Goal: Task Accomplishment & Management: Complete application form

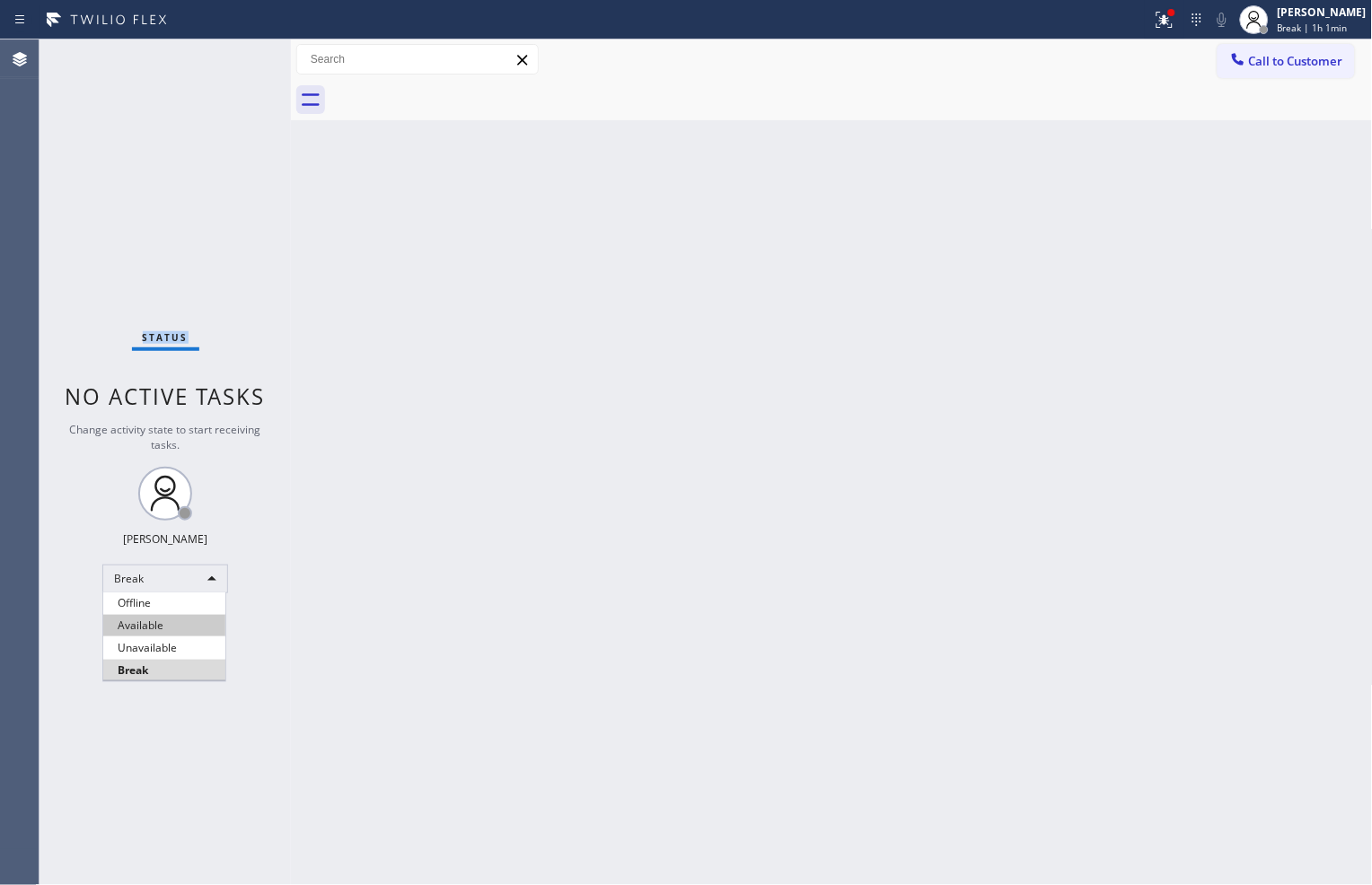
click at [178, 617] on li "Available" at bounding box center [164, 625] width 122 height 22
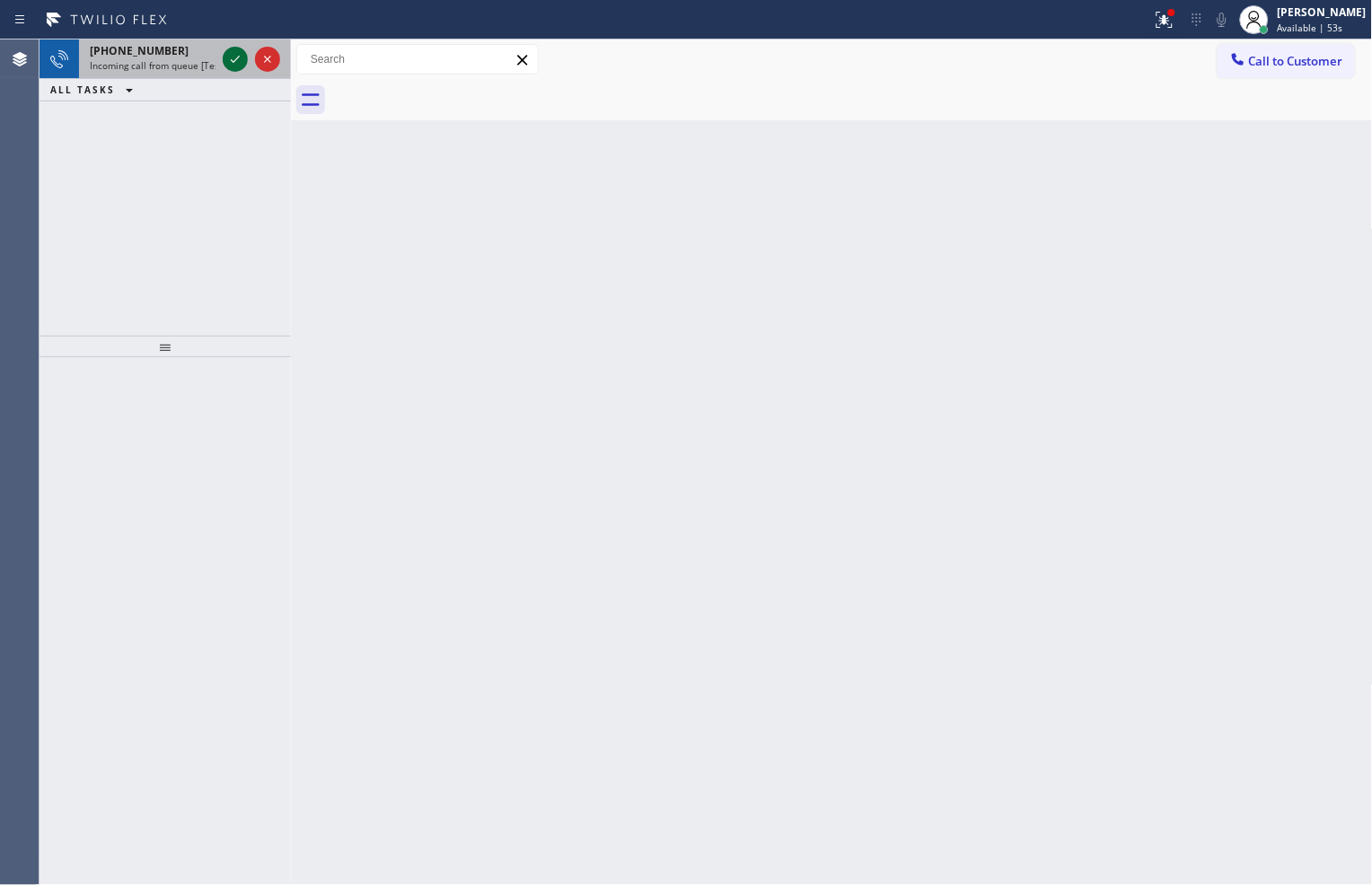
click at [238, 65] on icon at bounding box center [235, 59] width 22 height 22
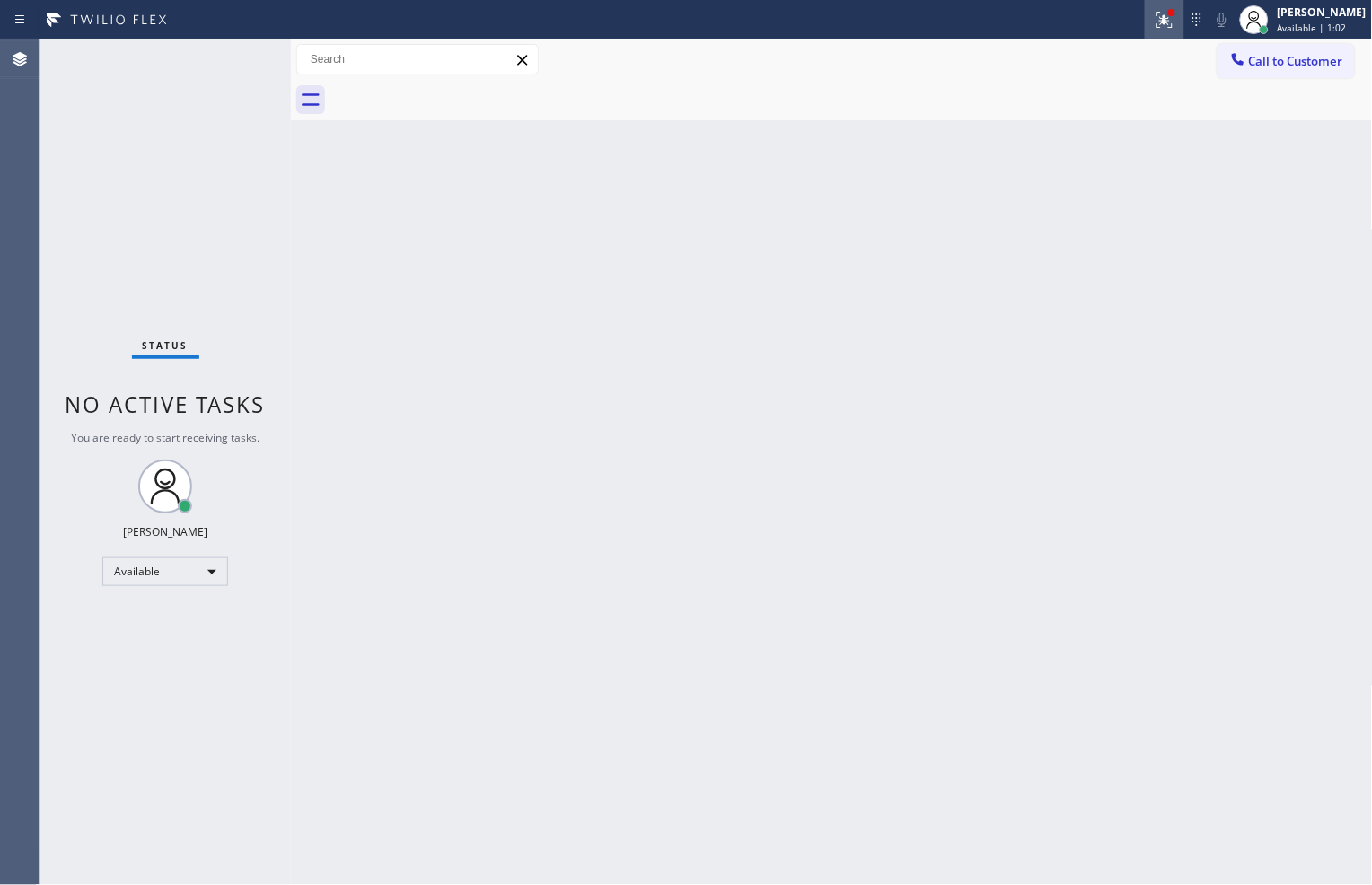
click at [1154, 16] on icon at bounding box center [1165, 19] width 22 height 22
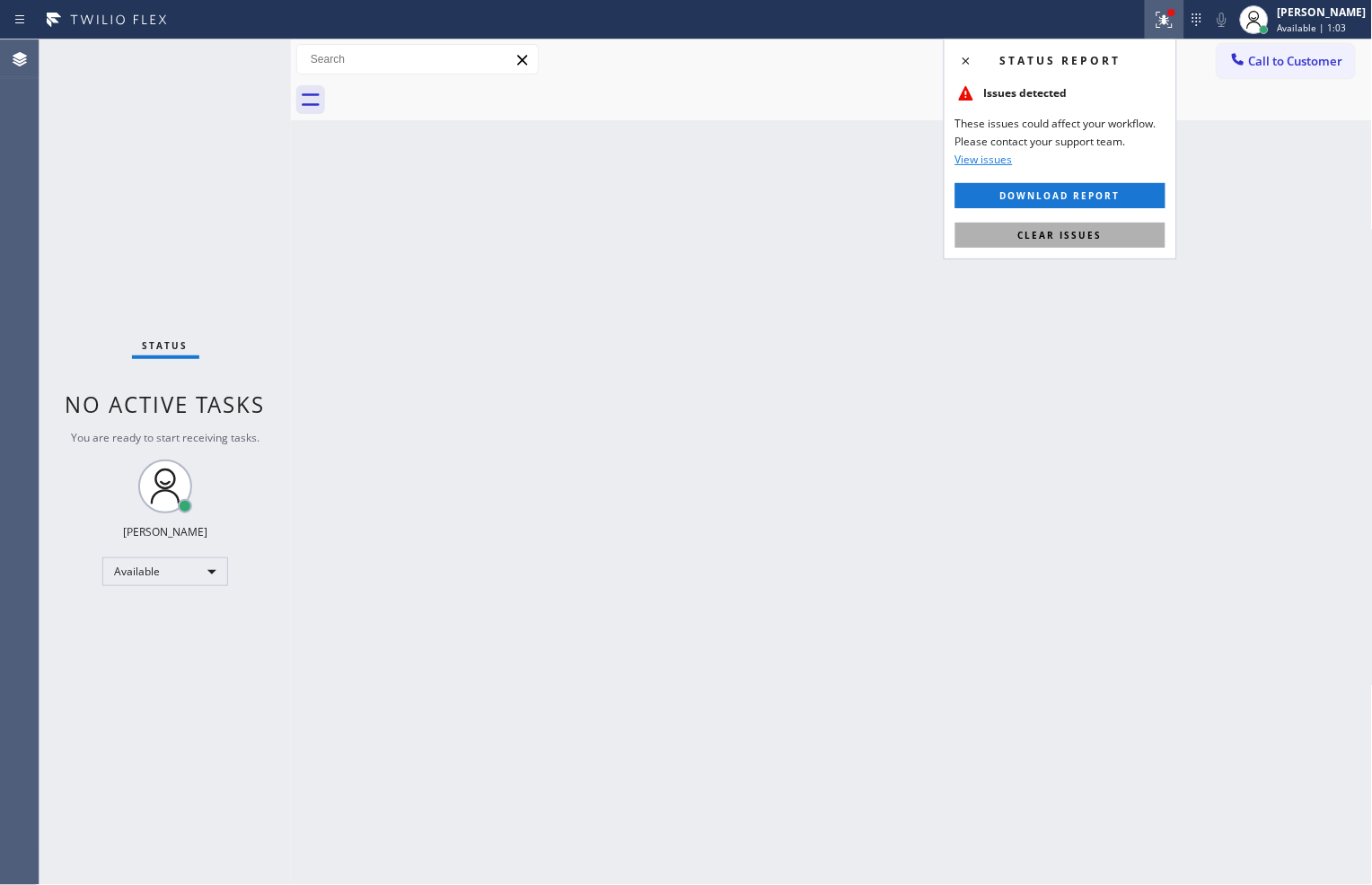
click at [1102, 228] on button "Clear issues" at bounding box center [1061, 235] width 210 height 25
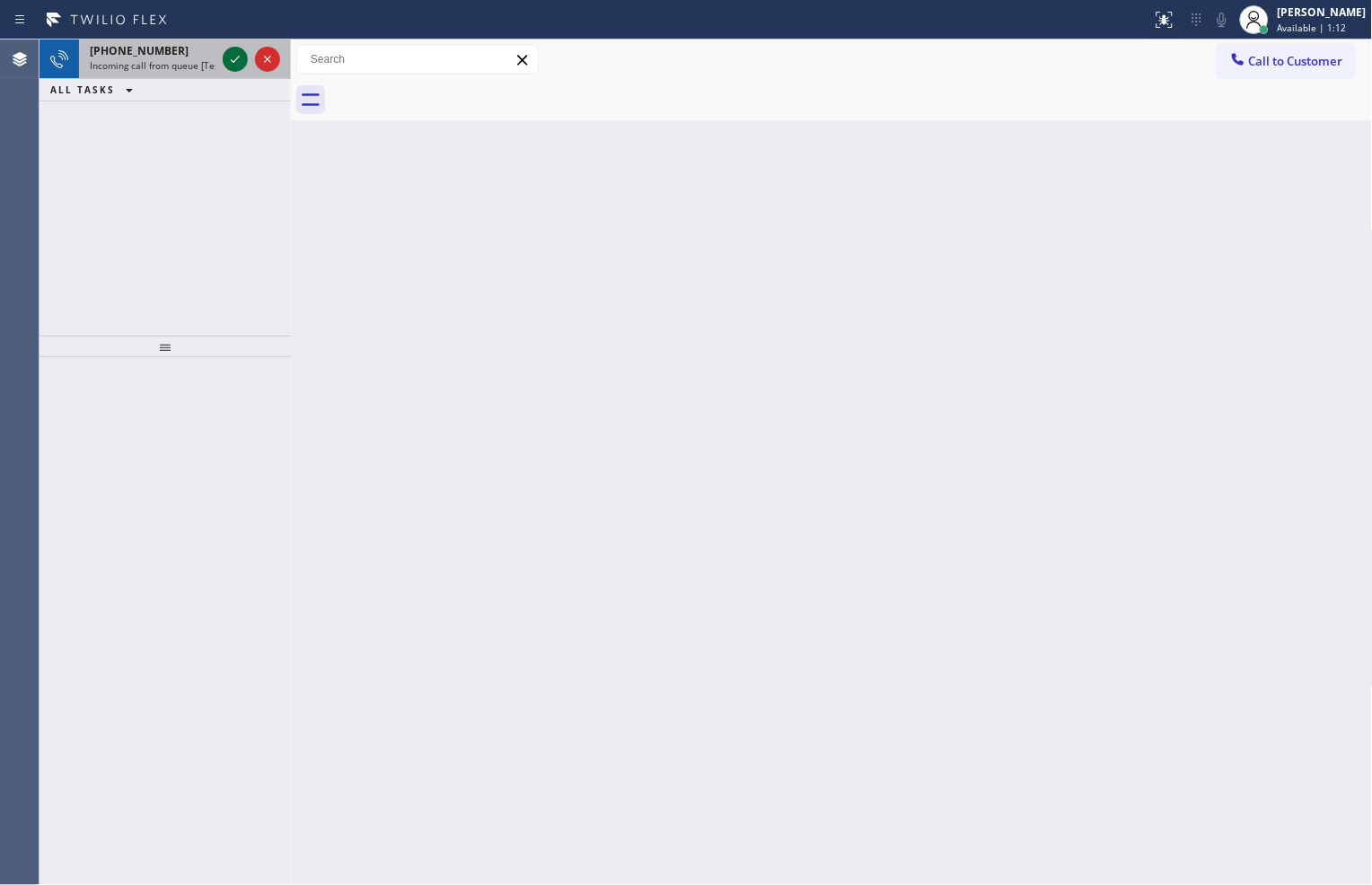
click at [222, 51] on div at bounding box center [235, 59] width 25 height 22
click at [236, 66] on icon at bounding box center [235, 59] width 22 height 22
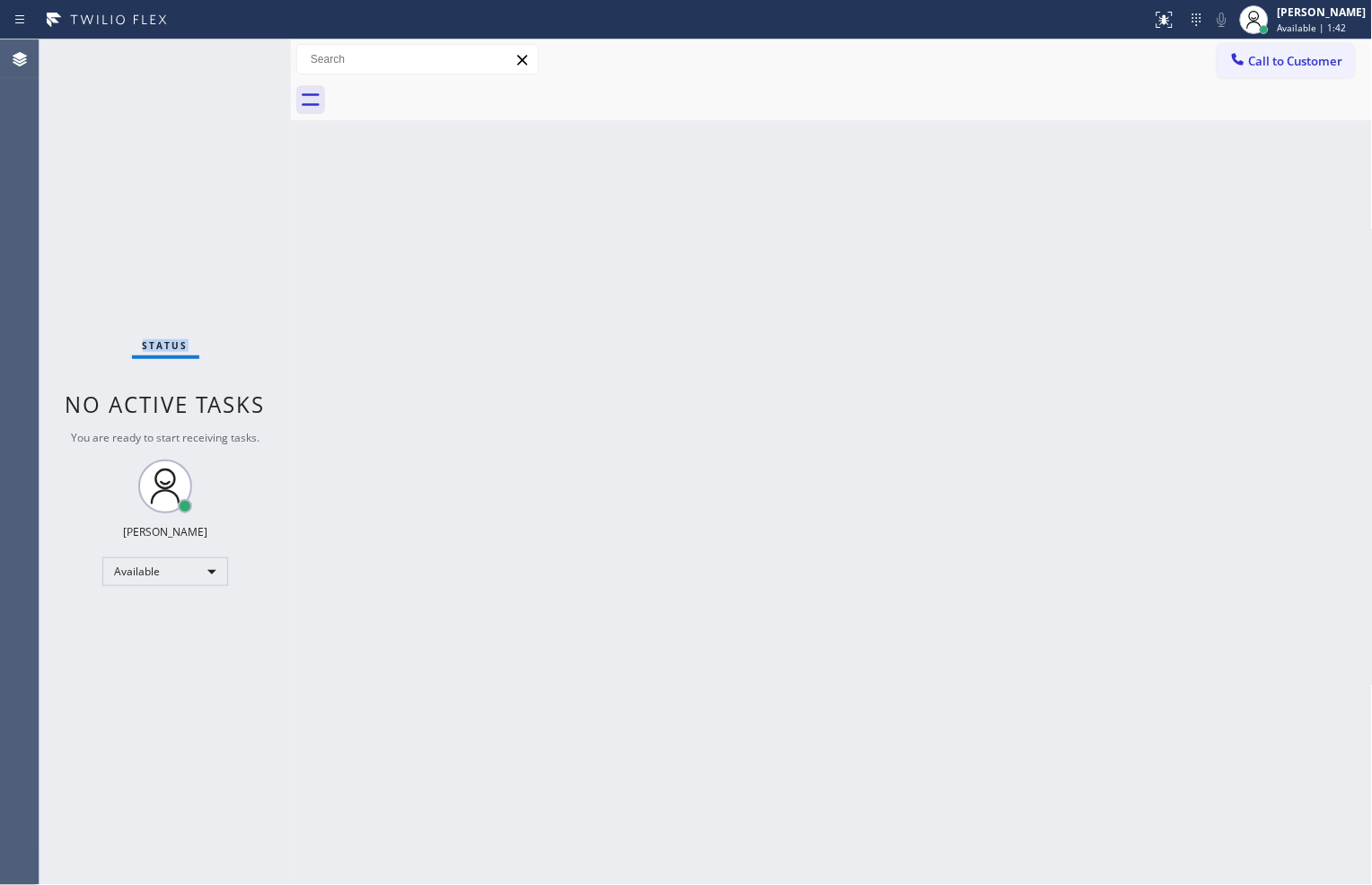
click at [236, 66] on div "Status No active tasks You are ready to start receiving tasks. [PERSON_NAME] Av…" at bounding box center [164, 462] width 251 height 846
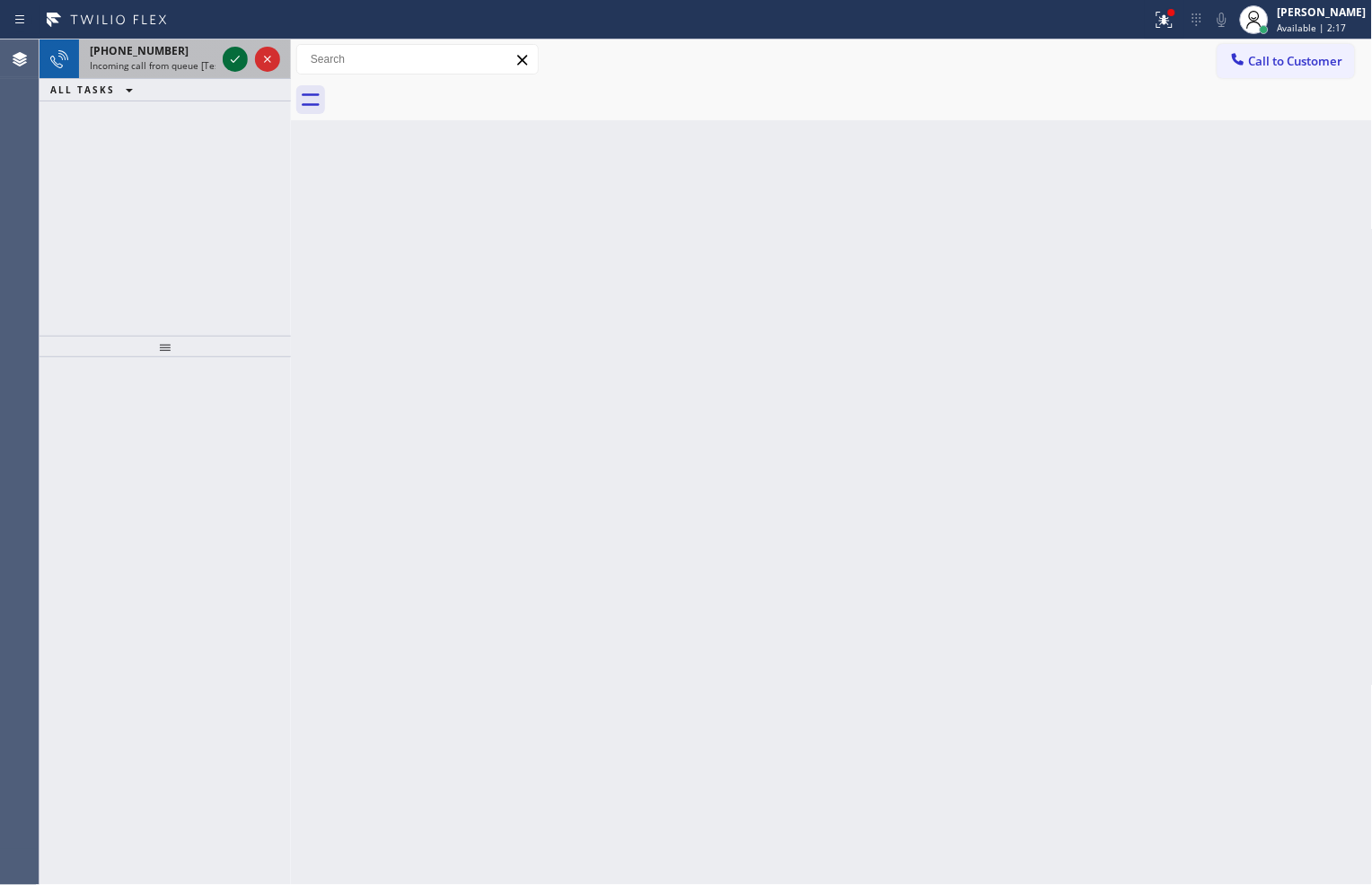
click at [239, 68] on icon at bounding box center [235, 59] width 22 height 22
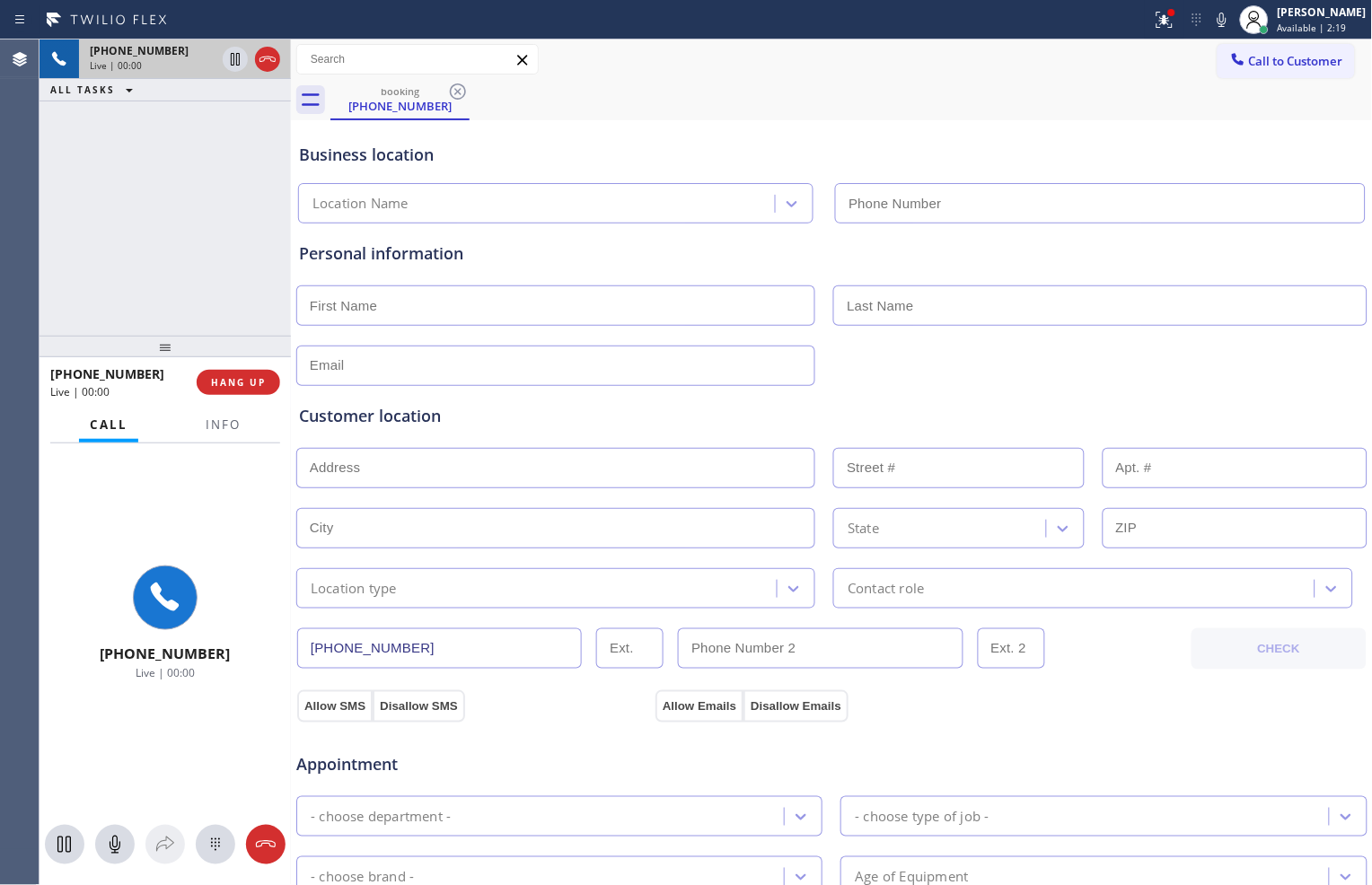
type input "[PHONE_NUMBER]"
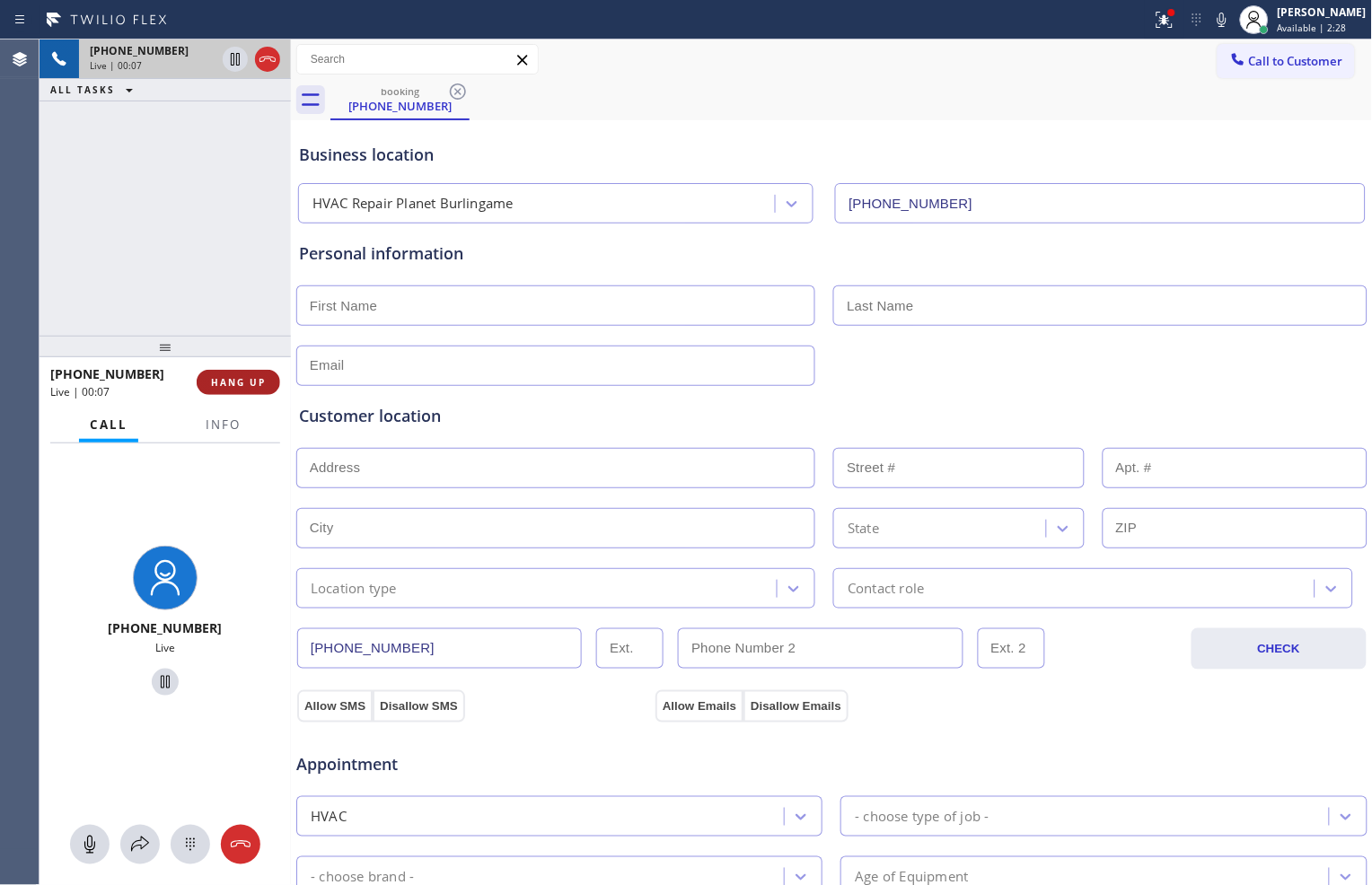
click at [243, 385] on span "HANG UP" at bounding box center [238, 382] width 54 height 12
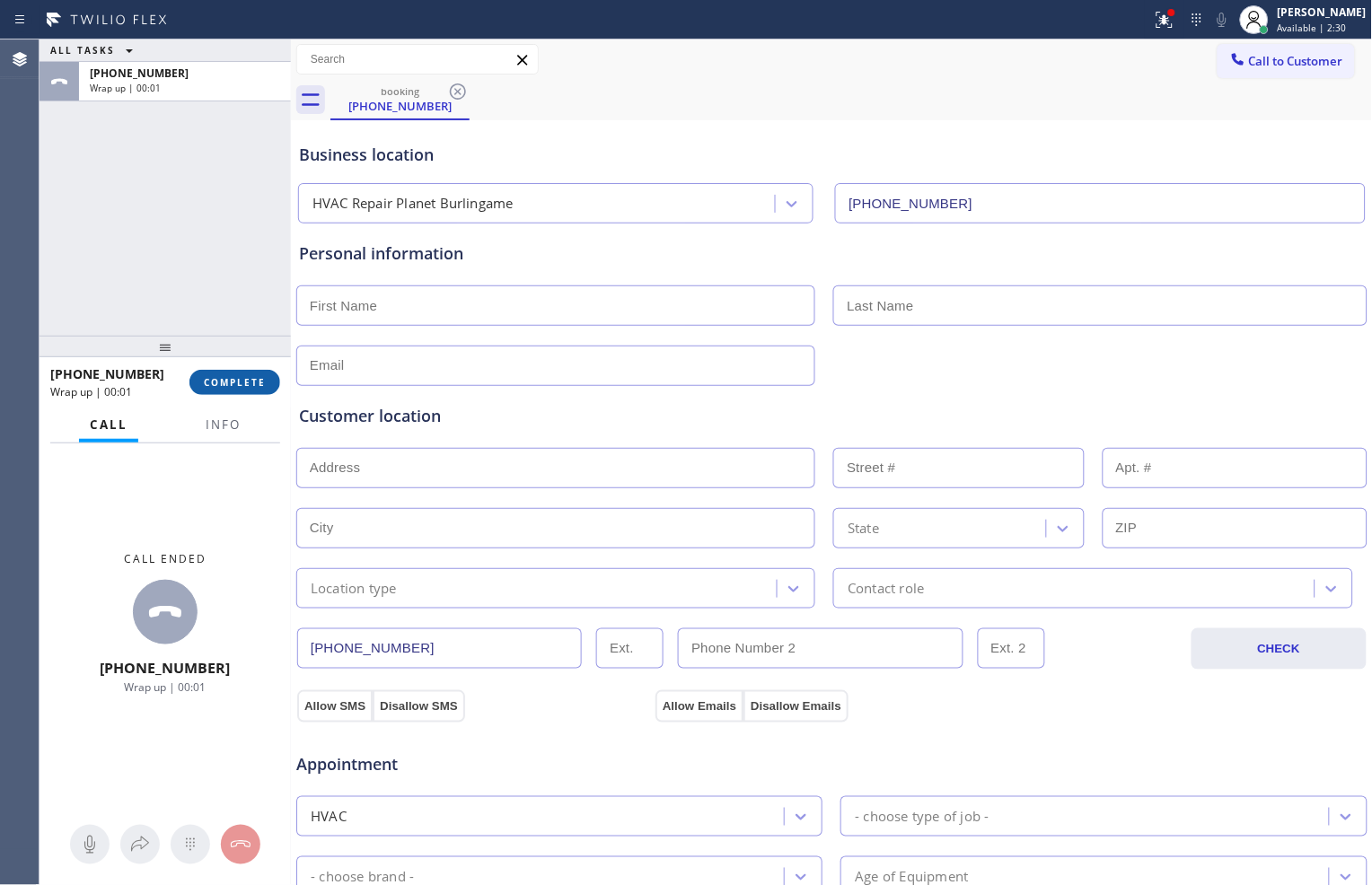
click at [264, 370] on button "COMPLETE" at bounding box center [234, 383] width 91 height 25
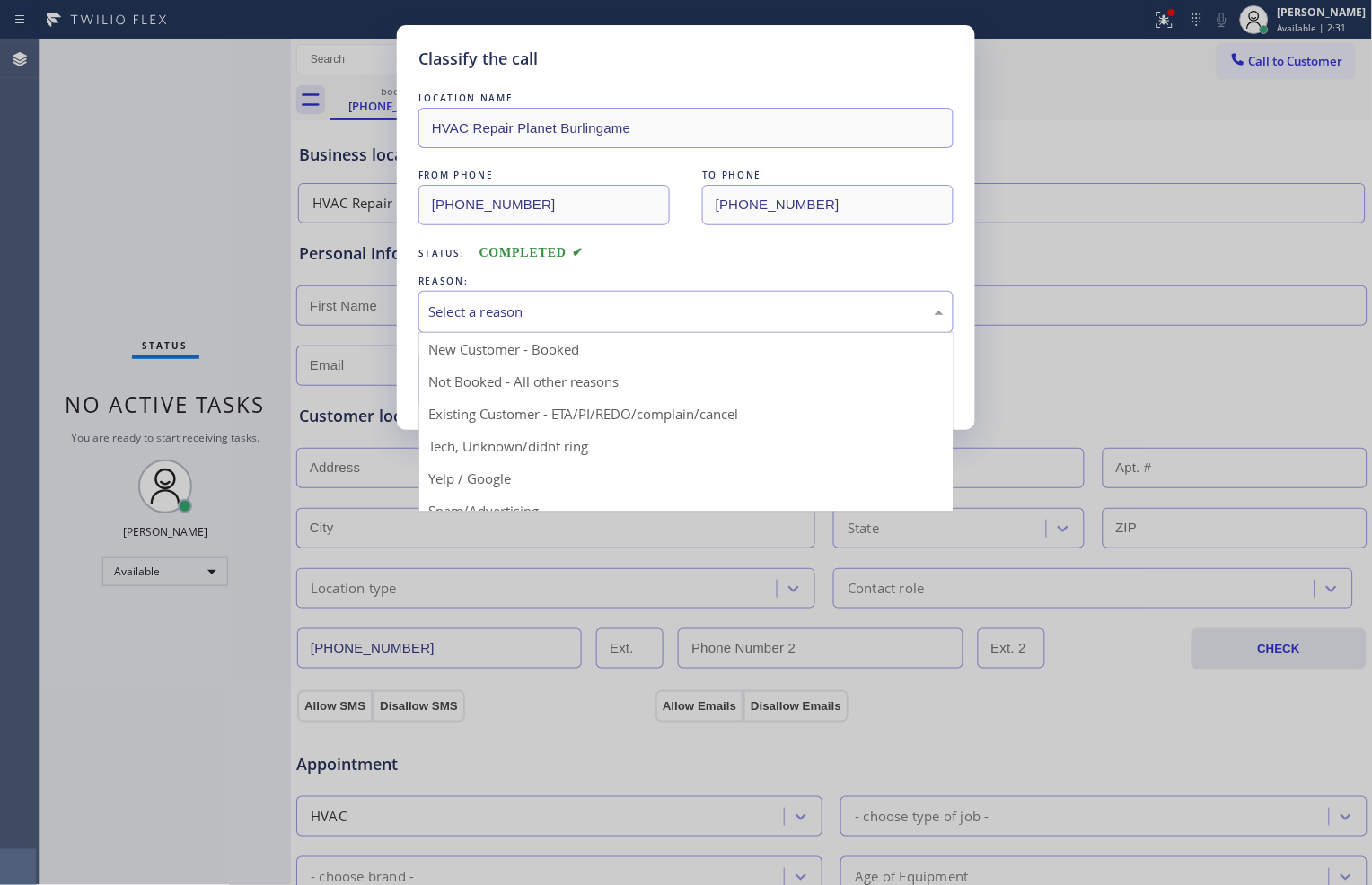
click at [531, 310] on div "Select a reason" at bounding box center [686, 312] width 516 height 21
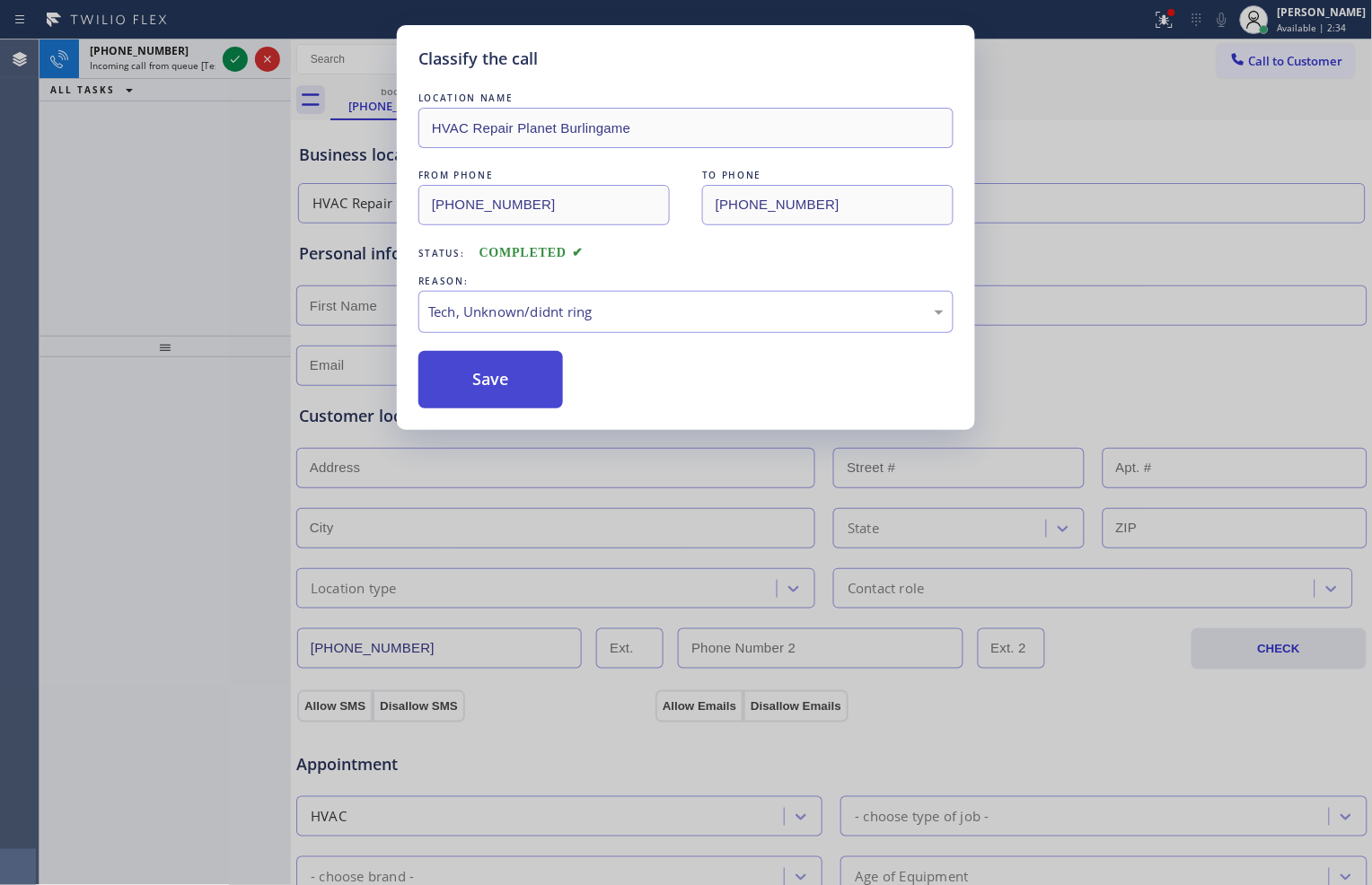
click at [479, 378] on button "Save" at bounding box center [490, 380] width 144 height 57
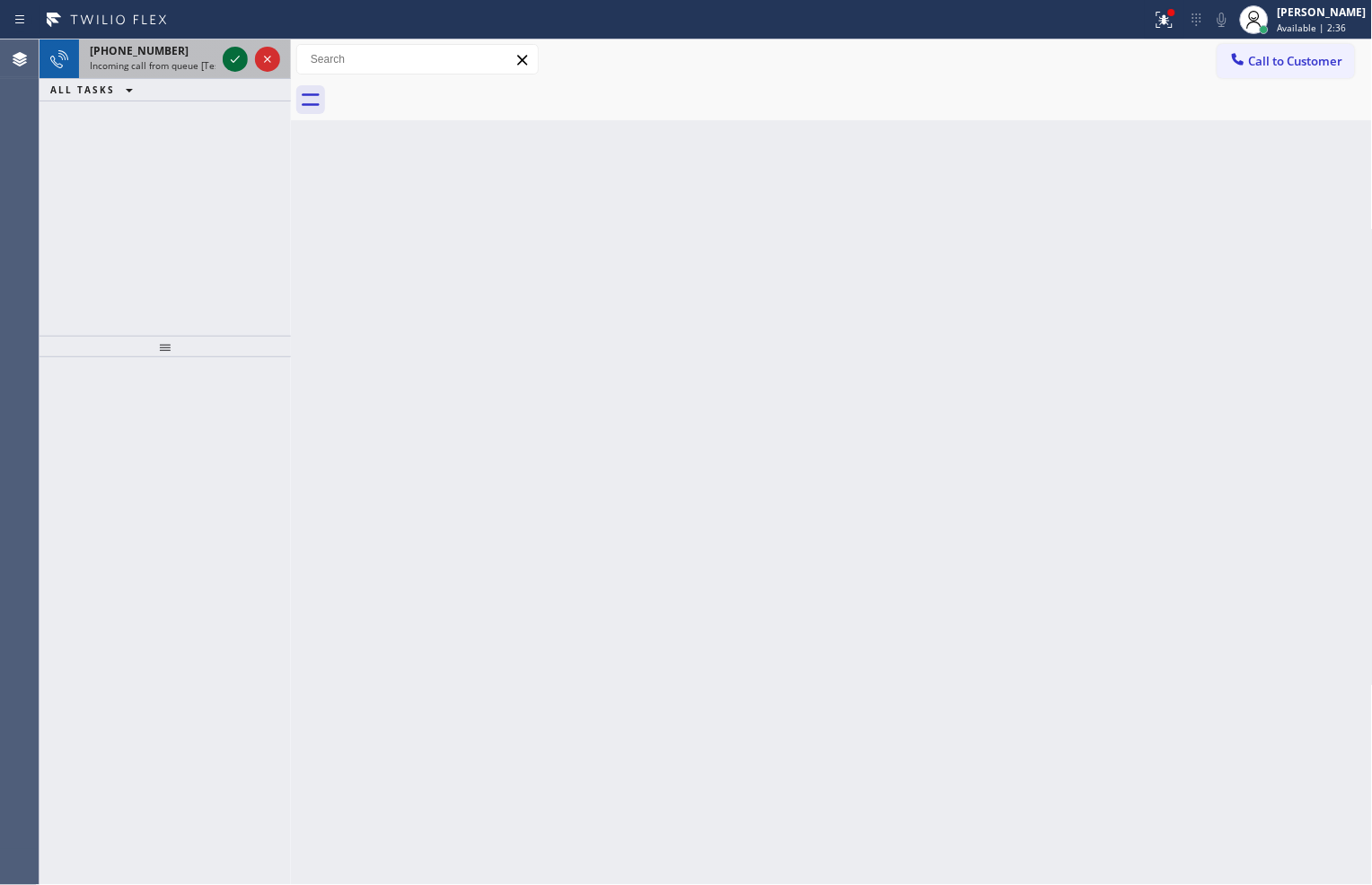
click at [234, 69] on icon at bounding box center [235, 59] width 22 height 22
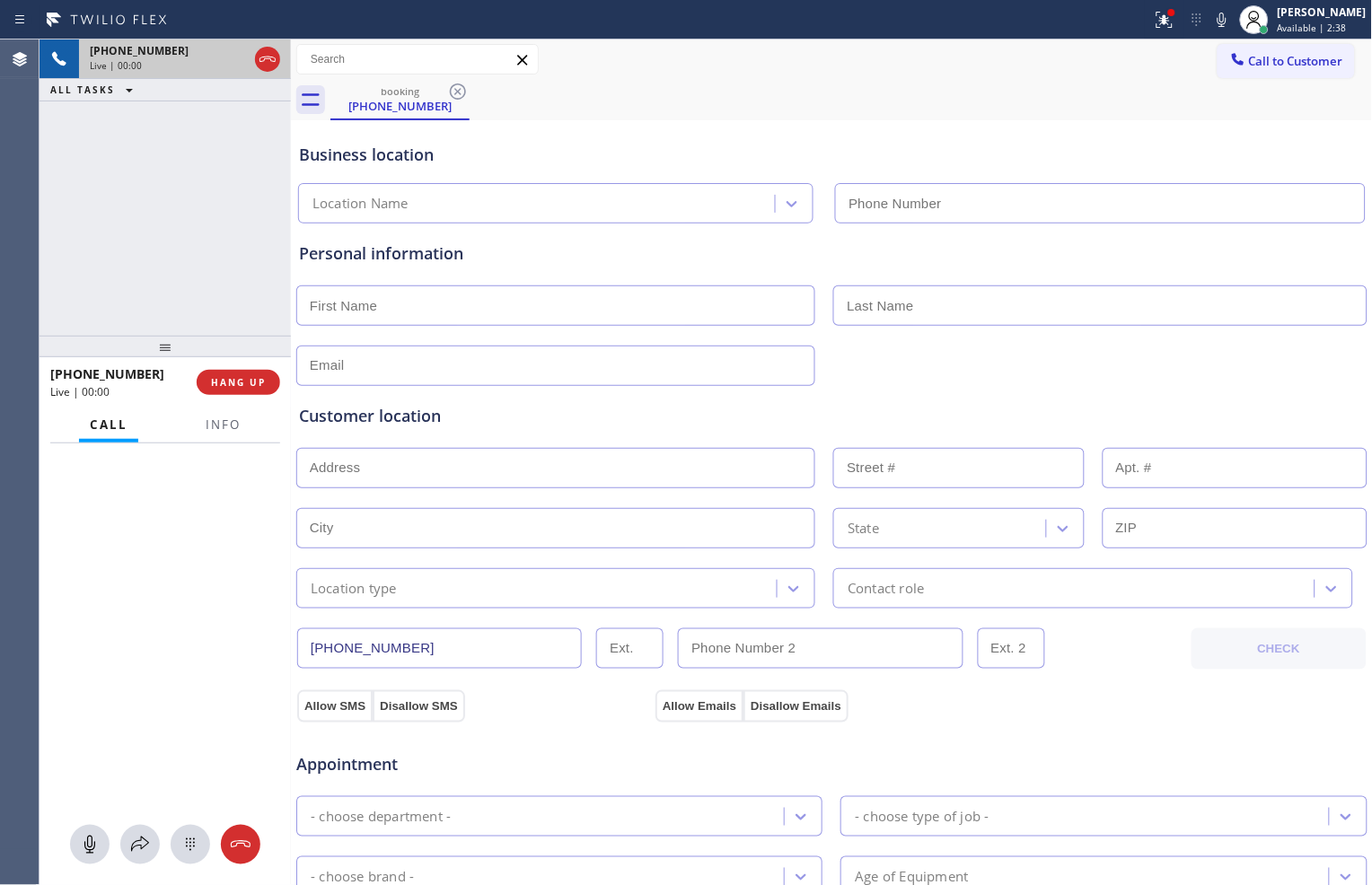
type input "[PHONE_NUMBER]"
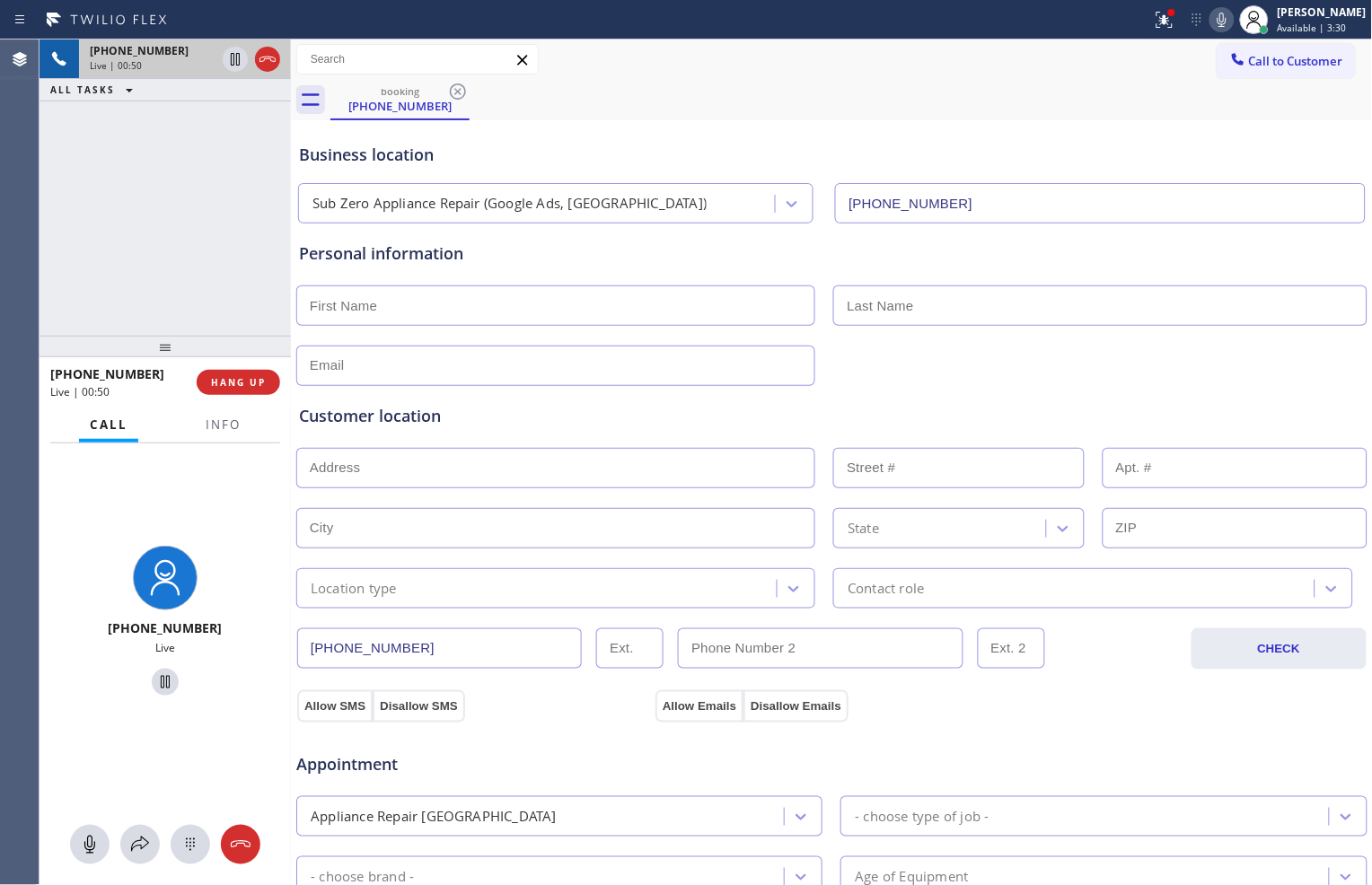
click at [1212, 21] on icon at bounding box center [1222, 19] width 22 height 22
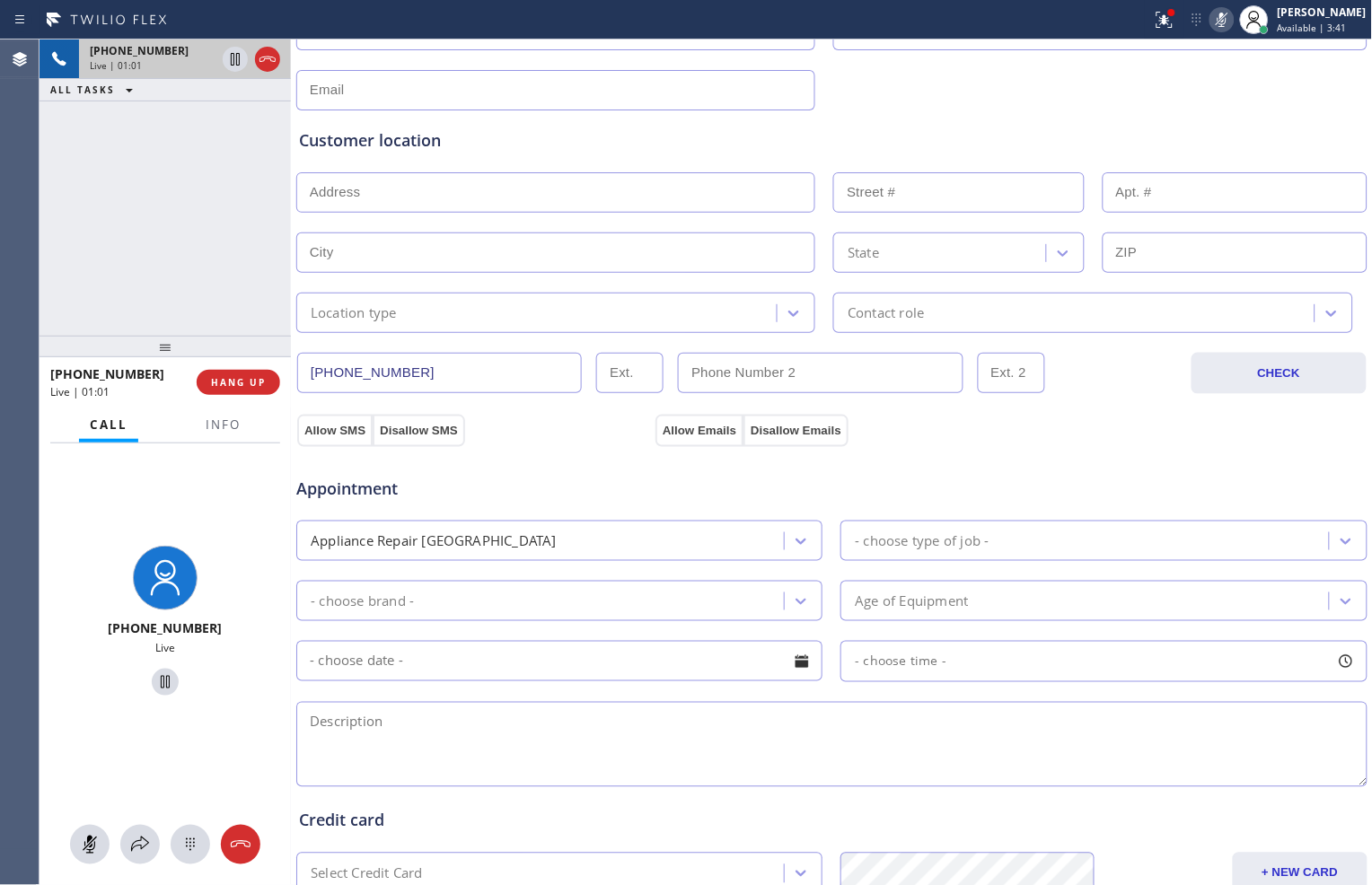
scroll to position [506, 0]
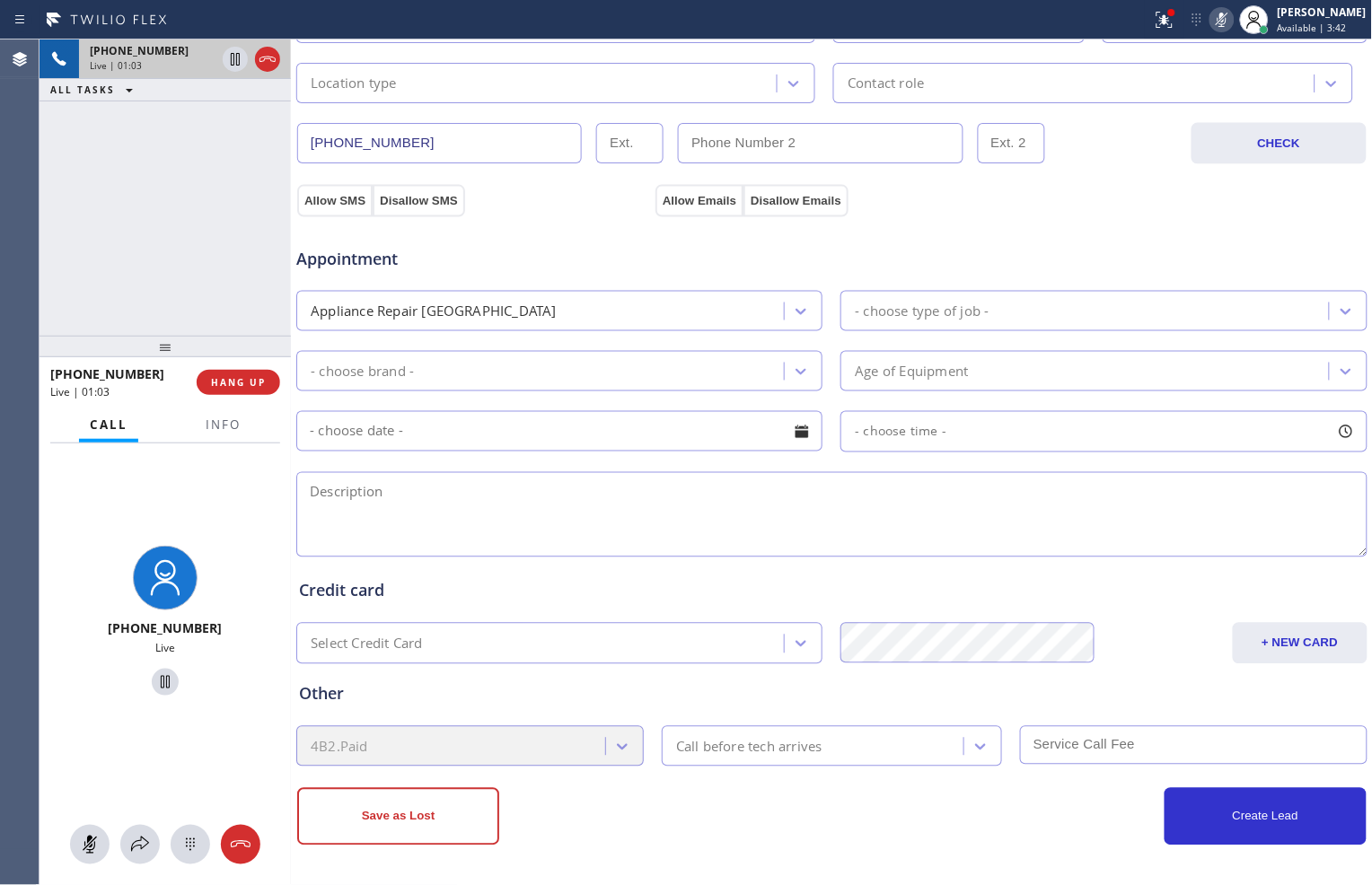
click at [1216, 20] on rect at bounding box center [1222, 17] width 12 height 12
click at [238, 60] on icon at bounding box center [235, 59] width 22 height 22
click at [1217, 20] on icon at bounding box center [1222, 19] width 22 height 22
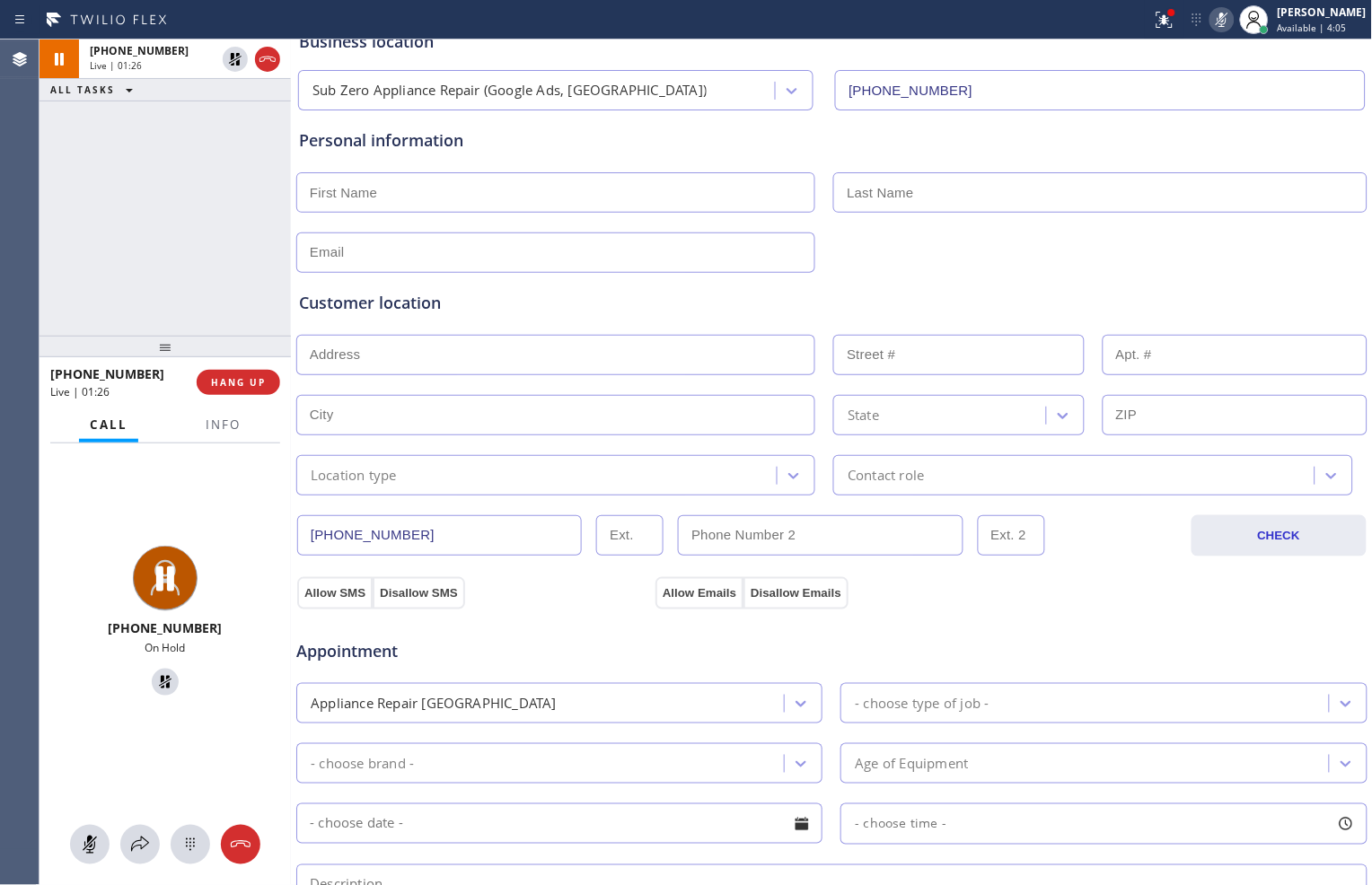
scroll to position [7, 0]
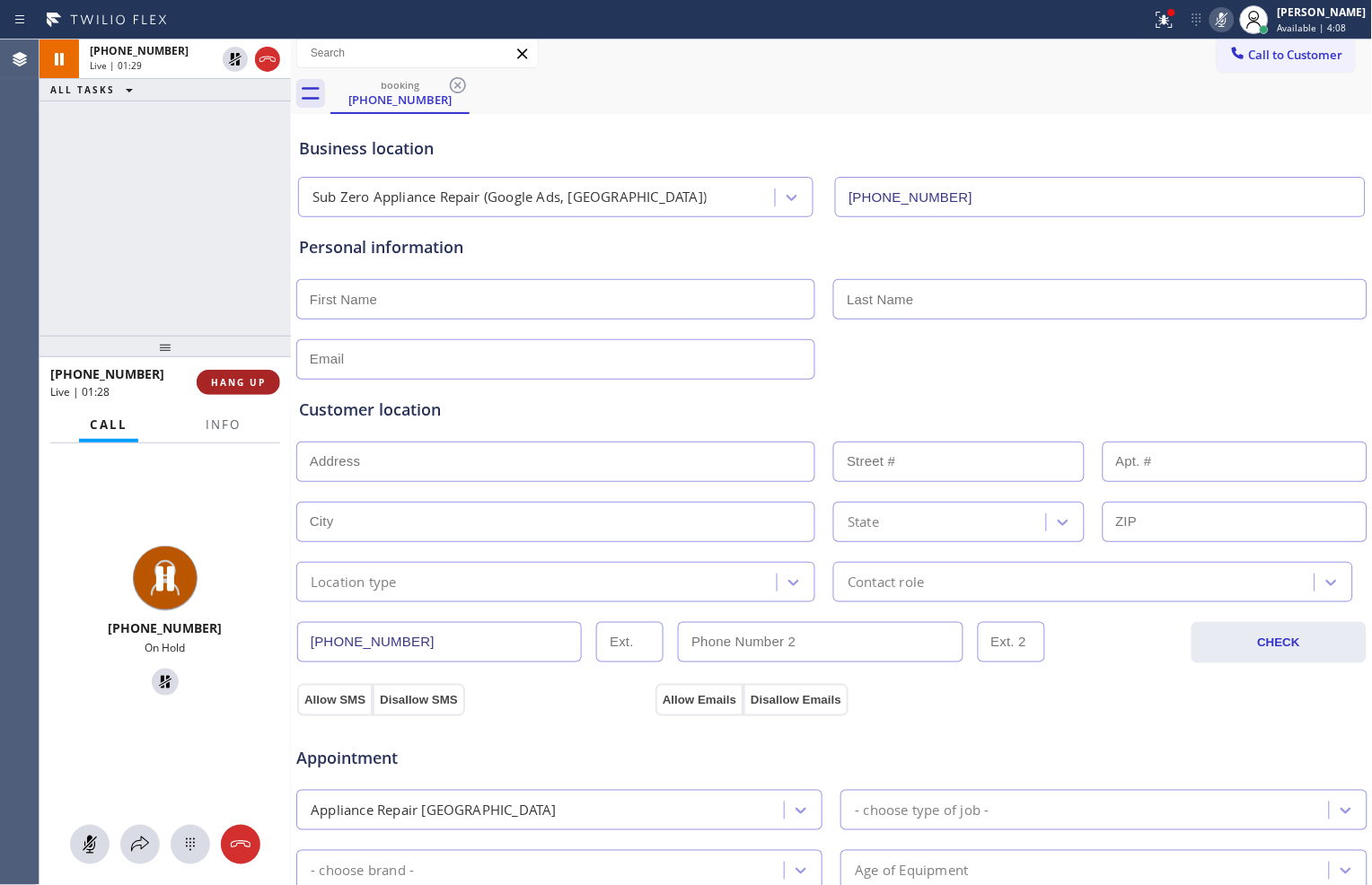
click at [240, 378] on span "HANG UP" at bounding box center [238, 382] width 54 height 12
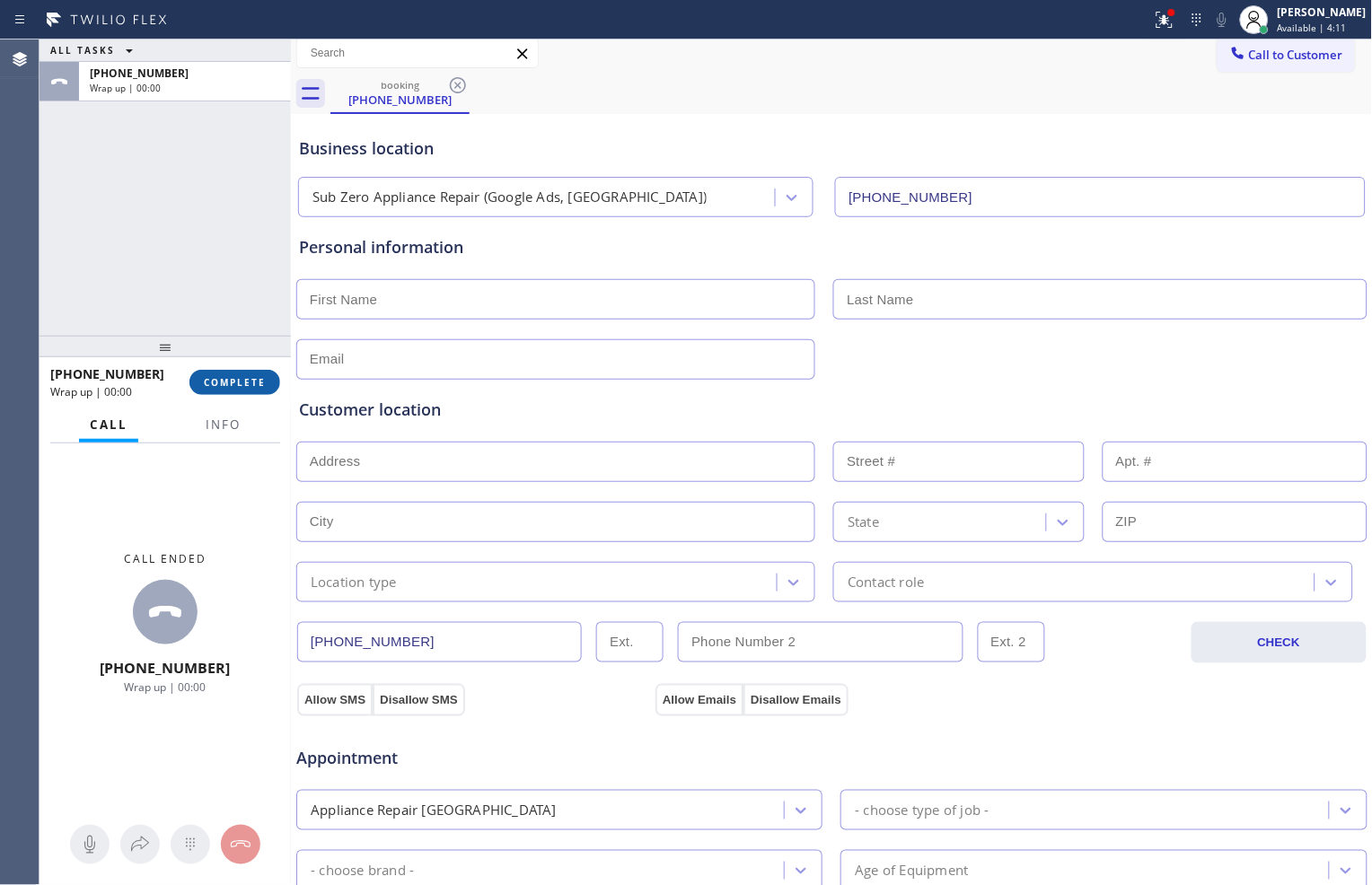
click at [240, 378] on span "COMPLETE" at bounding box center [235, 382] width 62 height 12
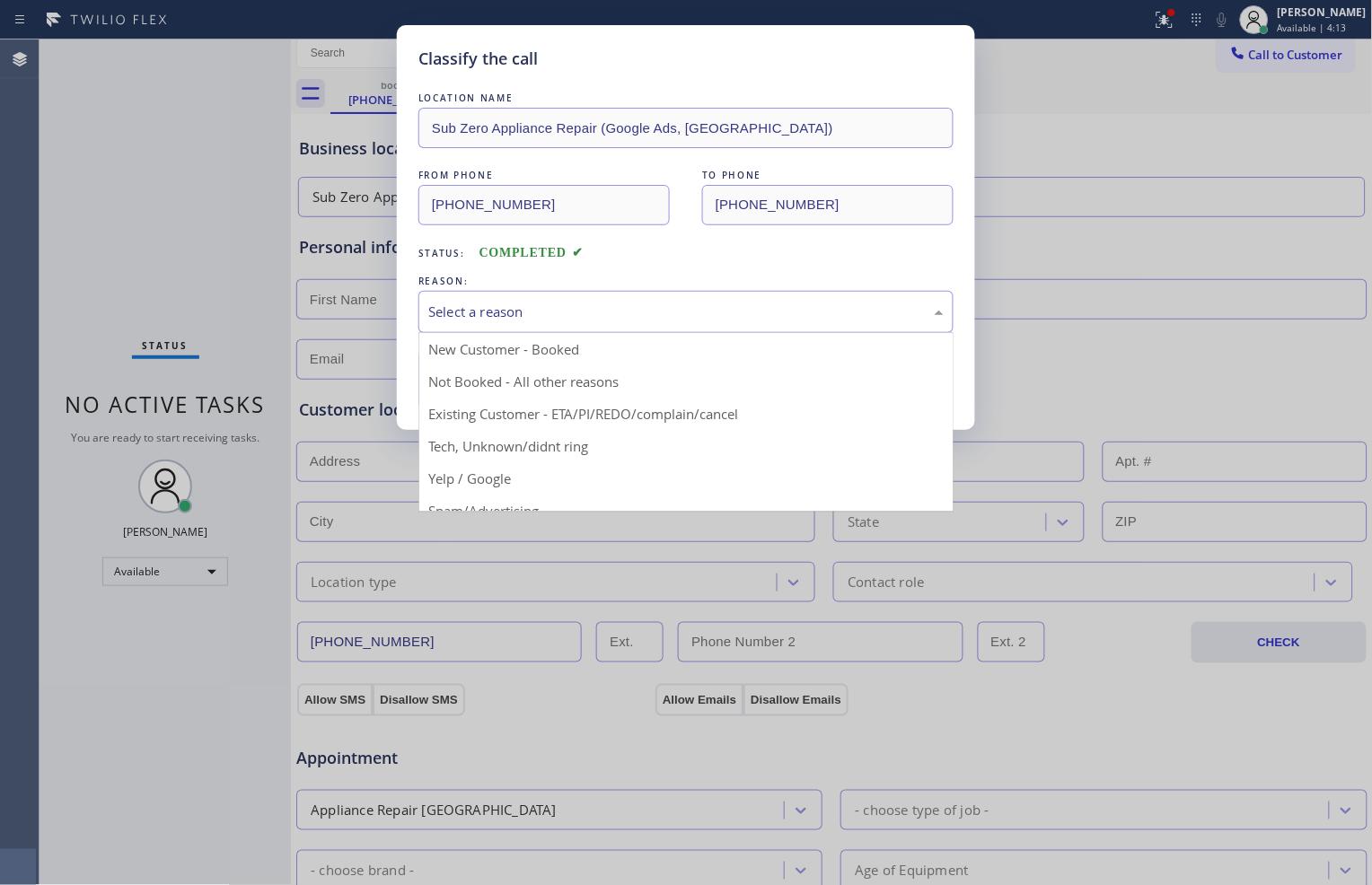
click at [717, 314] on div "Select a reason" at bounding box center [686, 312] width 516 height 21
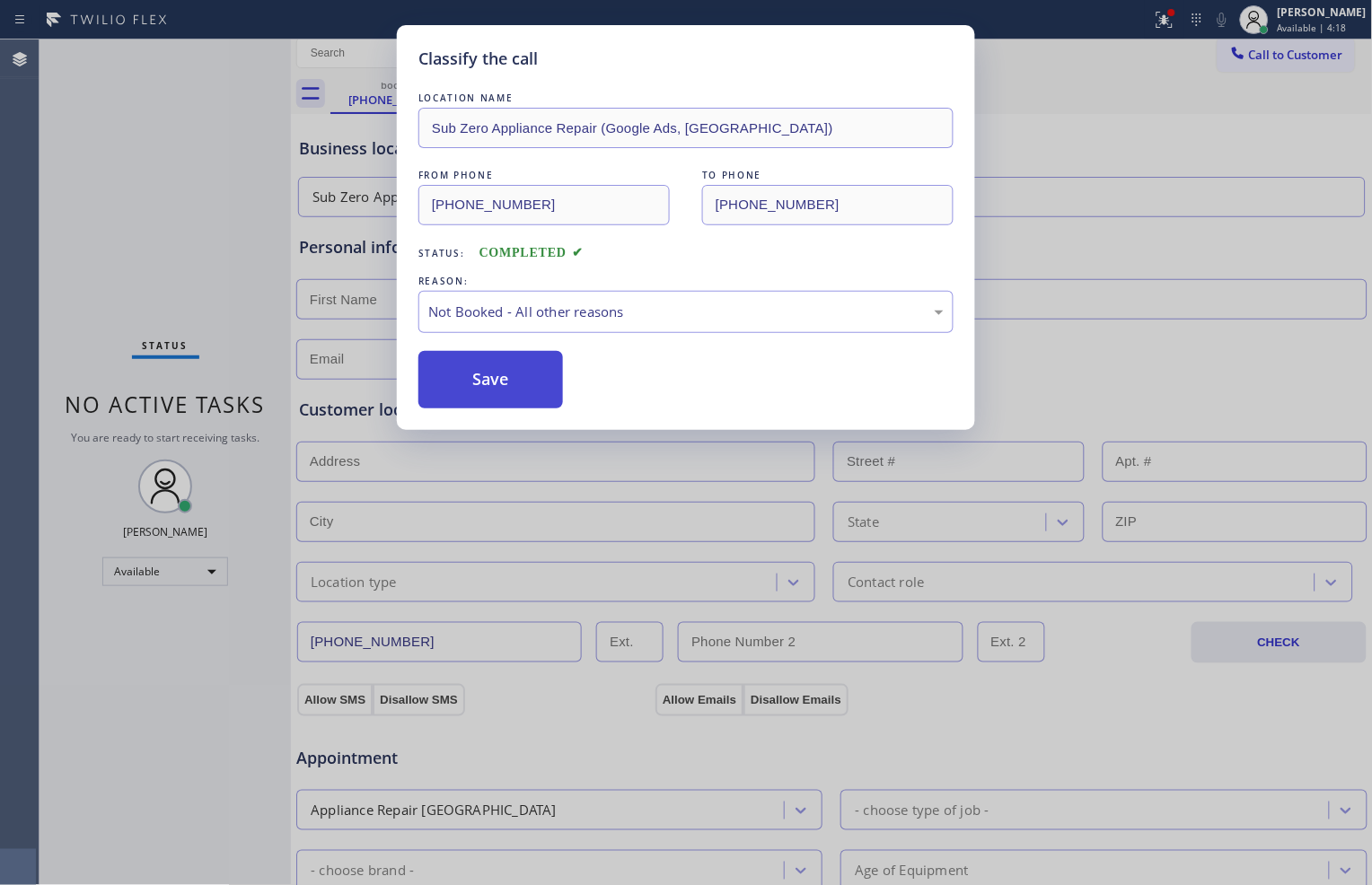
click at [474, 378] on button "Save" at bounding box center [490, 380] width 144 height 57
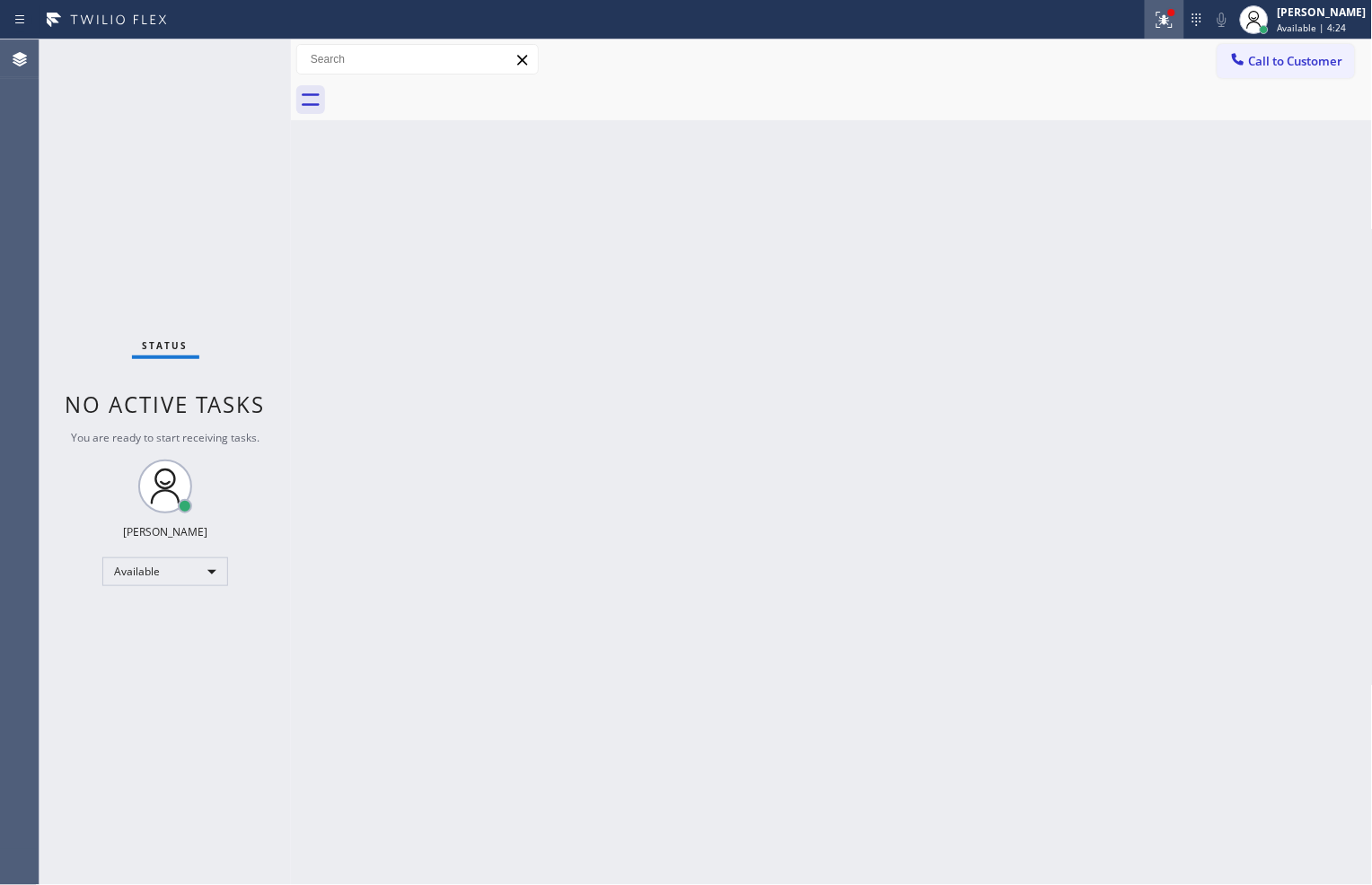
click at [1154, 24] on icon at bounding box center [1165, 19] width 22 height 22
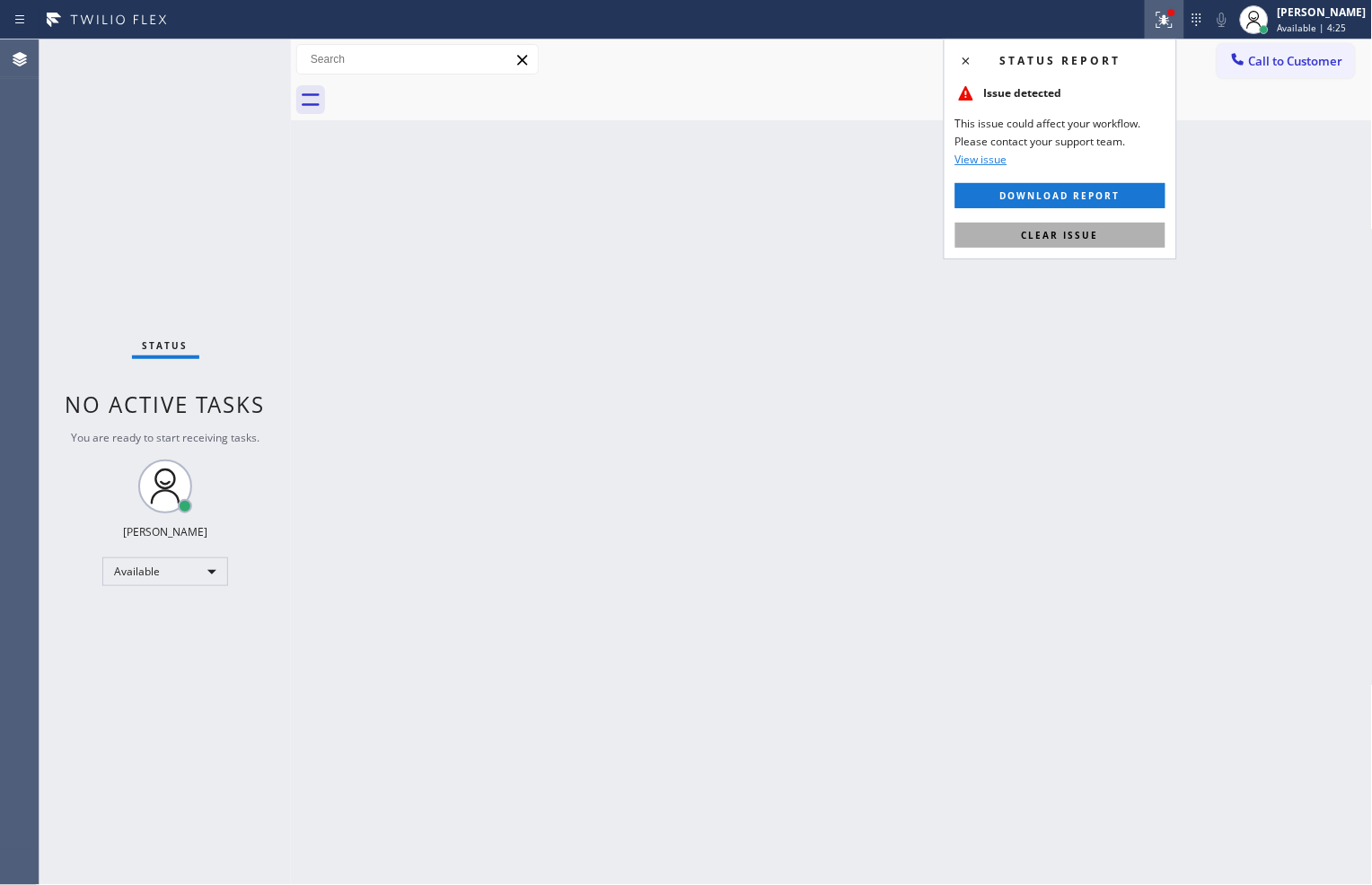
click at [1068, 227] on button "Clear issue" at bounding box center [1061, 235] width 210 height 25
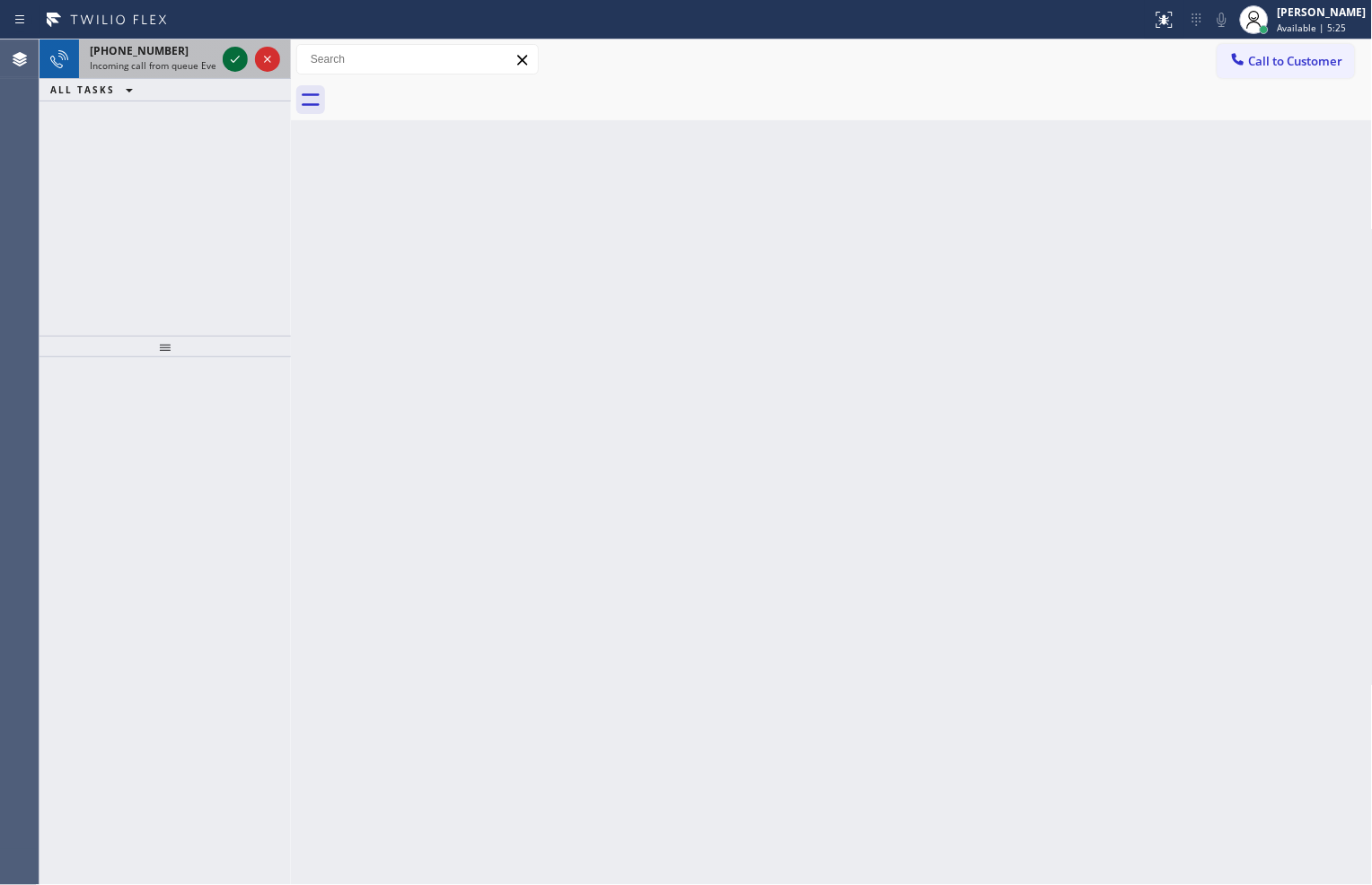
click at [234, 54] on icon at bounding box center [235, 59] width 22 height 22
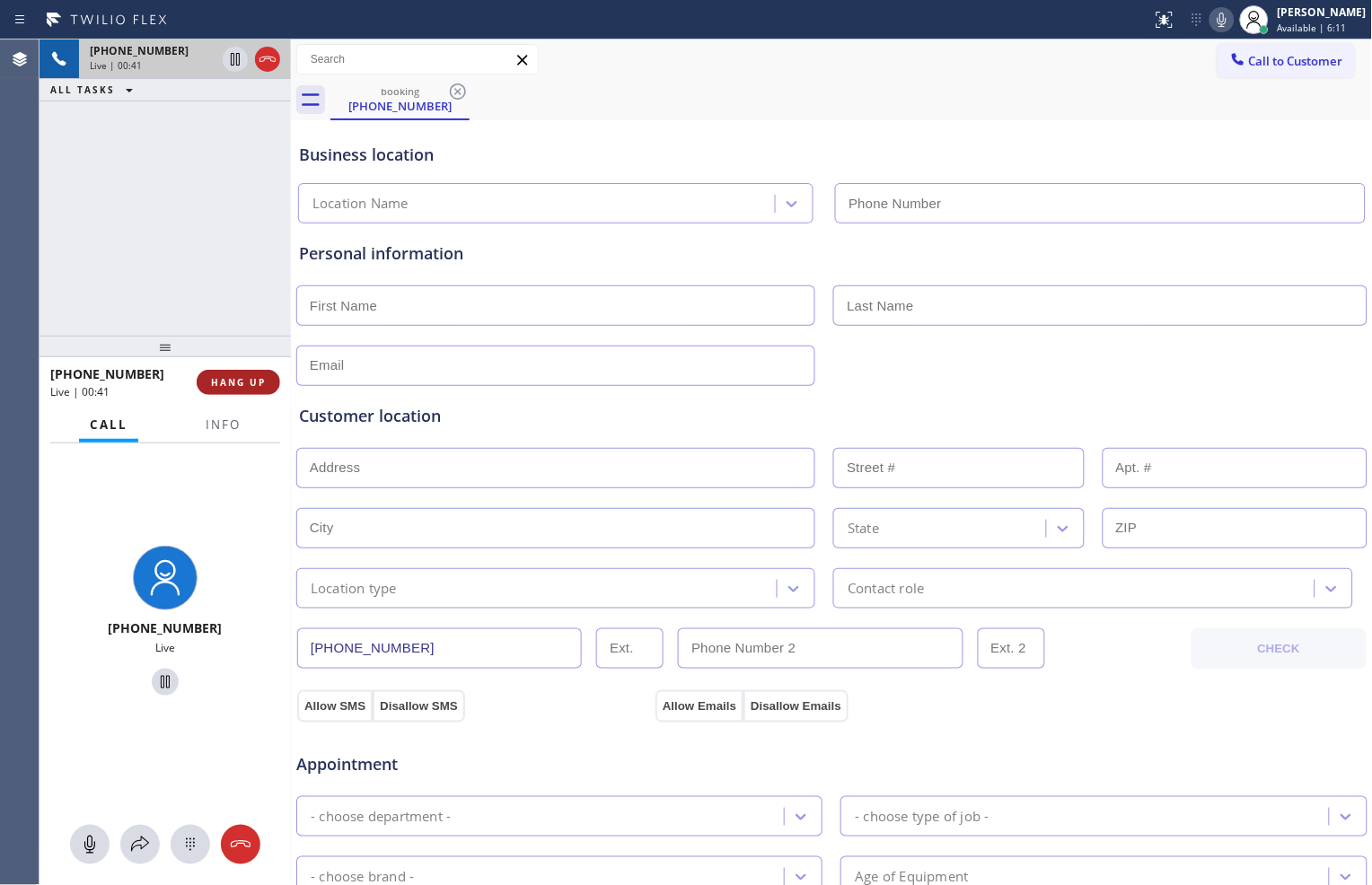
click at [254, 381] on span "HANG UP" at bounding box center [238, 382] width 54 height 12
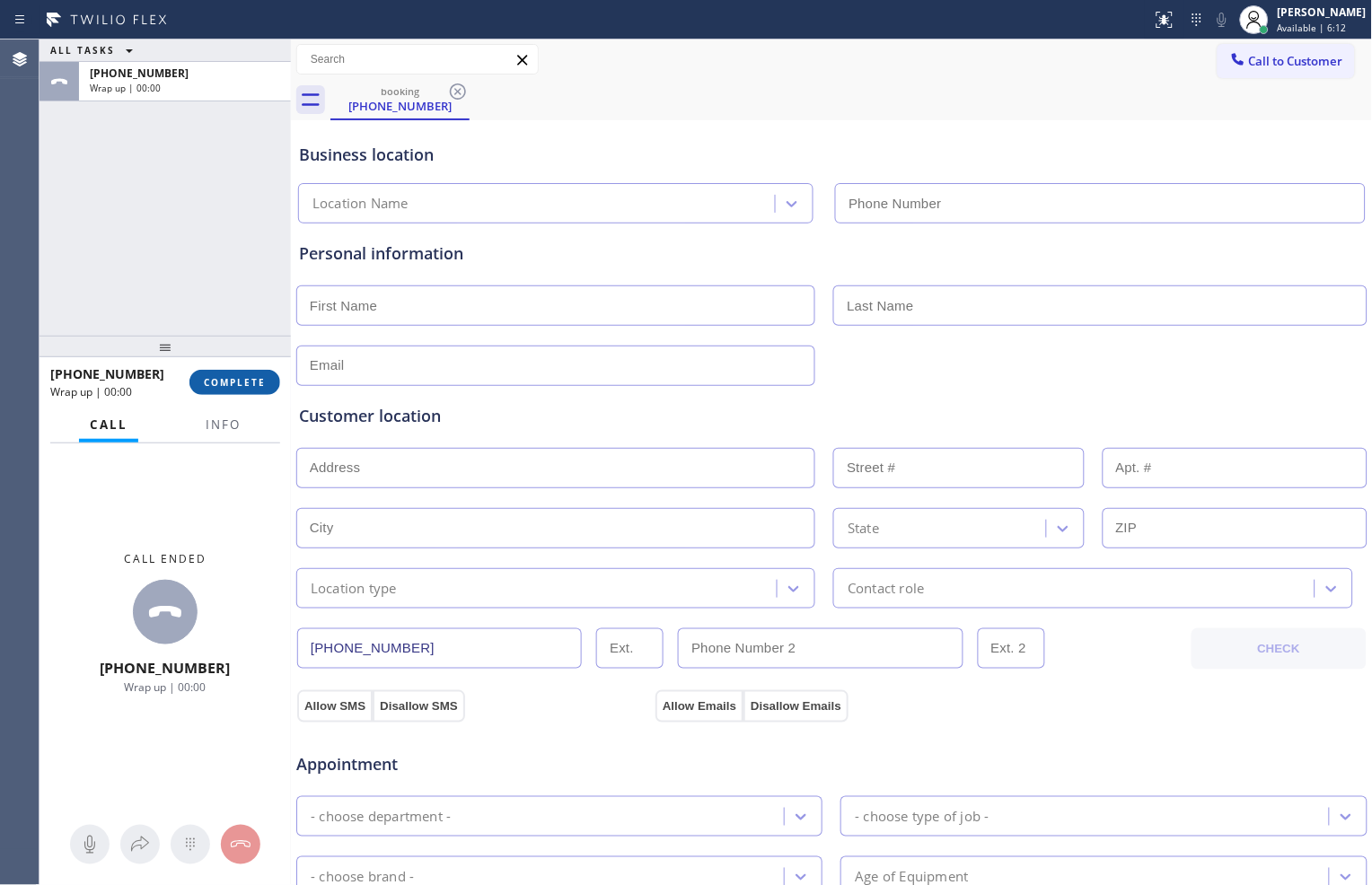
click at [254, 379] on span "COMPLETE" at bounding box center [235, 382] width 62 height 12
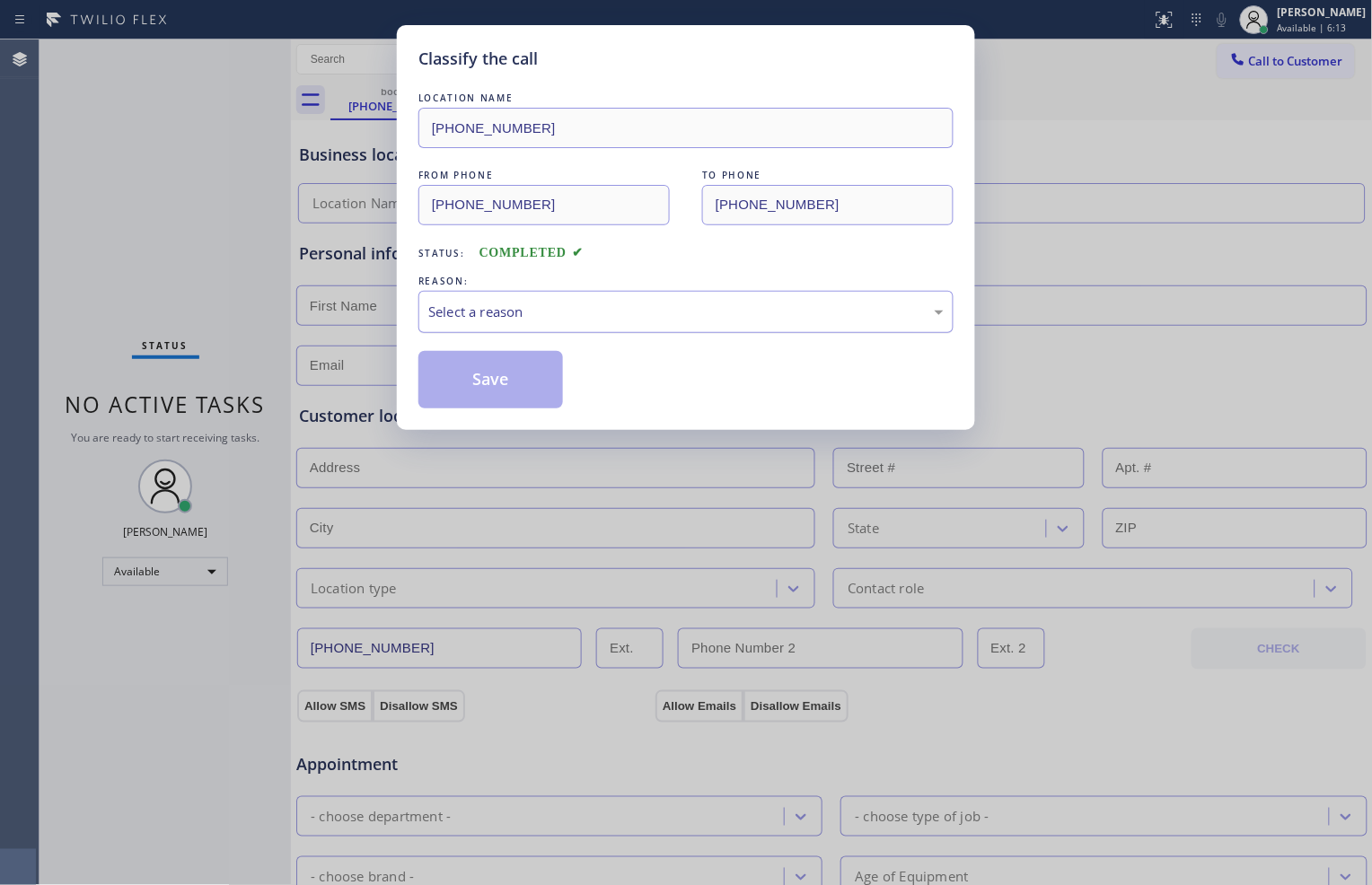
click at [558, 317] on div "Select a reason" at bounding box center [686, 312] width 516 height 21
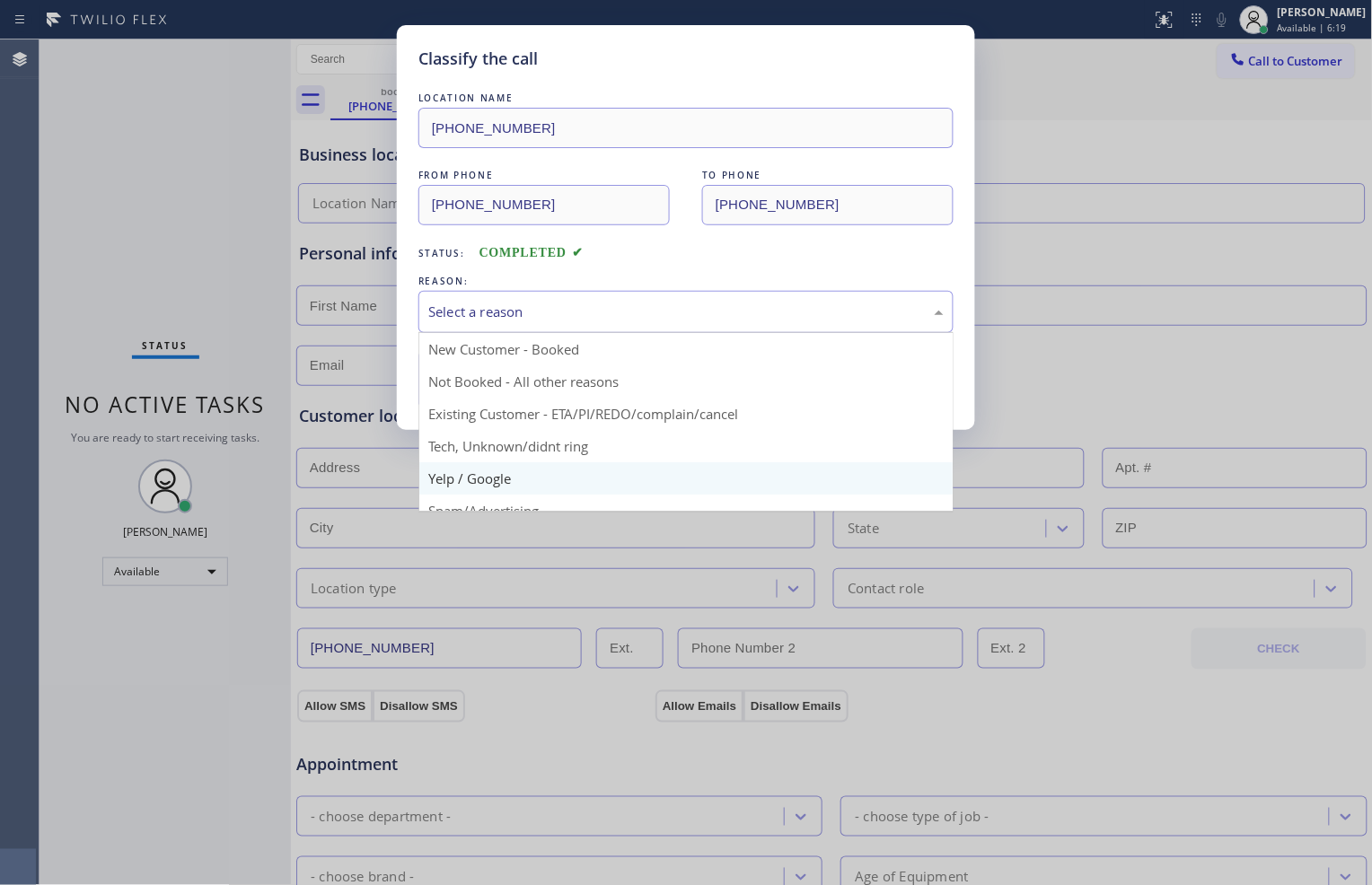
scroll to position [99, 0]
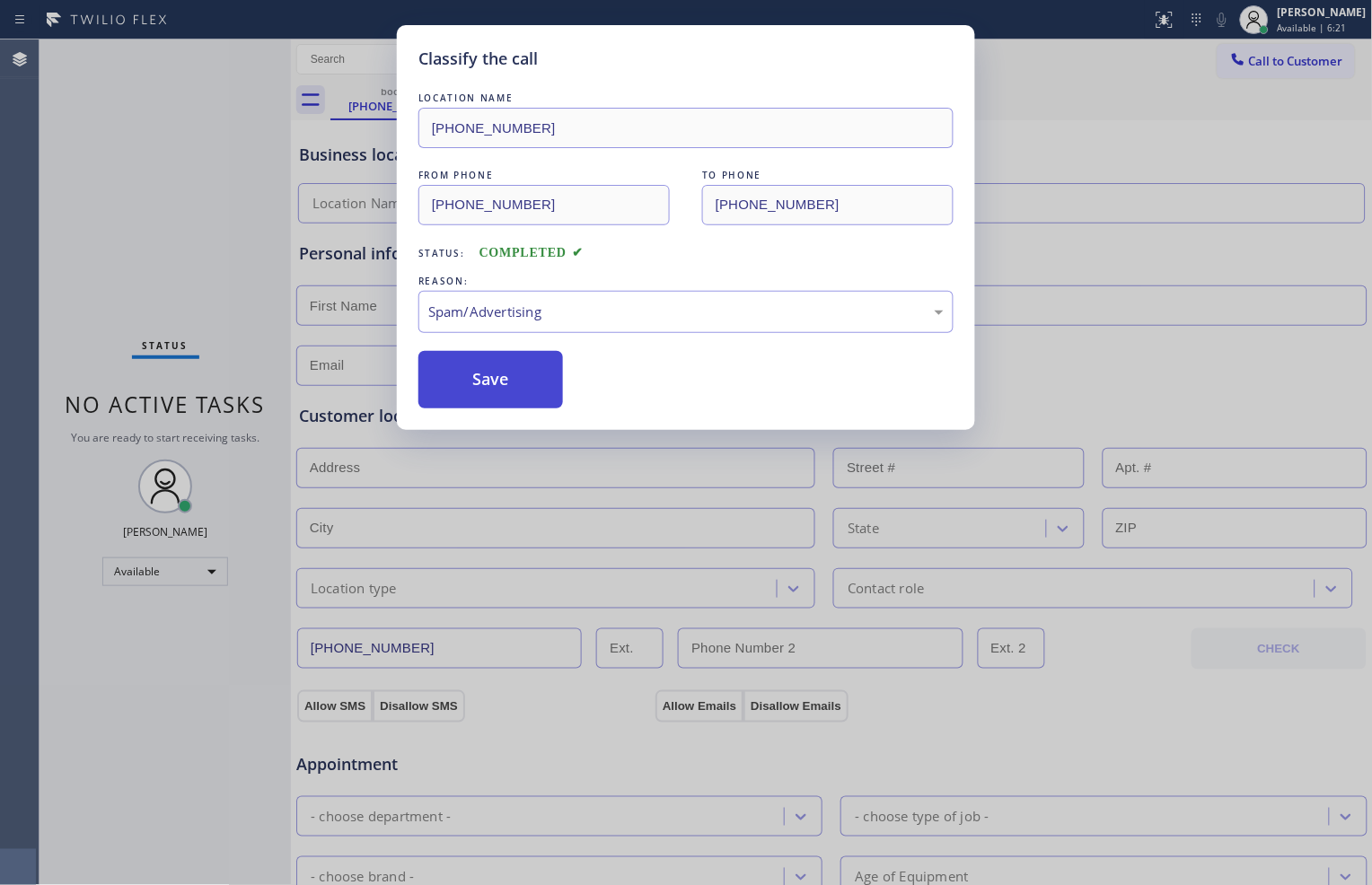
click at [510, 384] on button "Save" at bounding box center [490, 380] width 144 height 57
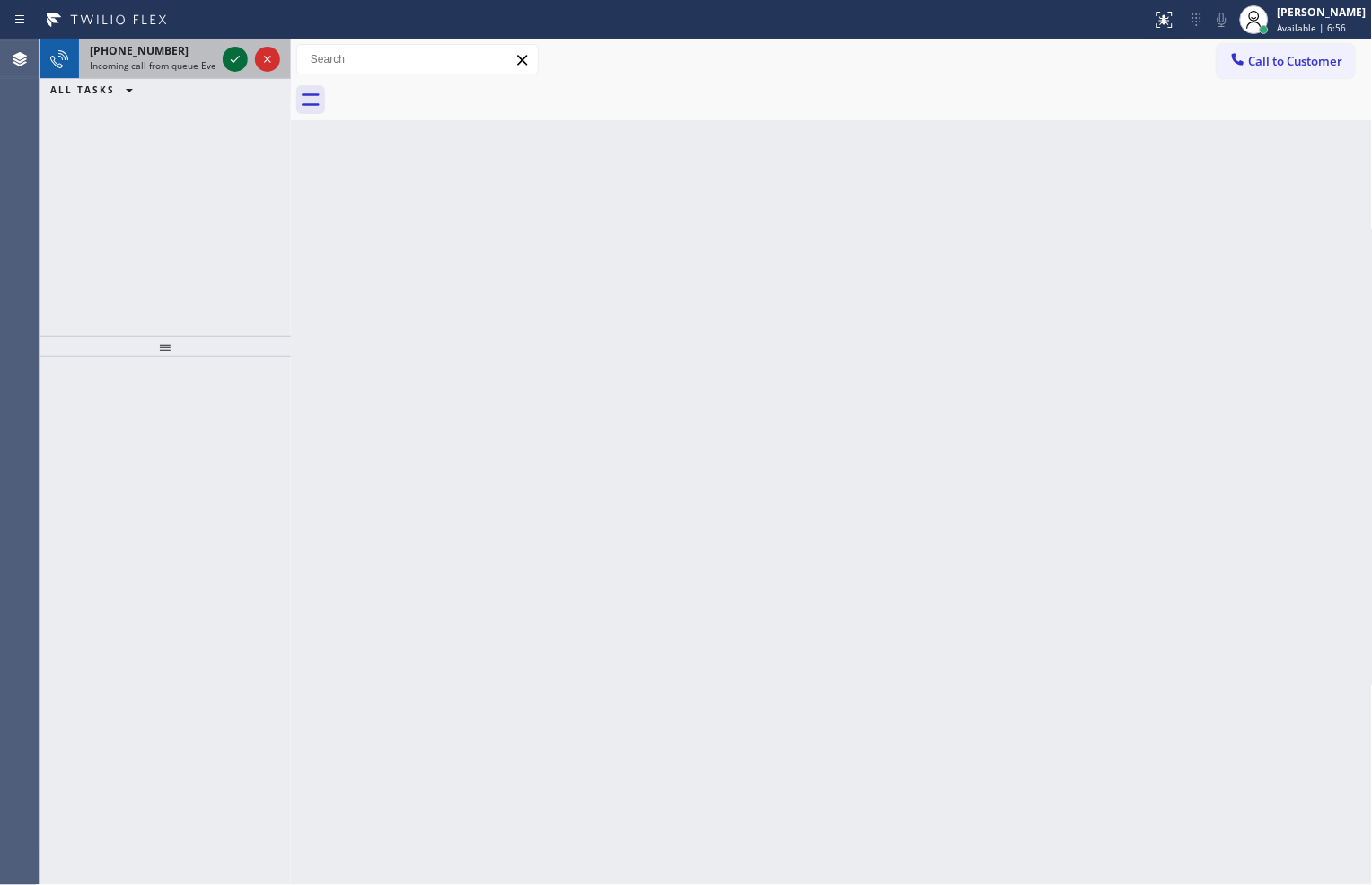
click at [234, 67] on icon at bounding box center [235, 59] width 22 height 22
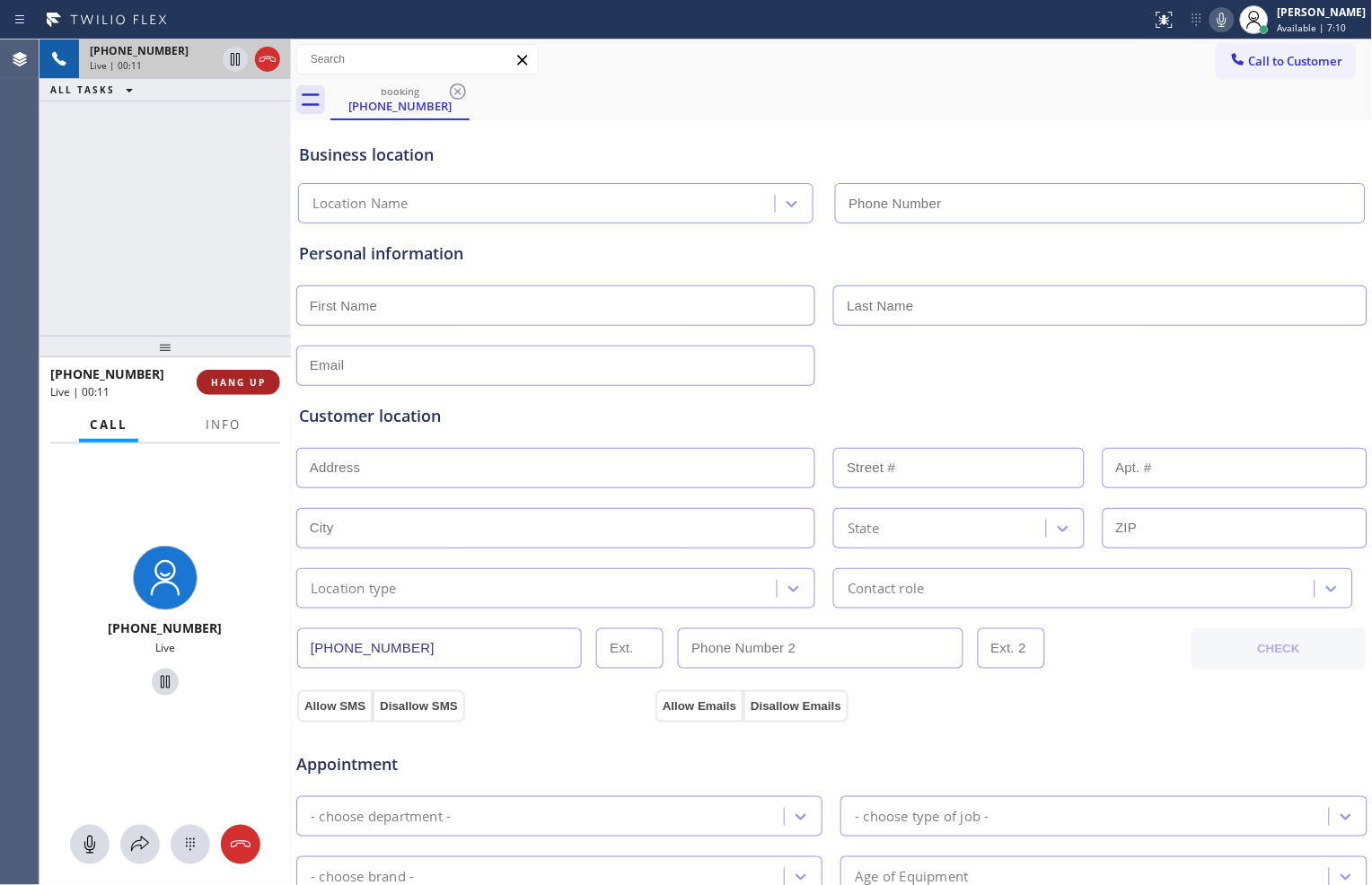
click at [249, 385] on span "HANG UP" at bounding box center [238, 382] width 54 height 12
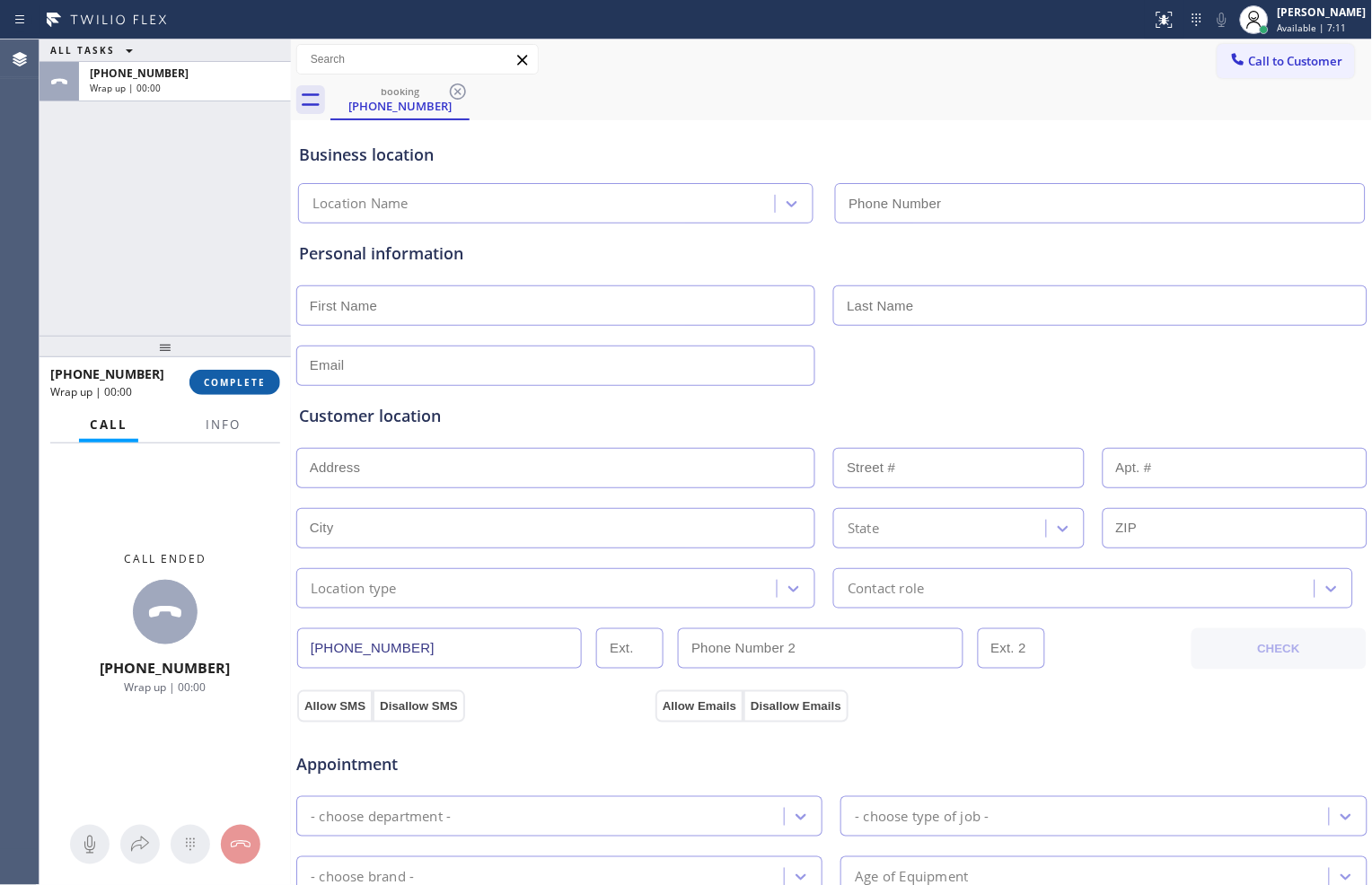
click at [253, 377] on span "COMPLETE" at bounding box center [235, 382] width 62 height 12
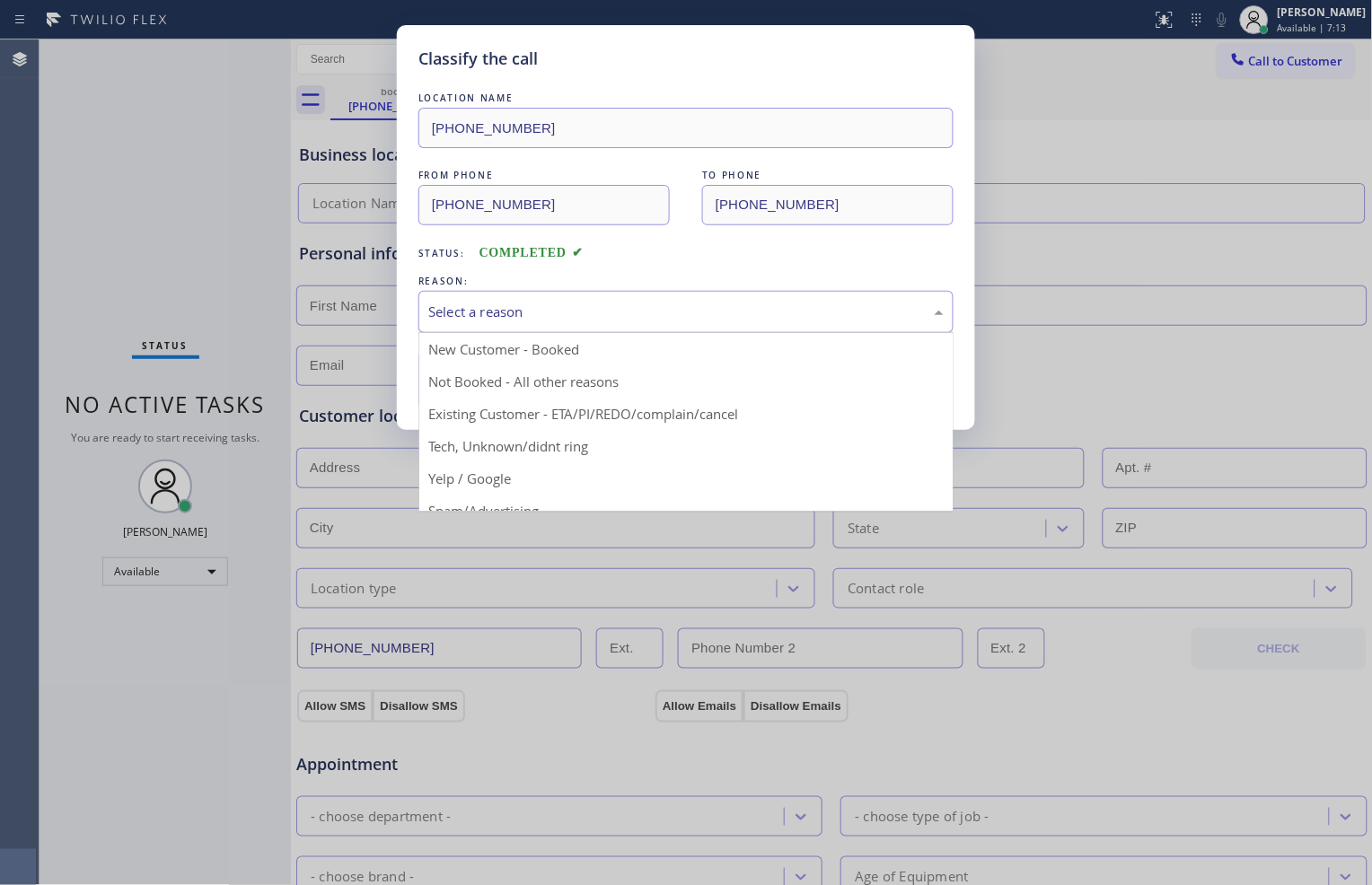
click at [527, 322] on div "Select a reason" at bounding box center [686, 312] width 516 height 21
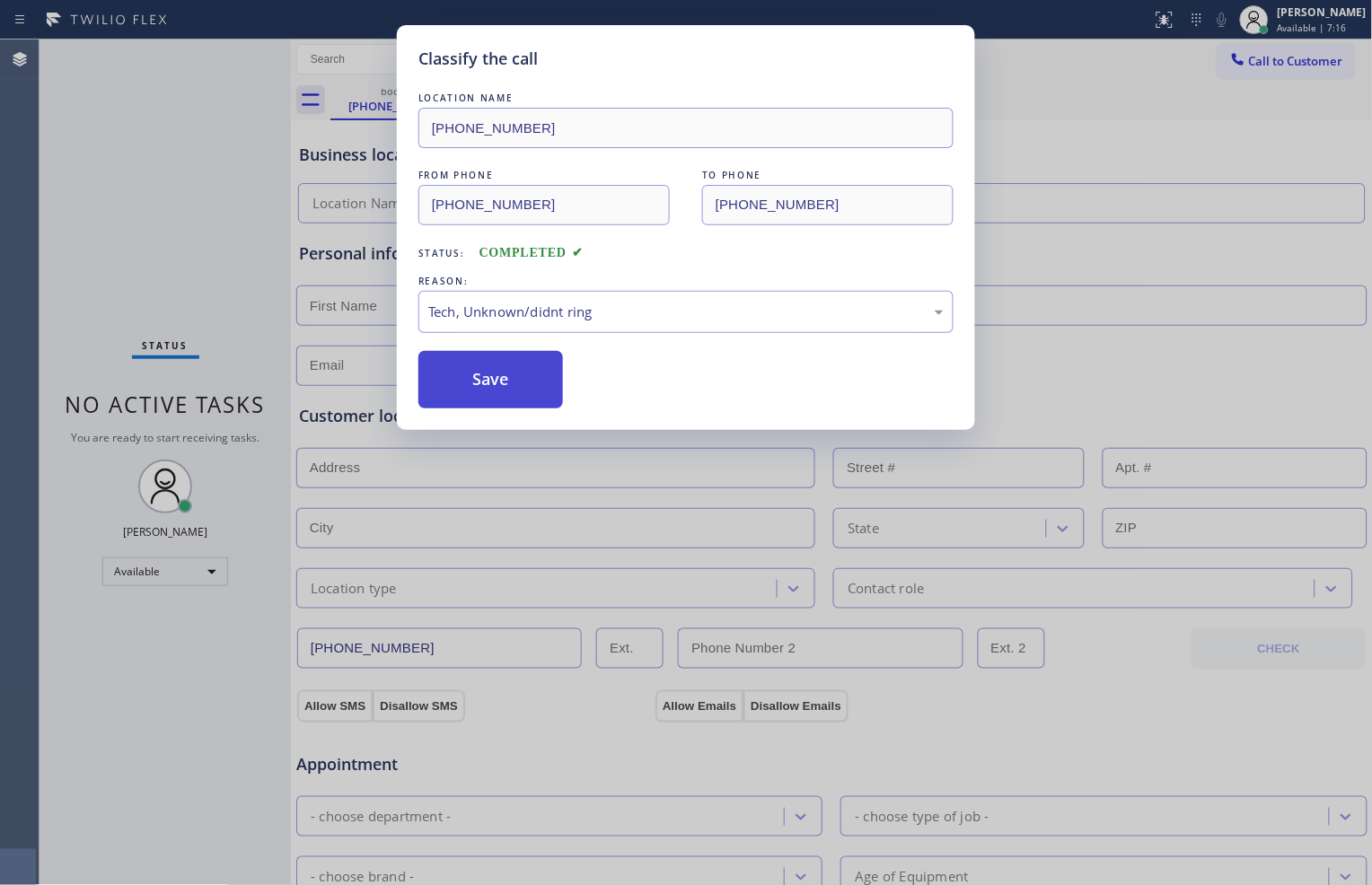
click at [530, 396] on button "Save" at bounding box center [490, 380] width 144 height 57
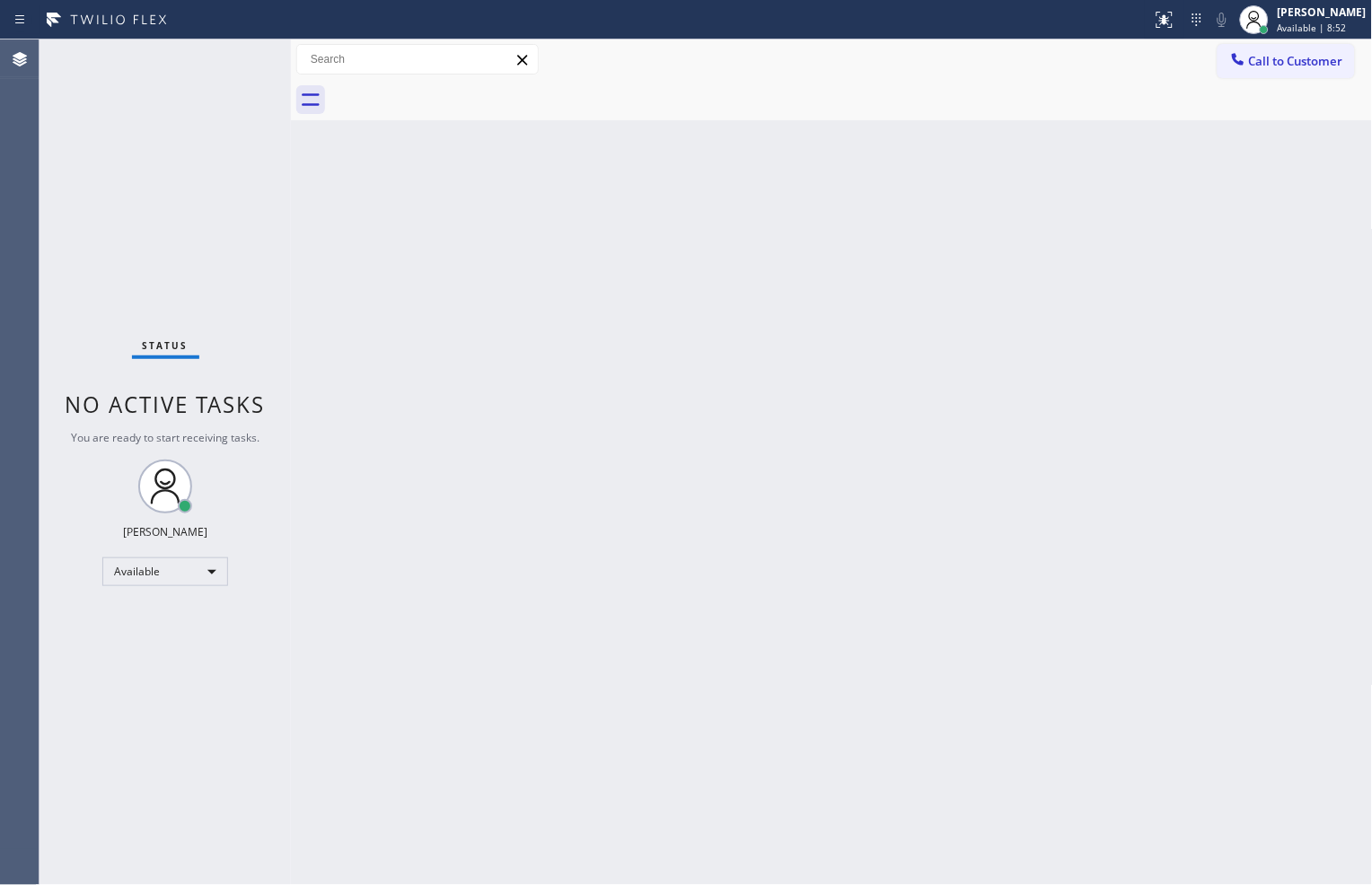
click at [271, 253] on div "Status No active tasks You are ready to start receiving tasks. [PERSON_NAME] Av…" at bounding box center [164, 462] width 251 height 846
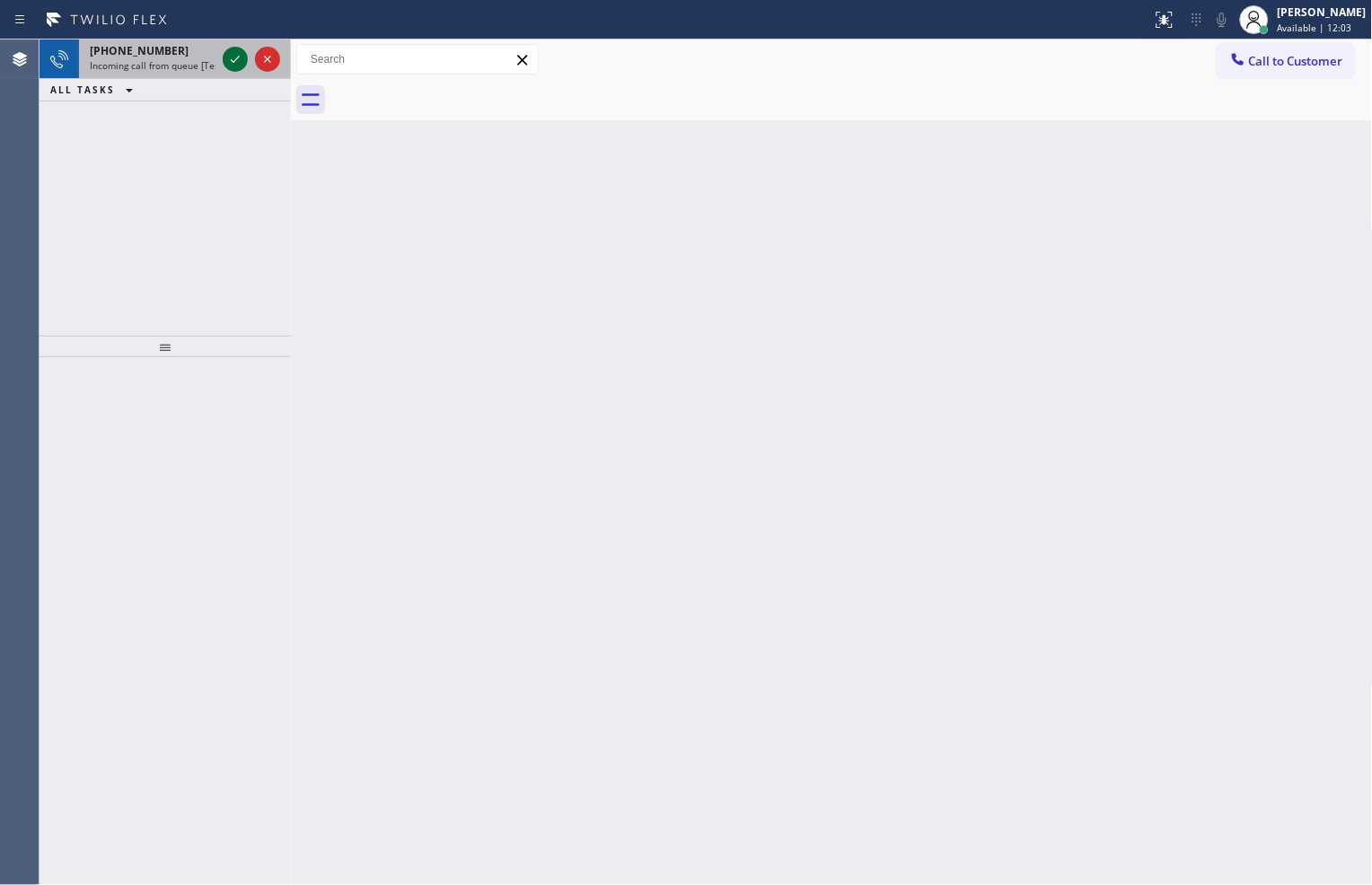
click at [234, 68] on icon at bounding box center [235, 59] width 22 height 22
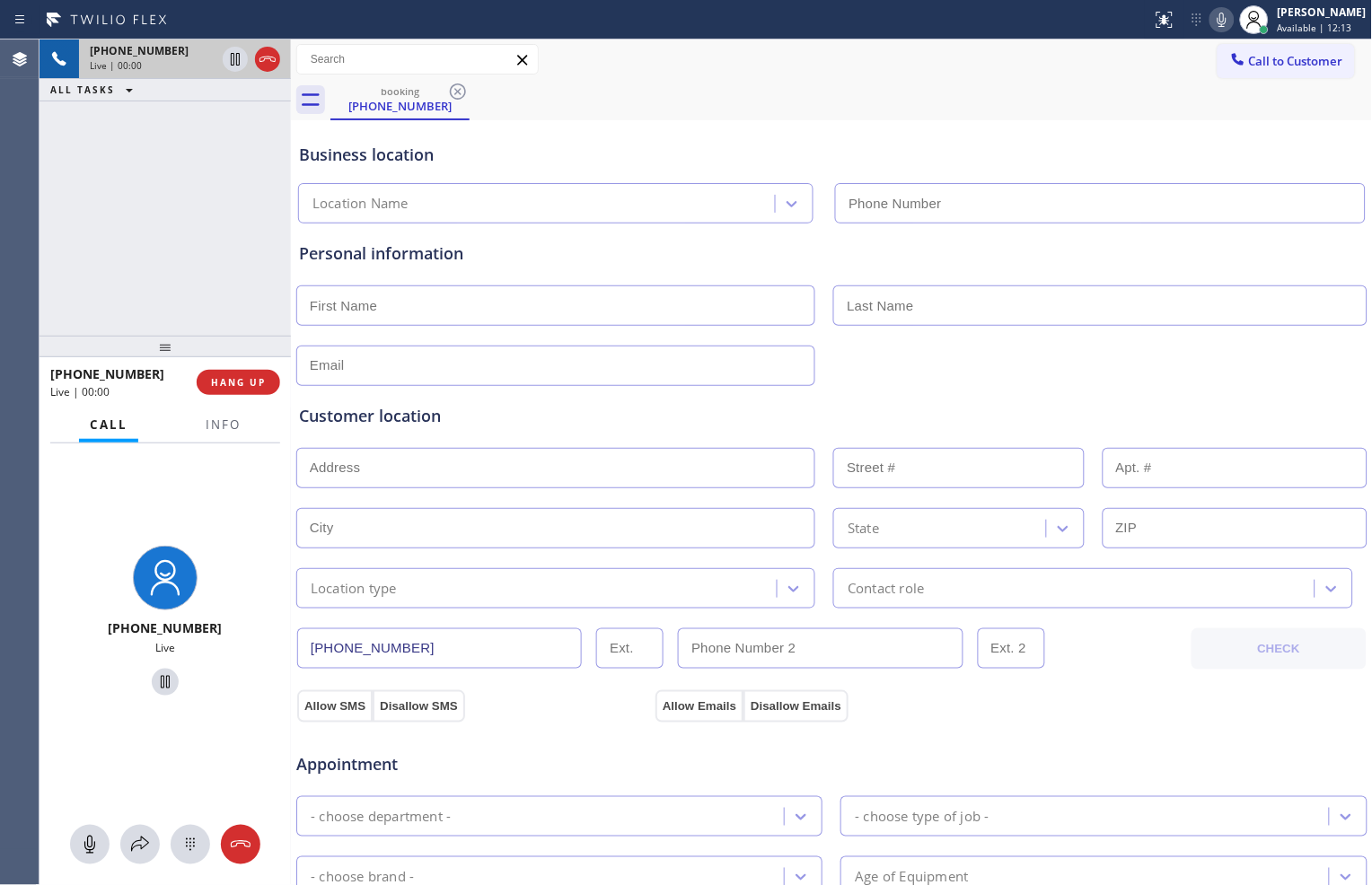
type input "[PHONE_NUMBER]"
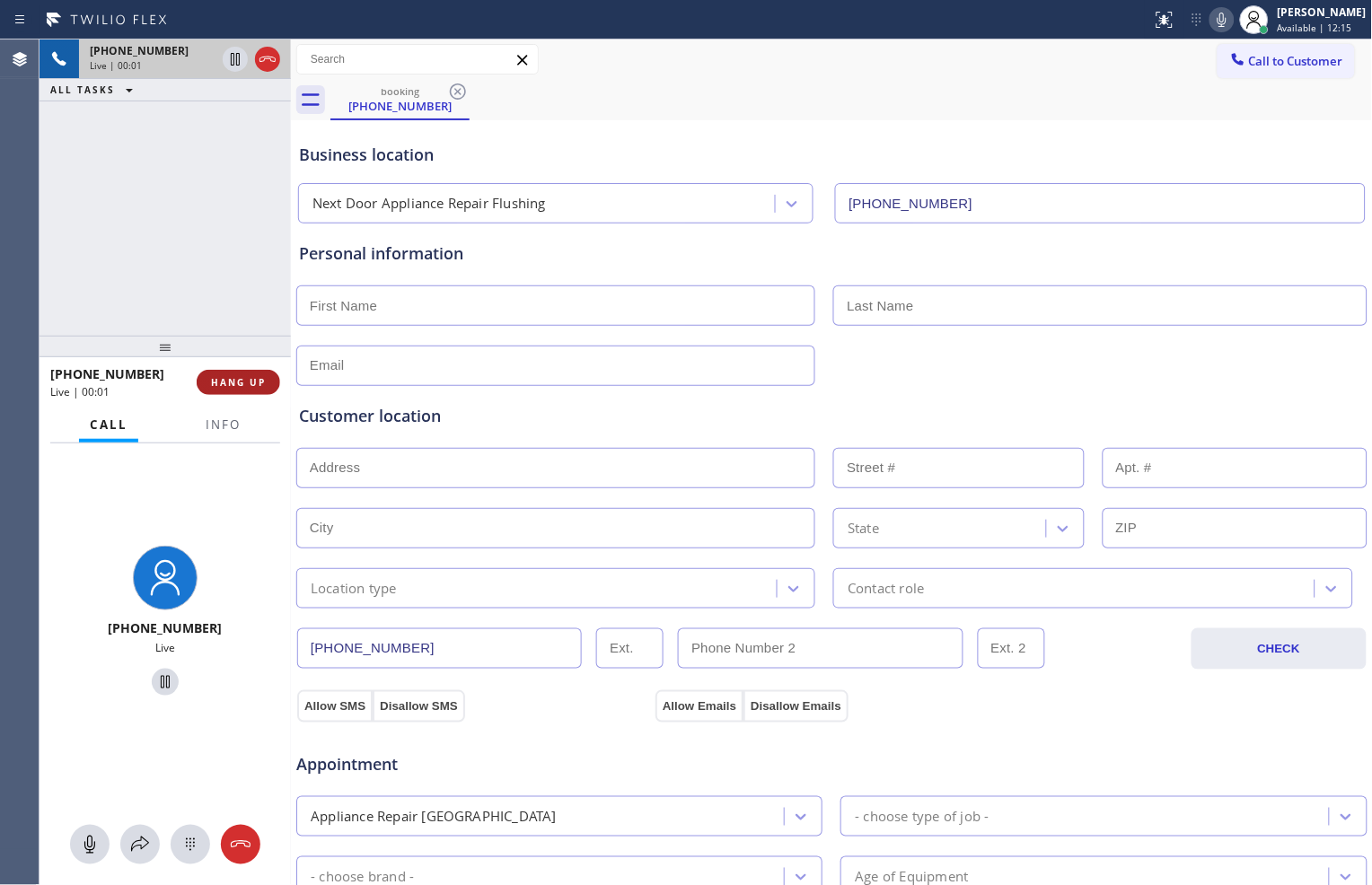
click at [254, 381] on span "HANG UP" at bounding box center [238, 382] width 54 height 12
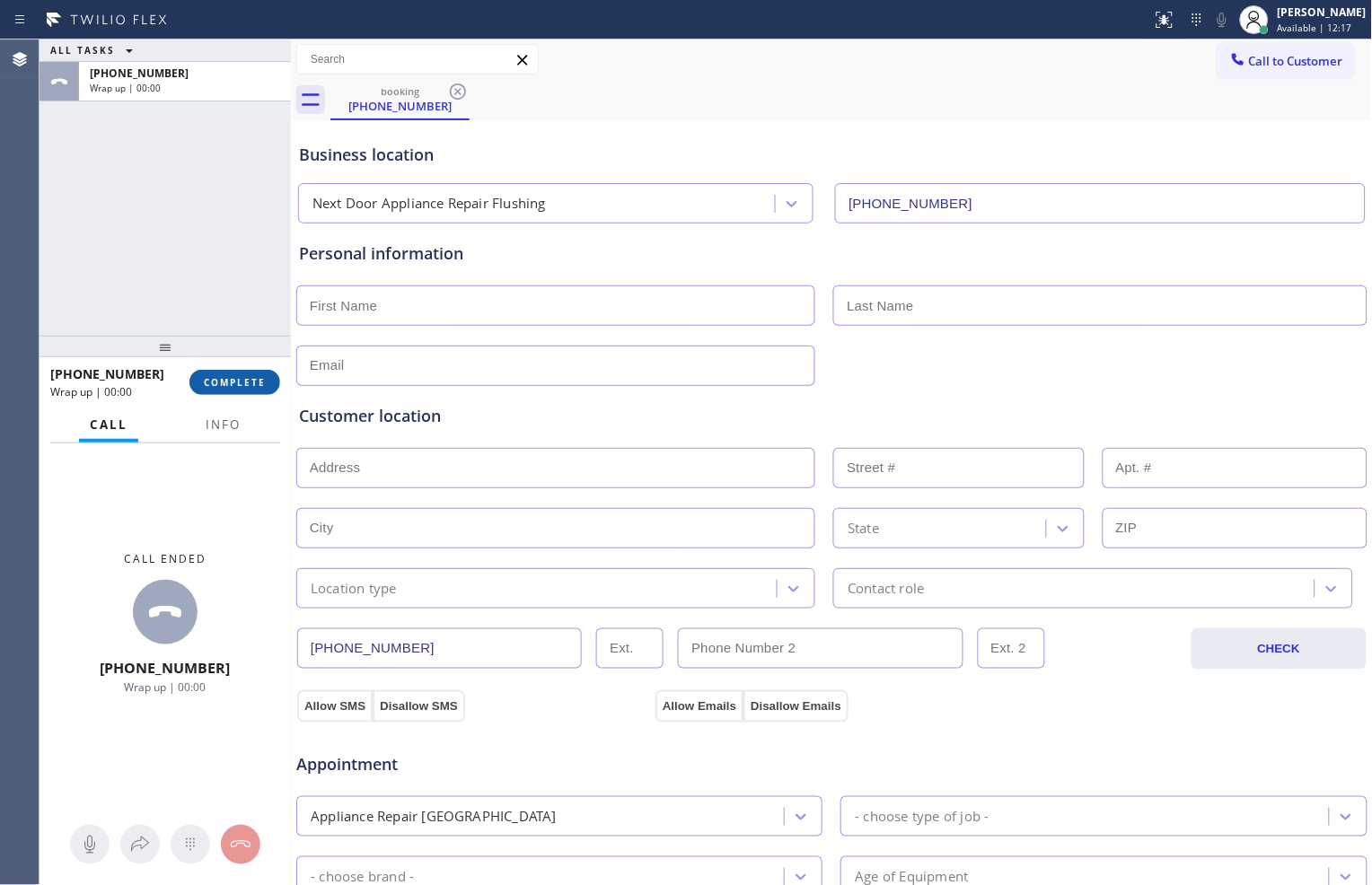
click at [255, 386] on span "COMPLETE" at bounding box center [235, 382] width 62 height 12
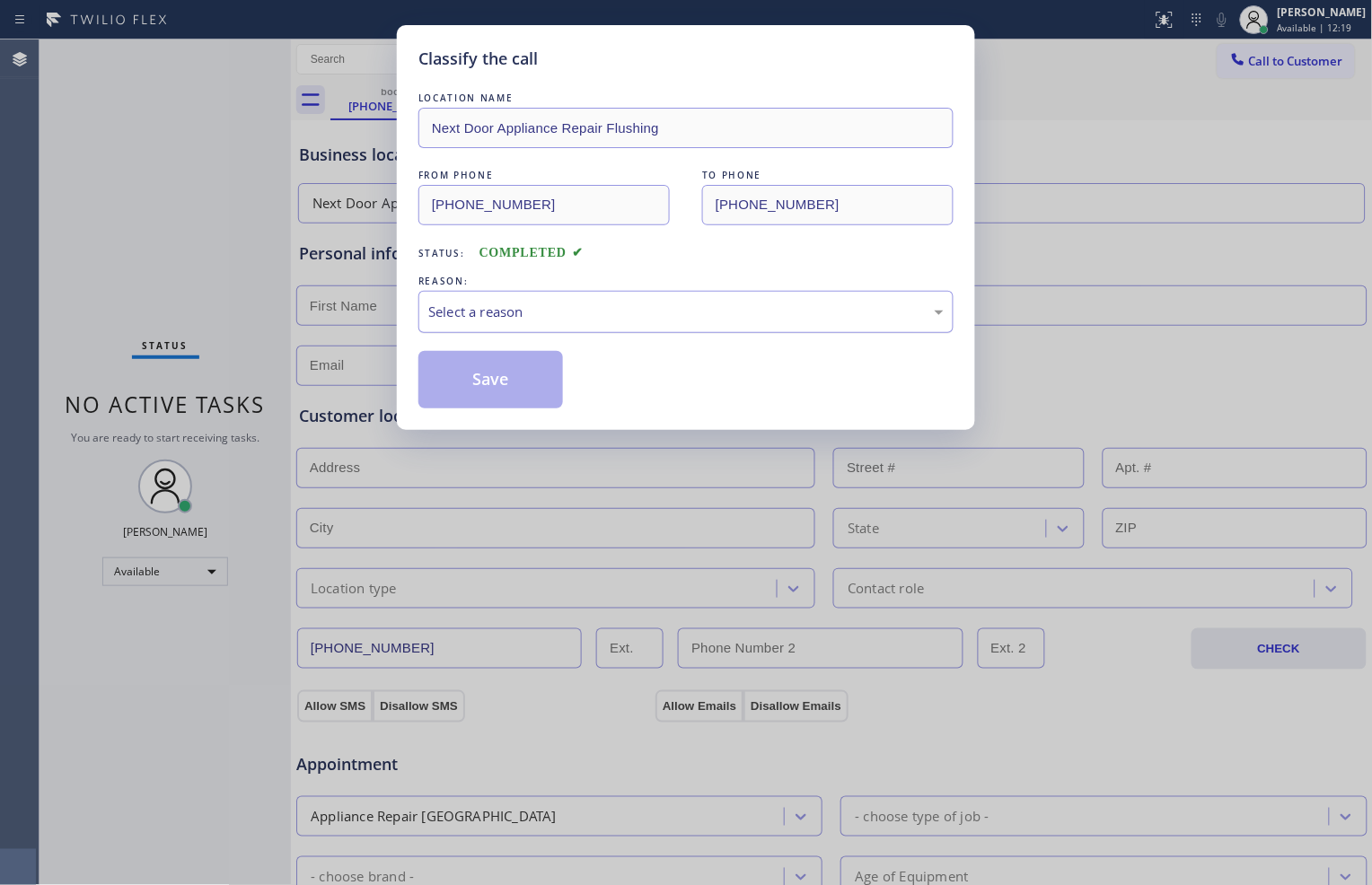
click at [681, 325] on div "Select a reason" at bounding box center [686, 312] width 536 height 42
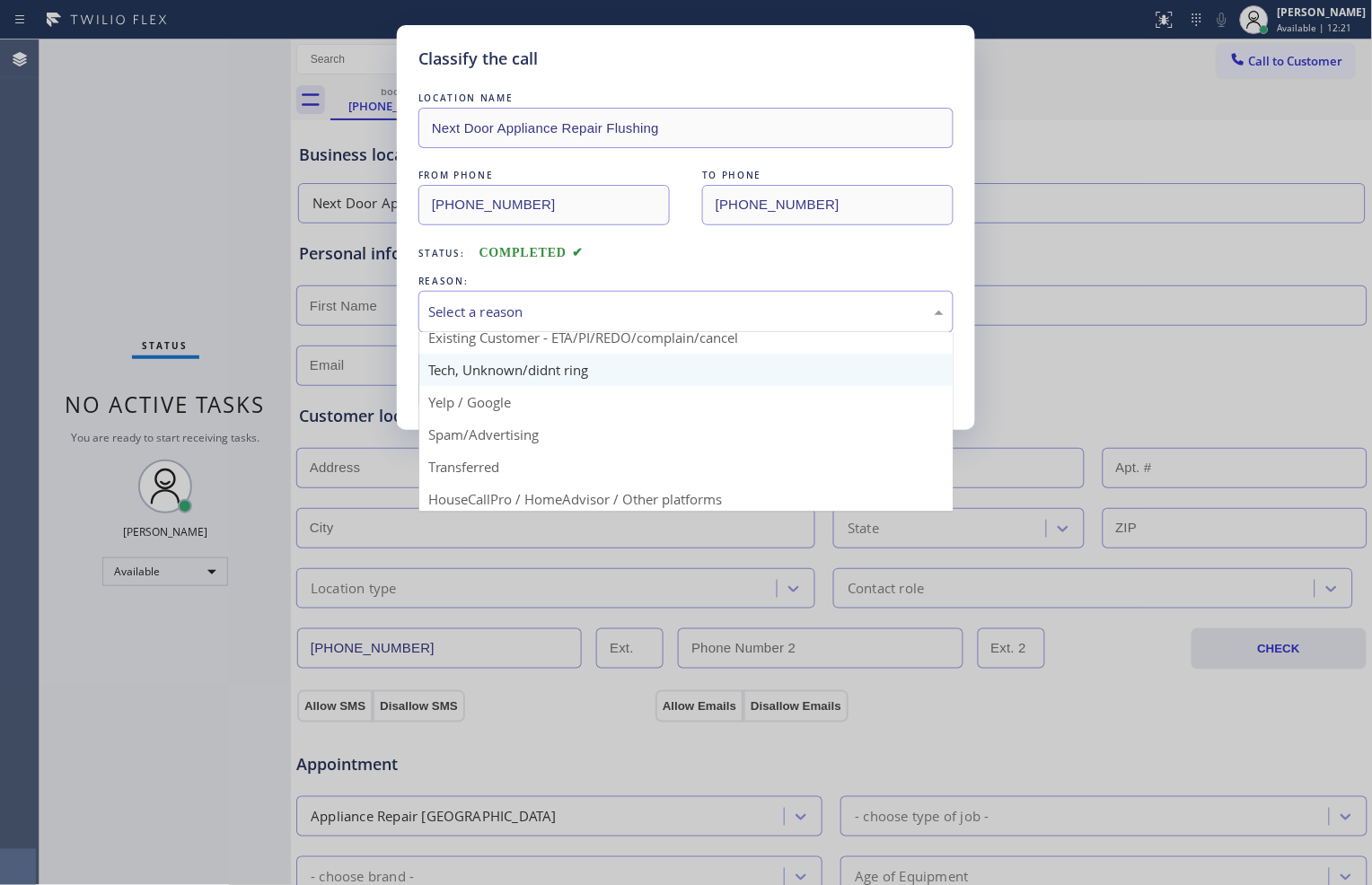
scroll to position [99, 0]
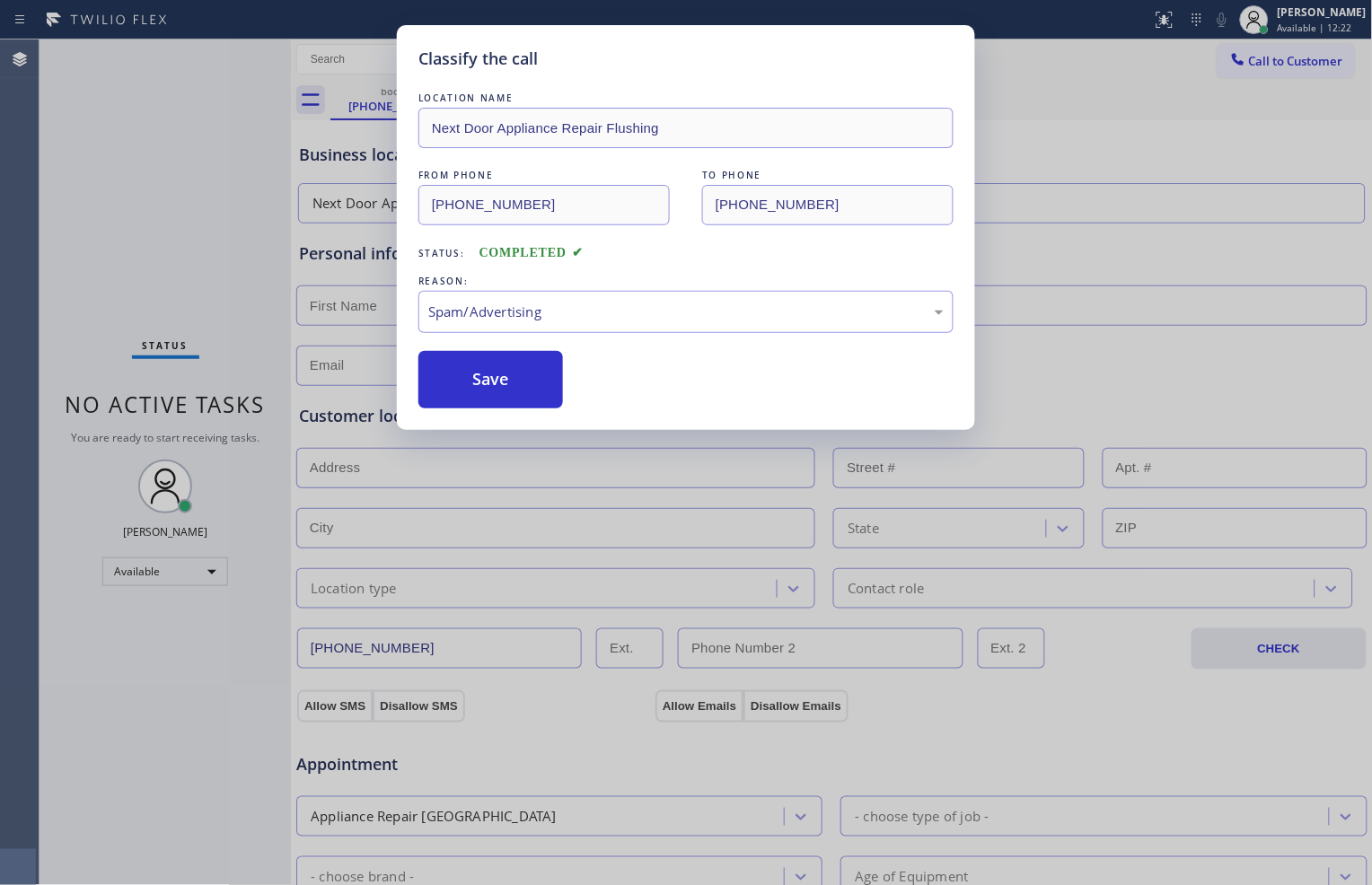
click at [563, 377] on div "Save" at bounding box center [686, 380] width 536 height 57
click at [538, 381] on button "Save" at bounding box center [490, 380] width 144 height 57
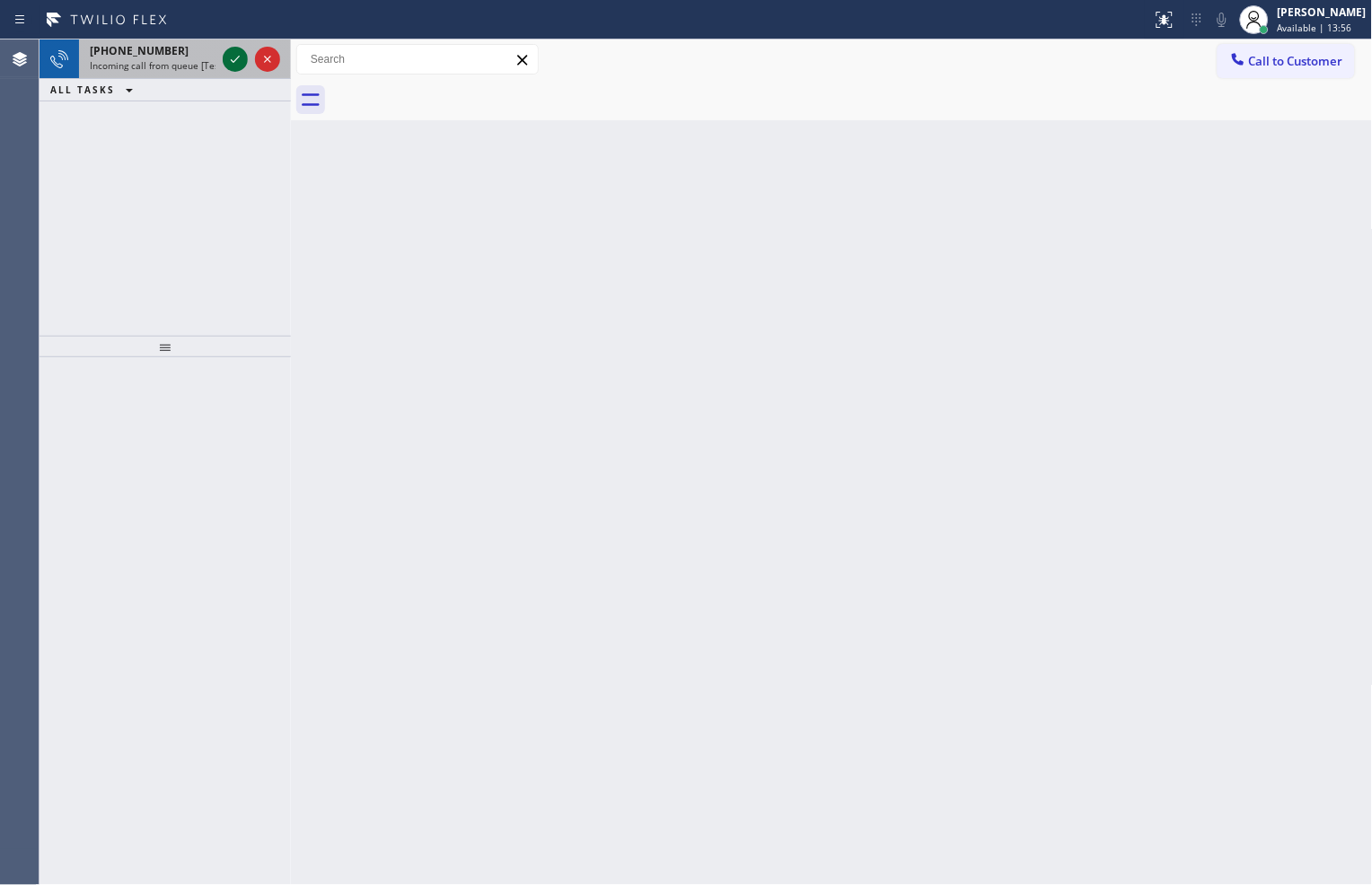
click at [230, 57] on icon at bounding box center [235, 59] width 22 height 22
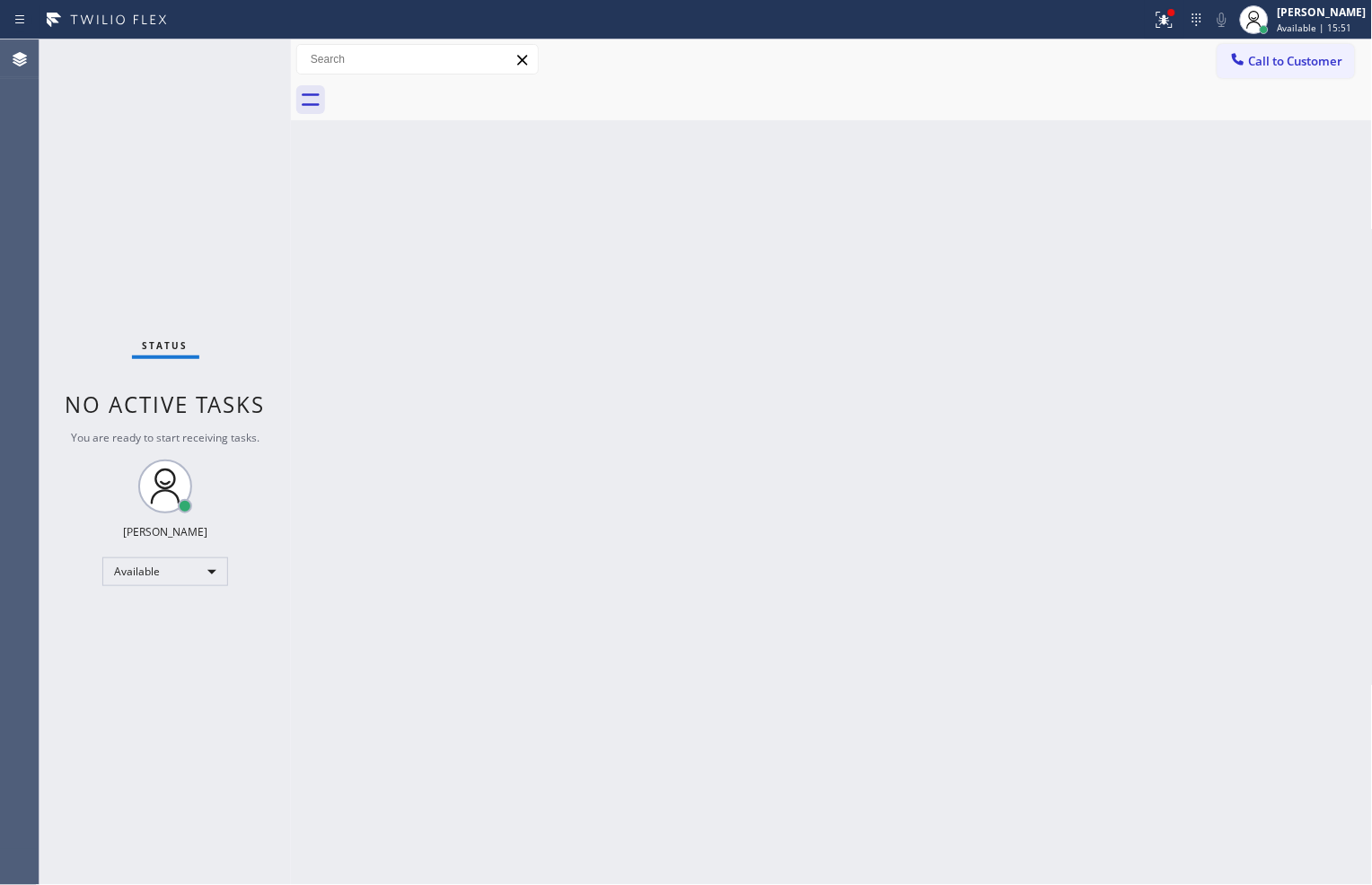
click at [1033, 54] on div "Call to Customer Outbound call Location Search location Your caller id phone nu…" at bounding box center [832, 59] width 1082 height 32
click at [173, 577] on div "Available" at bounding box center [165, 572] width 126 height 29
click at [166, 660] on li "Break" at bounding box center [164, 664] width 122 height 22
click at [201, 569] on div "Break" at bounding box center [165, 579] width 126 height 29
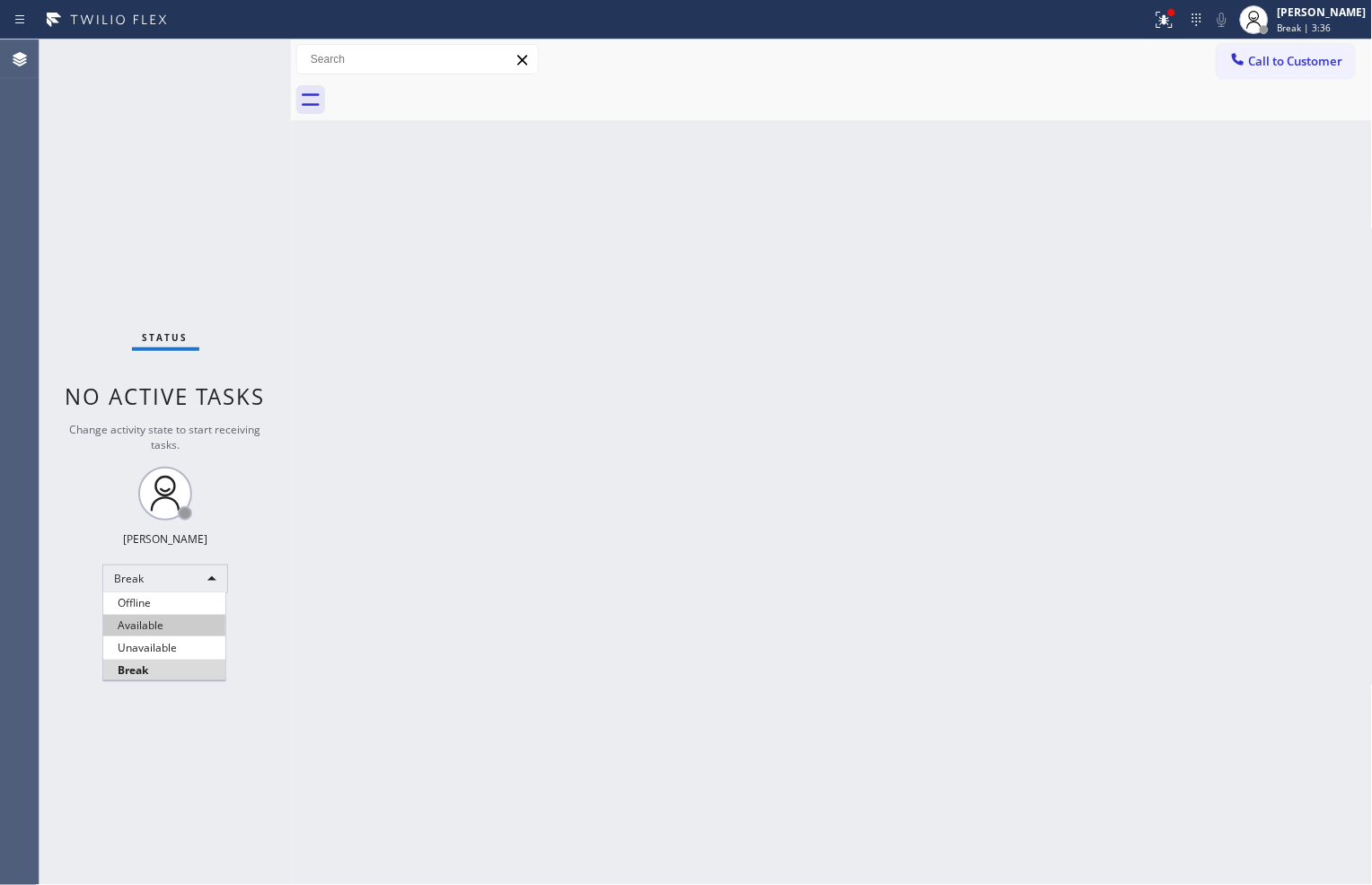
click at [182, 617] on li "Available" at bounding box center [164, 625] width 122 height 22
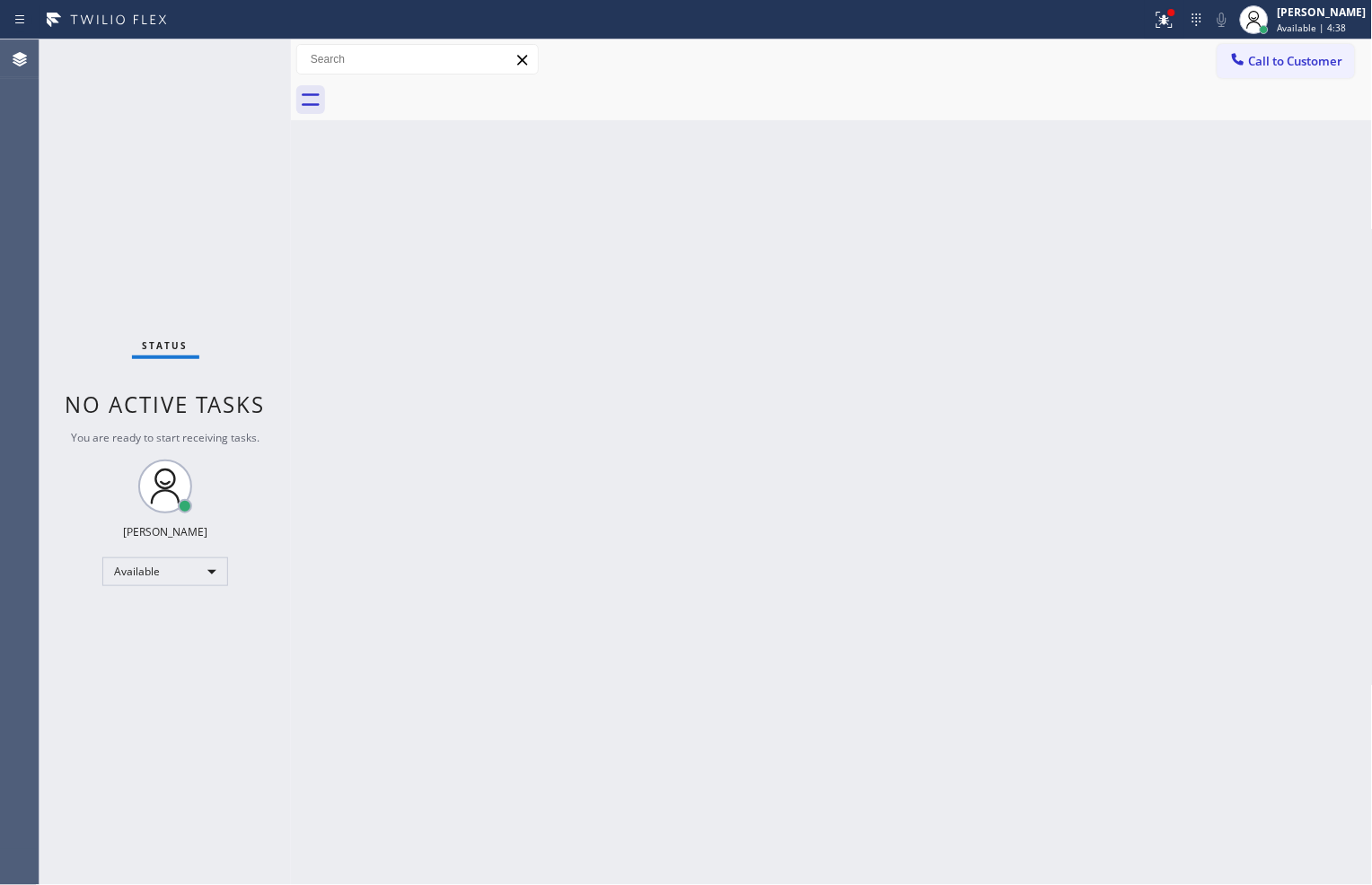
click at [222, 116] on div "Status No active tasks You are ready to start receiving tasks. [PERSON_NAME] Av…" at bounding box center [164, 462] width 251 height 846
click at [1068, 822] on div "Back to Dashboard Change Sender ID Customers Technicians Select a contact Outbo…" at bounding box center [832, 462] width 1082 height 846
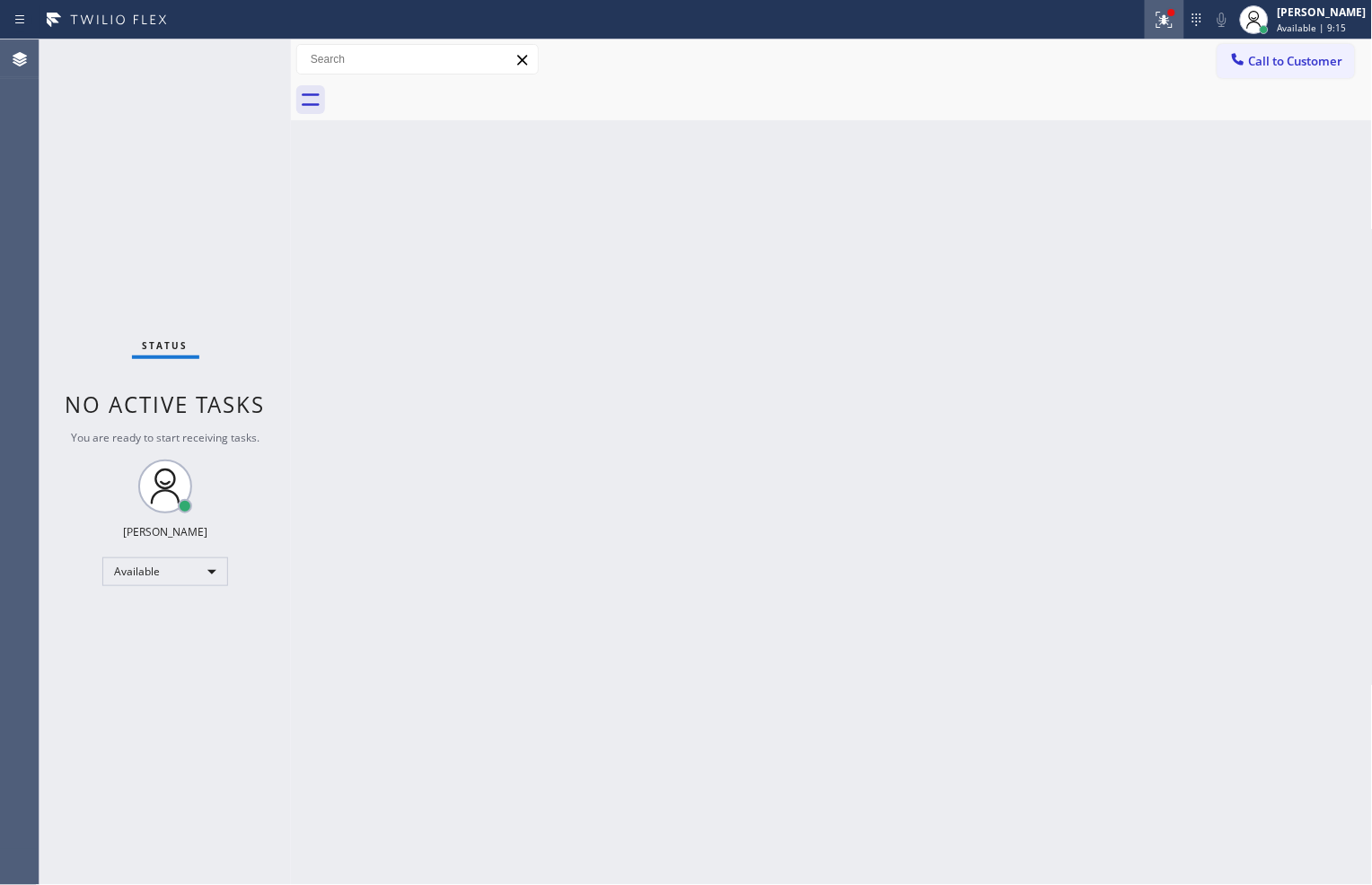
click at [1154, 28] on icon at bounding box center [1165, 19] width 22 height 22
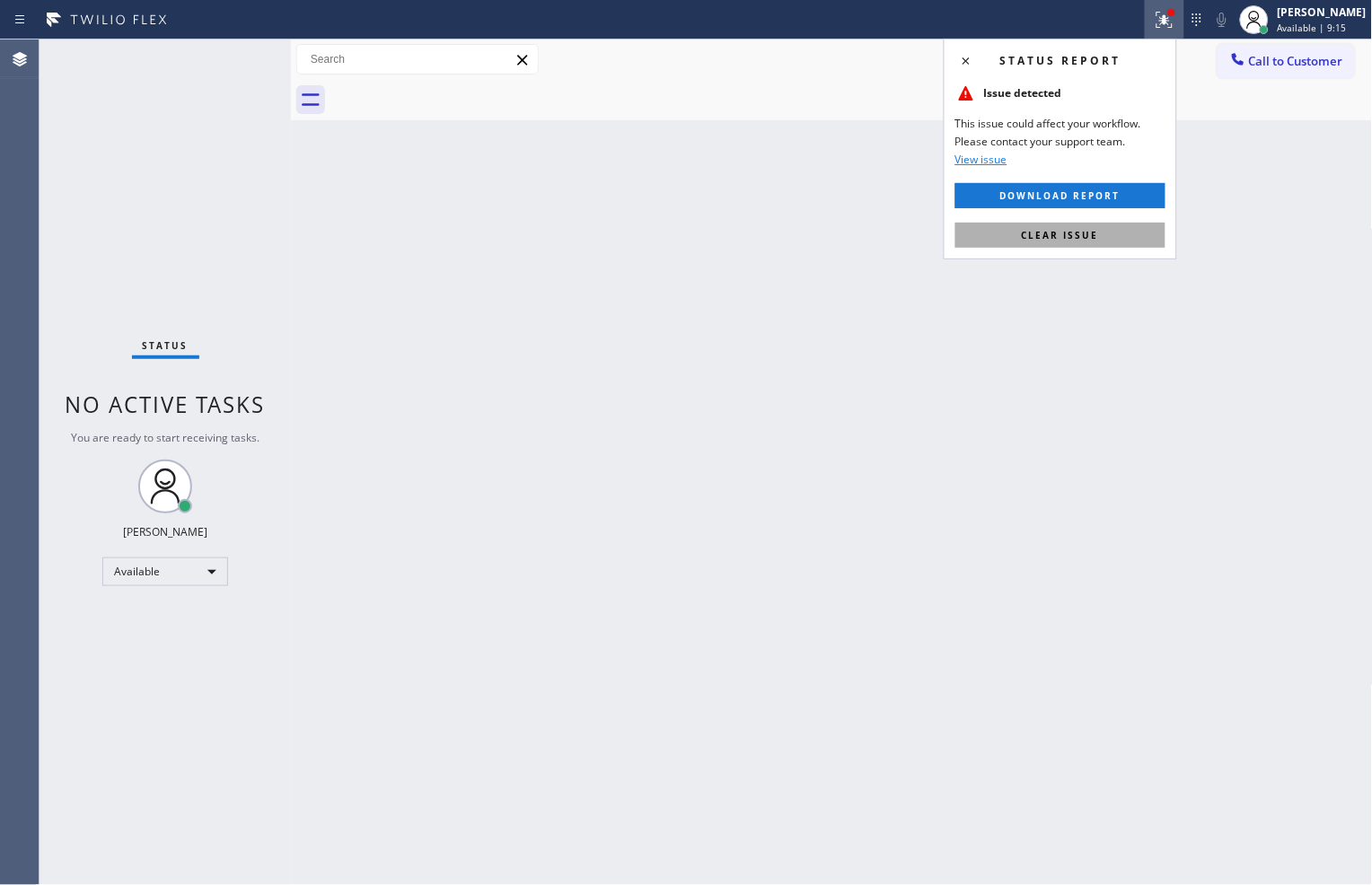
click at [1146, 234] on button "Clear issue" at bounding box center [1061, 235] width 210 height 25
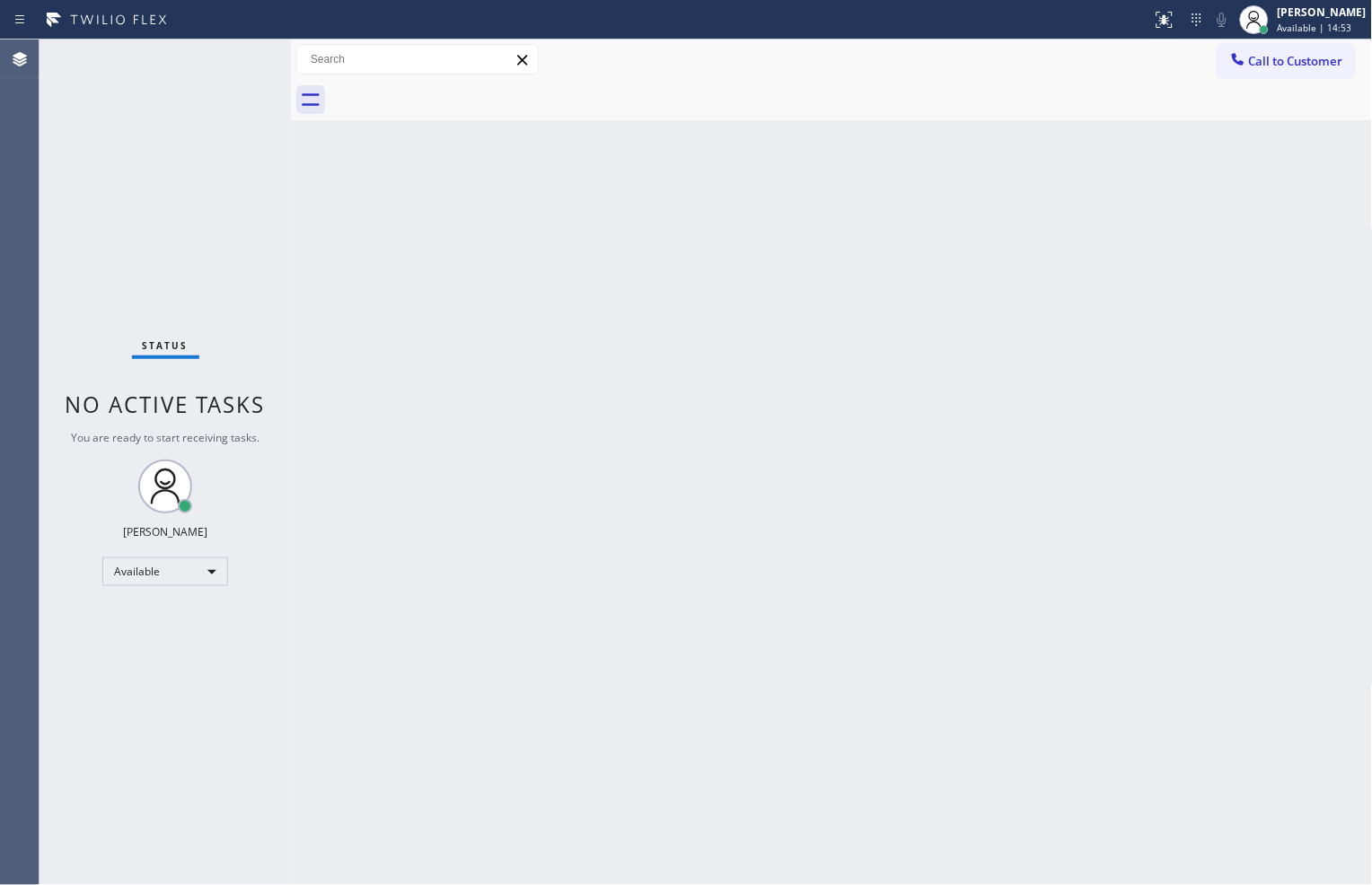
click at [193, 190] on div "Status No active tasks You are ready to start receiving tasks. [PERSON_NAME] Av…" at bounding box center [164, 462] width 251 height 846
click at [1105, 811] on div "Back to Dashboard Change Sender ID Customers Technicians Select a contact Outbo…" at bounding box center [832, 462] width 1082 height 846
click at [1151, 802] on div "Back to Dashboard Change Sender ID Customers Technicians Select a contact Outbo…" at bounding box center [832, 462] width 1082 height 846
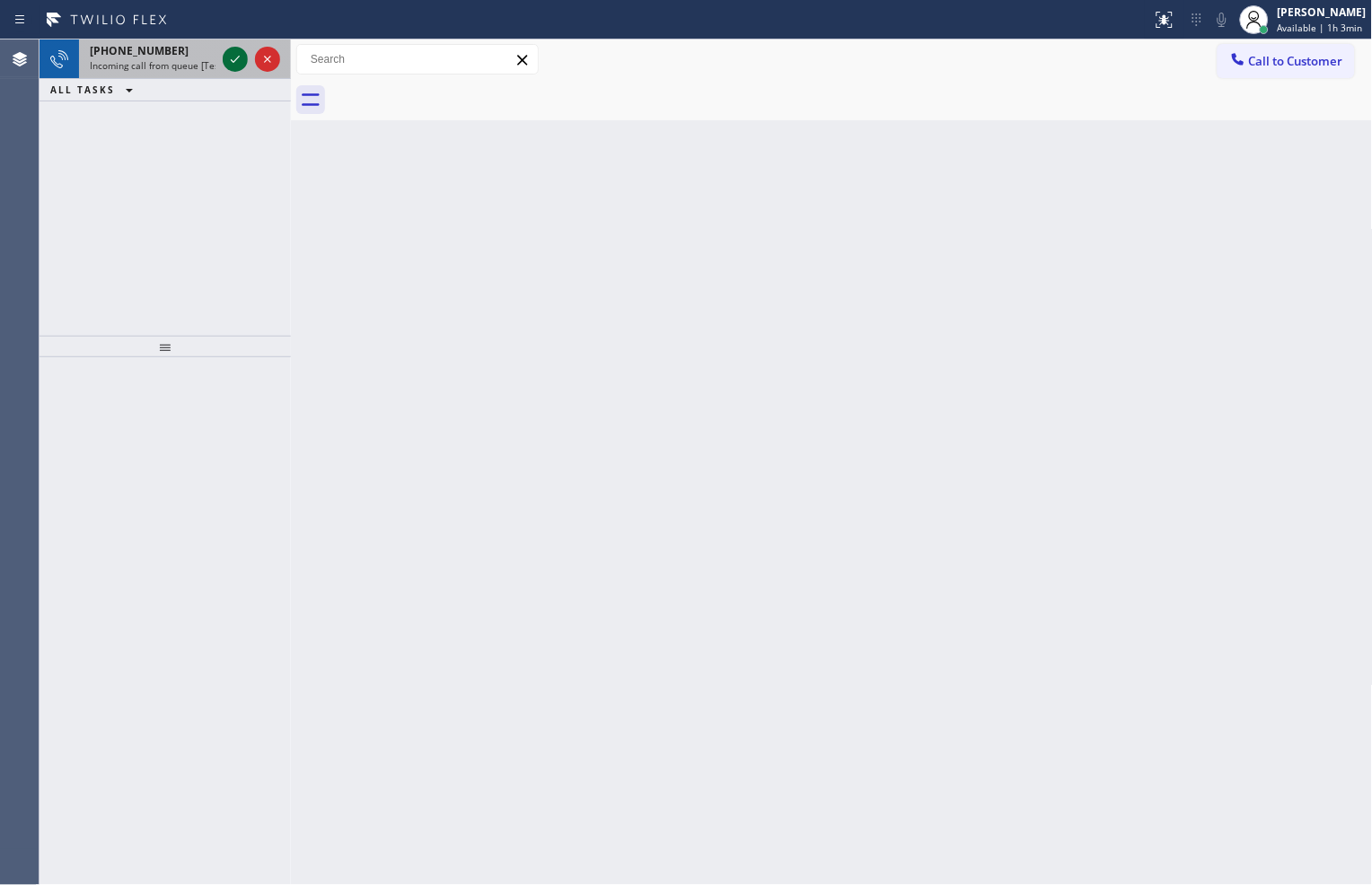
click at [226, 53] on icon at bounding box center [235, 59] width 22 height 22
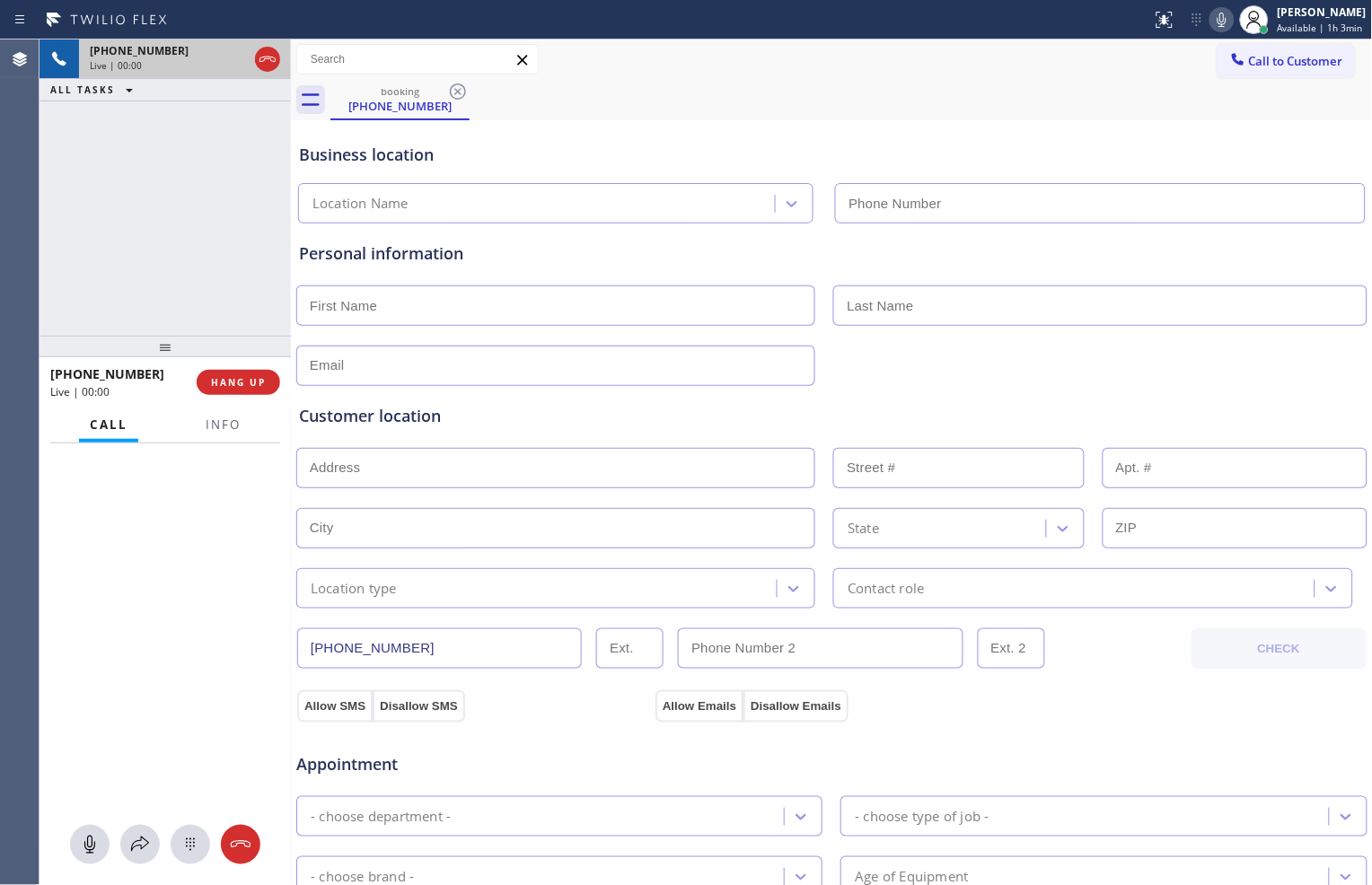
type input "[PHONE_NUMBER]"
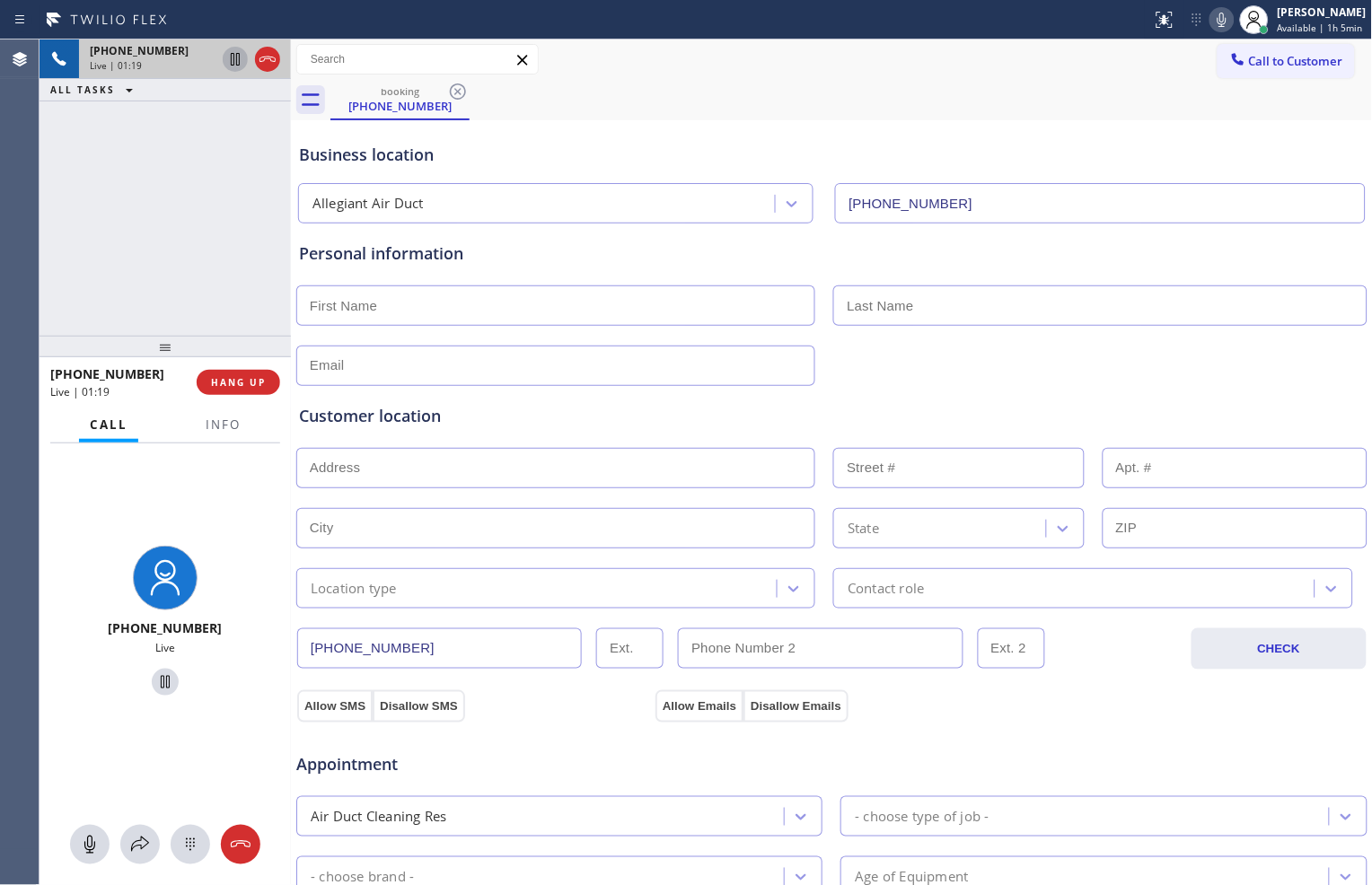
click at [235, 61] on icon at bounding box center [235, 59] width 22 height 22
click at [1218, 14] on icon at bounding box center [1222, 19] width 22 height 22
click at [234, 72] on div at bounding box center [252, 58] width 65 height 39
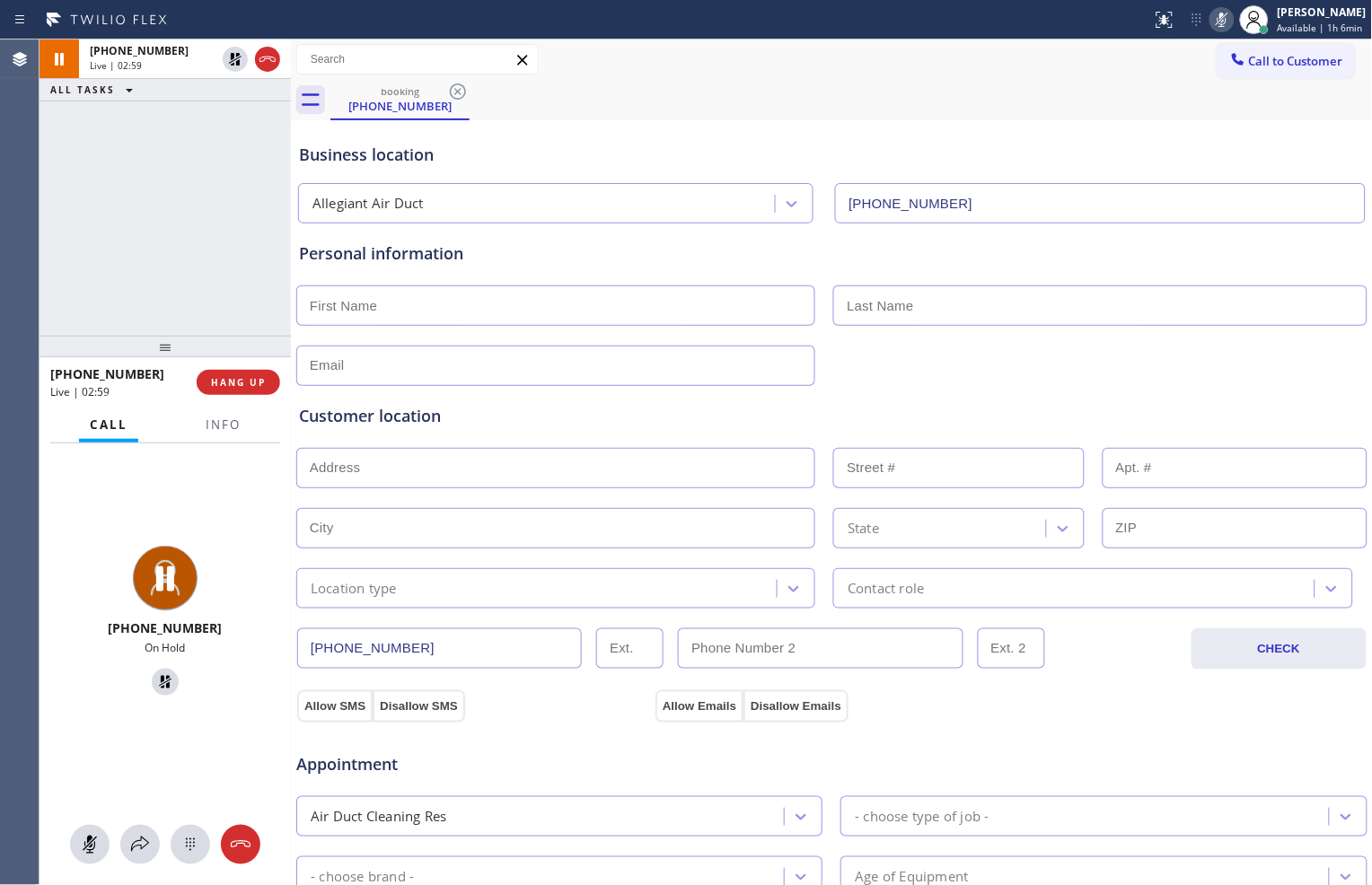
click at [1212, 19] on icon at bounding box center [1222, 19] width 22 height 22
click at [238, 68] on icon at bounding box center [235, 59] width 22 height 22
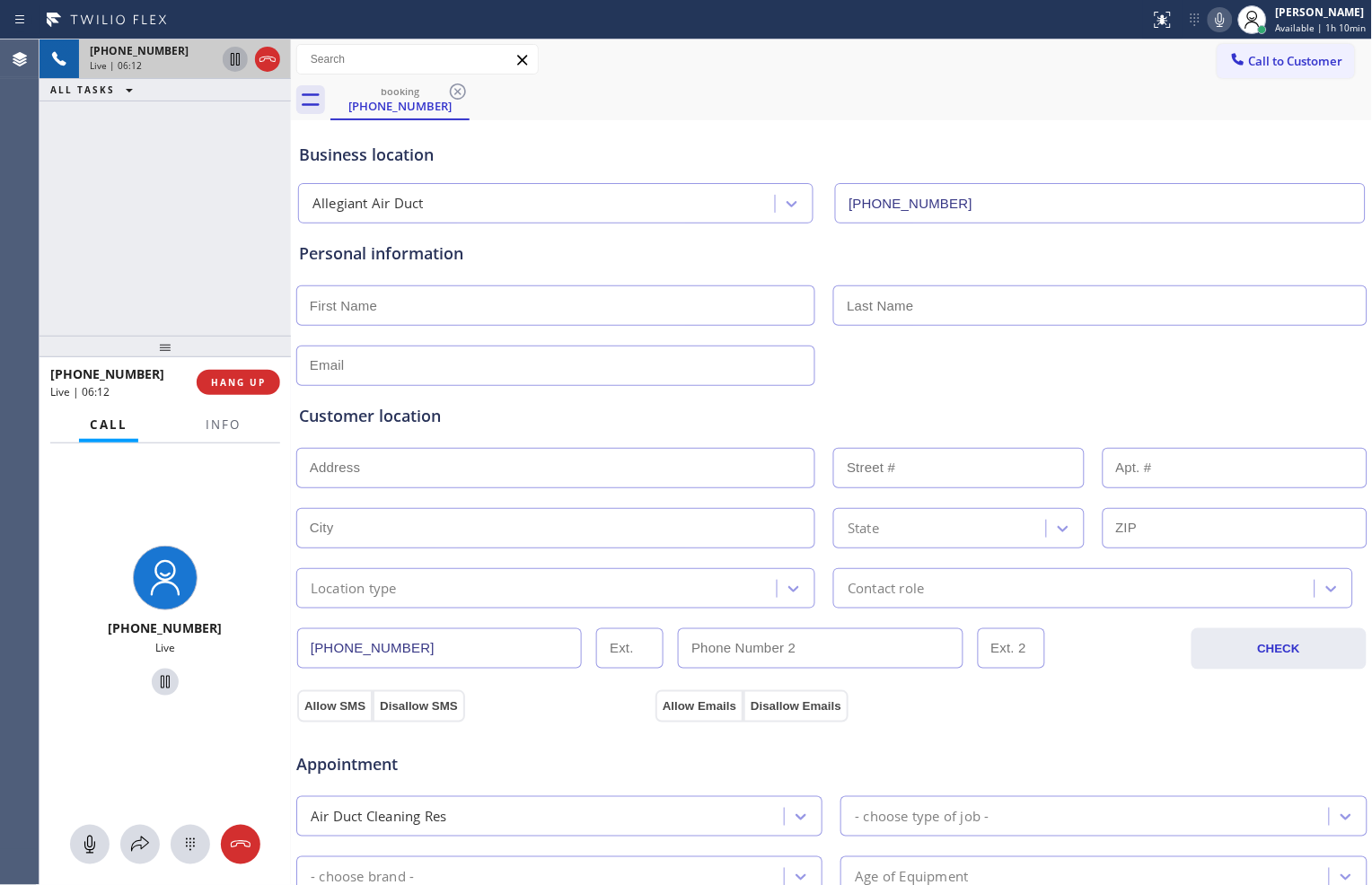
click at [1217, 20] on icon at bounding box center [1220, 19] width 22 height 22
click at [1216, 25] on icon at bounding box center [1220, 19] width 9 height 14
click at [1210, 9] on icon at bounding box center [1220, 19] width 22 height 22
click at [1217, 19] on icon at bounding box center [1220, 19] width 22 height 22
click at [567, 322] on input "text" at bounding box center [556, 306] width 519 height 40
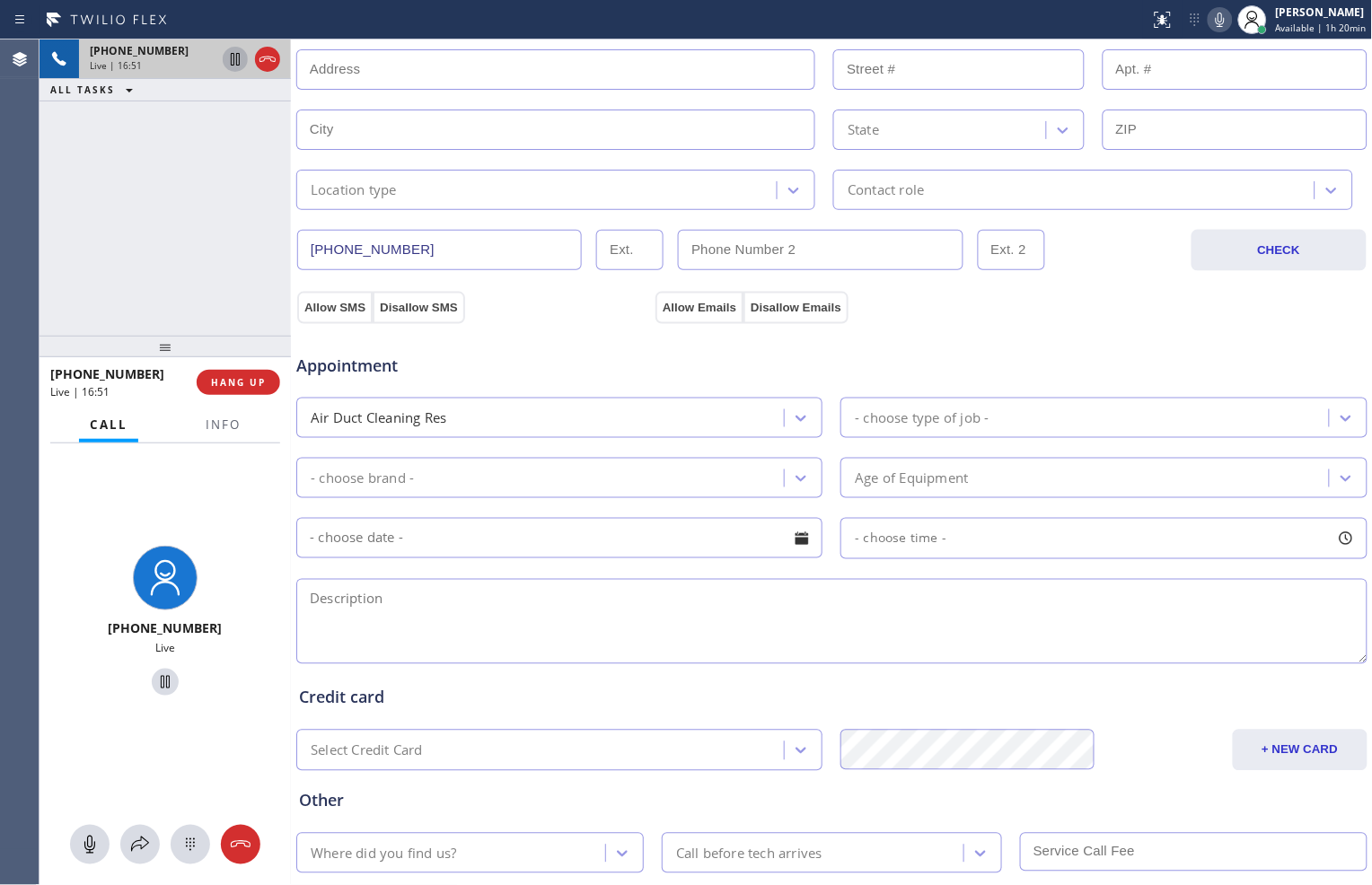
scroll to position [498, 0]
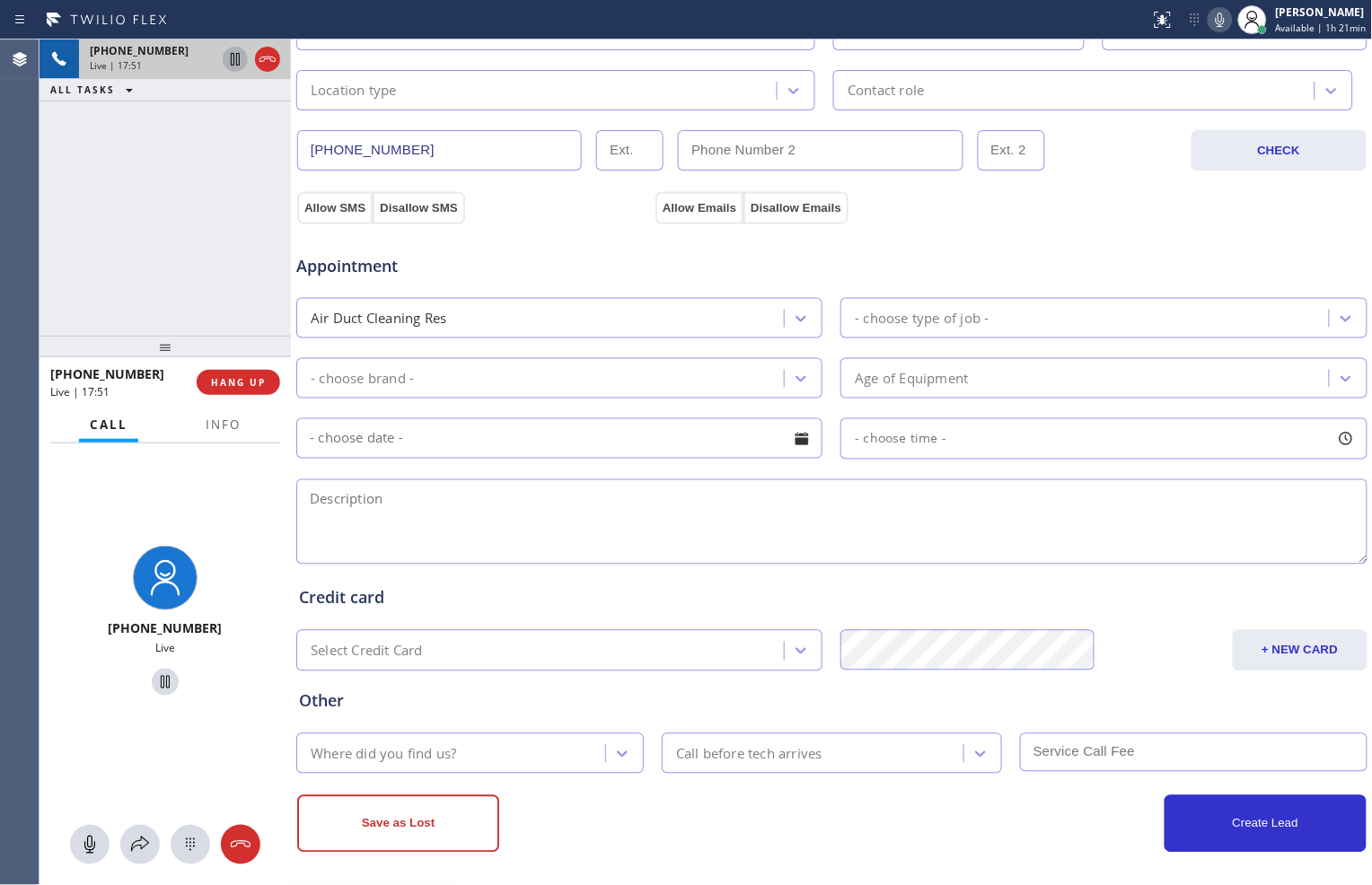
click at [1078, 379] on div "Age of Equipment" at bounding box center [1087, 378] width 482 height 32
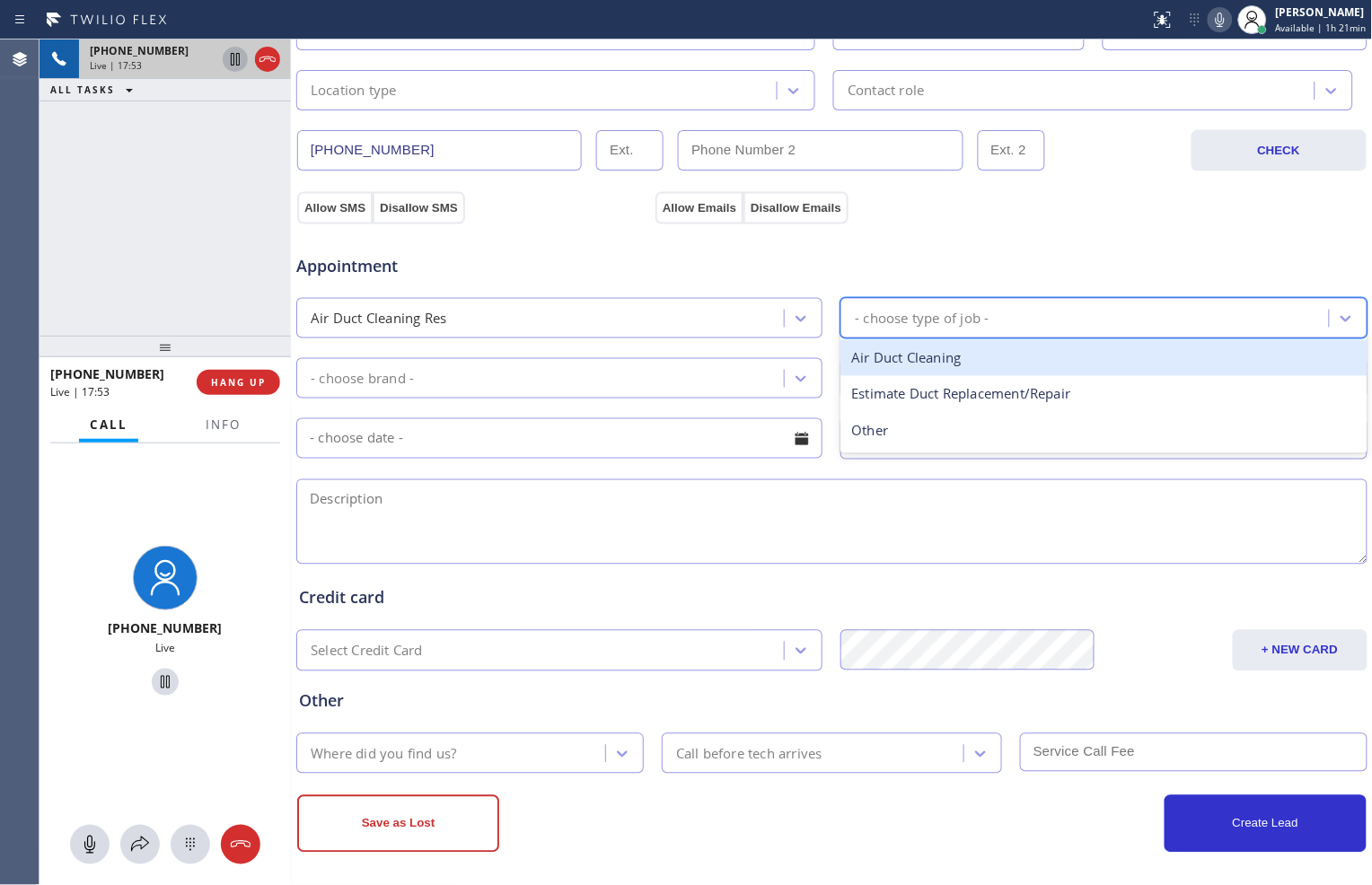
click at [1127, 309] on div "- choose type of job -" at bounding box center [1087, 318] width 482 height 32
click at [1087, 360] on div "Air Duct Cleaning" at bounding box center [1103, 358] width 526 height 37
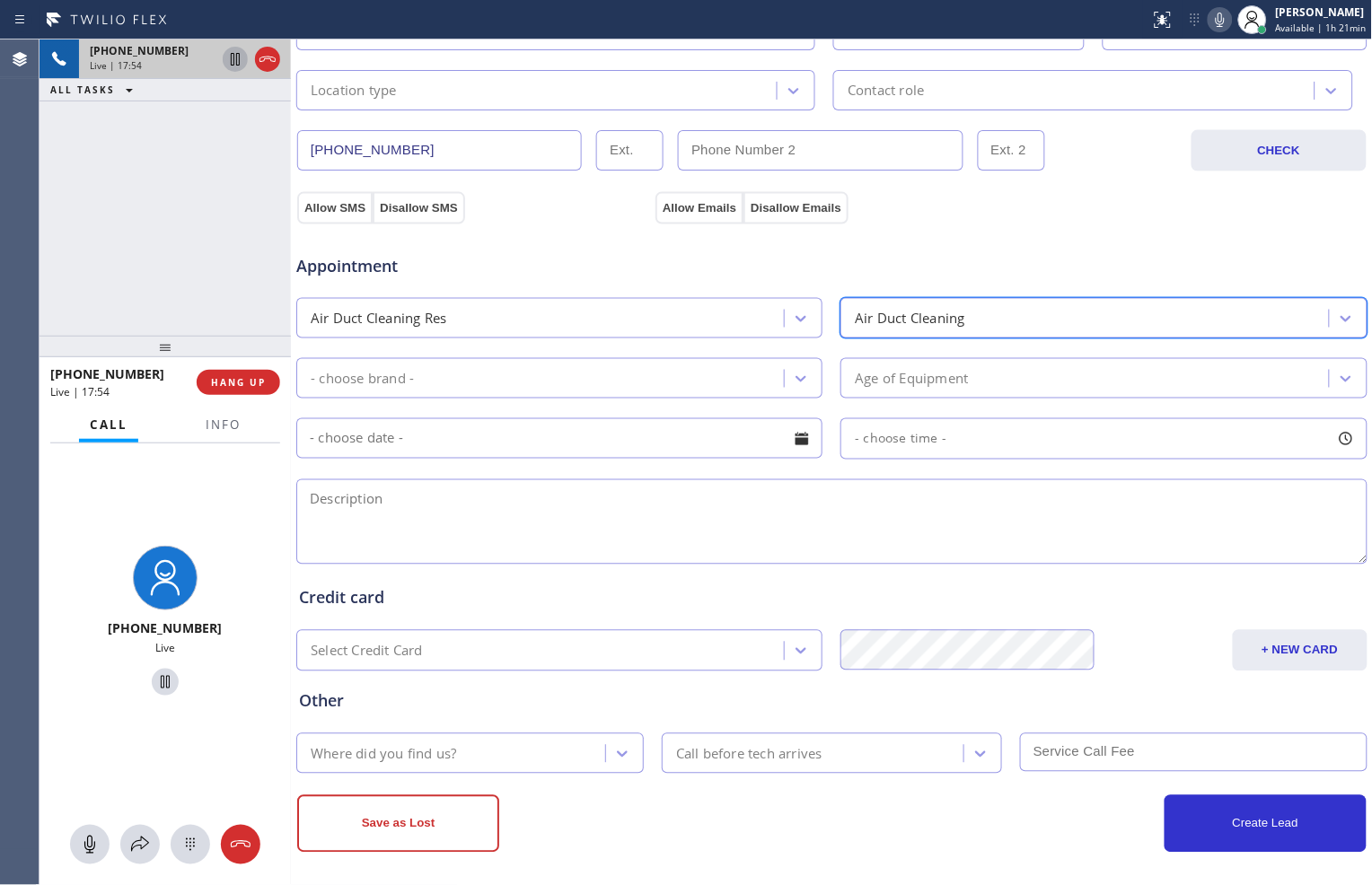
click at [1076, 374] on div "Age of Equipment" at bounding box center [1087, 378] width 482 height 32
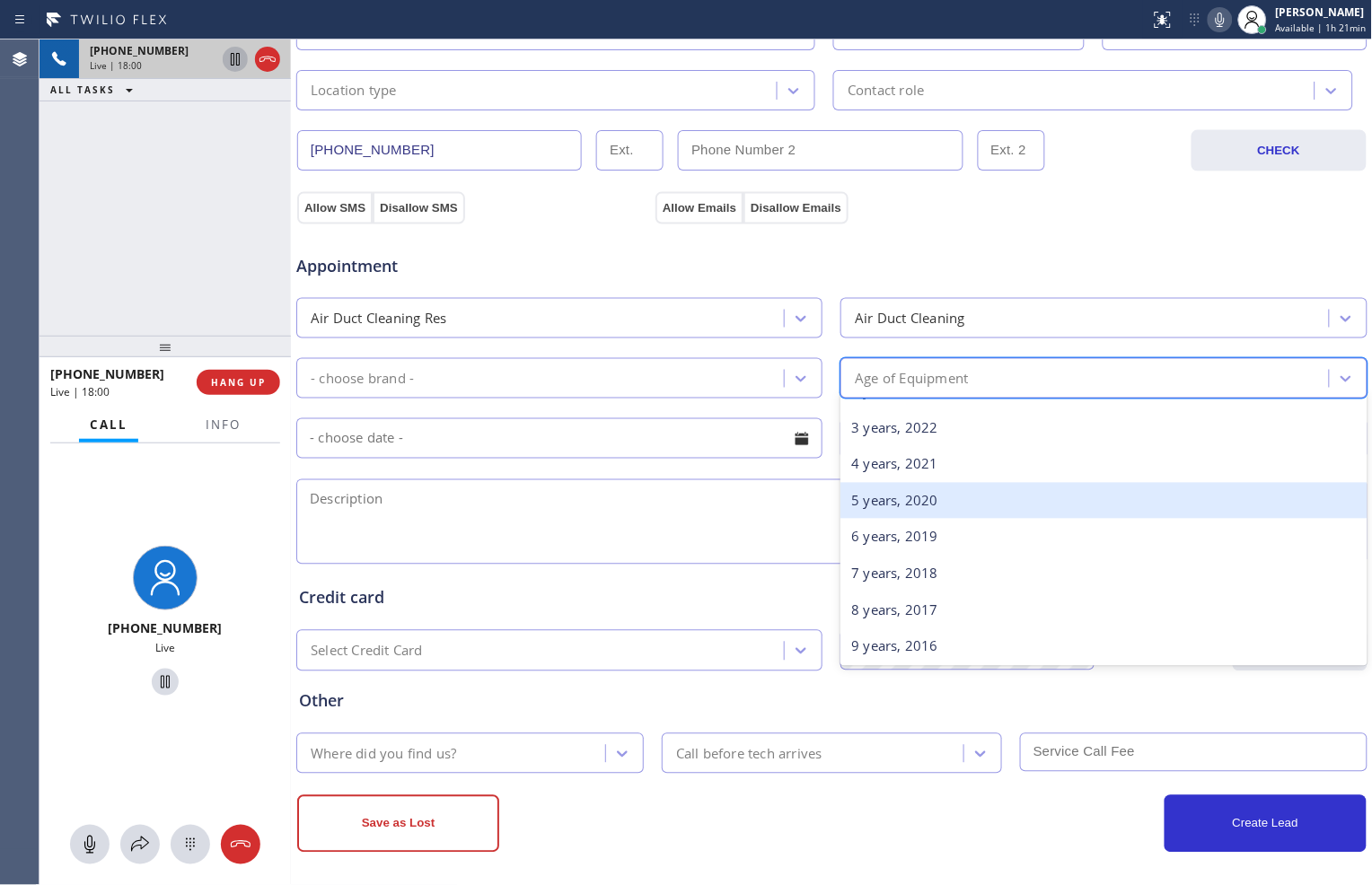
scroll to position [0, 0]
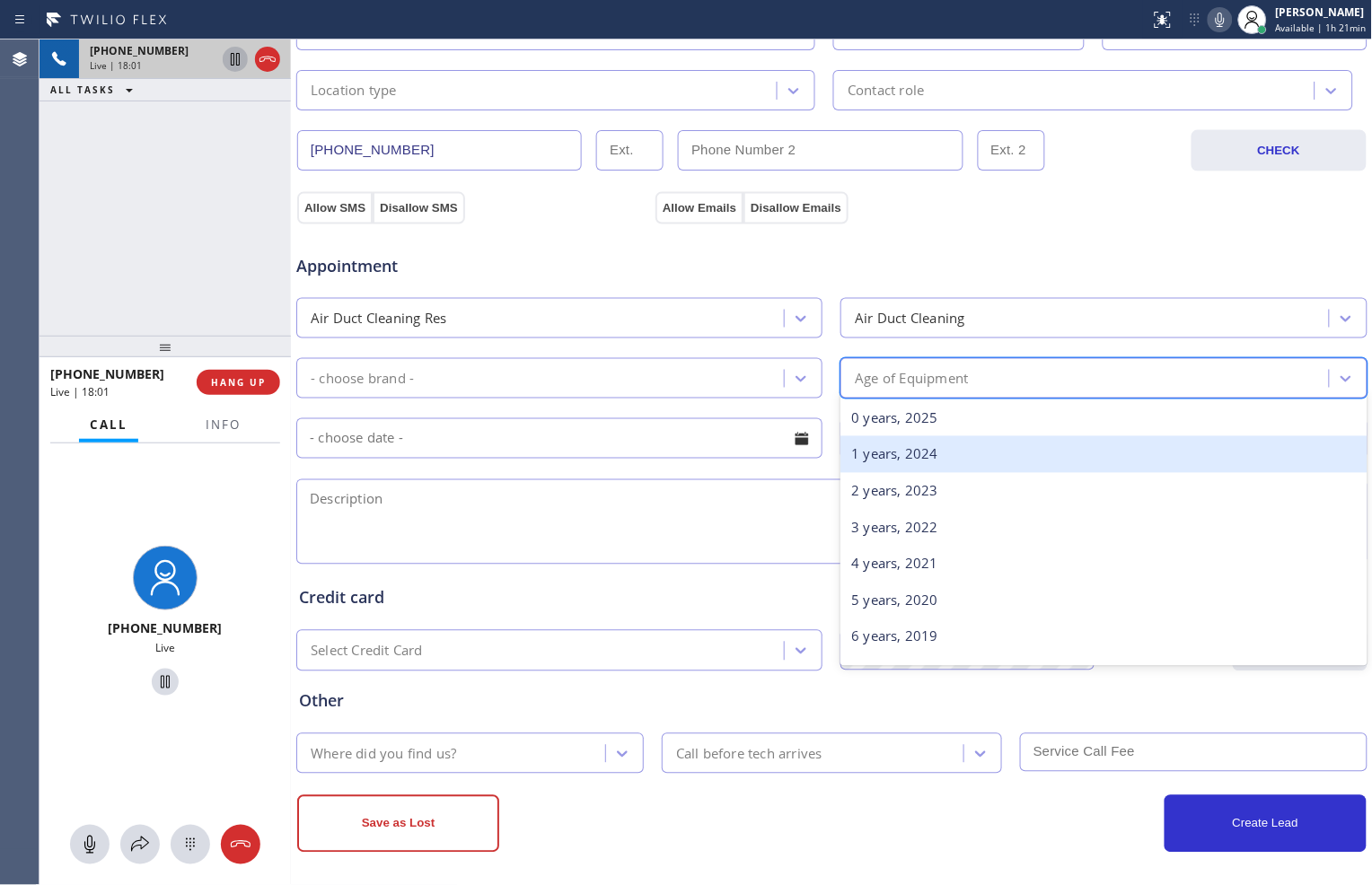
click at [1018, 454] on div "1 years, 2024" at bounding box center [1103, 454] width 526 height 37
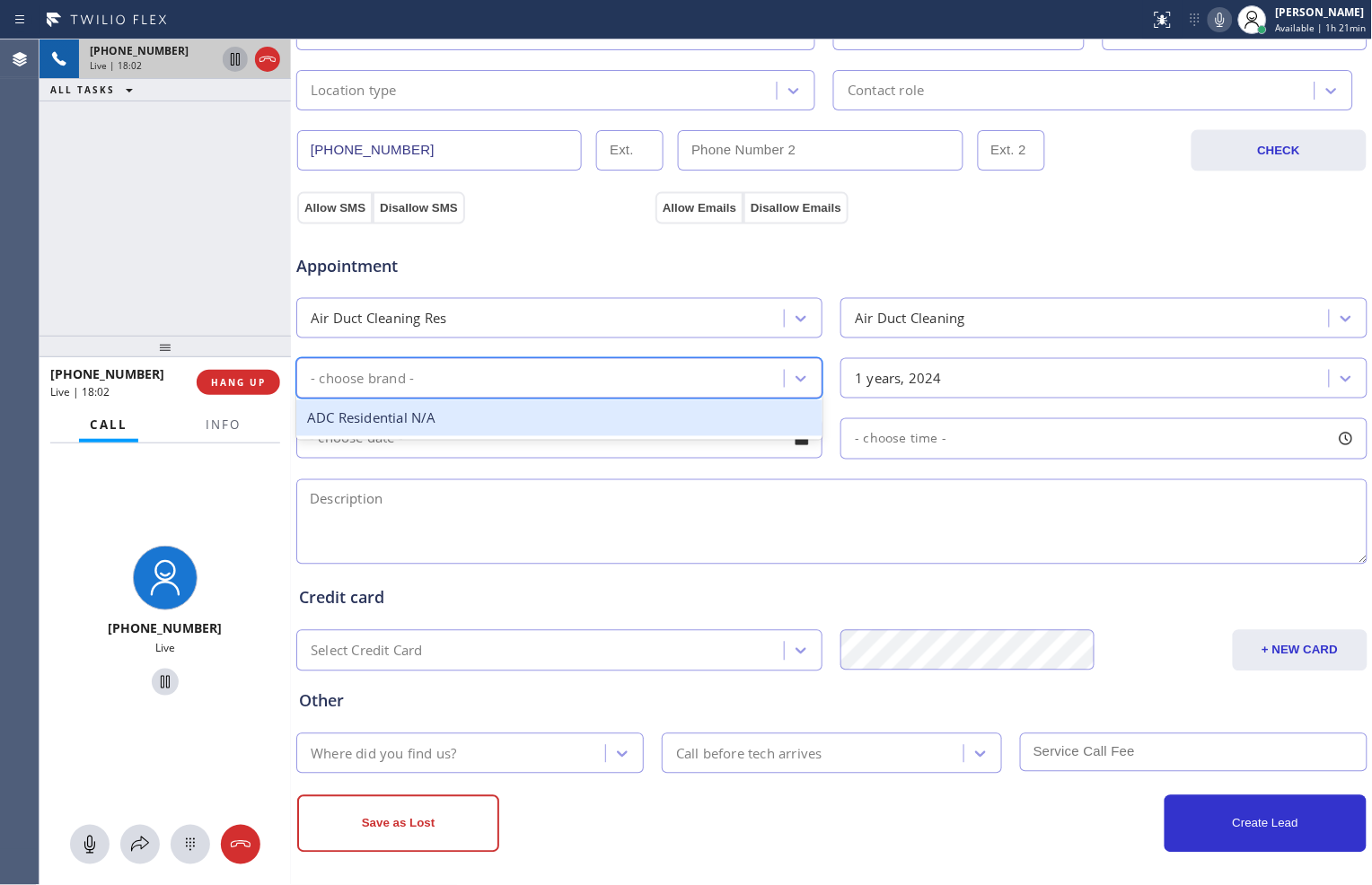
click at [707, 386] on div "- choose brand -" at bounding box center [542, 378] width 482 height 32
click at [688, 424] on div "ADC Residential N/A" at bounding box center [559, 419] width 526 height 37
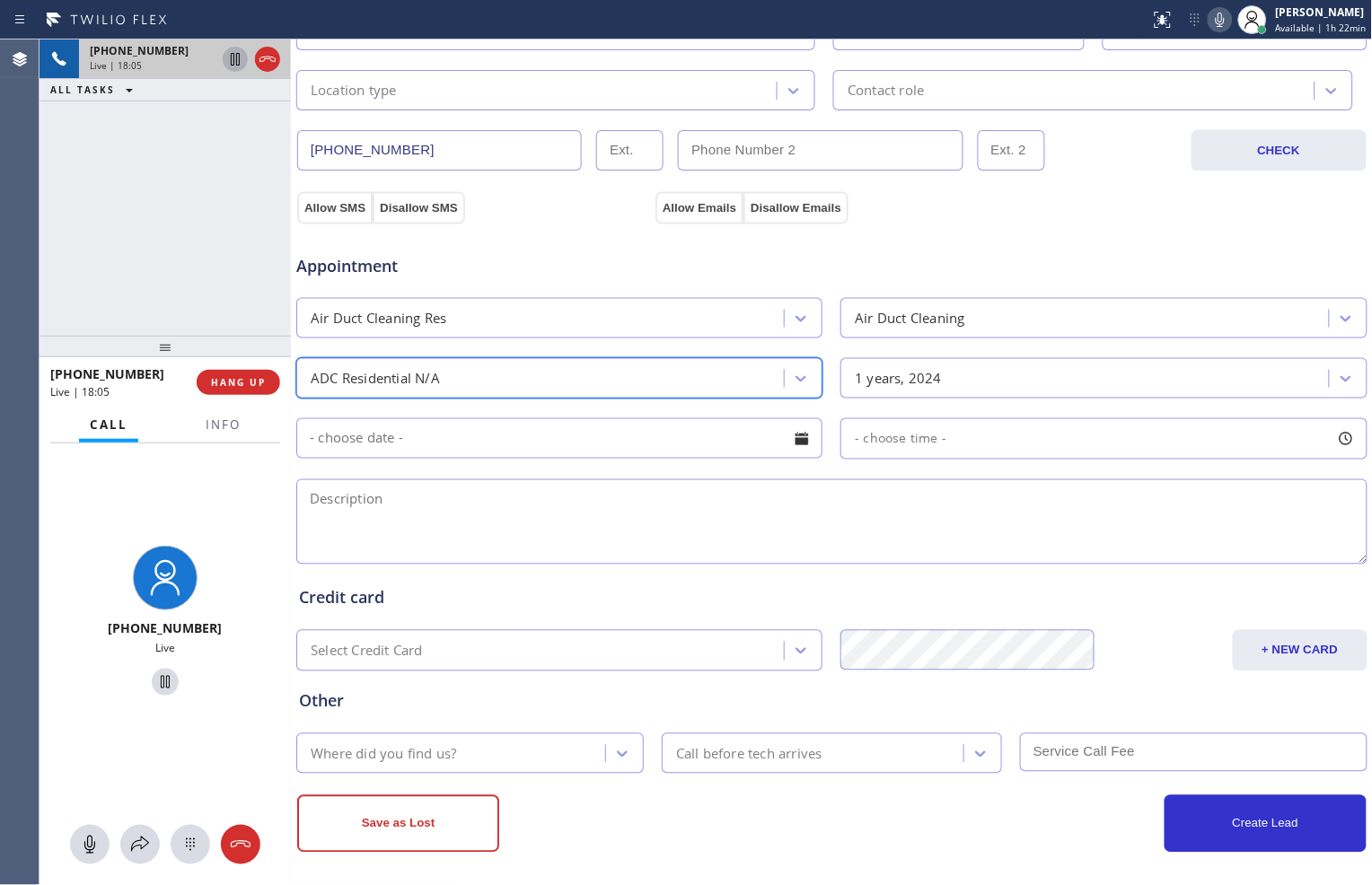
click at [657, 429] on input "text" at bounding box center [559, 438] width 526 height 40
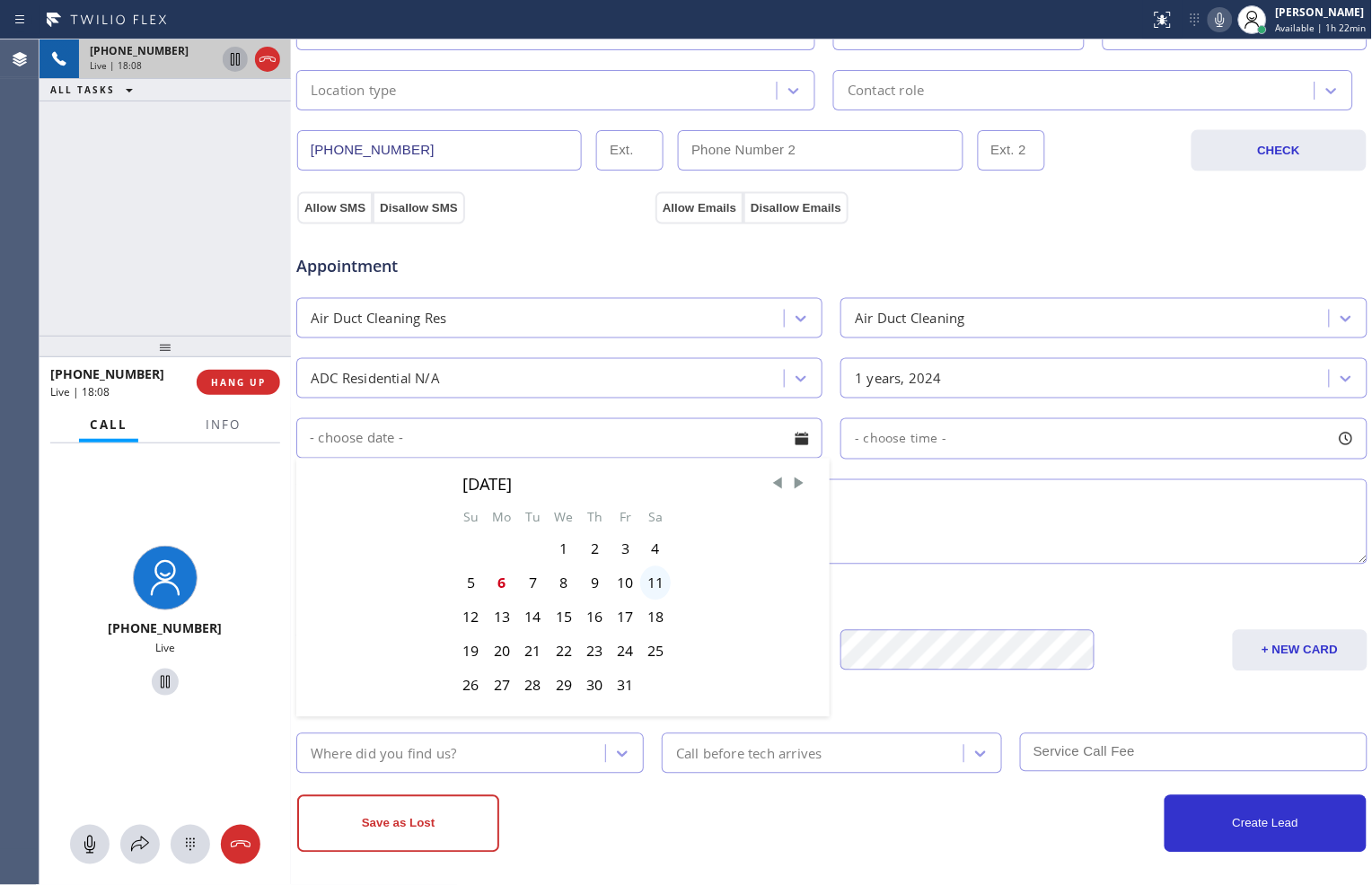
click at [654, 586] on div "11" at bounding box center [656, 584] width 31 height 34
type input "[DATE]"
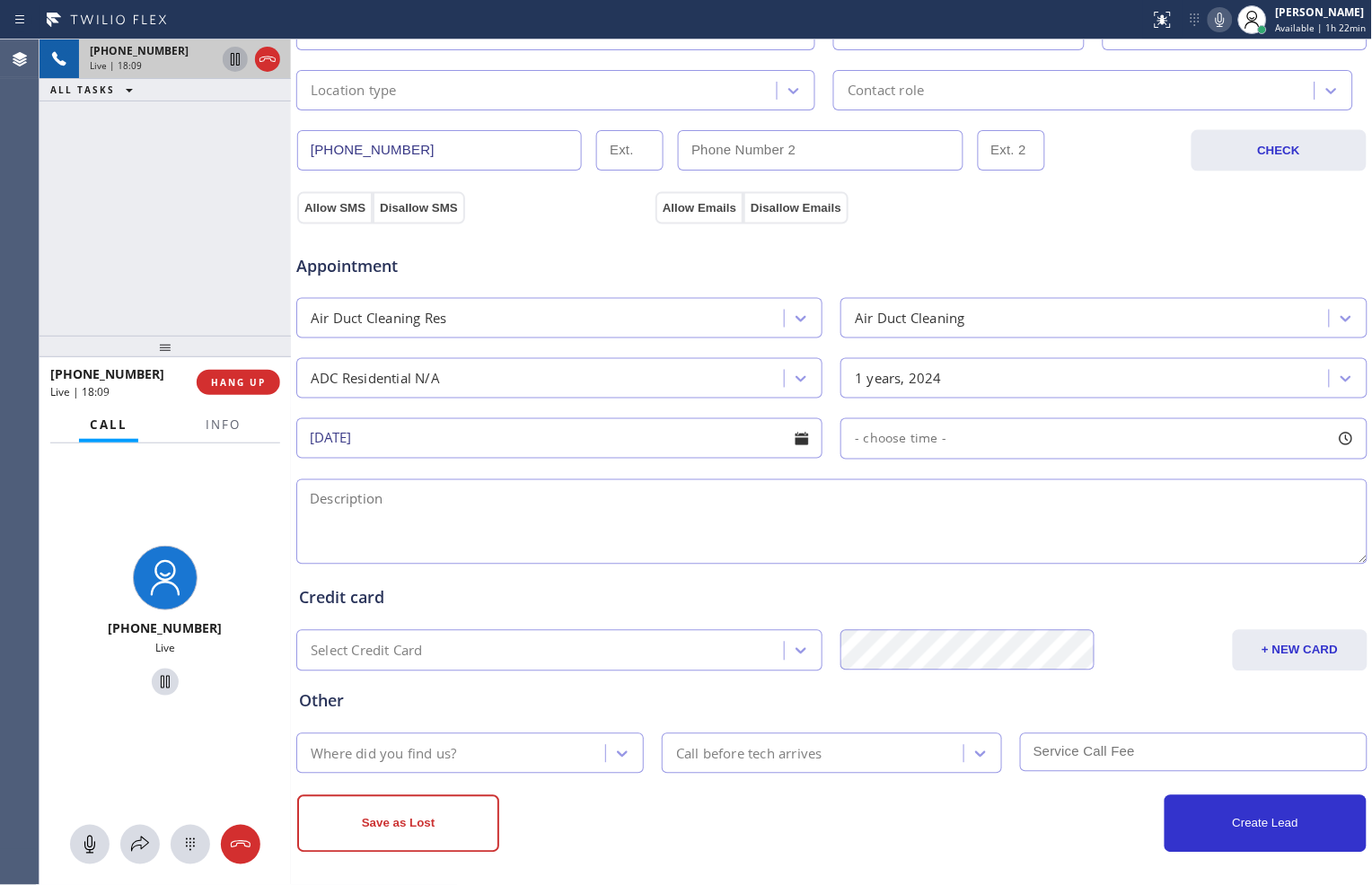
click at [947, 441] on div "- choose time -" at bounding box center [1103, 438] width 526 height 41
drag, startPoint x: 852, startPoint y: 548, endPoint x: 1005, endPoint y: 573, distance: 155.0
click at [1005, 573] on div "FROM TILL 8:00 AM 12:00 PM" at bounding box center [1089, 524] width 499 height 129
drag, startPoint x: 847, startPoint y: 545, endPoint x: 884, endPoint y: 555, distance: 38.3
click at [886, 555] on div at bounding box center [897, 549] width 22 height 38
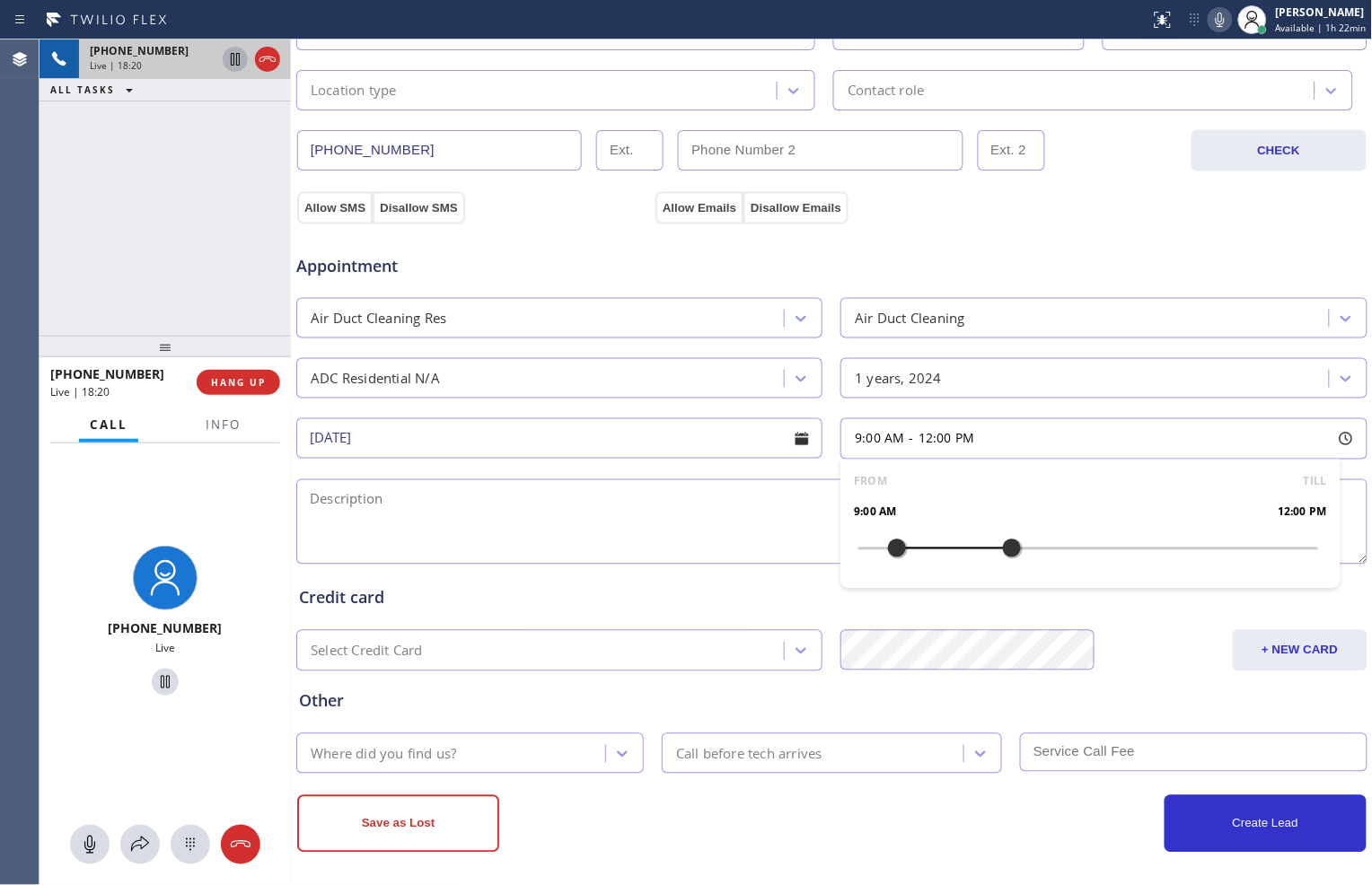
click at [624, 501] on textarea at bounding box center [832, 521] width 1071 height 85
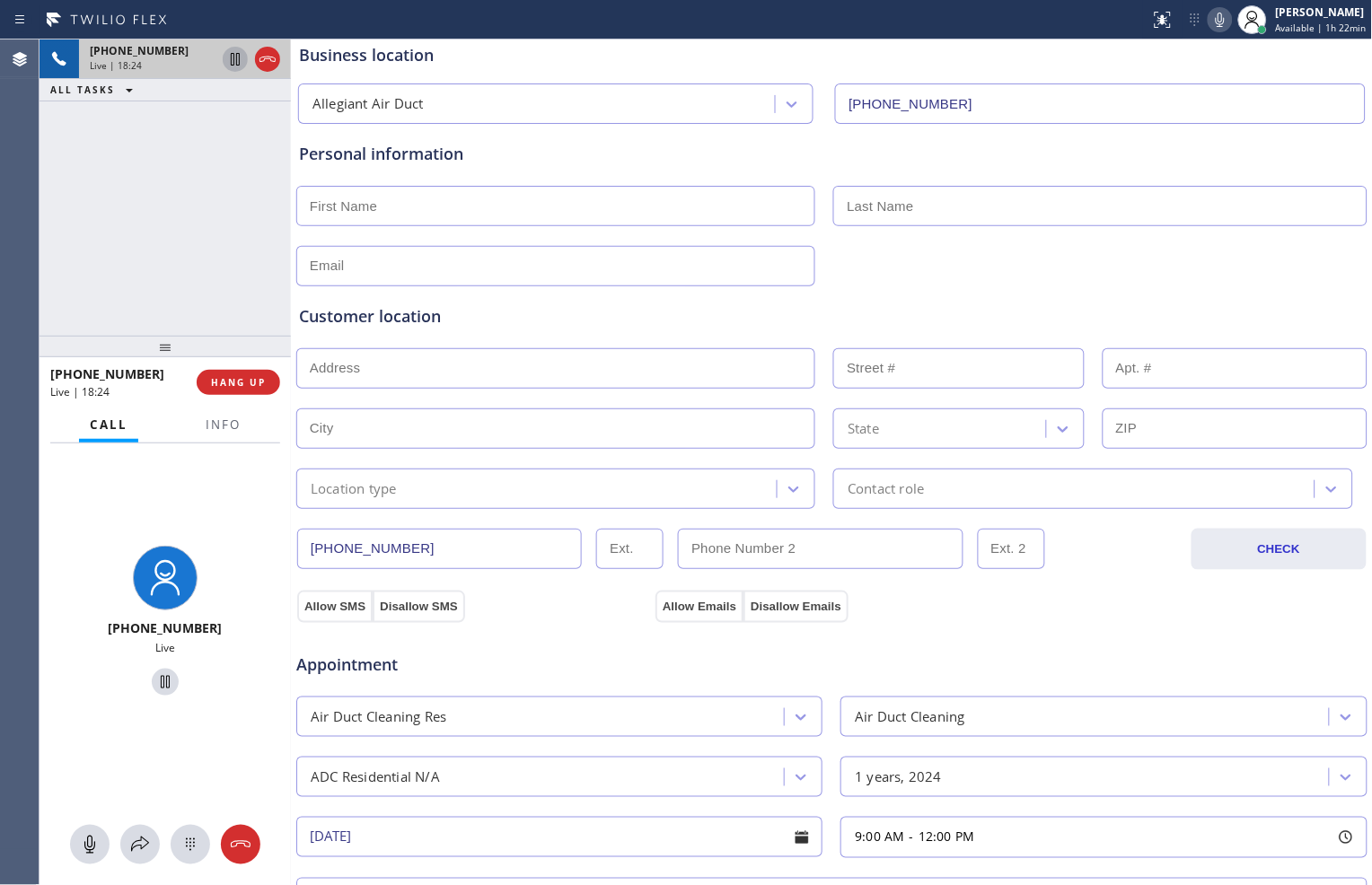
scroll to position [99, 0]
click at [666, 200] on input "text" at bounding box center [556, 206] width 519 height 40
type input "K"
click at [442, 204] on input "Ch" at bounding box center [556, 206] width 519 height 40
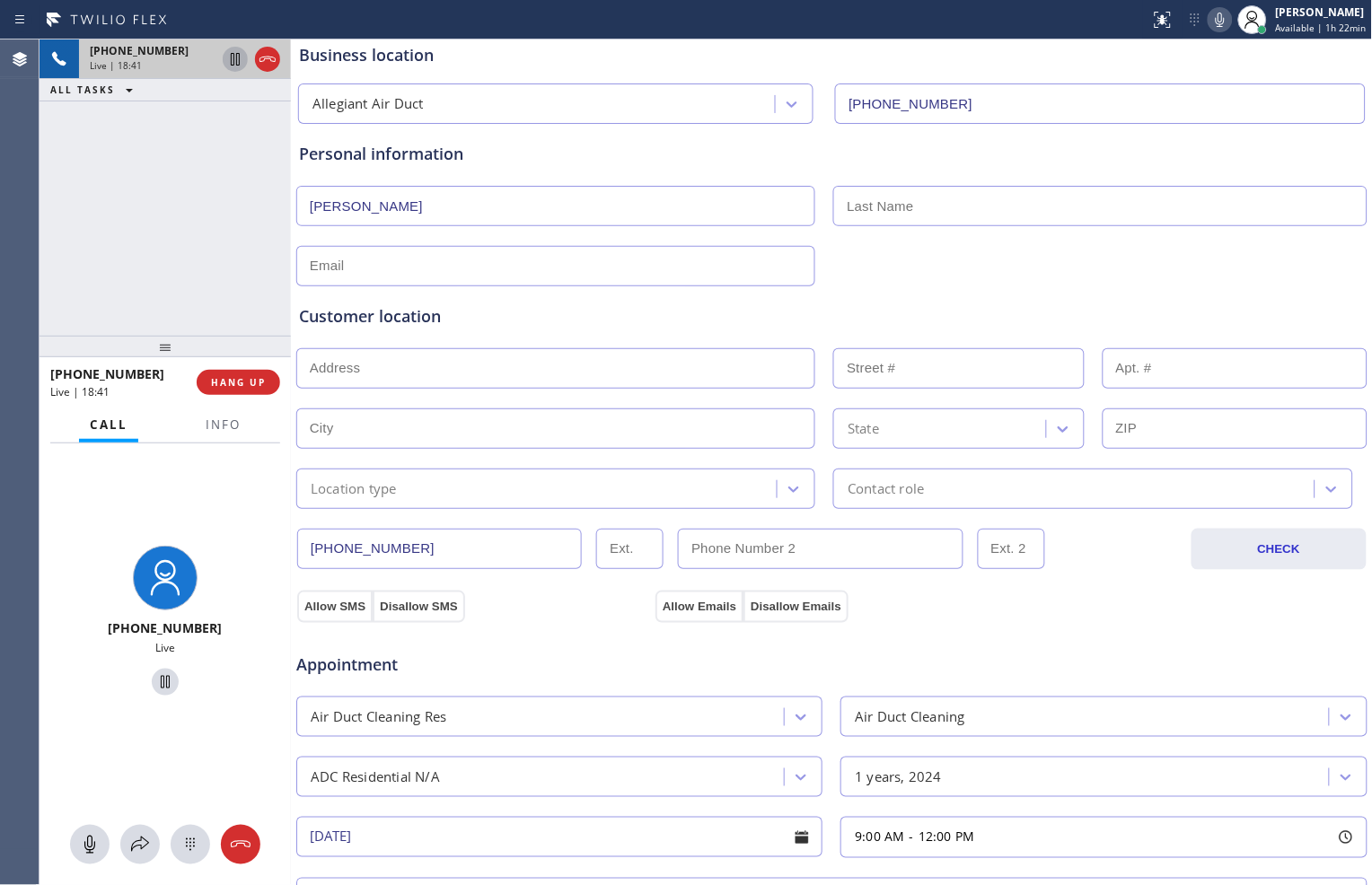
type input "[PERSON_NAME]"
click at [459, 263] on input "text" at bounding box center [556, 266] width 519 height 40
click at [658, 266] on input "text" at bounding box center [556, 266] width 519 height 40
paste input "[EMAIL_ADDRESS][DOMAIN_NAME]"
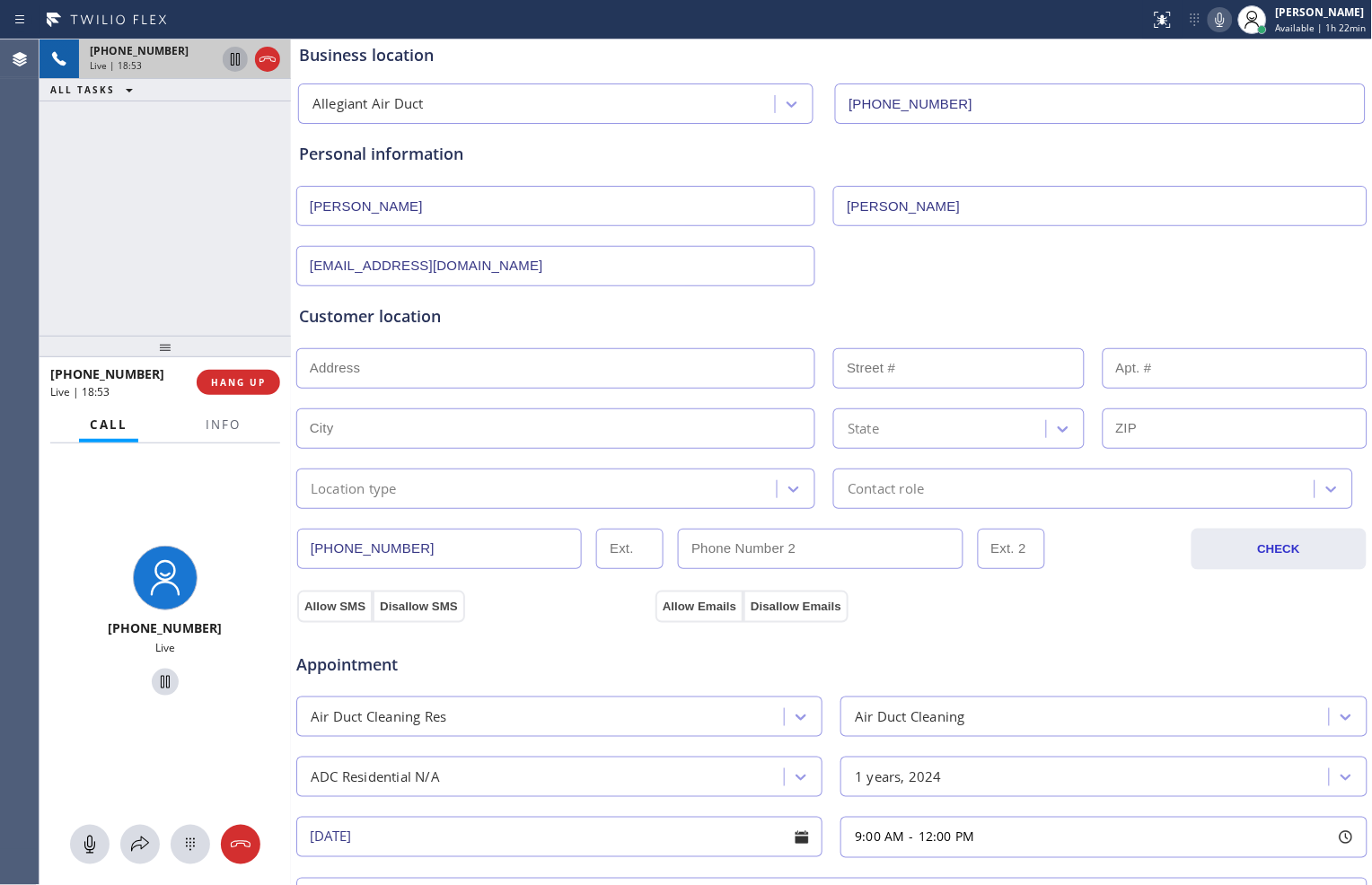
type input "[EMAIL_ADDRESS][DOMAIN_NAME]"
click at [582, 369] on input "text" at bounding box center [556, 369] width 519 height 40
click at [415, 355] on input "text" at bounding box center [556, 369] width 519 height 40
paste input "[STREET_ADDRESS][US_STATE]"
type input "[STREET_ADDRESS]"
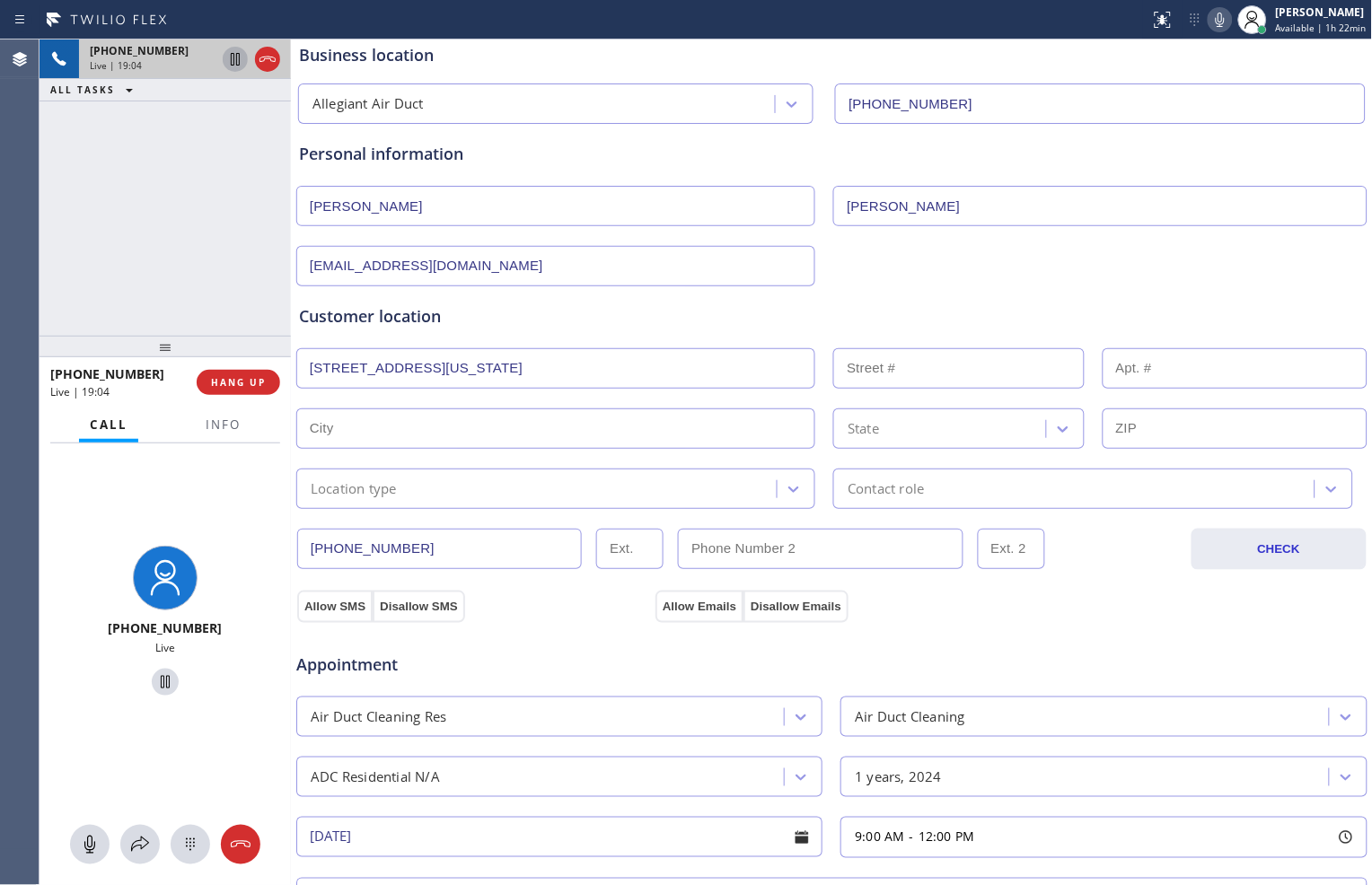
type input "25923"
type input "Lomita"
type input "90717"
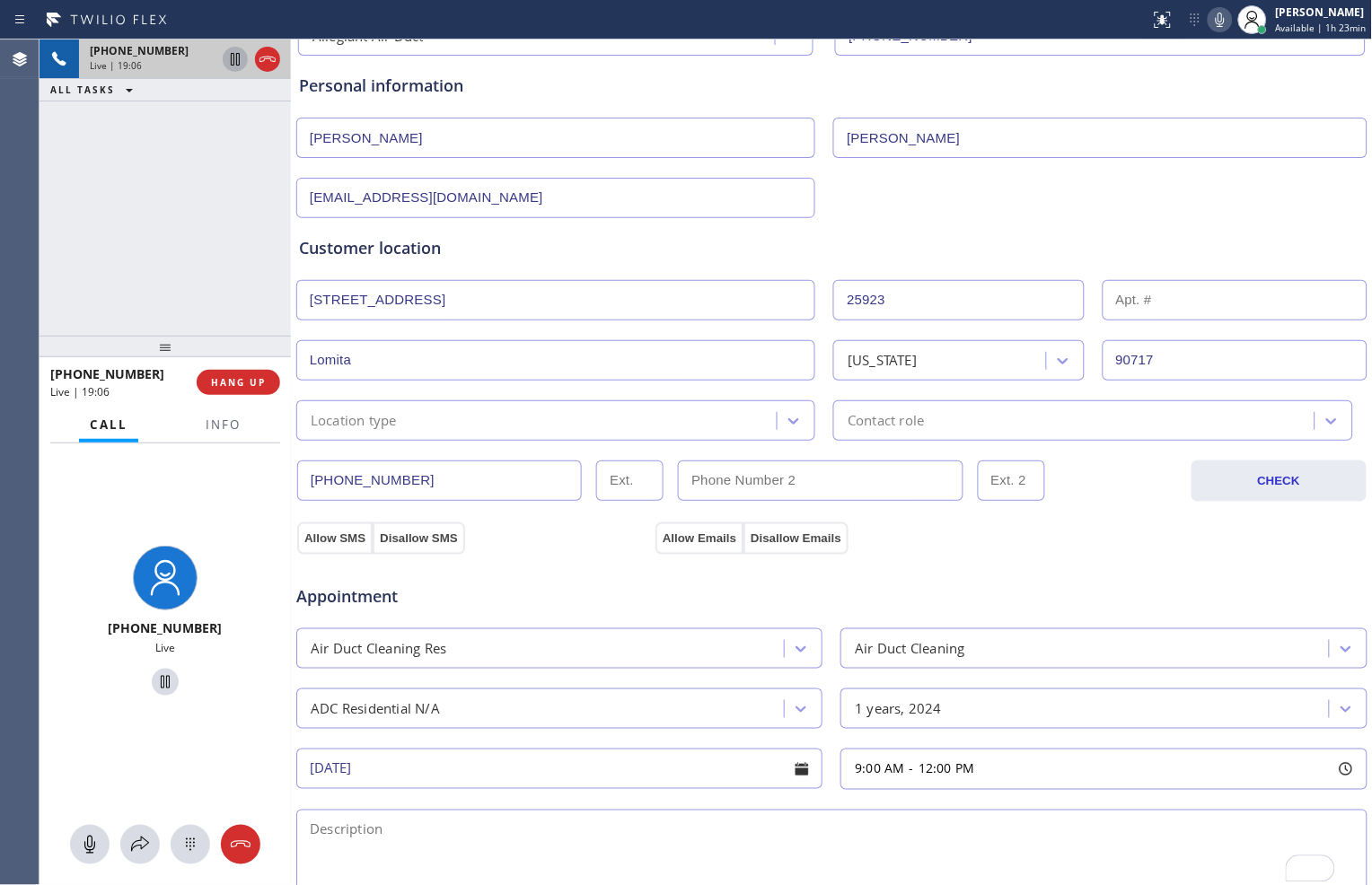
scroll to position [200, 0]
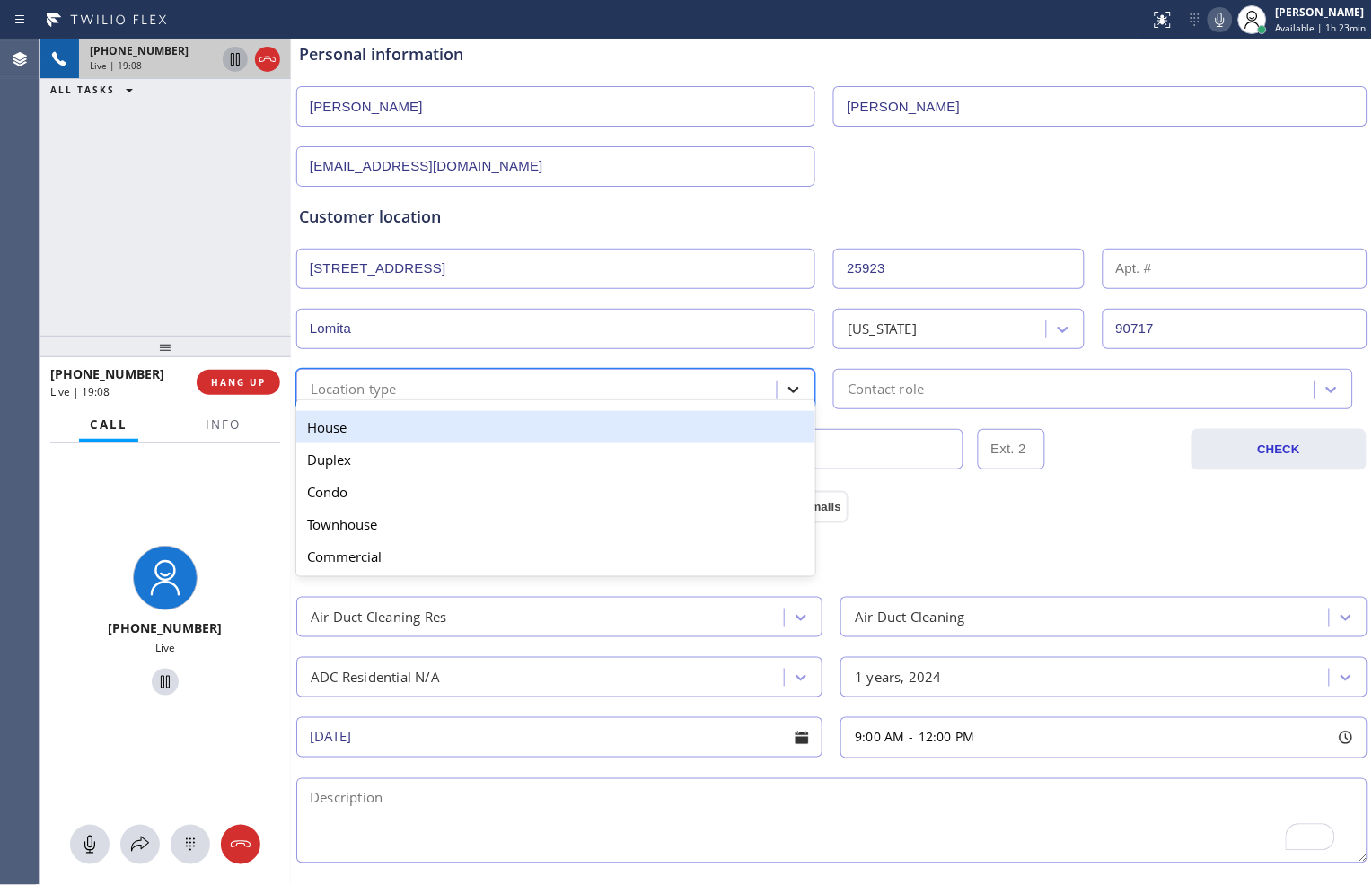
click at [785, 395] on icon at bounding box center [793, 390] width 18 height 18
click at [667, 428] on div "House" at bounding box center [556, 428] width 519 height 32
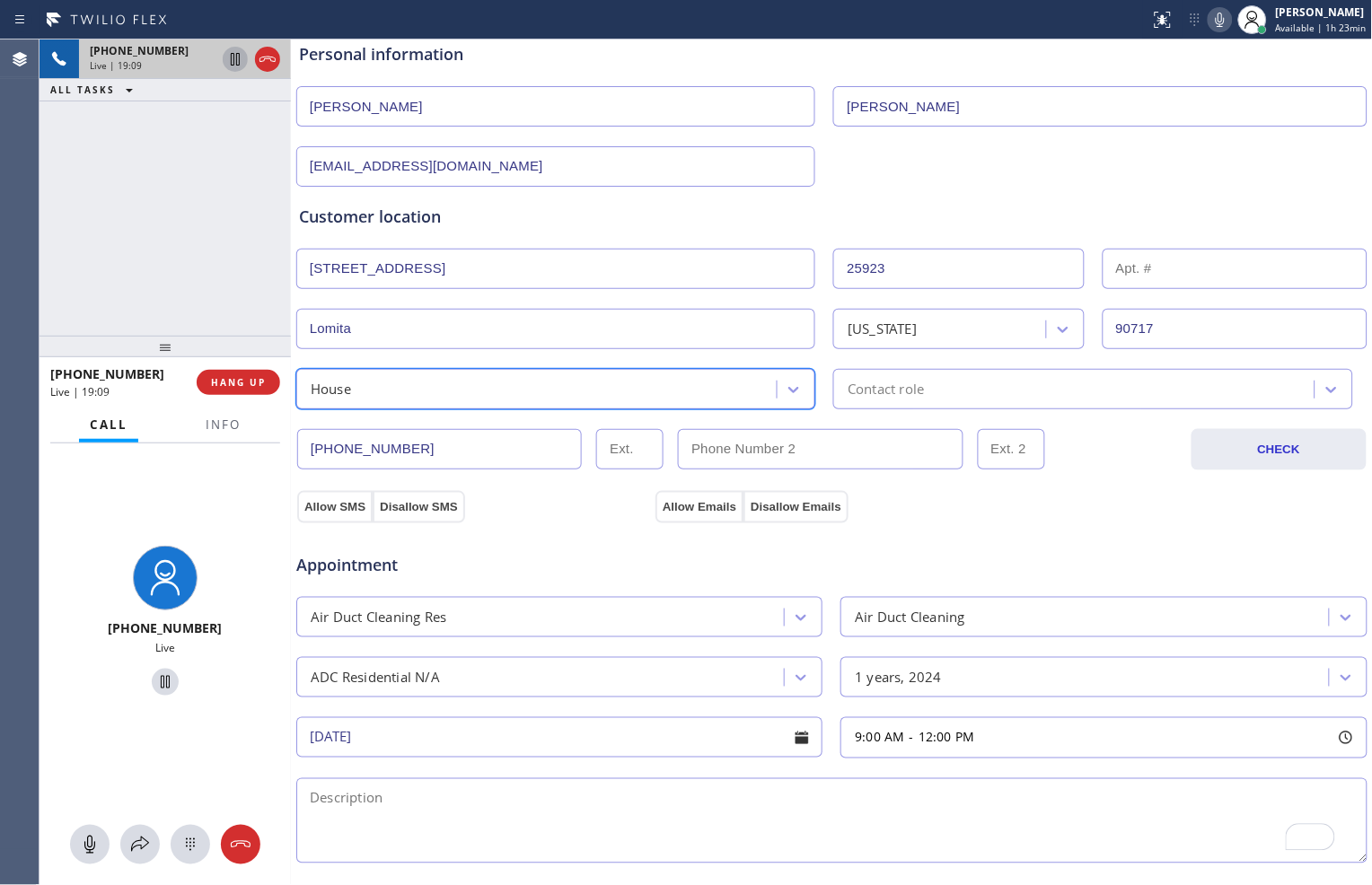
click at [856, 397] on div "Contact role" at bounding box center [886, 390] width 76 height 21
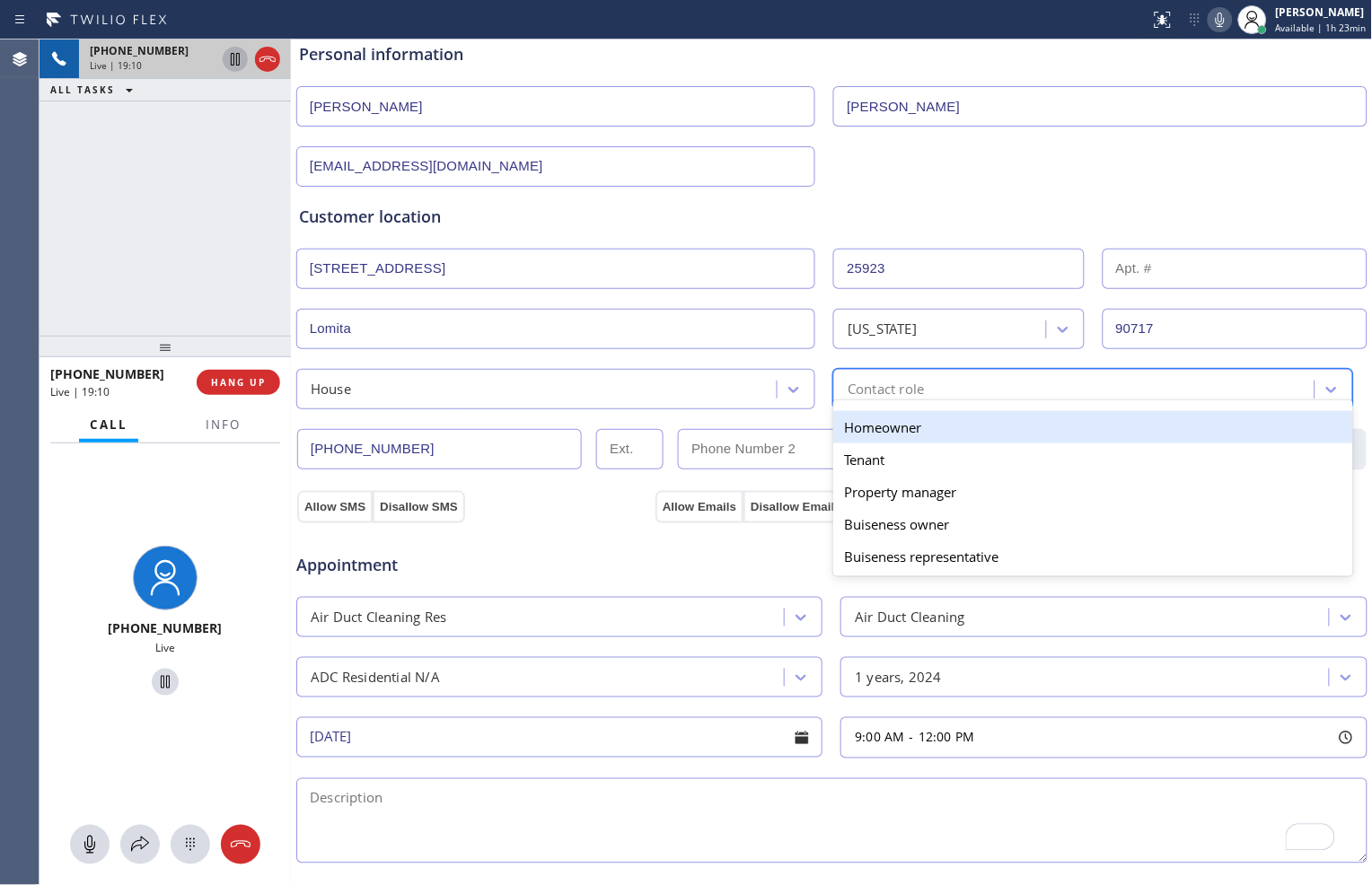
click at [857, 429] on div "Homeowner" at bounding box center [1093, 428] width 519 height 32
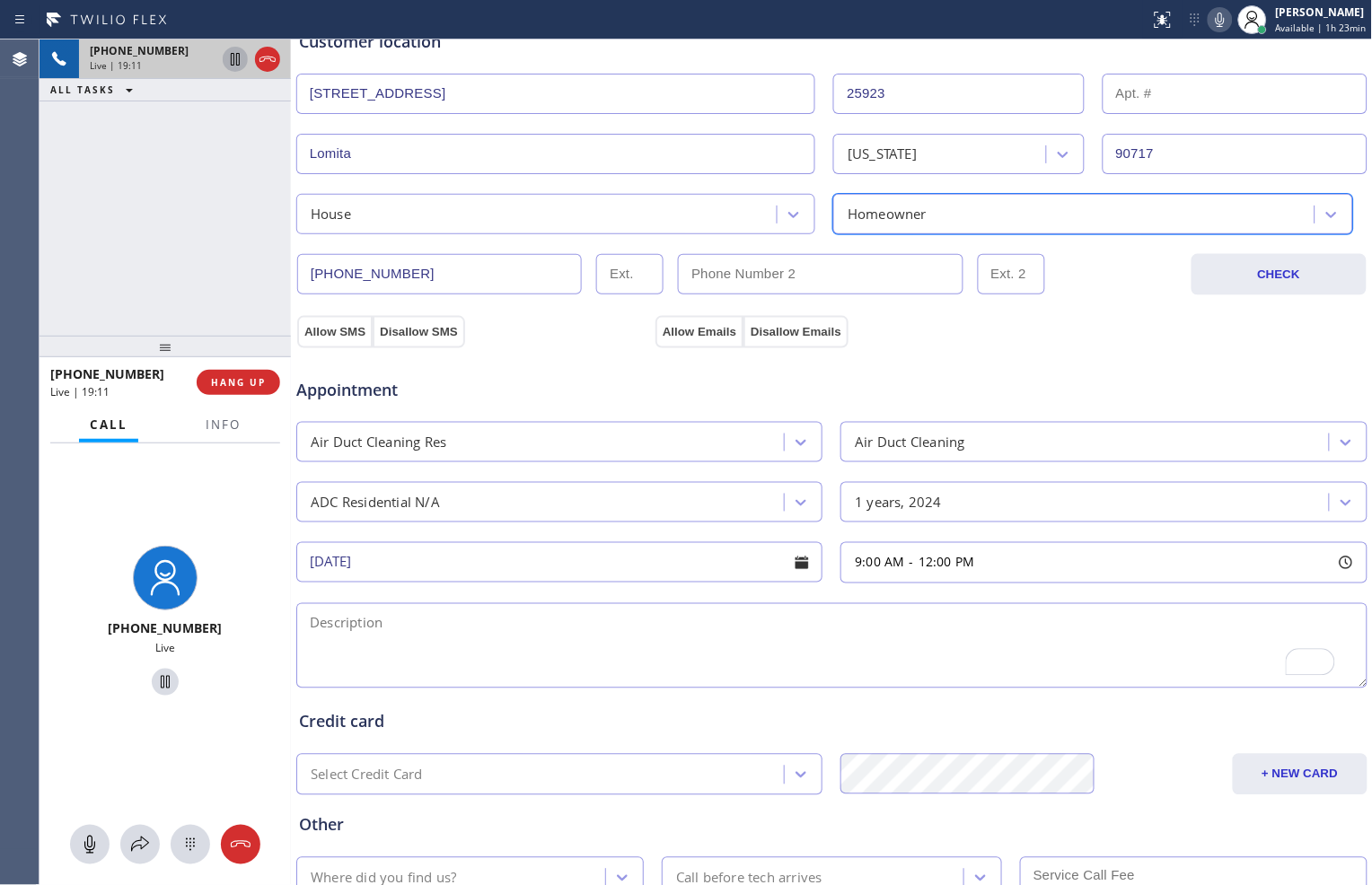
scroll to position [399, 0]
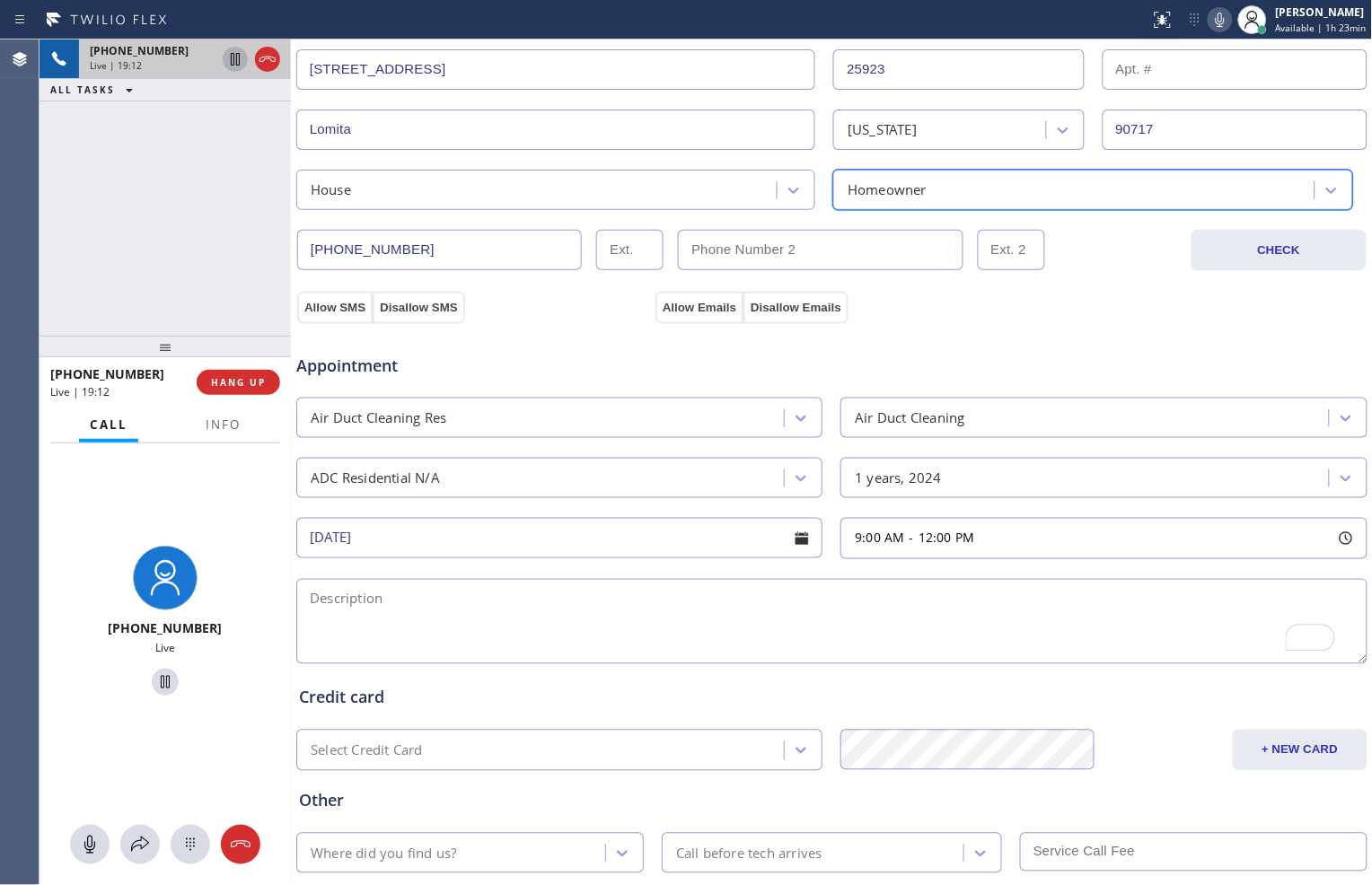
click at [632, 630] on textarea "To enrich screen reader interactions, please activate Accessibility in Grammarl…" at bounding box center [832, 622] width 1071 height 85
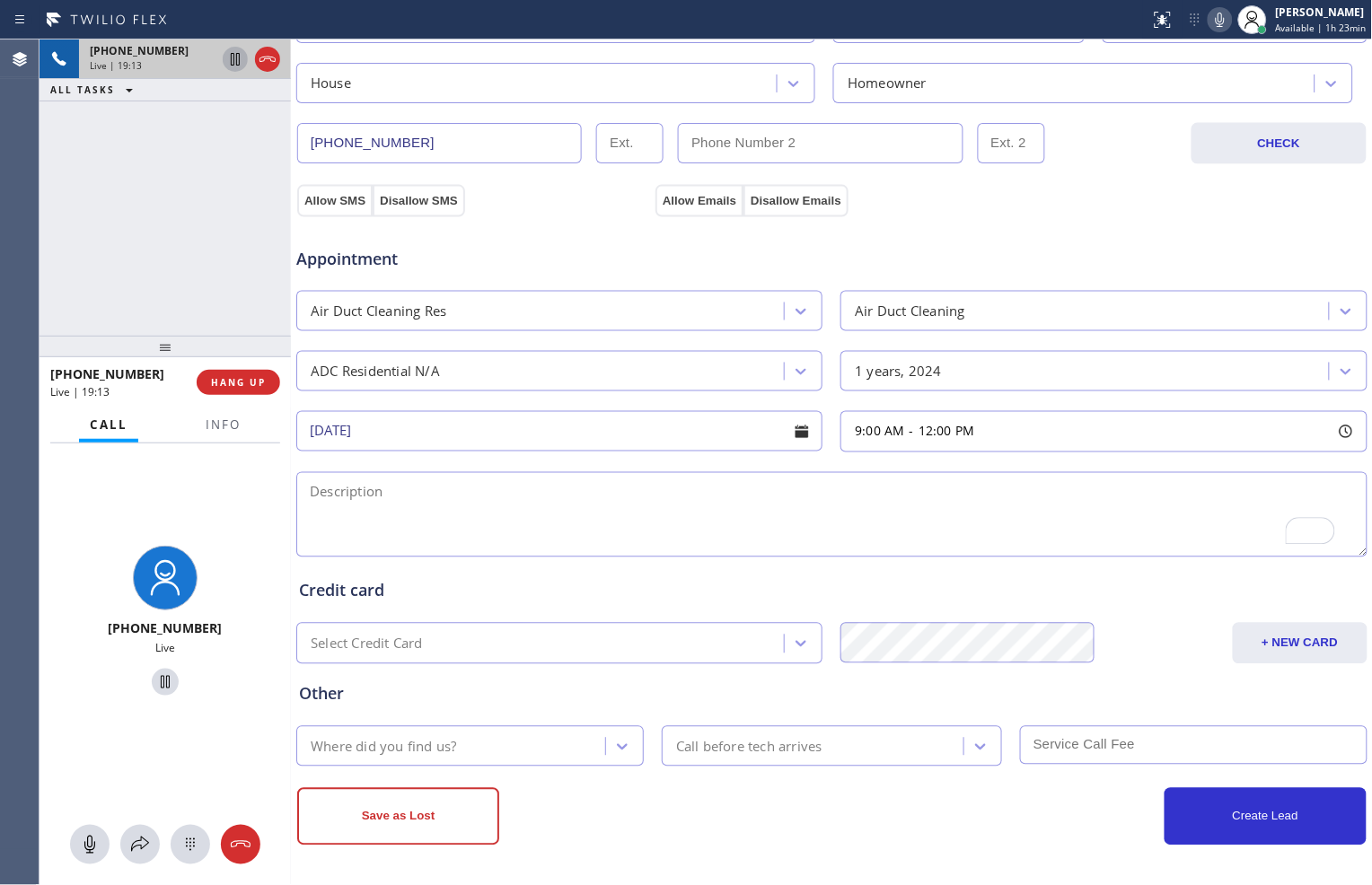
scroll to position [506, 0]
click at [734, 519] on textarea "To enrich screen reader interactions, please activate Accessibility in Grammarl…" at bounding box center [832, 515] width 1071 height 85
click at [835, 144] on input "(___) ___-____" at bounding box center [820, 143] width 285 height 40
paste input "310) 525-1985"
type input "[PHONE_NUMBER]"
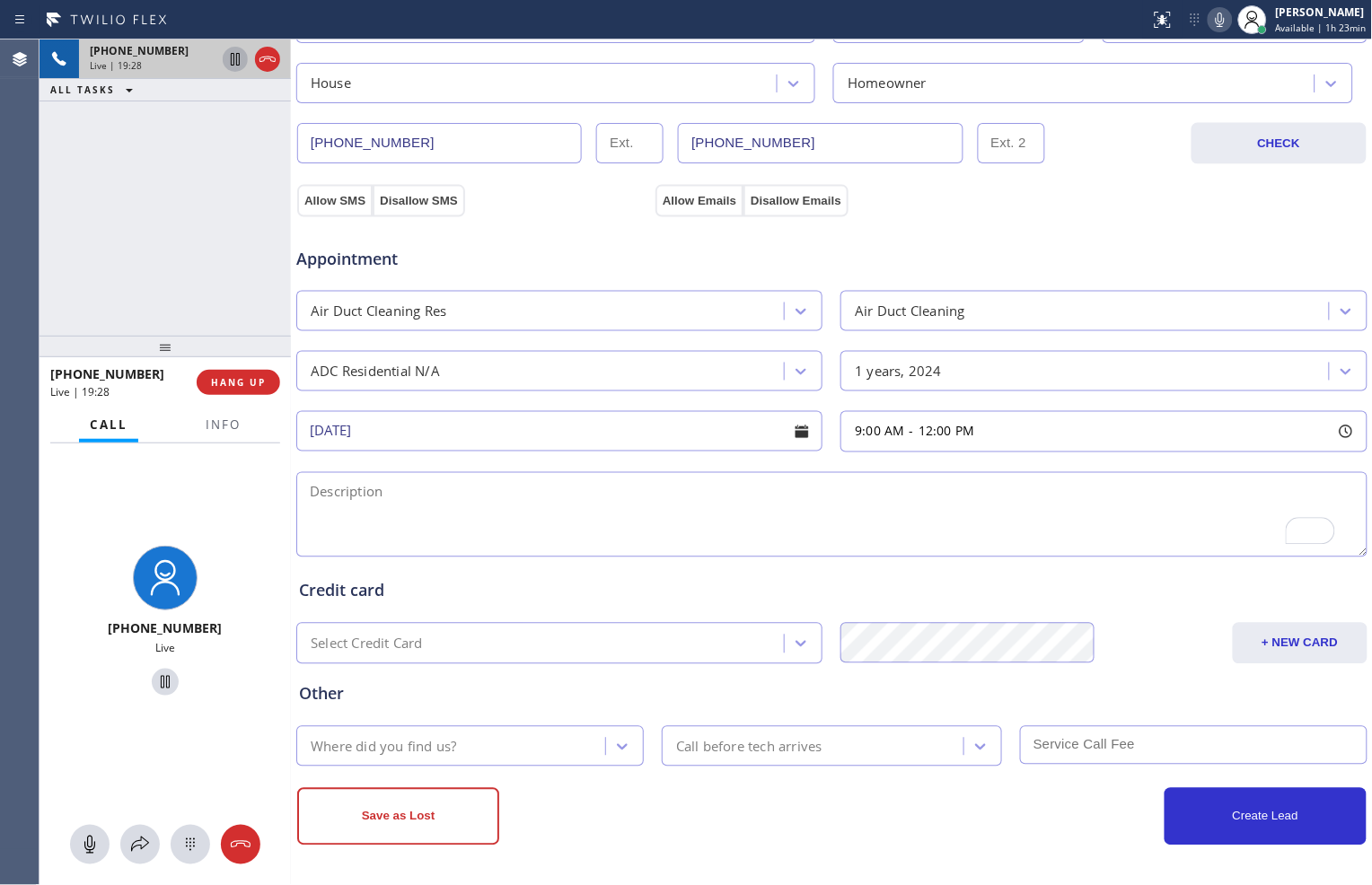
click at [953, 204] on div "Allow Emails Disallow Emails" at bounding box center [832, 200] width 358 height 32
click at [488, 505] on textarea "To enrich screen reader interactions, please activate Accessibility in Grammarl…" at bounding box center [832, 515] width 1071 height 85
click at [758, 515] on textarea "To enrich screen reader interactions, please activate Accessibility in Grammarl…" at bounding box center [832, 515] width 1071 height 85
paste textarea "ADC // 3800sq ft // house-ho// [STREET_ADDRESS][US_STATE]"
click at [814, 490] on textarea "ADC // 3800sq ft // house-ho// [STREET_ADDRESS][US_STATE]" at bounding box center [832, 515] width 1071 height 85
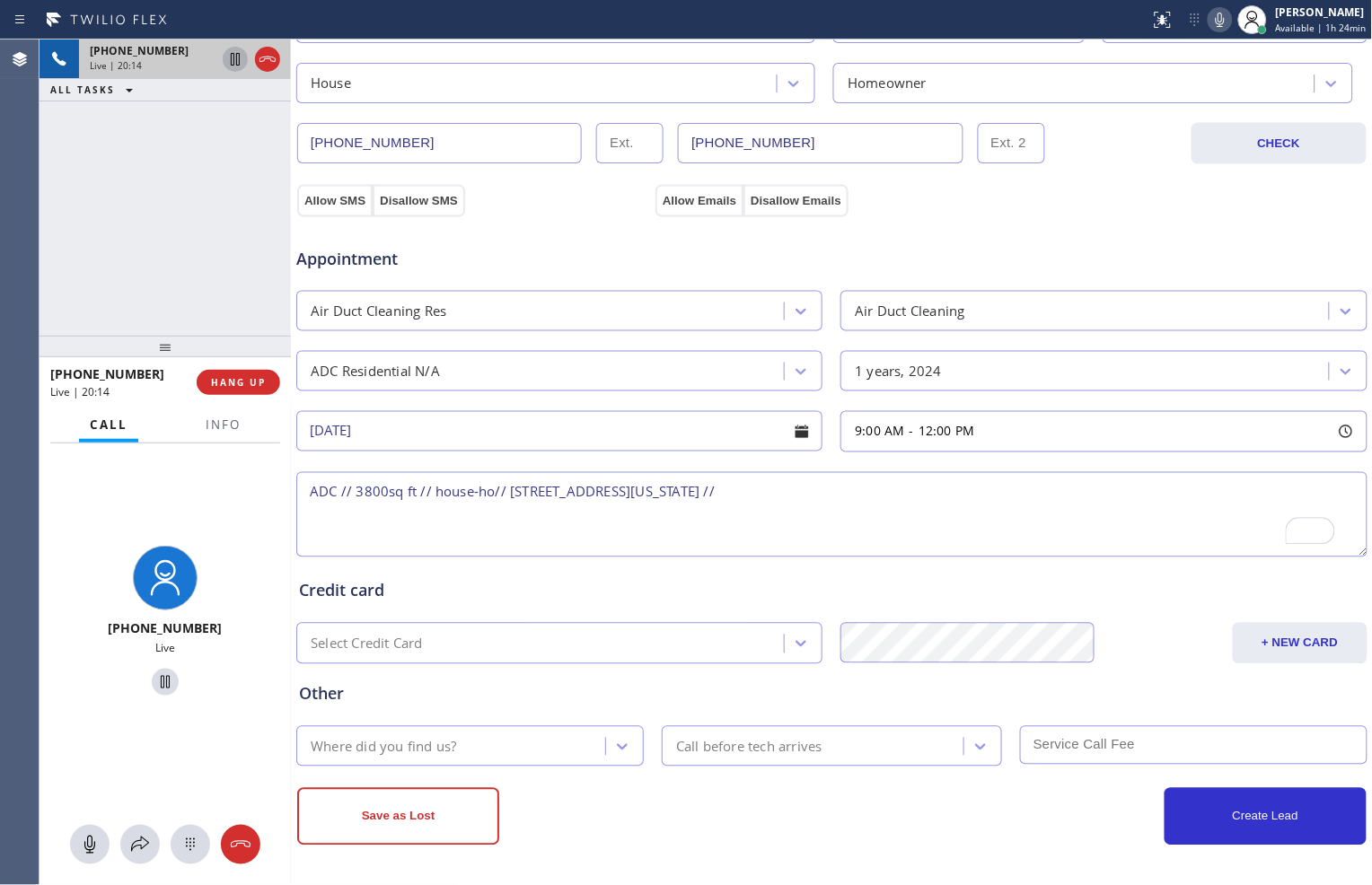
click at [809, 488] on textarea "ADC // 3800sq ft // house-ho// [STREET_ADDRESS][US_STATE] //" at bounding box center [832, 515] width 1071 height 85
paste textarea "Please call the customer 30 minutes prior to his arrival."
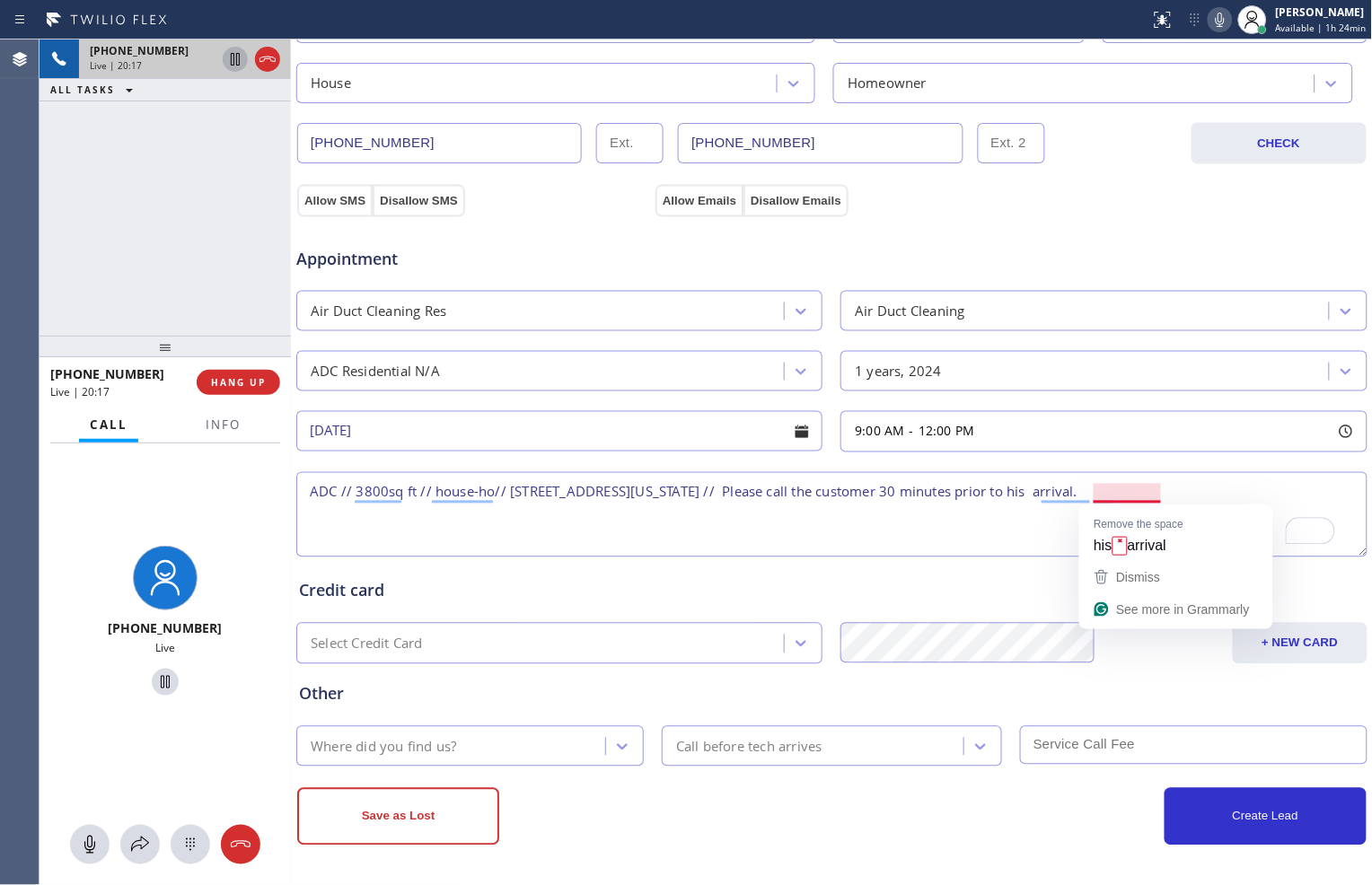
click at [1127, 492] on textarea "ADC // 3800sq ft // house-ho// [STREET_ADDRESS][US_STATE] // Please call the cu…" at bounding box center [832, 515] width 1071 height 85
click at [1124, 495] on textarea "ADC // 3800sq ft // house-ho// [STREET_ADDRESS][US_STATE] // Please call the cu…" at bounding box center [832, 515] width 1071 height 85
click at [1181, 496] on textarea "ADC // 3800sq ft // house-ho// [STREET_ADDRESS][US_STATE] // Please call the cu…" at bounding box center [832, 515] width 1071 height 85
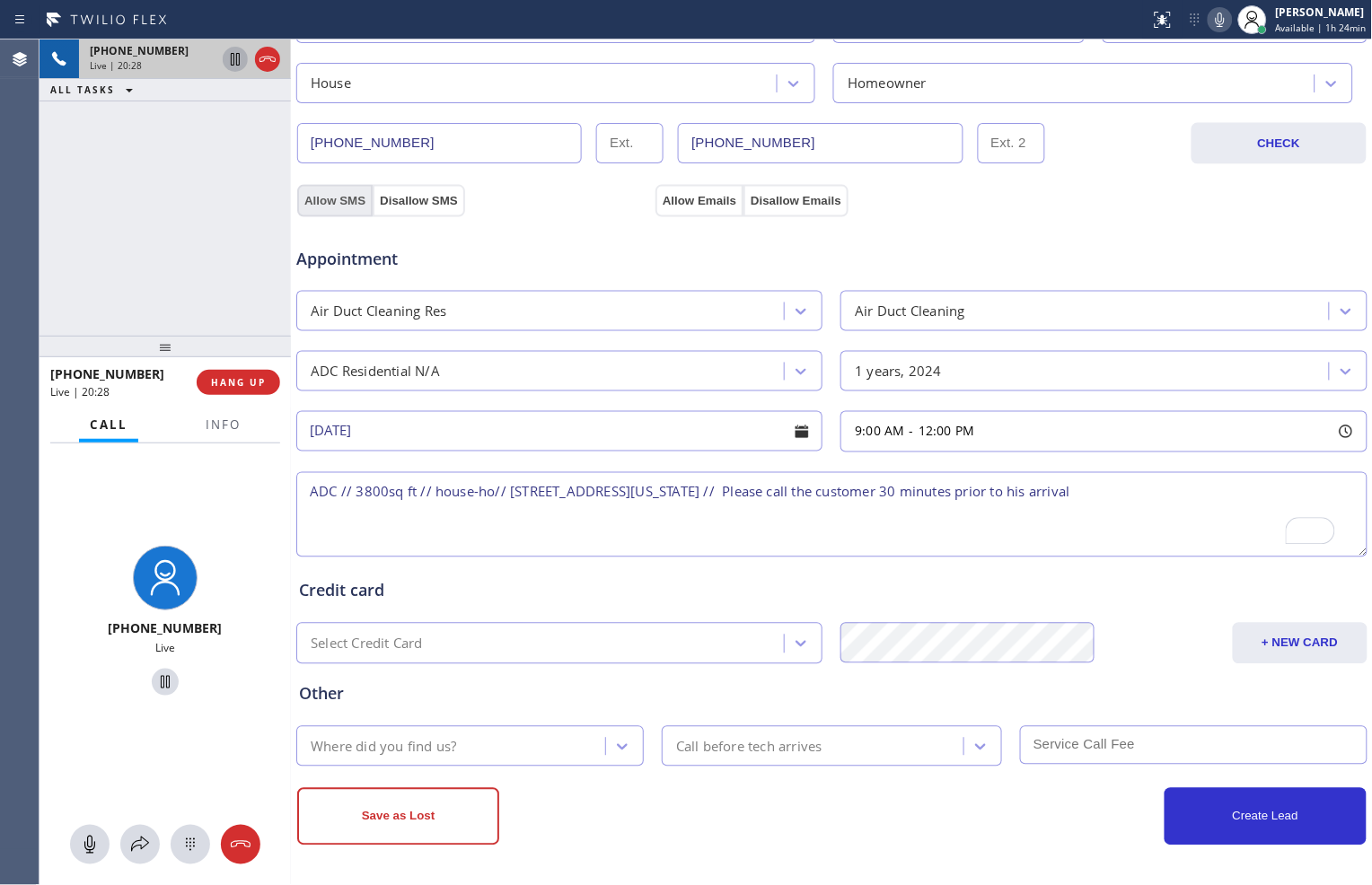
click at [346, 195] on button "Allow SMS" at bounding box center [334, 201] width 75 height 32
click at [704, 204] on button "Allow Emails" at bounding box center [700, 201] width 88 height 32
click at [135, 183] on div "[PHONE_NUMBER] Live | 20:43 ALL TASKS ALL TASKS ACTIVE TASKS TASKS IN WRAP UP" at bounding box center [164, 187] width 251 height 296
click at [309, 492] on textarea "ADC // 3800sq ft // house-ho// [STREET_ADDRESS][US_STATE] // Please call the cu…" at bounding box center [832, 515] width 1071 height 85
type textarea "9-12// ADC // 3800sq ft // house-ho// [STREET_ADDRESS][US_STATE] // Please call…"
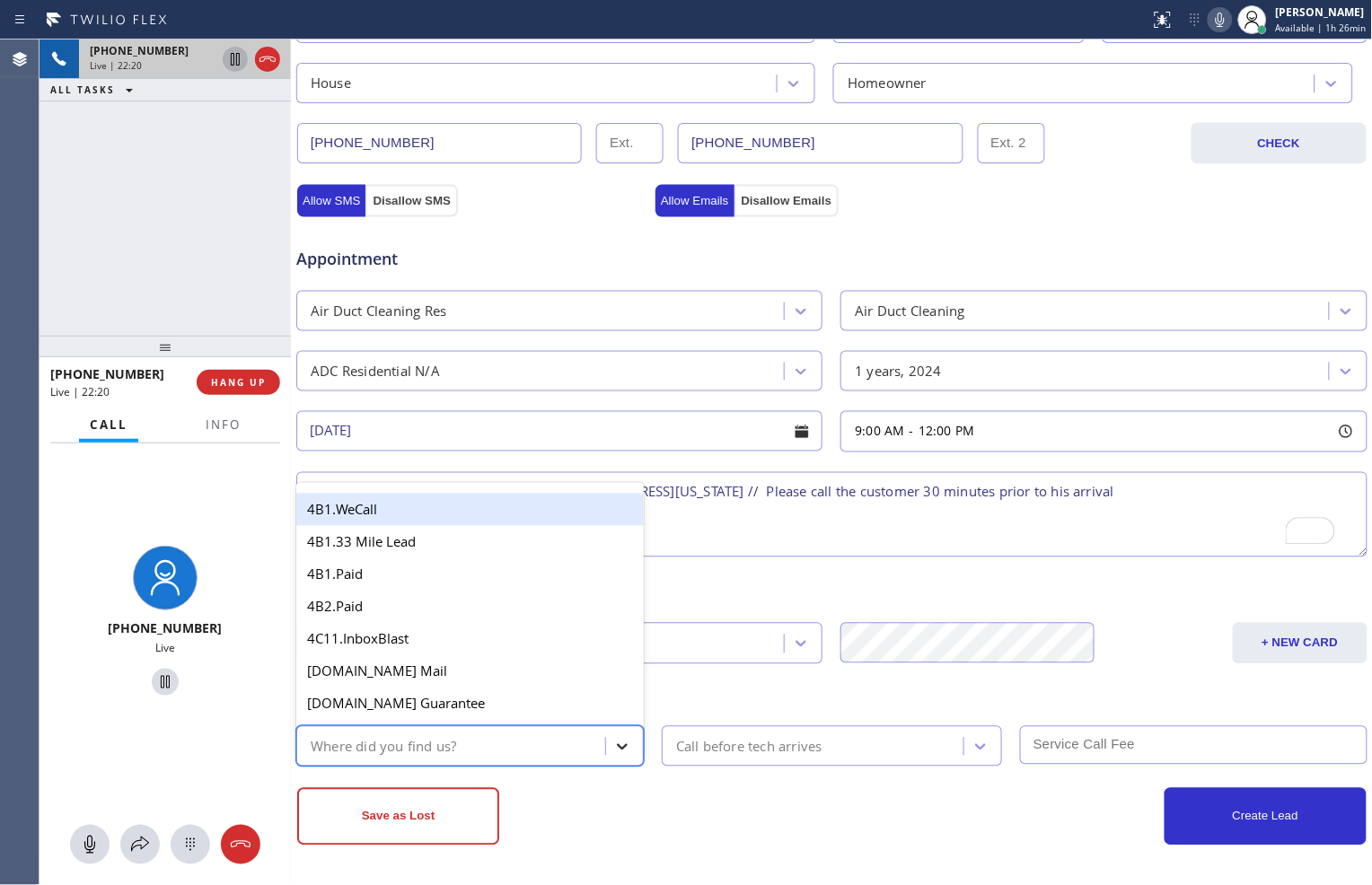
click at [614, 761] on div at bounding box center [623, 748] width 32 height 32
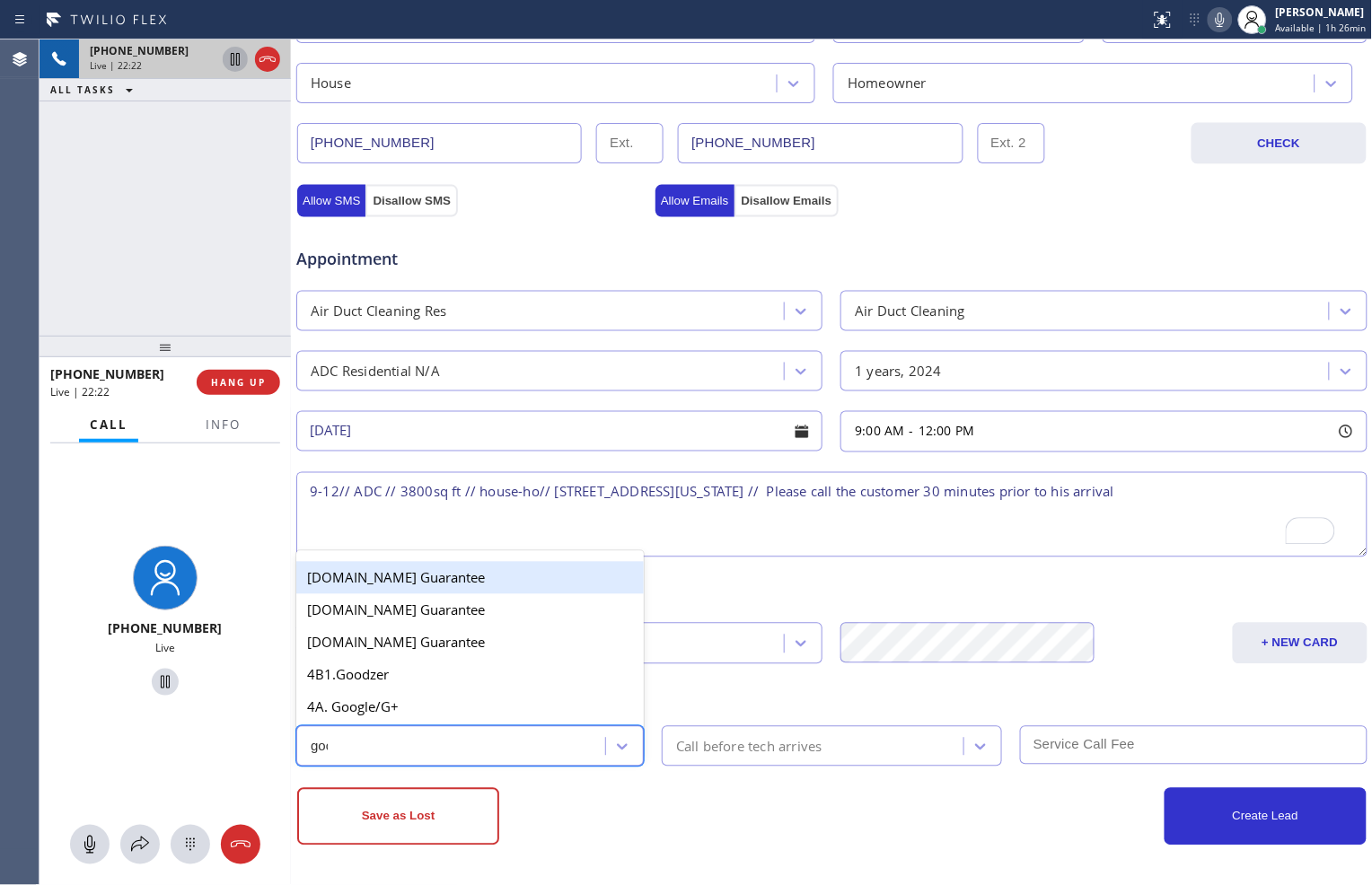
type input "goog"
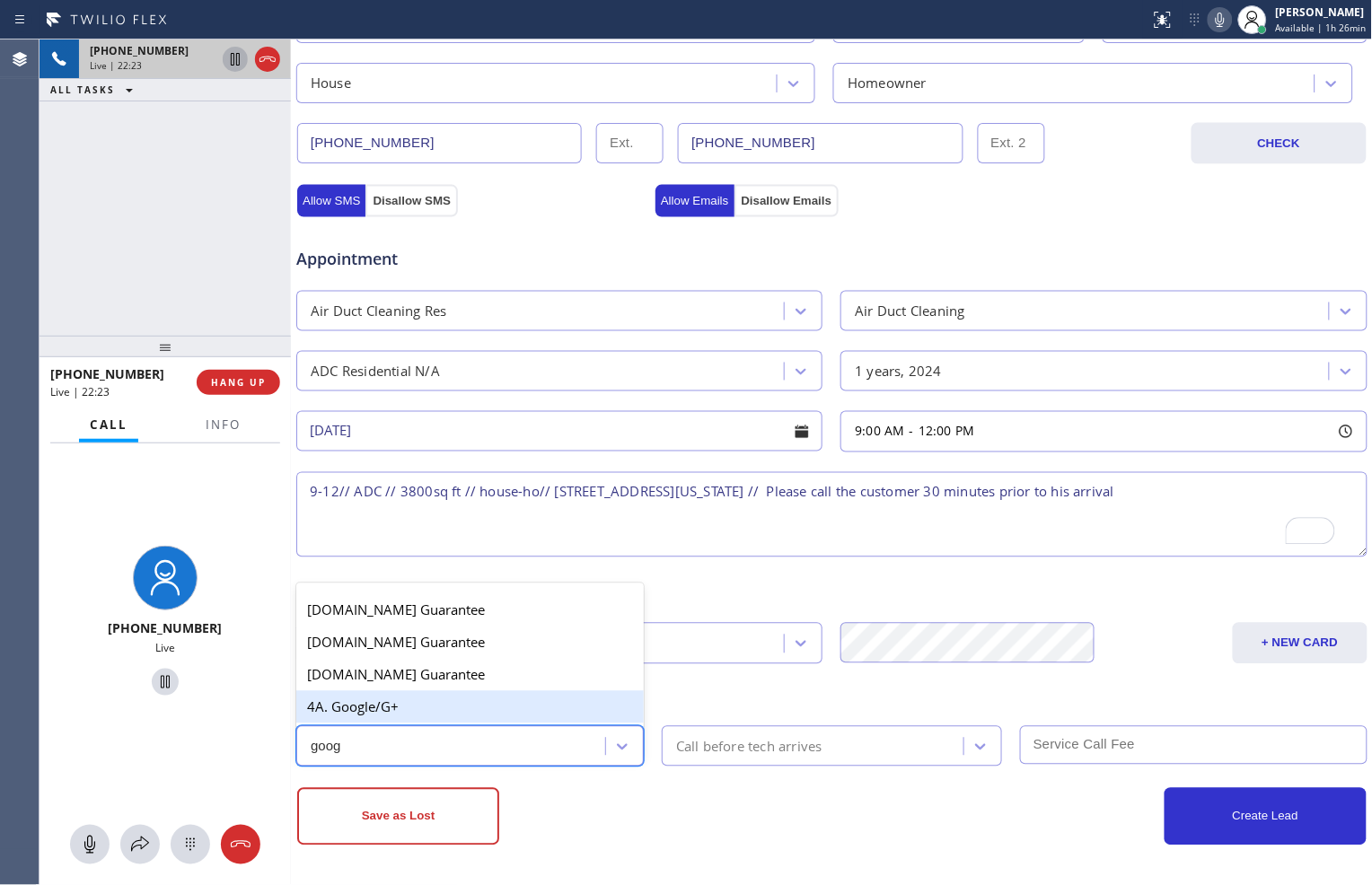
click at [476, 697] on div "4A. Google/G+" at bounding box center [470, 707] width 348 height 32
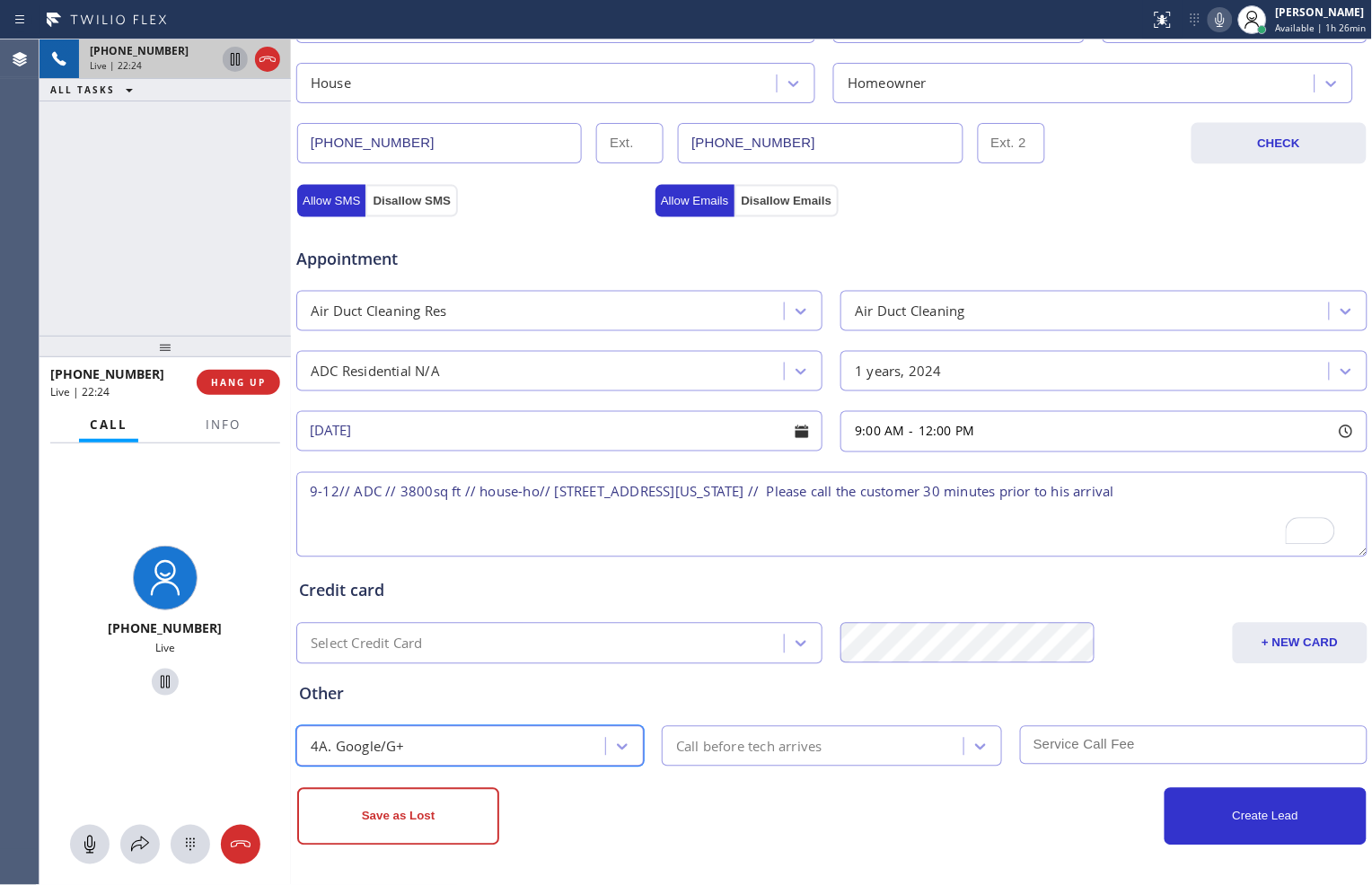
click at [769, 750] on div "Call before tech arrives" at bounding box center [749, 747] width 146 height 21
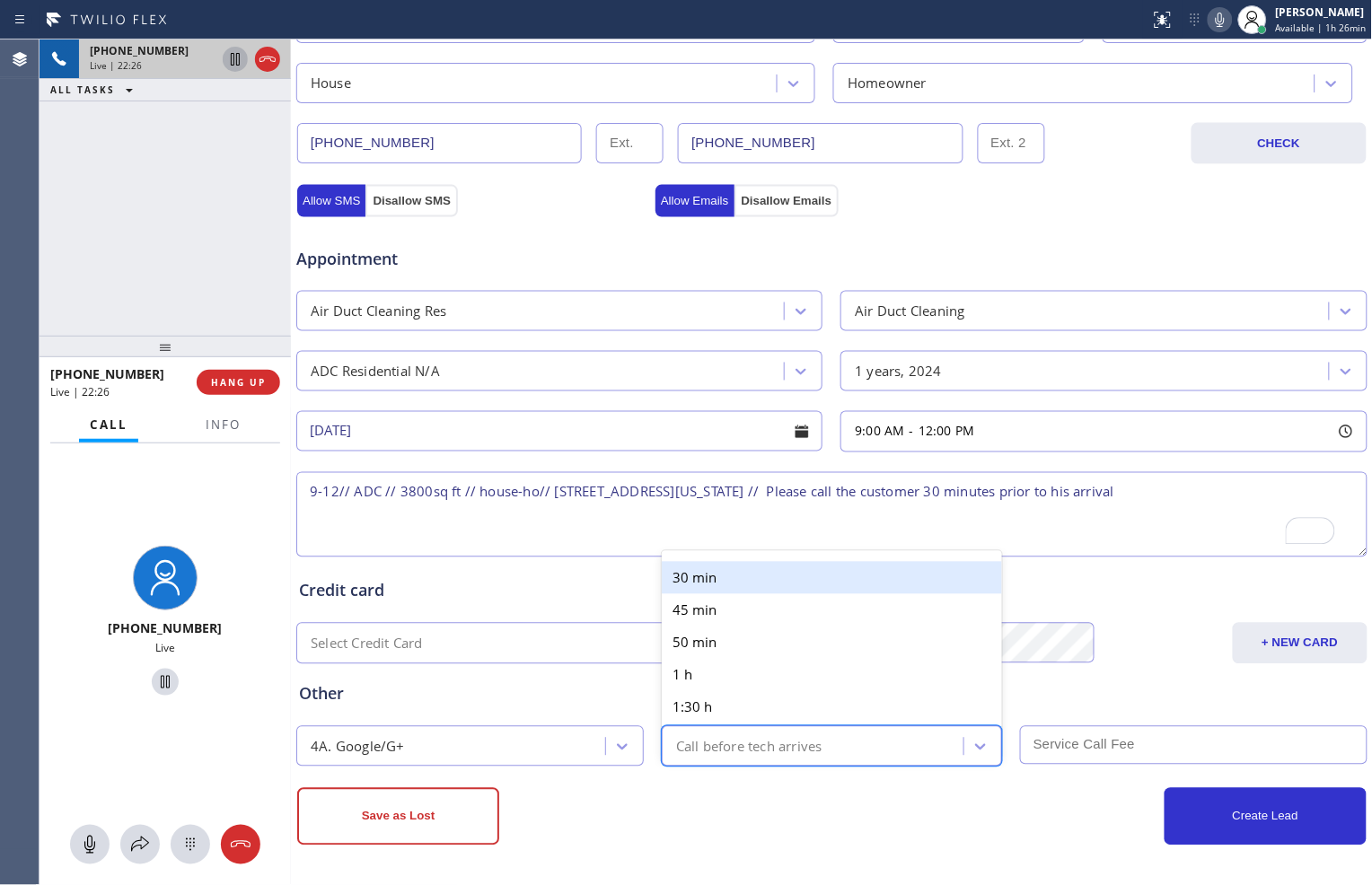
click at [747, 583] on div "30 min" at bounding box center [832, 579] width 340 height 32
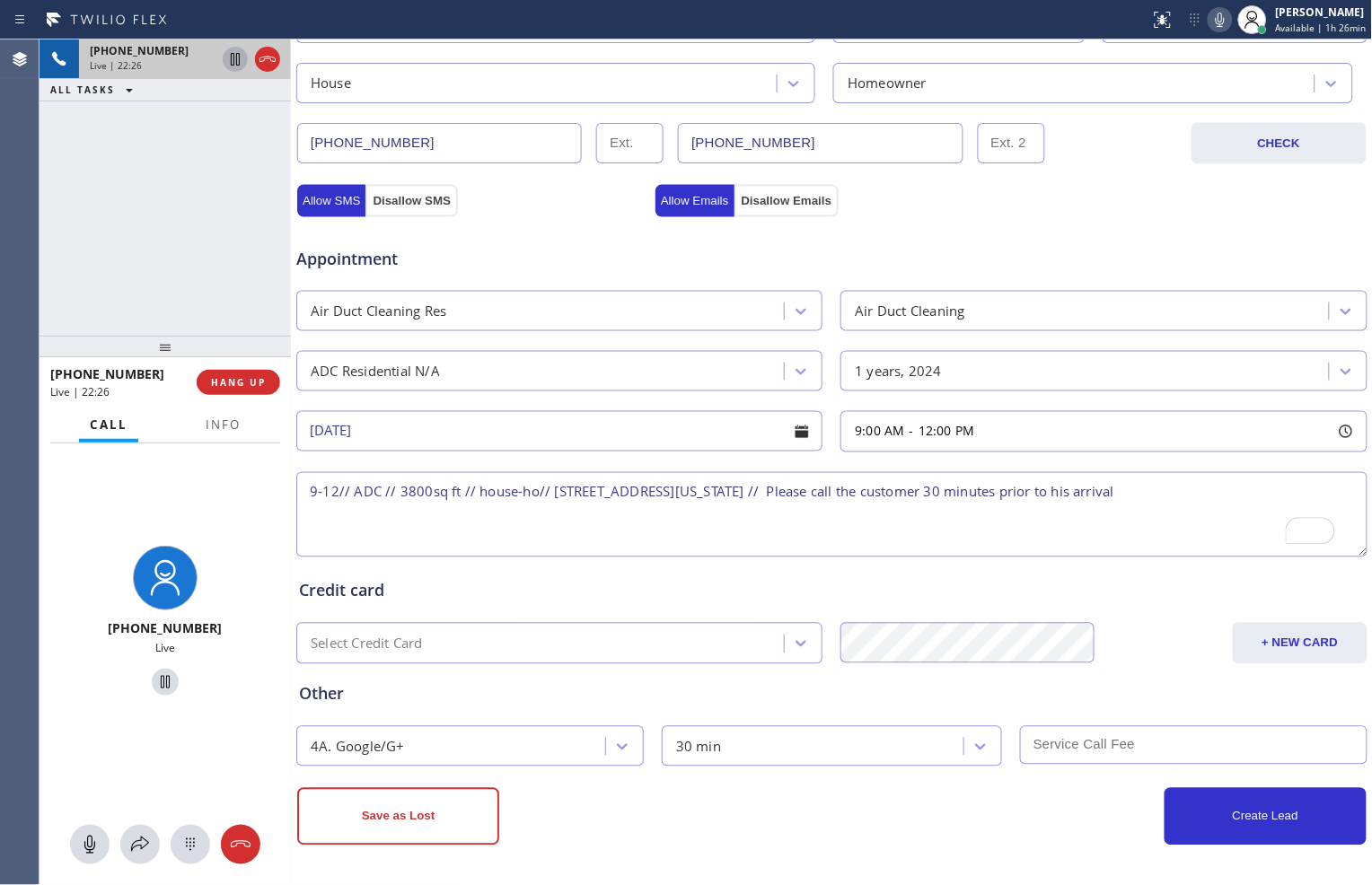
click at [726, 593] on div "Credit card" at bounding box center [832, 591] width 1066 height 24
click at [1040, 748] on input "text" at bounding box center [1194, 746] width 348 height 38
click at [1031, 807] on div "Create Lead" at bounding box center [1099, 817] width 535 height 57
click at [1003, 833] on div "Create Lead" at bounding box center [1099, 817] width 535 height 57
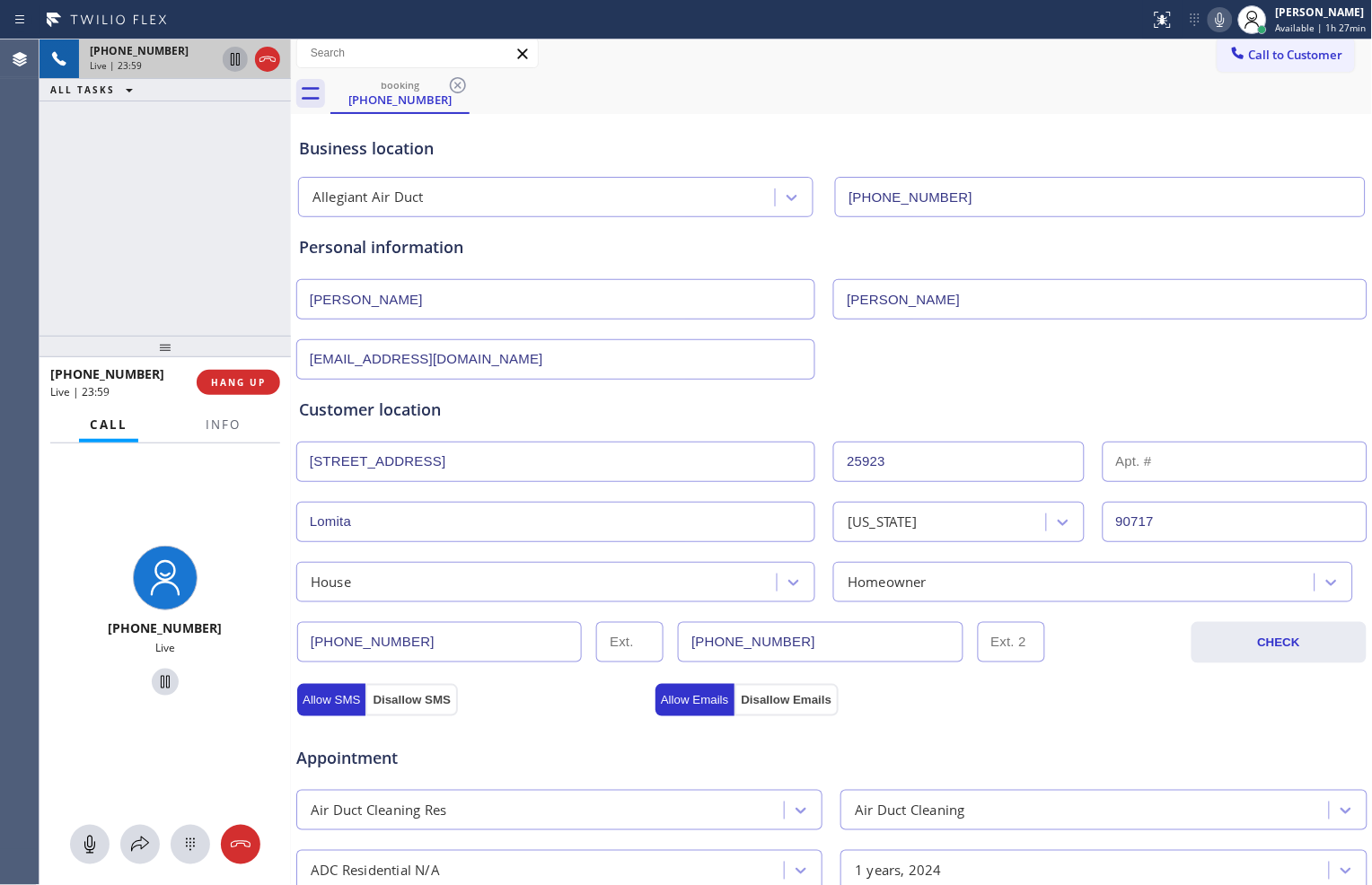
scroll to position [0, 0]
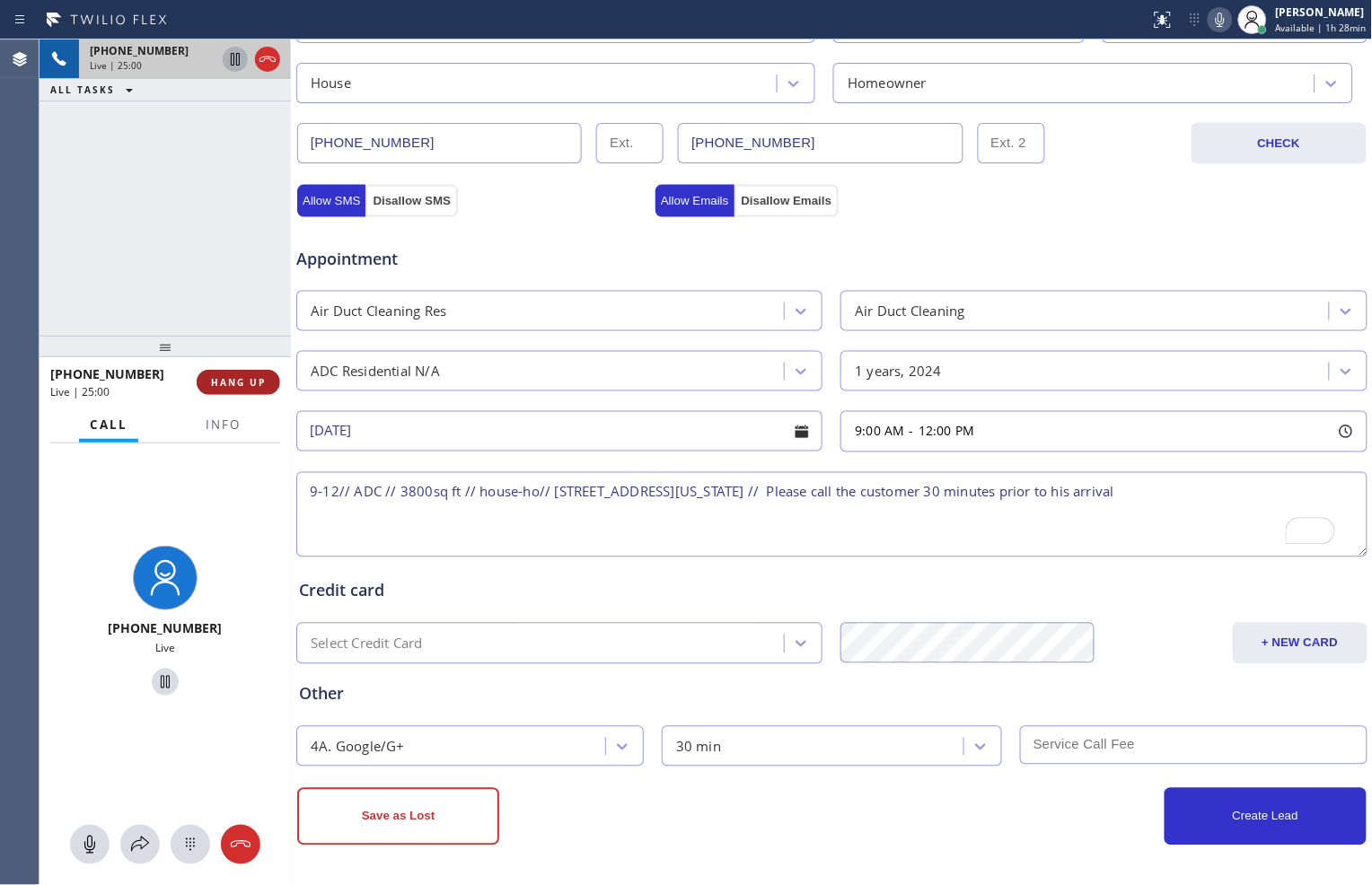
click at [253, 379] on span "HANG UP" at bounding box center [238, 382] width 54 height 12
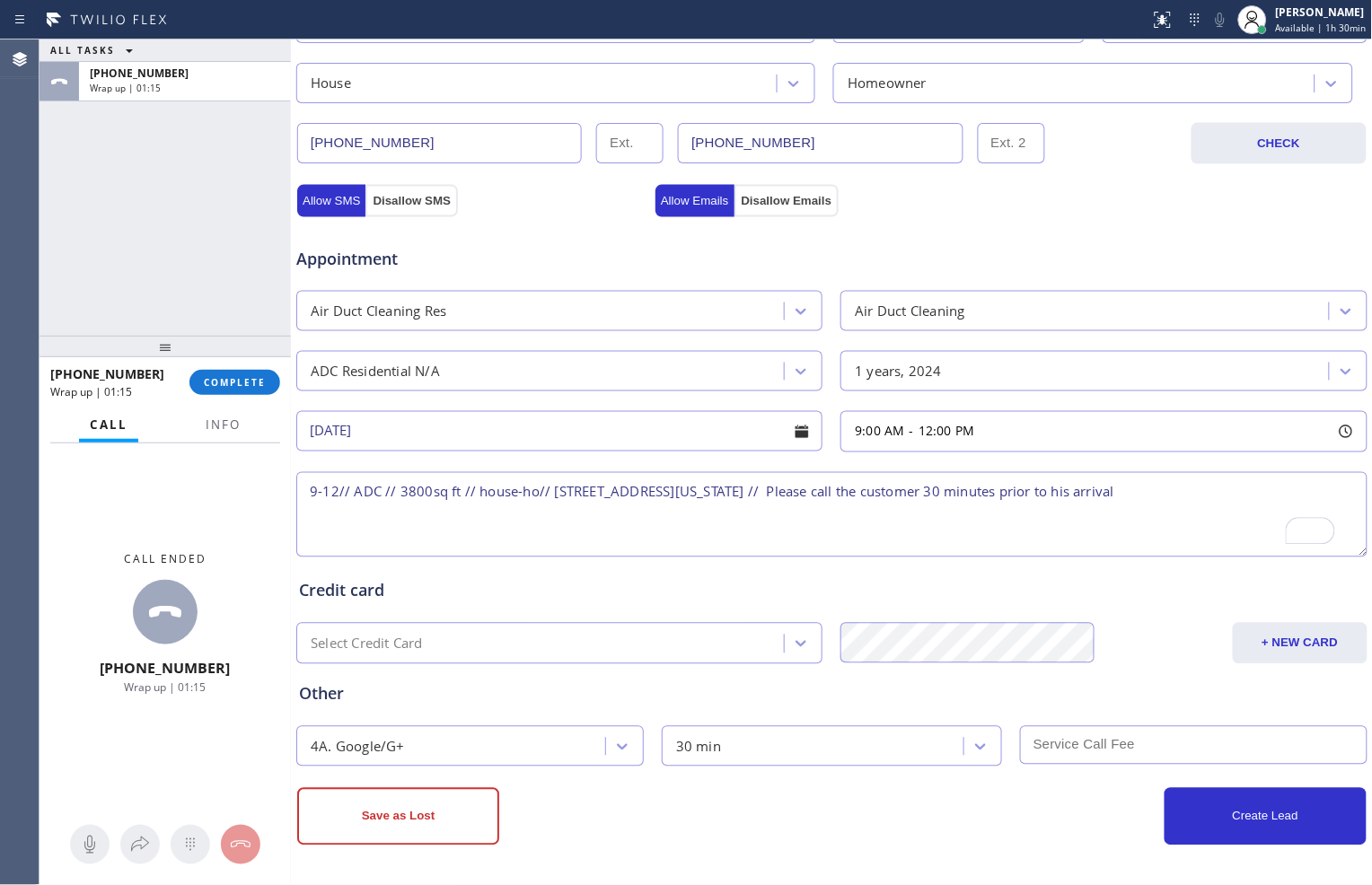
click at [346, 490] on textarea "9-12// ADC // 3800sq ft // house-ho// [STREET_ADDRESS][US_STATE] // Please call…" at bounding box center [832, 515] width 1071 height 85
type textarea "9-12// free estimate// ADC // 3800sq ft // house-ho// [STREET_ADDRESS][US_STATE…"
click at [1169, 748] on input "text" at bounding box center [1194, 746] width 348 height 38
type input "0"
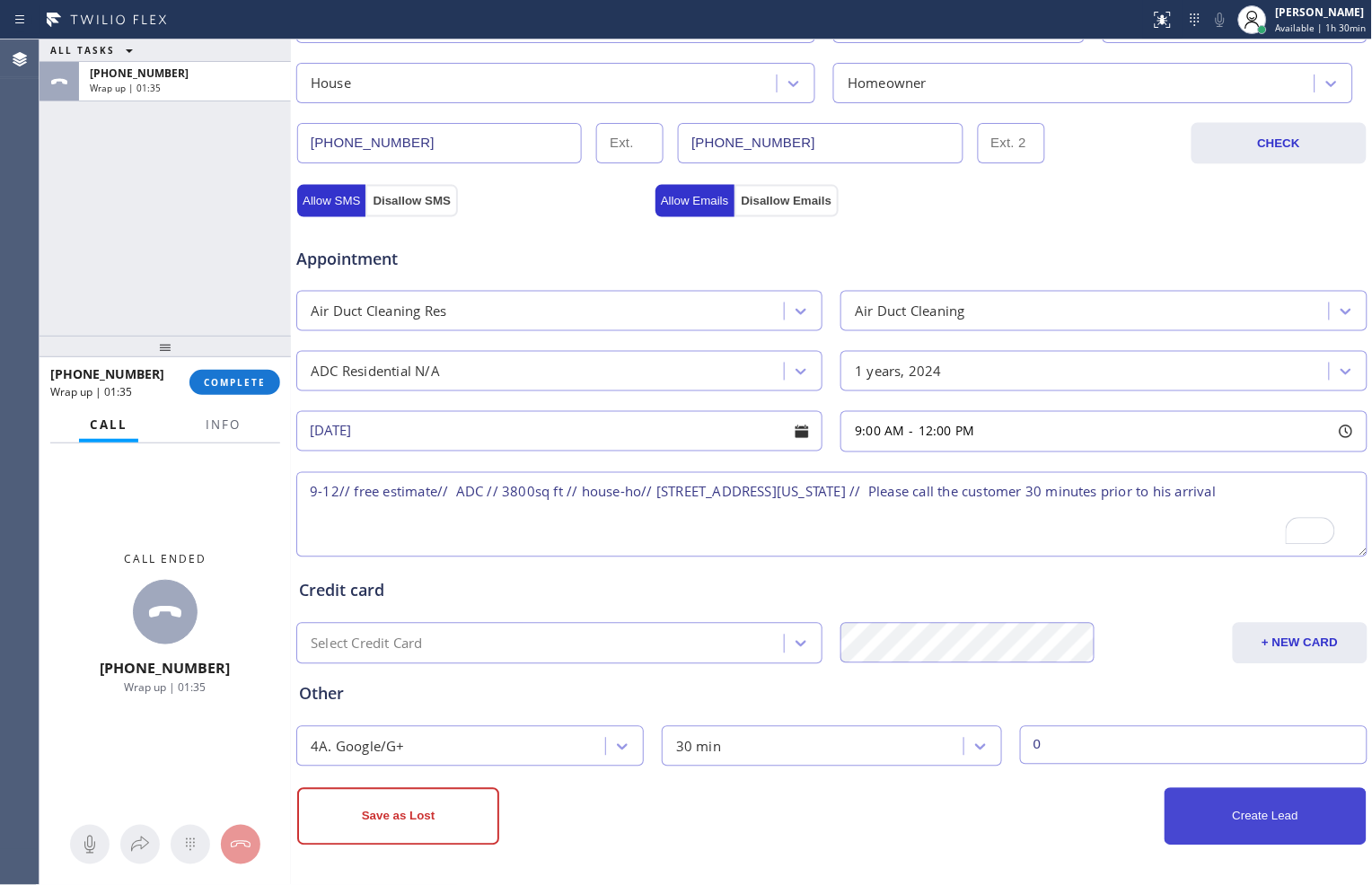
click at [1209, 826] on button "Create Lead" at bounding box center [1266, 817] width 202 height 57
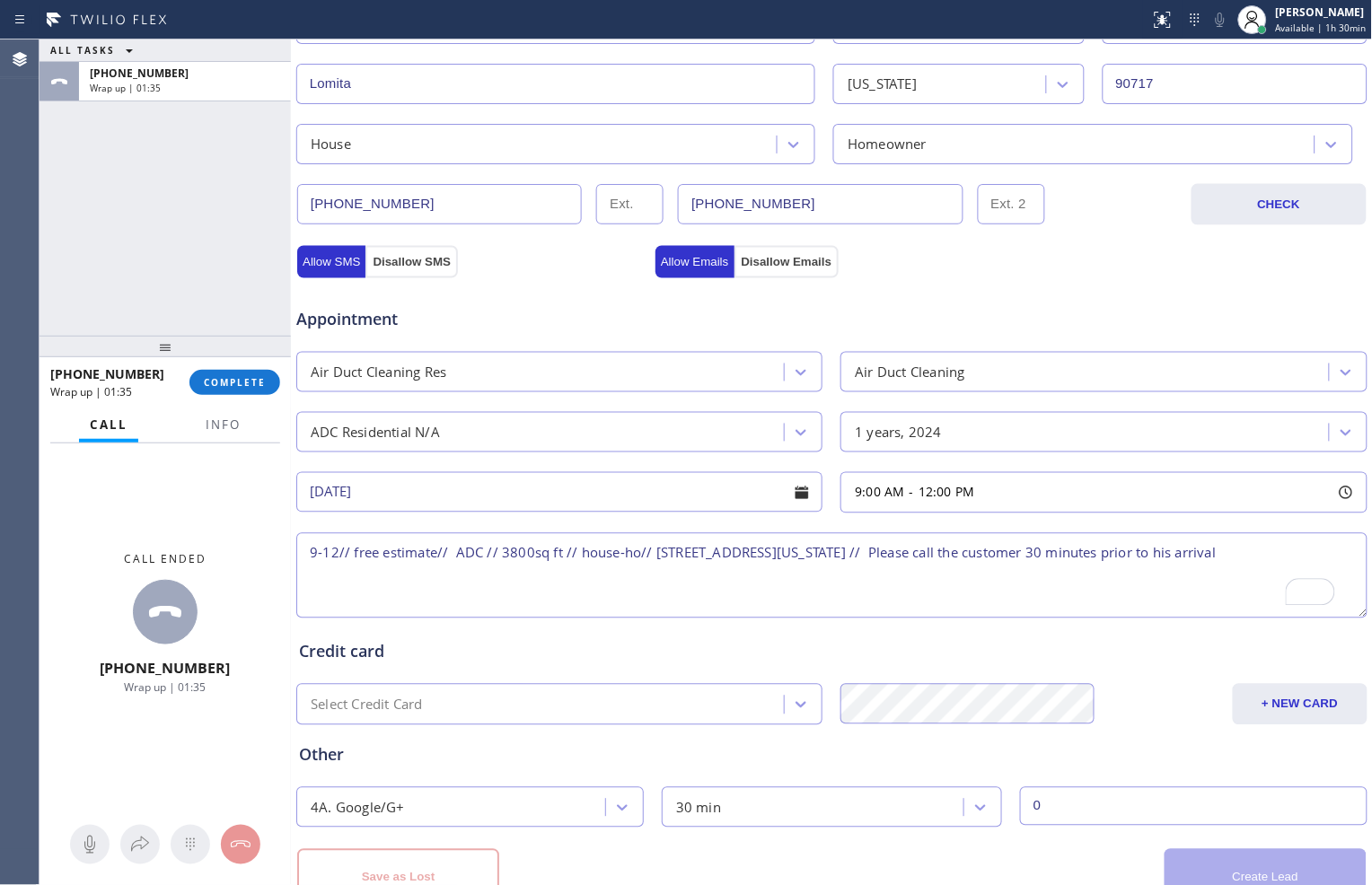
scroll to position [567, 0]
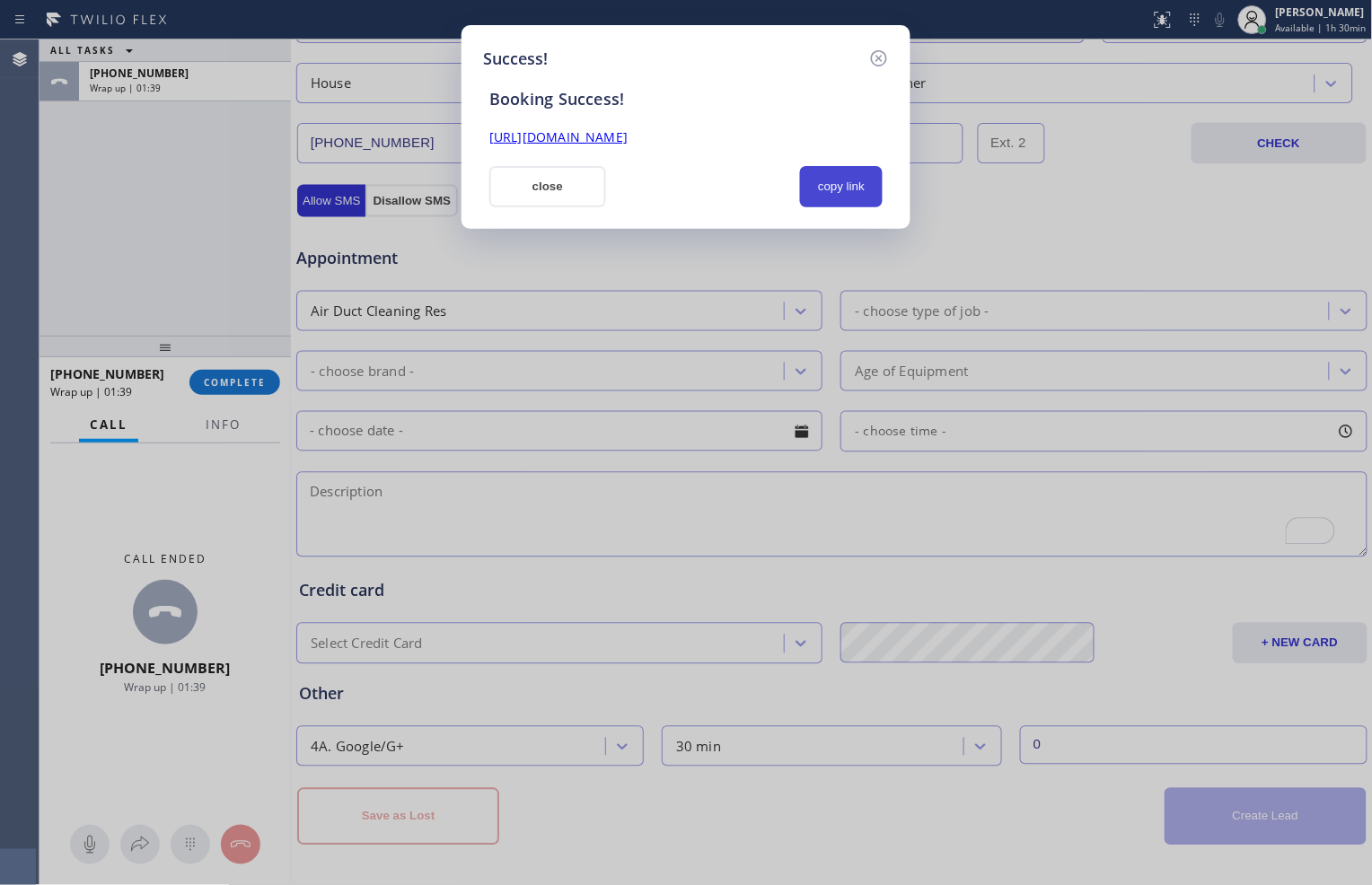
click at [821, 178] on button "copy link" at bounding box center [841, 186] width 83 height 41
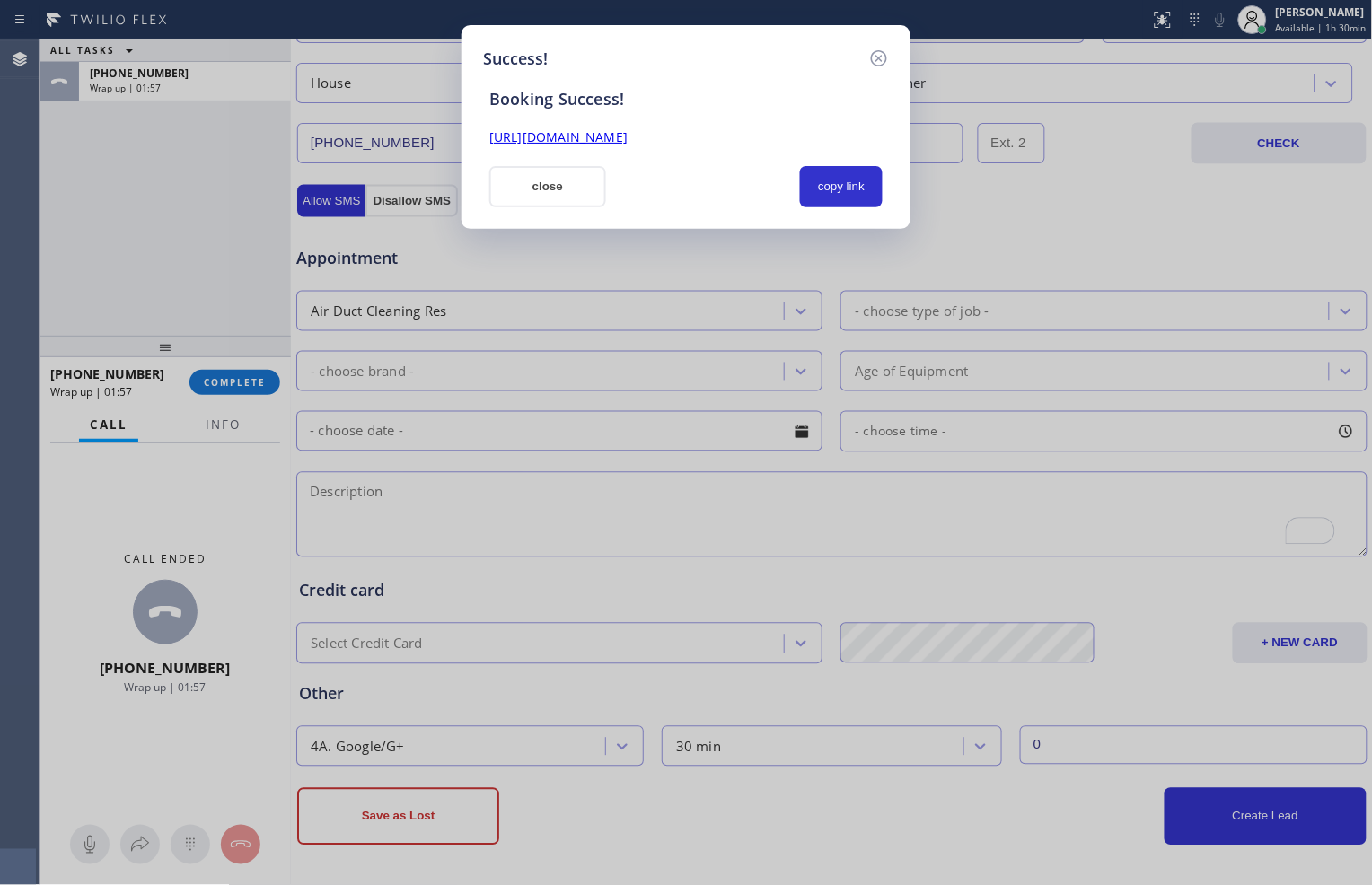
click at [673, 801] on div "Success! Booking Success! [URL][DOMAIN_NAME] close copy link" at bounding box center [686, 442] width 1372 height 885
click at [839, 193] on button "copy link" at bounding box center [841, 186] width 83 height 41
click at [570, 184] on button "close" at bounding box center [548, 186] width 116 height 41
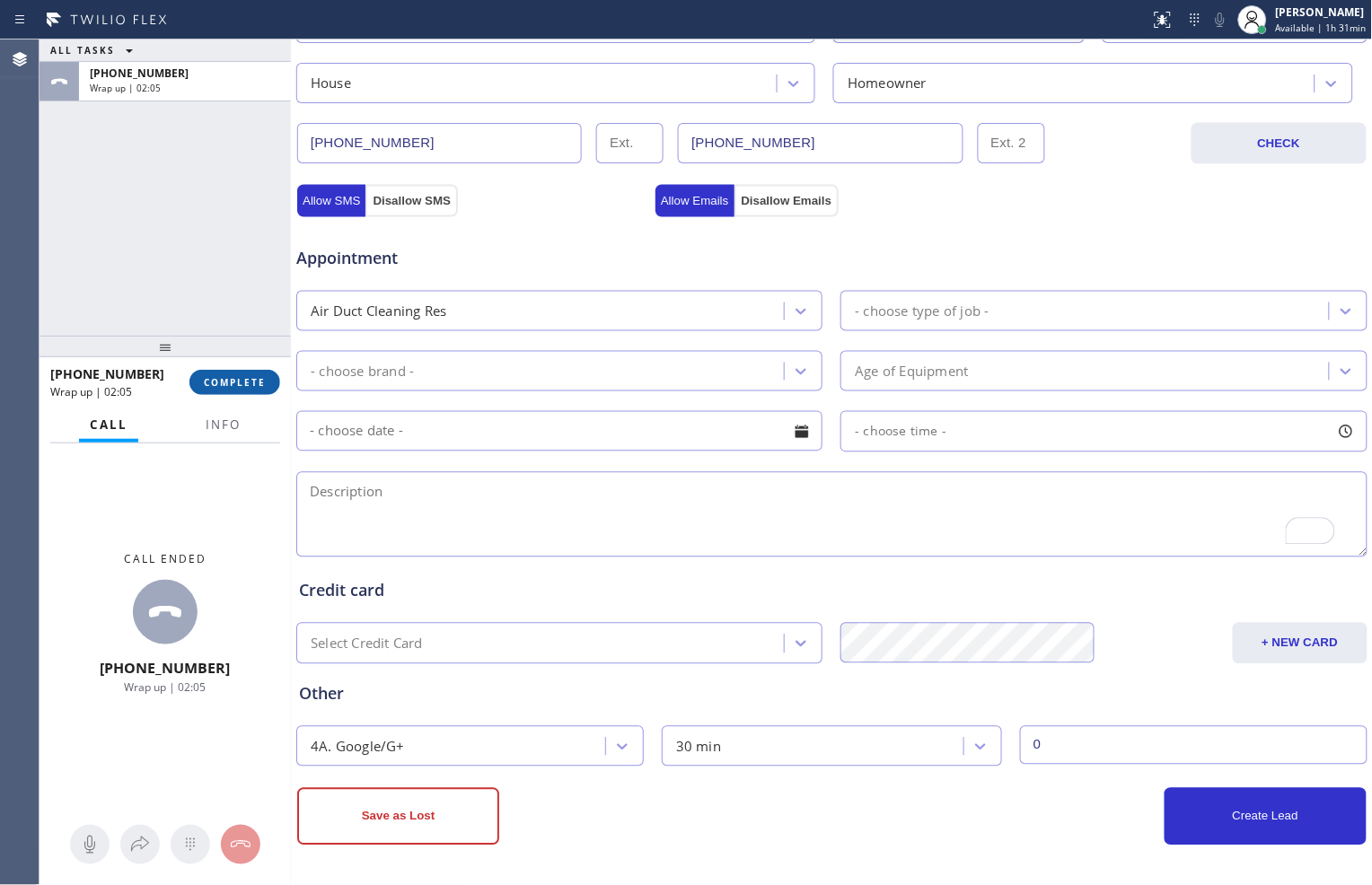
click at [241, 371] on button "COMPLETE" at bounding box center [234, 383] width 91 height 25
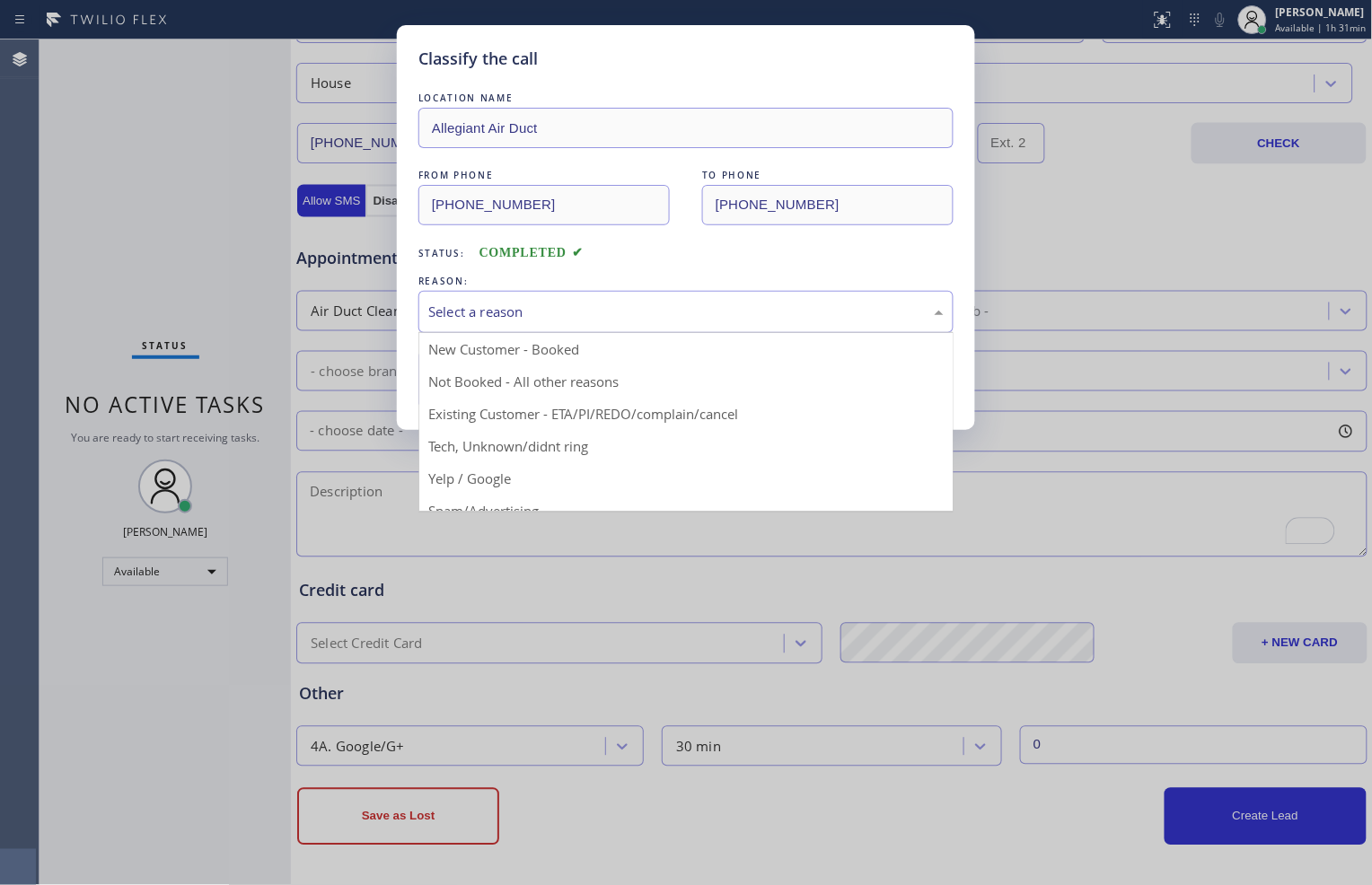
click at [499, 311] on div "Select a reason" at bounding box center [686, 312] width 516 height 21
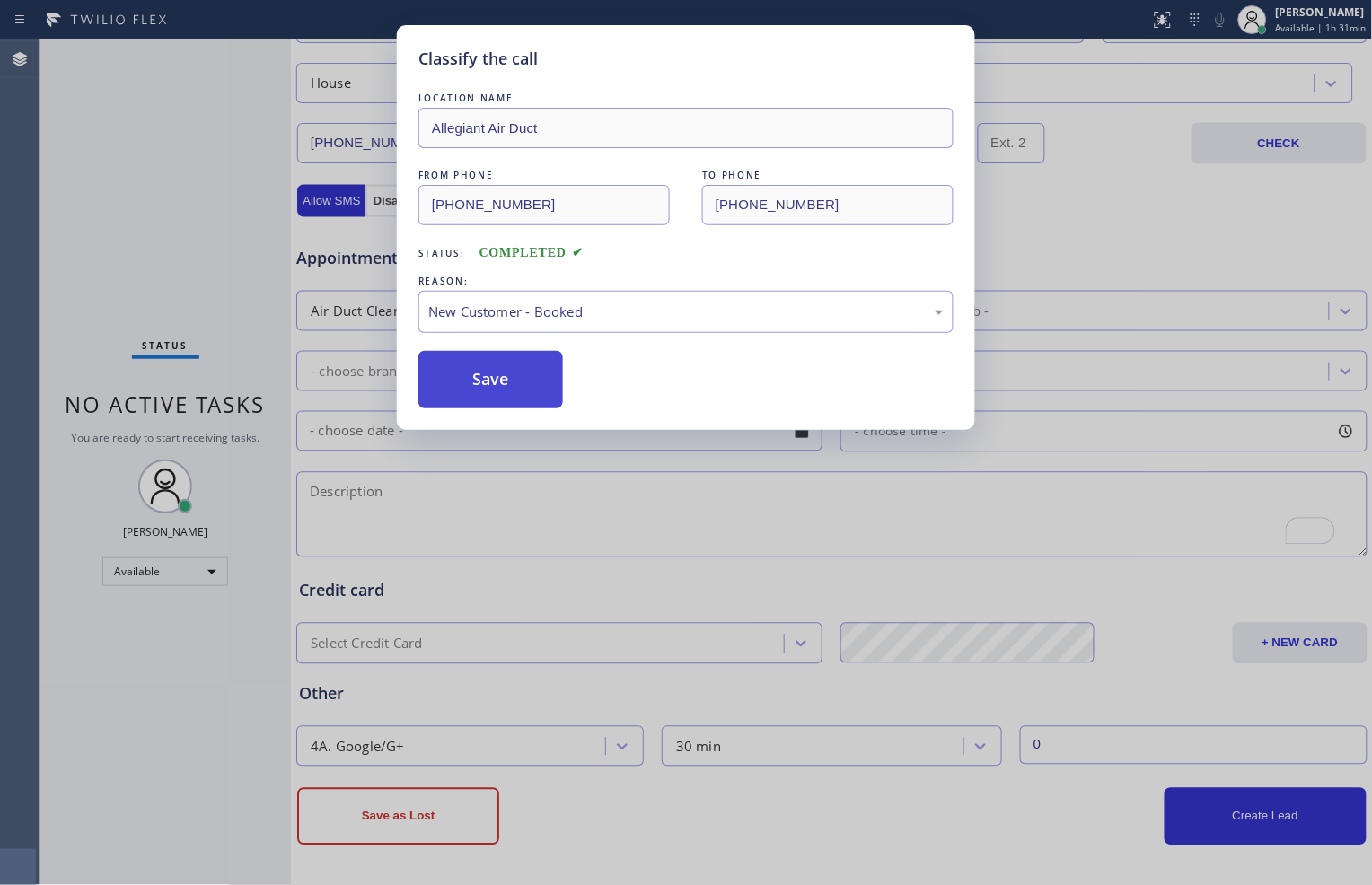
click at [488, 372] on button "Save" at bounding box center [490, 380] width 144 height 57
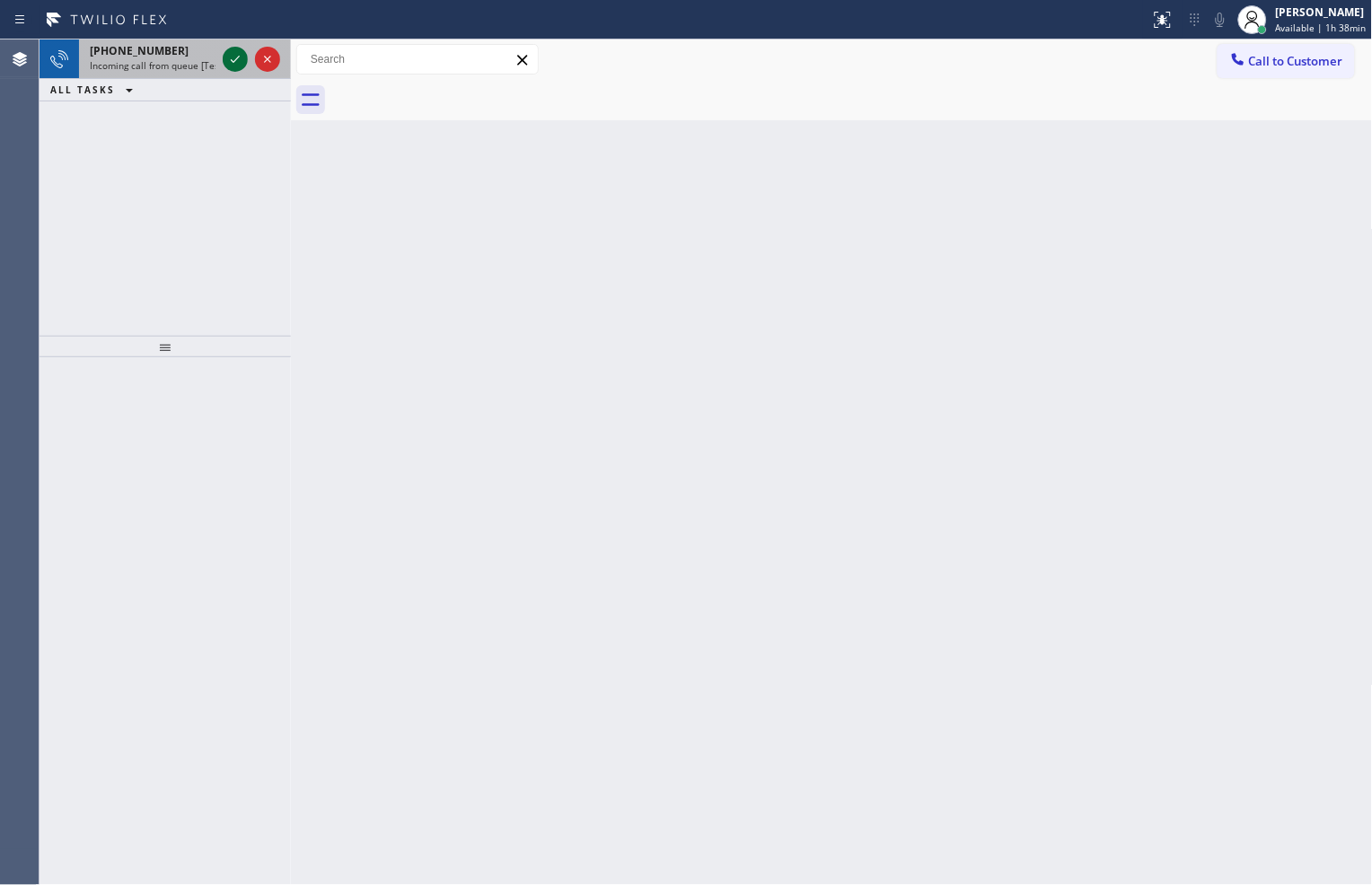
click at [236, 58] on icon at bounding box center [235, 59] width 9 height 8
click at [238, 53] on icon at bounding box center [235, 59] width 22 height 22
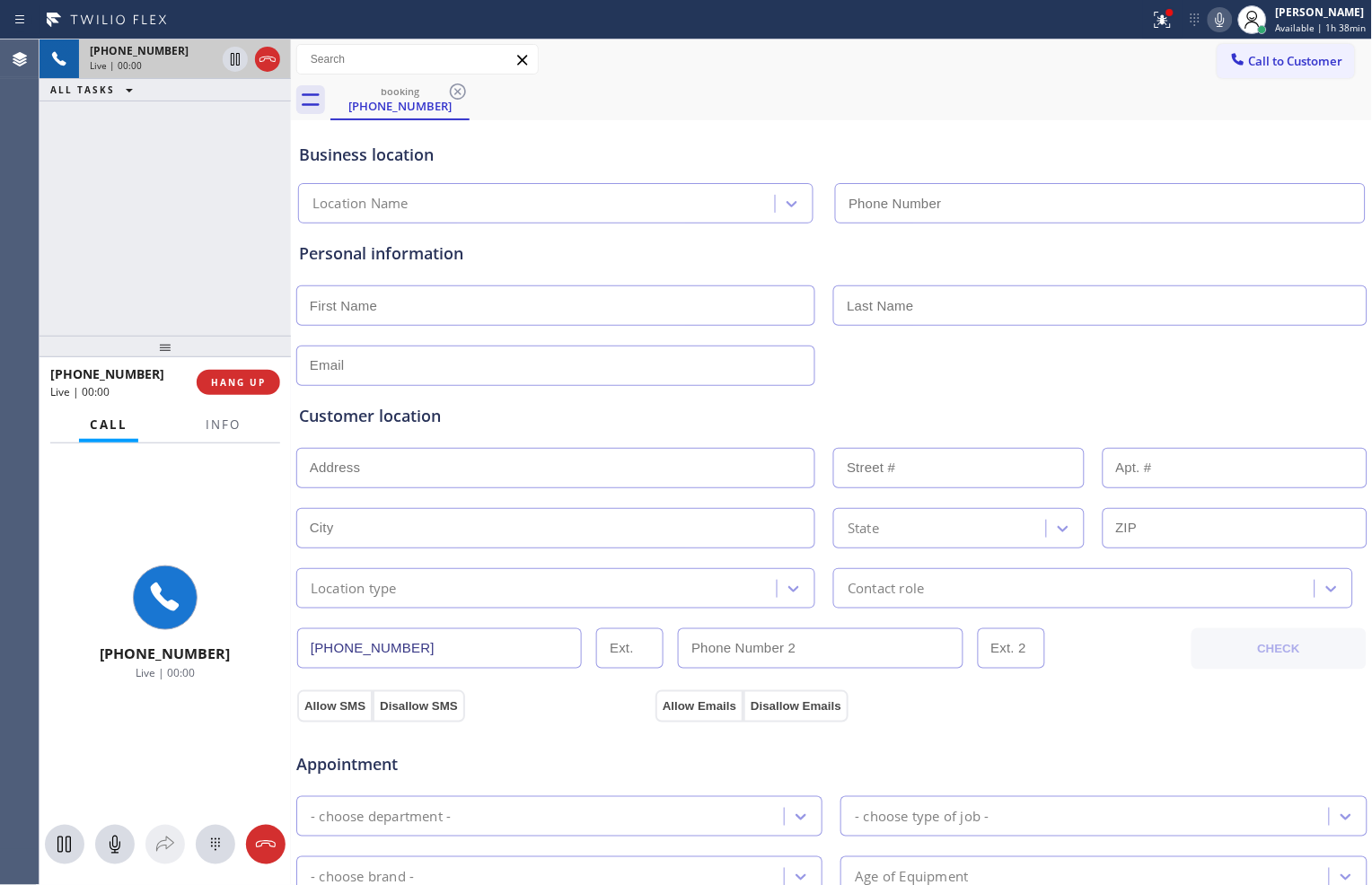
type input "[PHONE_NUMBER]"
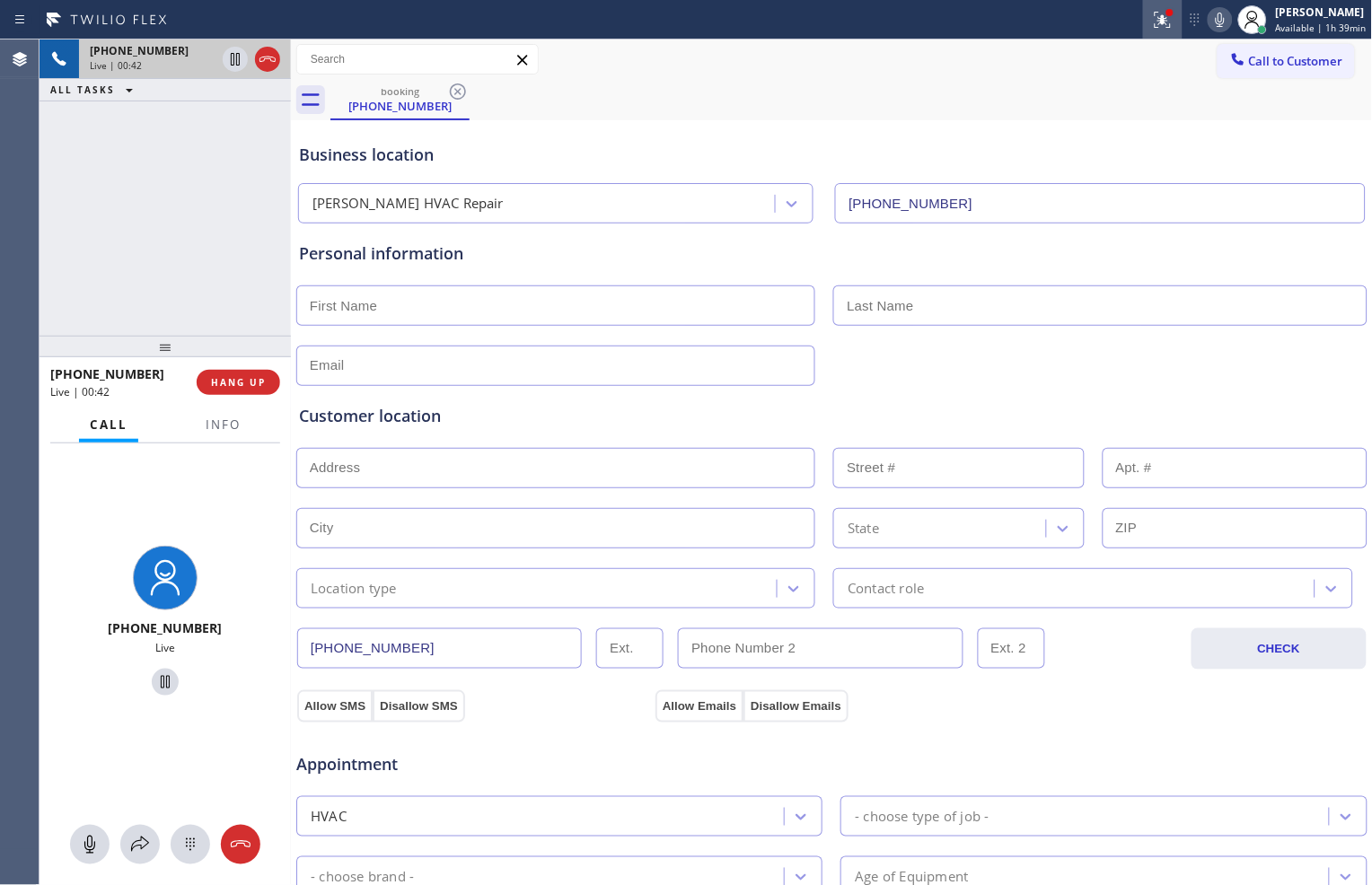
click at [1158, 18] on icon at bounding box center [1163, 19] width 16 height 16
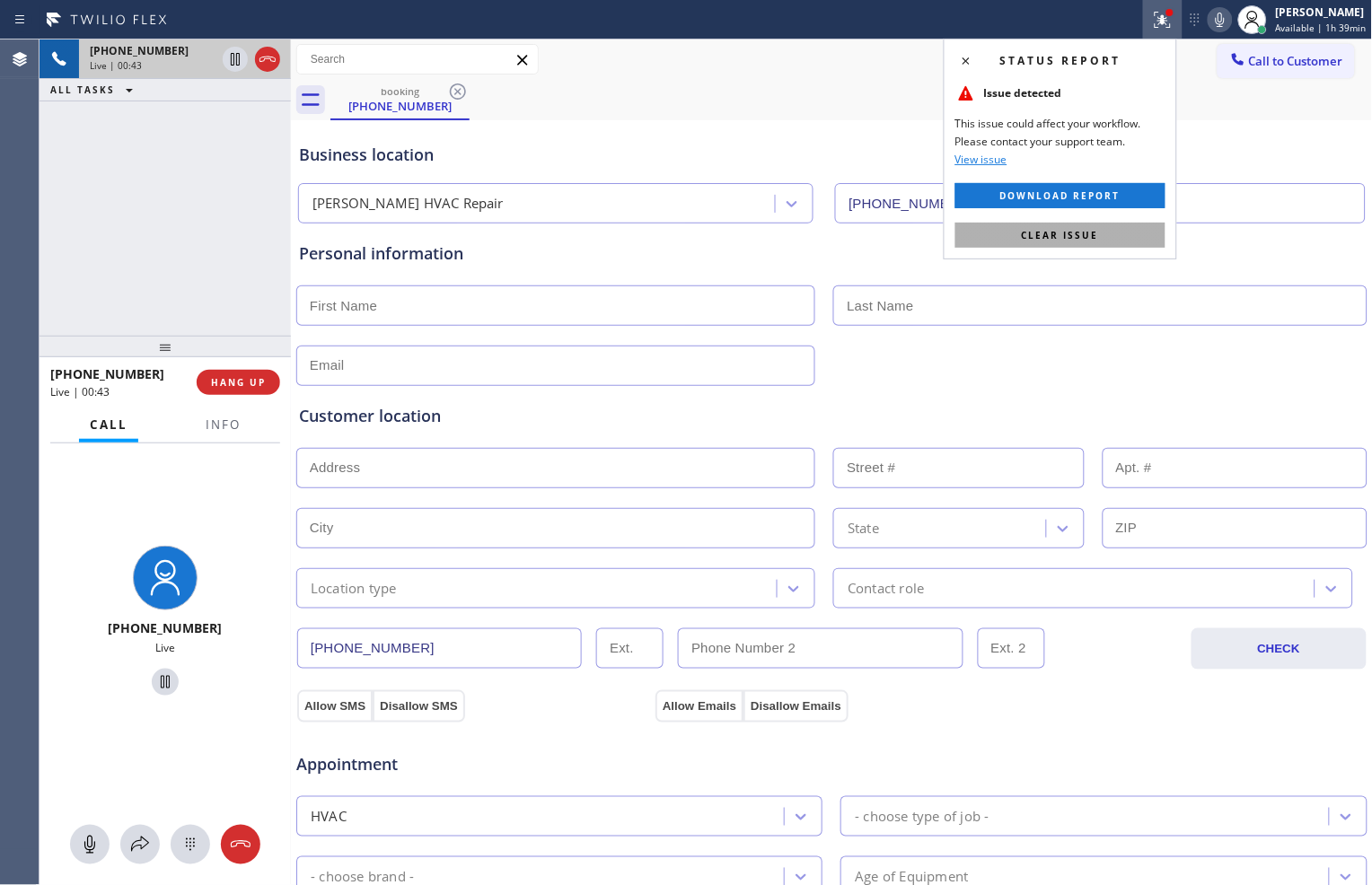
click at [1108, 231] on button "Clear issue" at bounding box center [1061, 235] width 210 height 25
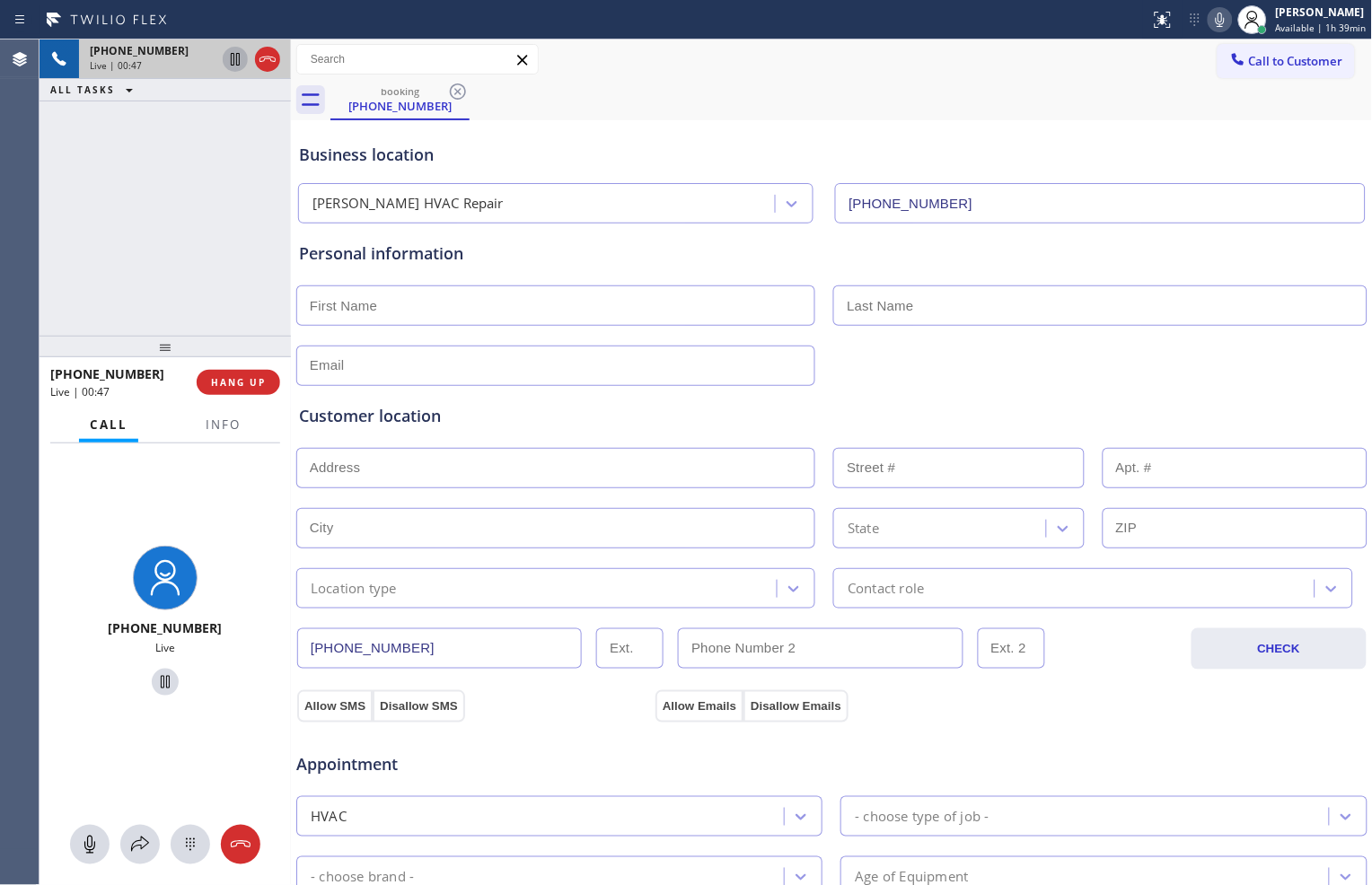
click at [234, 64] on icon at bounding box center [235, 59] width 22 height 22
click at [1214, 20] on icon at bounding box center [1220, 19] width 22 height 22
click at [236, 61] on icon at bounding box center [235, 58] width 12 height 12
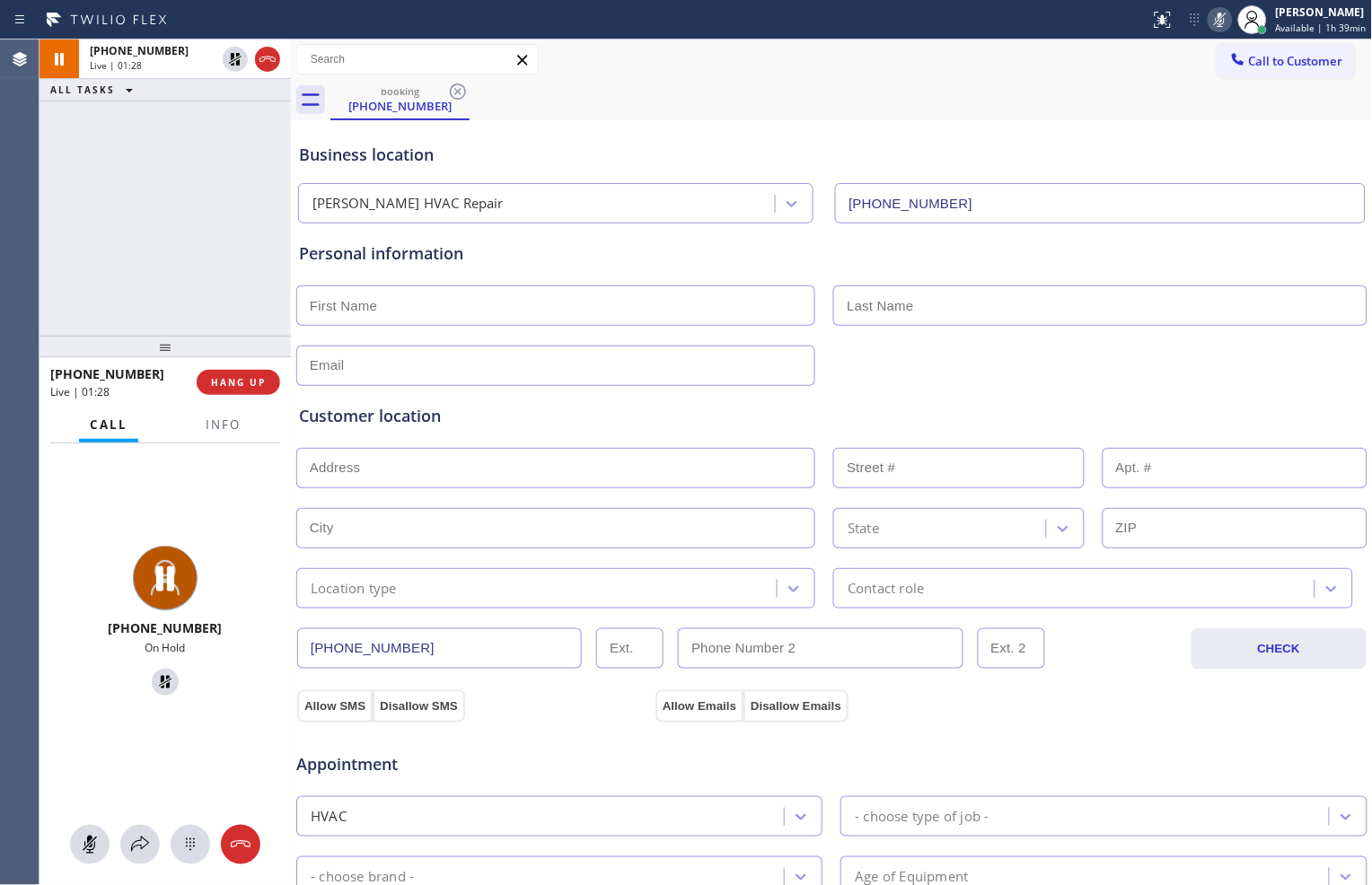
click at [1221, 22] on icon at bounding box center [1220, 19] width 22 height 22
click at [238, 379] on span "HANG UP" at bounding box center [238, 382] width 54 height 12
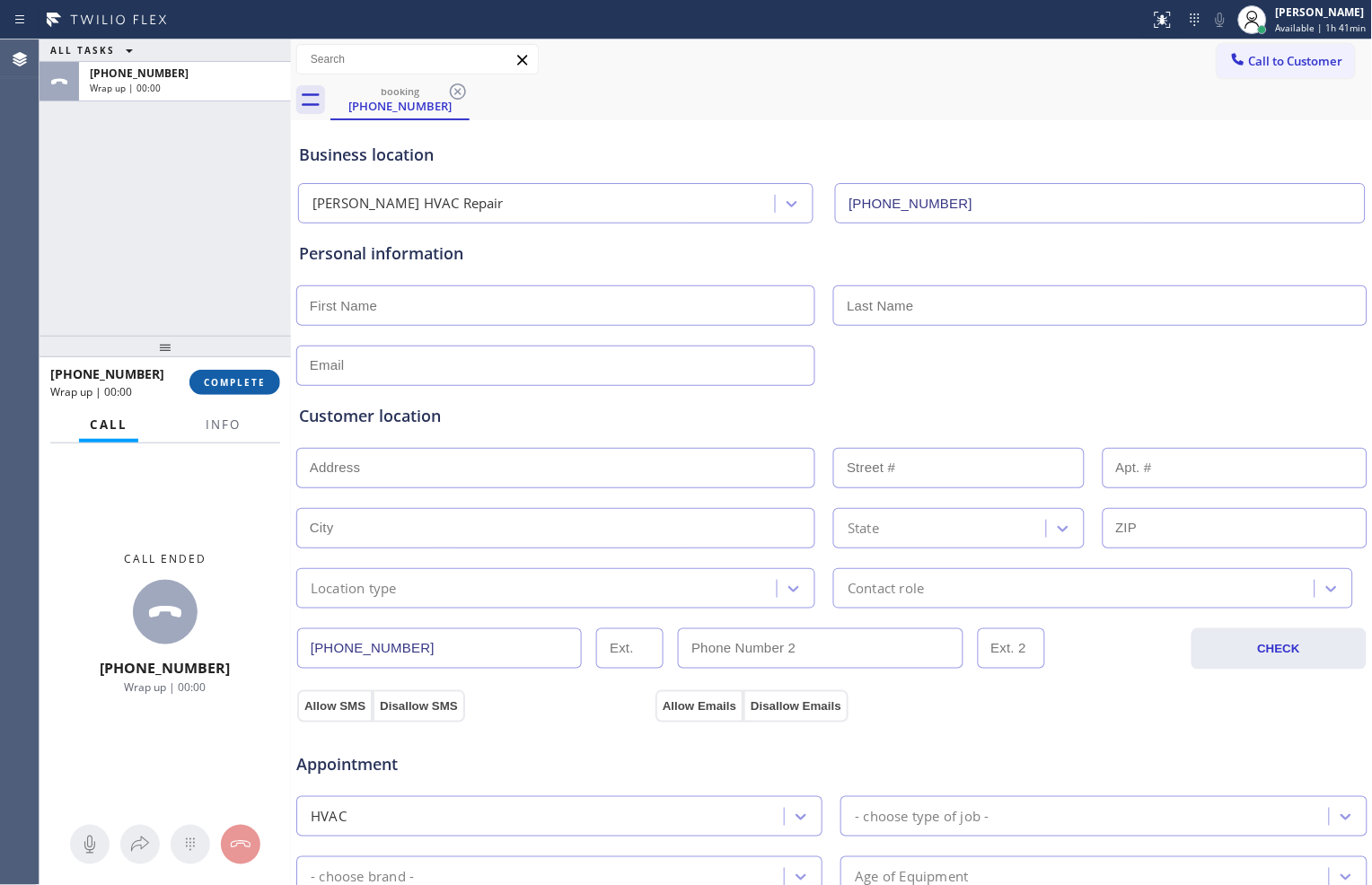
click at [244, 383] on span "COMPLETE" at bounding box center [235, 382] width 62 height 12
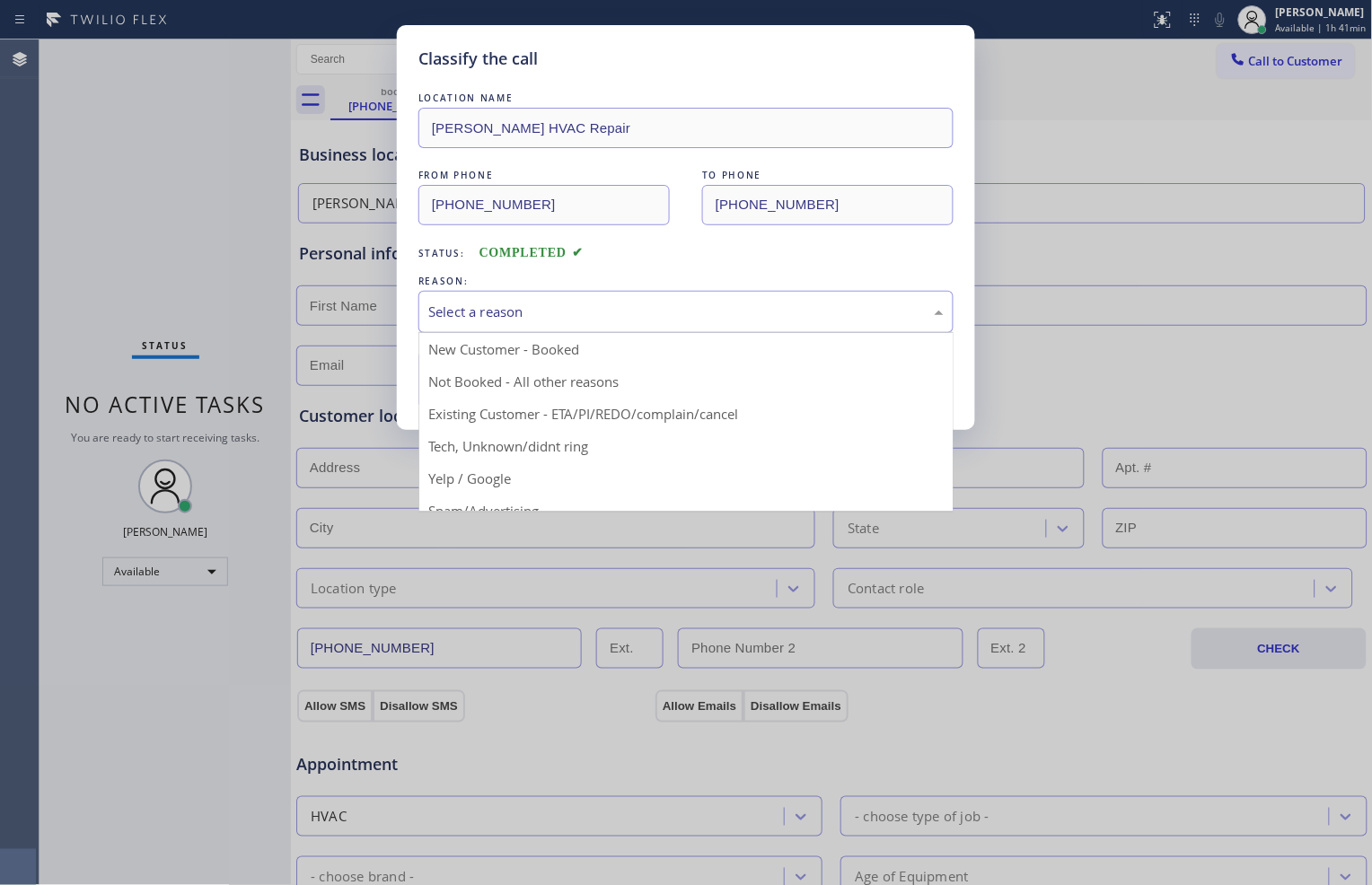
click at [595, 325] on div "Select a reason" at bounding box center [686, 312] width 536 height 42
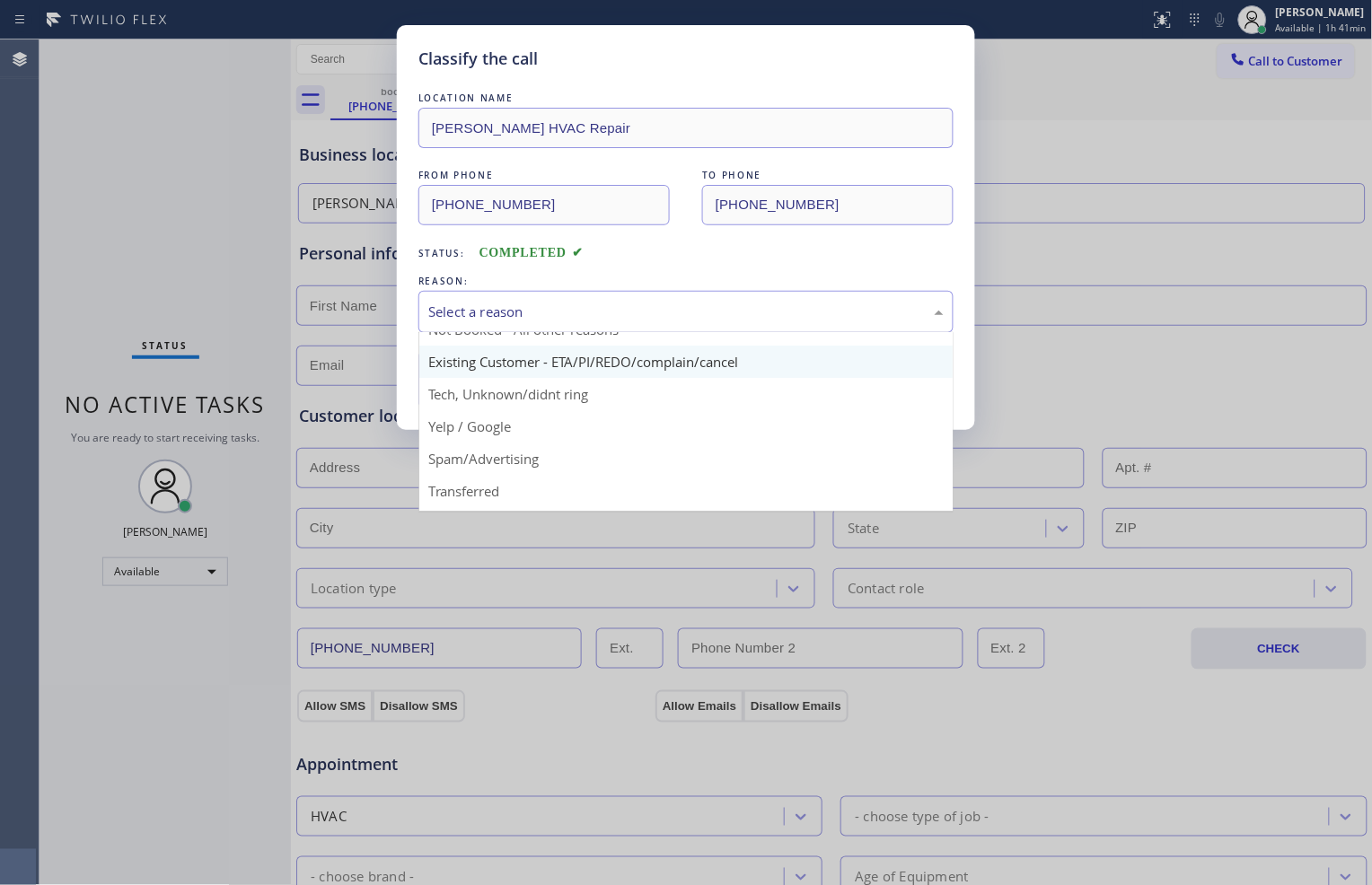
scroll to position [99, 0]
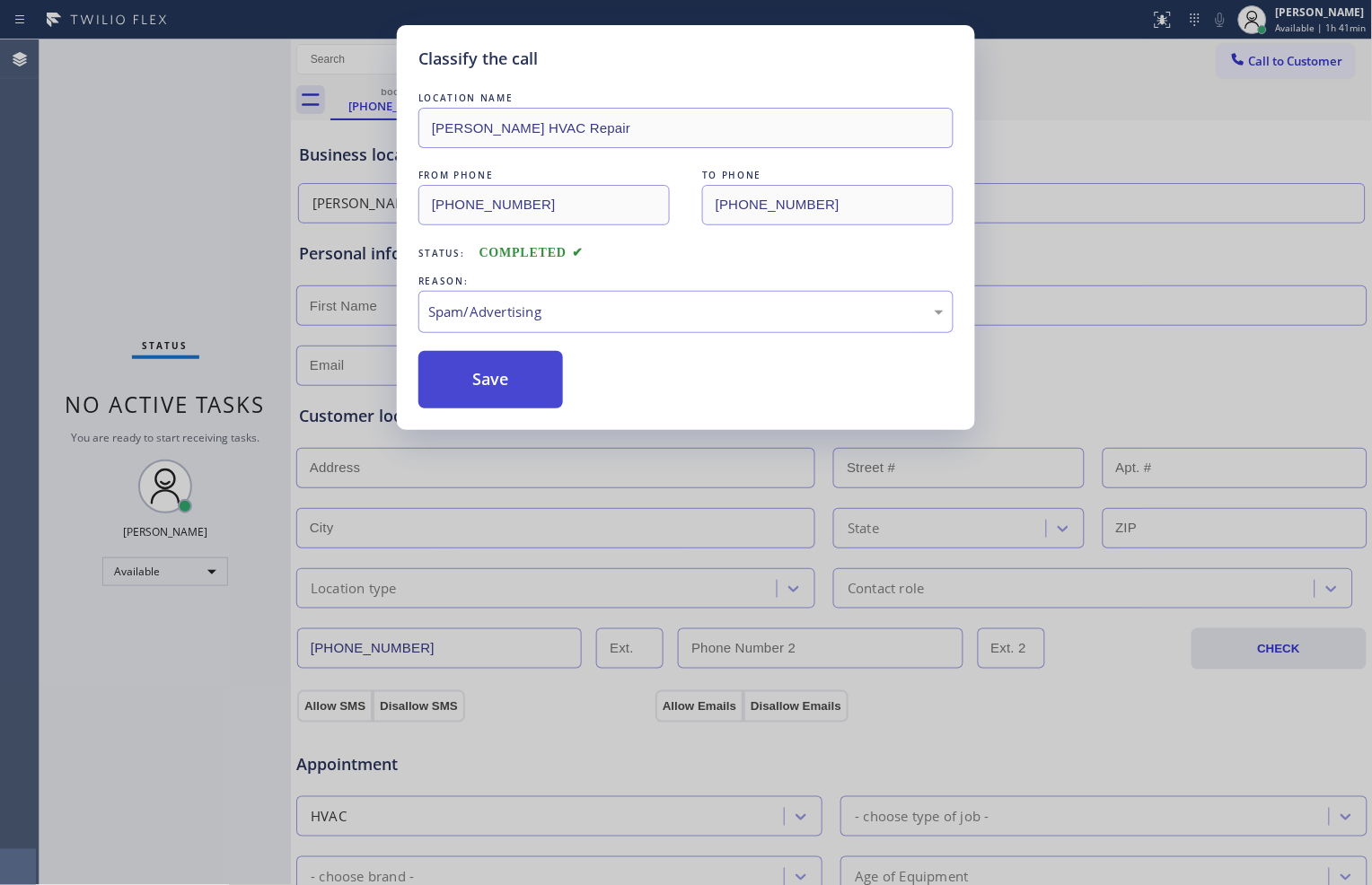
click at [531, 382] on button "Save" at bounding box center [490, 380] width 144 height 57
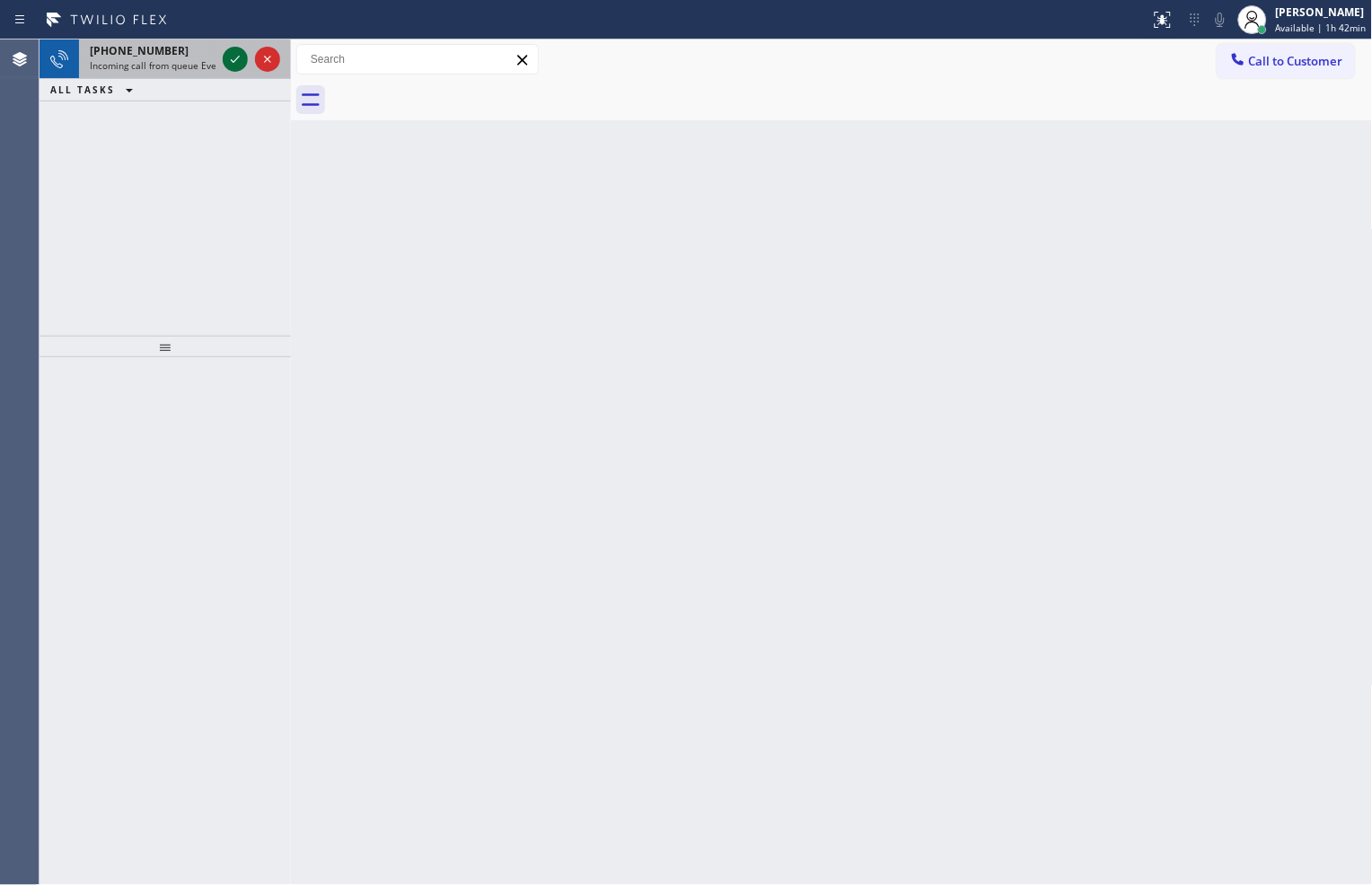
click at [231, 57] on icon at bounding box center [235, 59] width 22 height 22
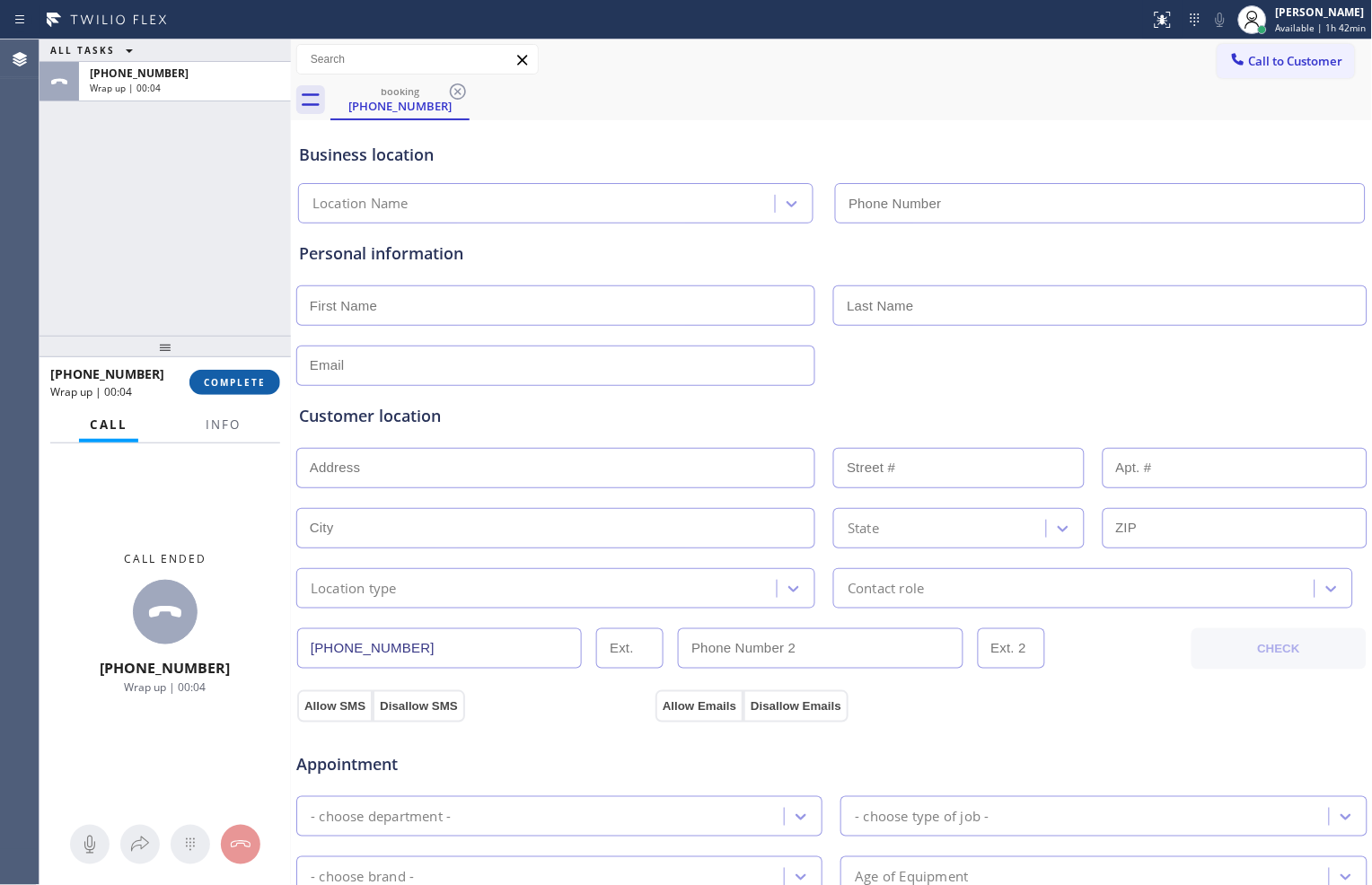
click at [238, 379] on span "COMPLETE" at bounding box center [235, 382] width 62 height 12
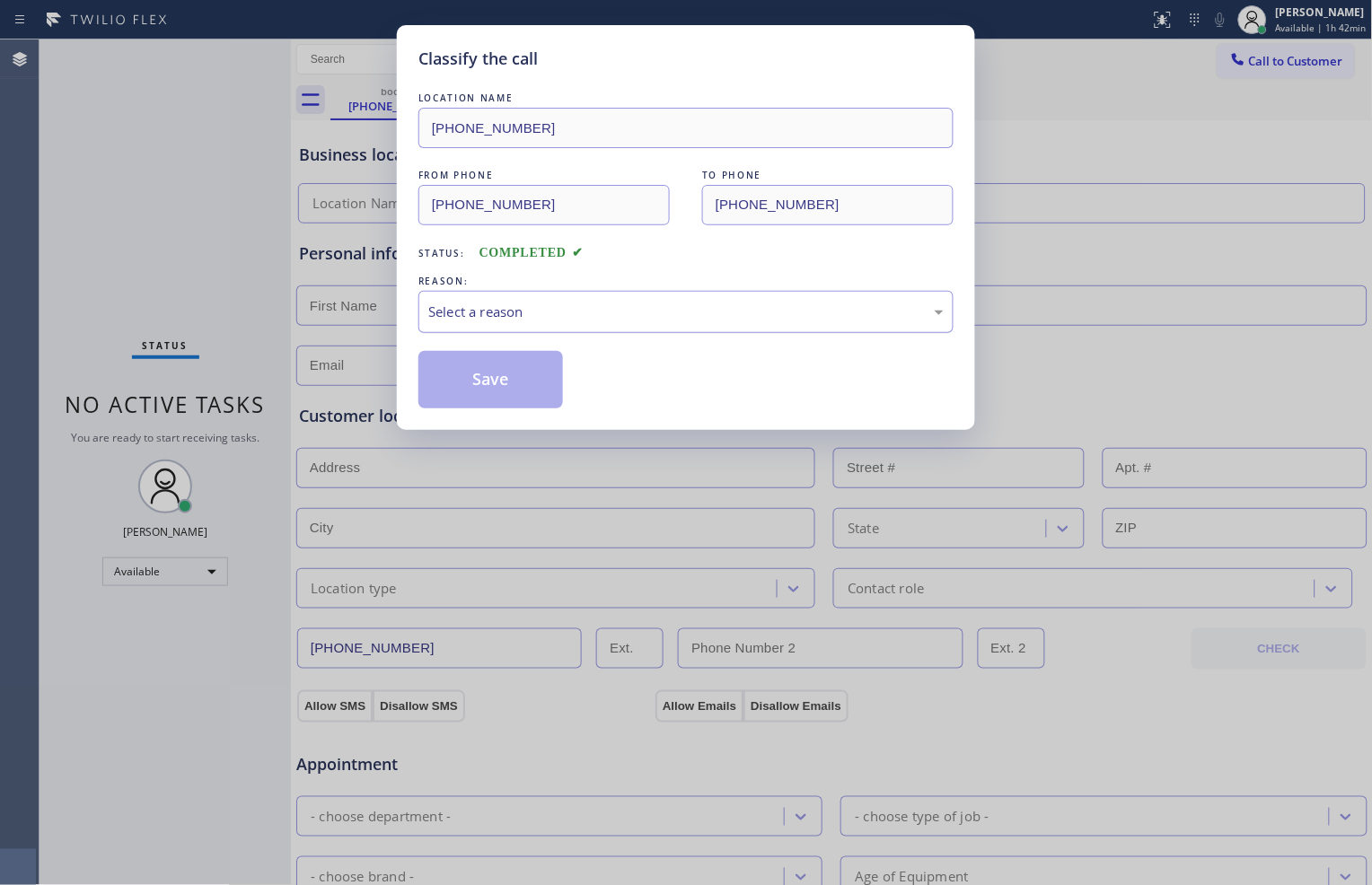
click at [559, 306] on div "Select a reason" at bounding box center [686, 312] width 516 height 21
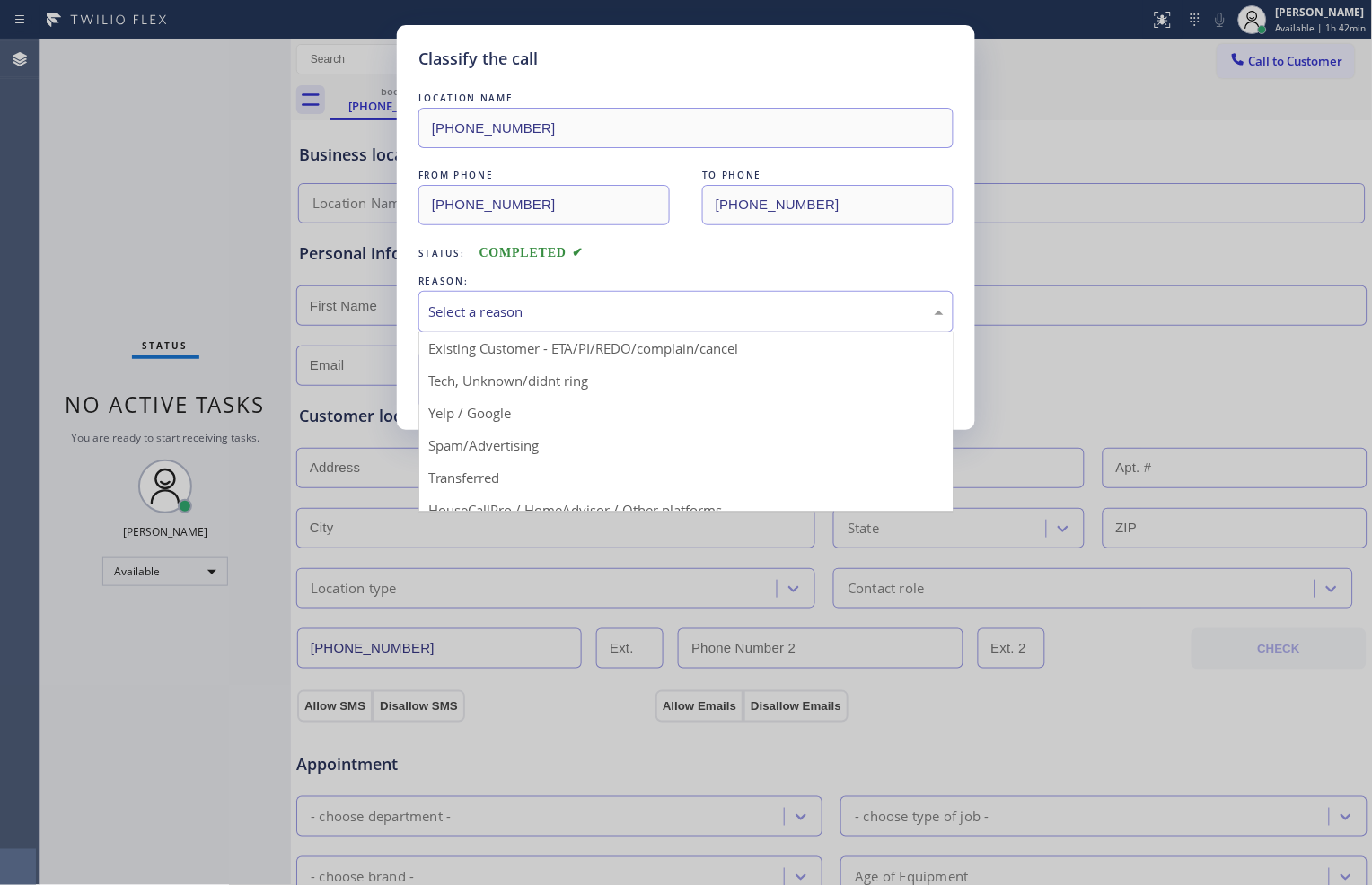
scroll to position [99, 0]
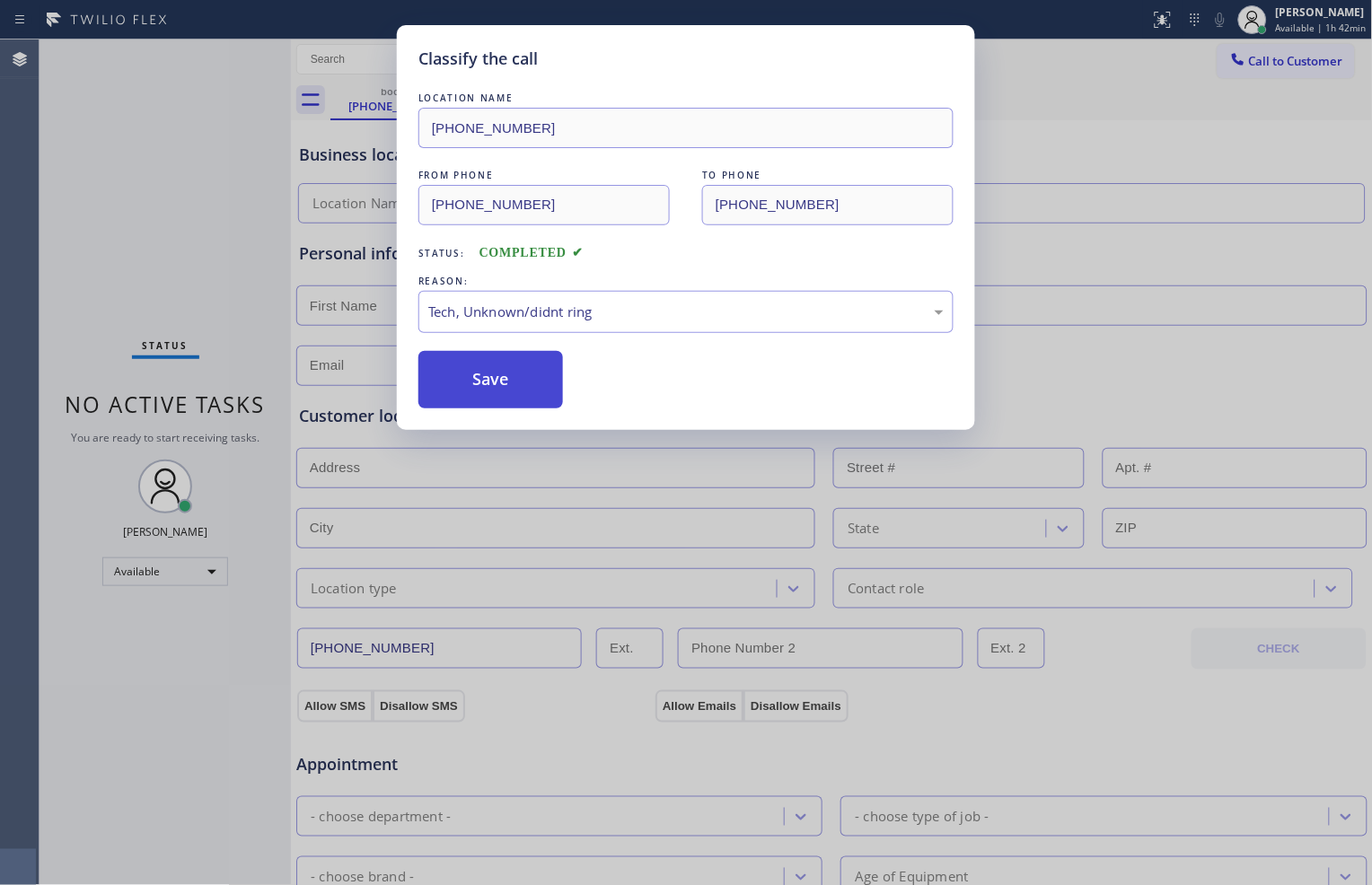
click at [513, 377] on button "Save" at bounding box center [490, 380] width 144 height 57
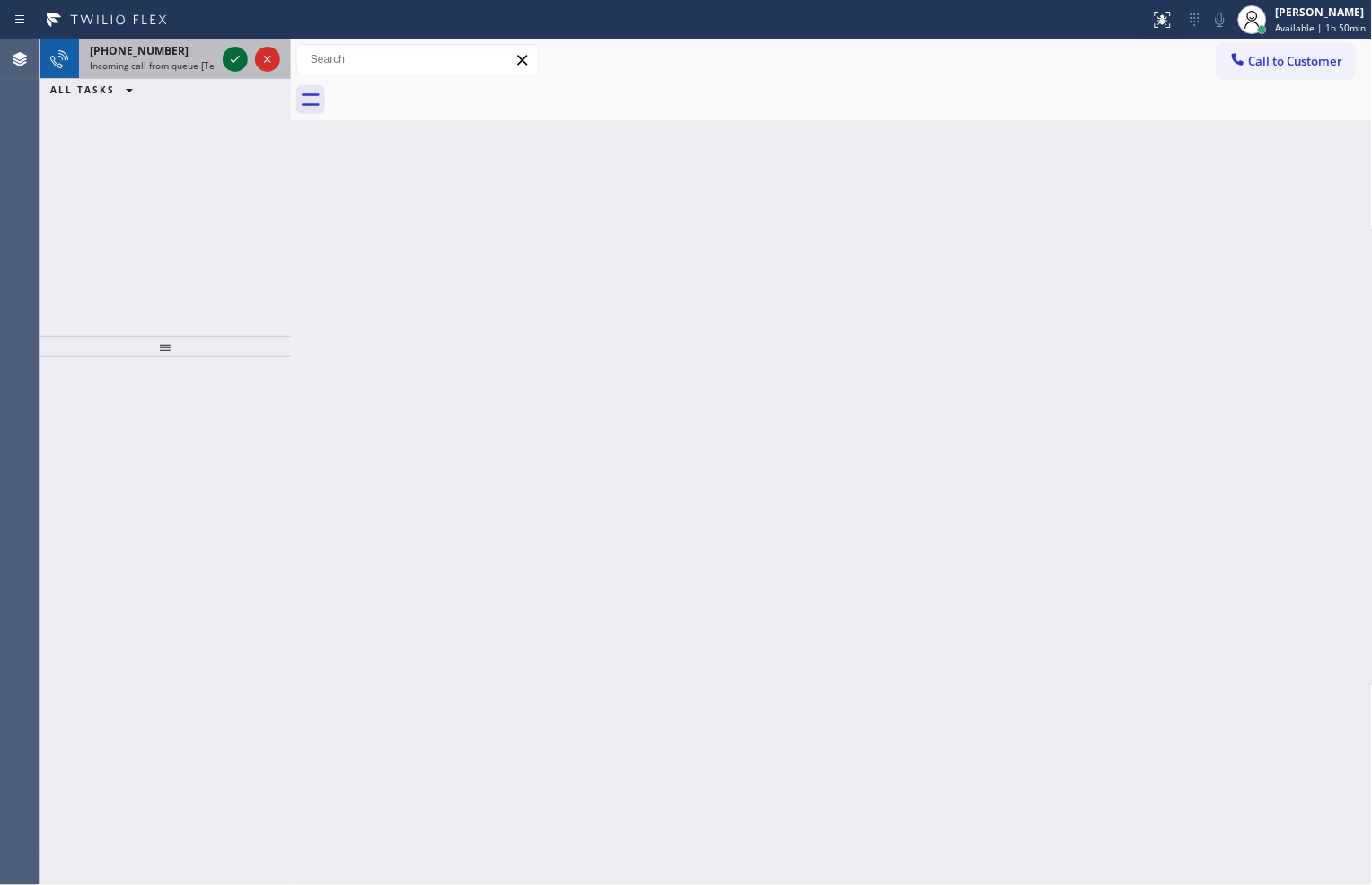
click at [230, 67] on icon at bounding box center [235, 59] width 22 height 22
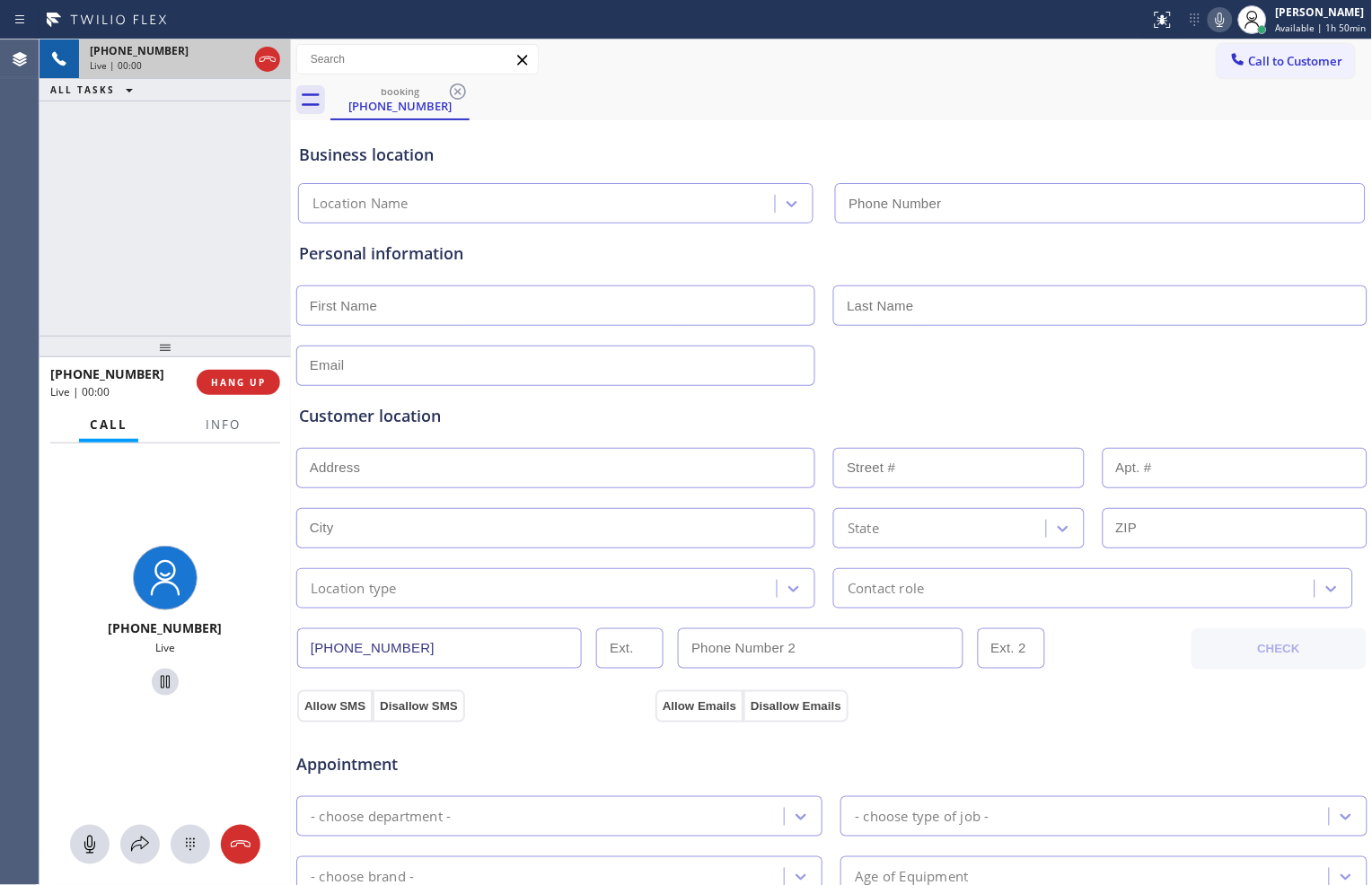
type input "[PHONE_NUMBER]"
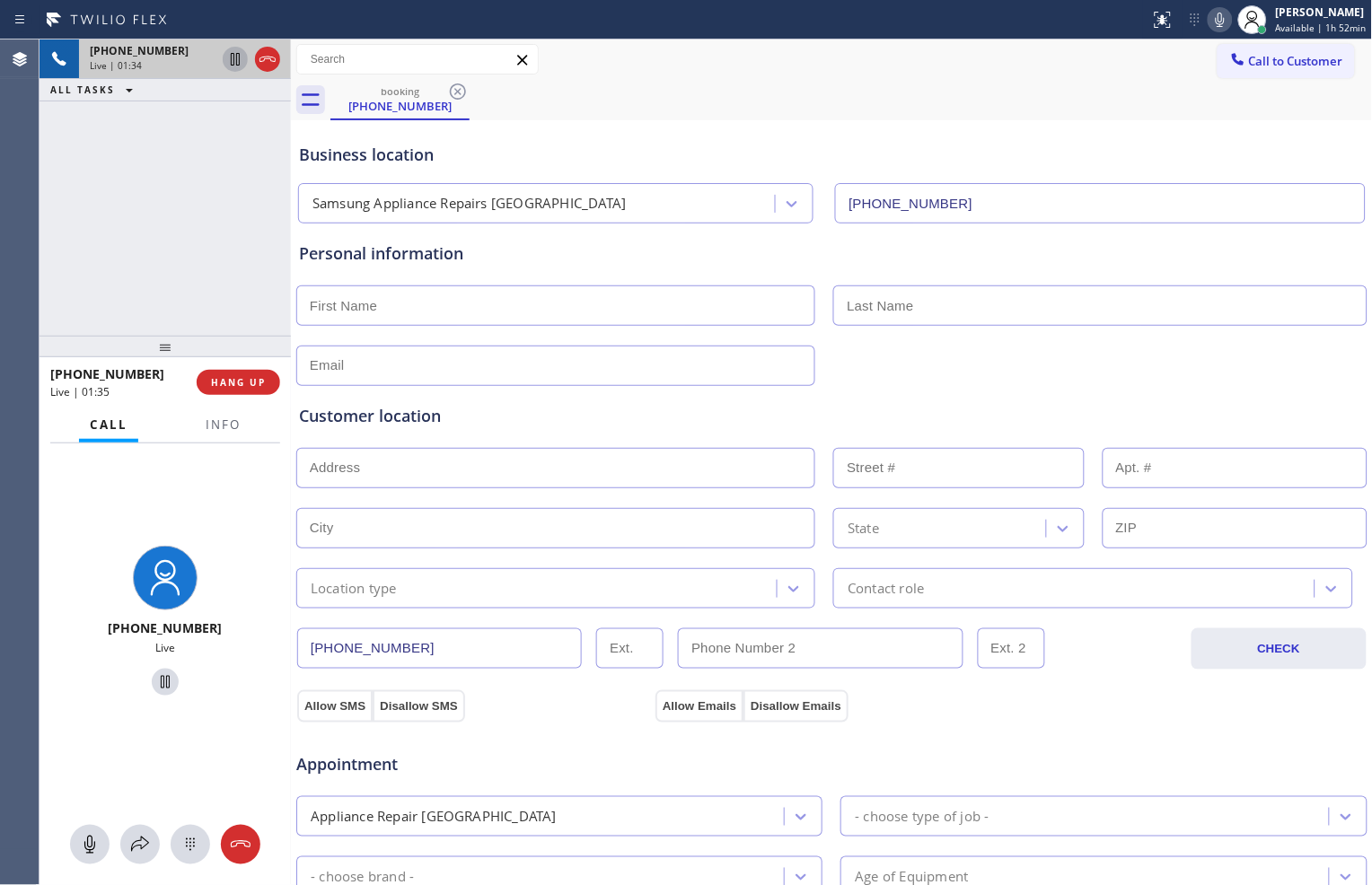
click at [240, 68] on icon at bounding box center [235, 59] width 22 height 22
click at [1213, 15] on icon at bounding box center [1220, 19] width 22 height 22
drag, startPoint x: 232, startPoint y: 65, endPoint x: 264, endPoint y: 68, distance: 32.1
click at [232, 65] on icon at bounding box center [235, 58] width 12 height 12
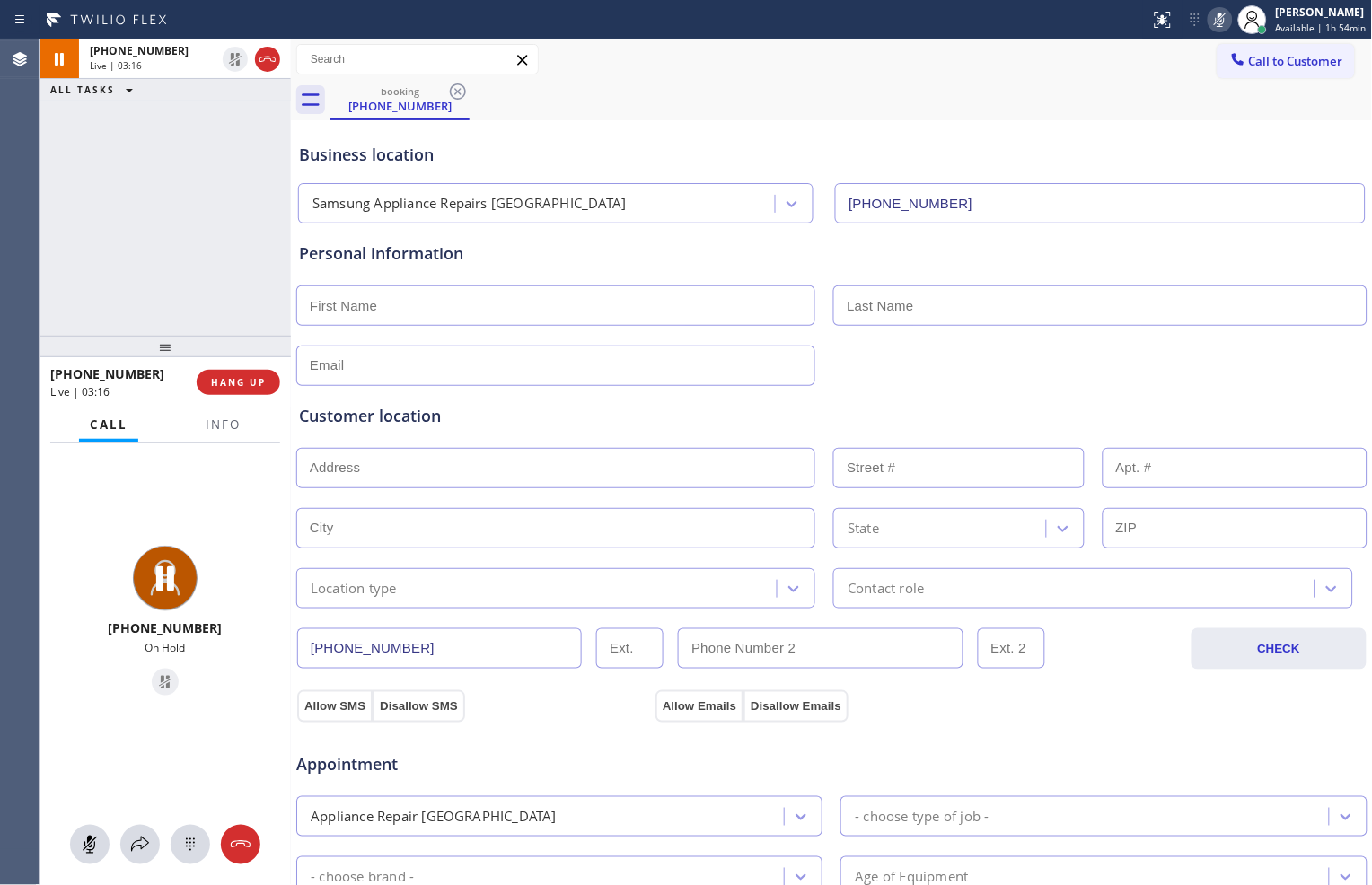
click at [1216, 23] on icon at bounding box center [1220, 19] width 9 height 14
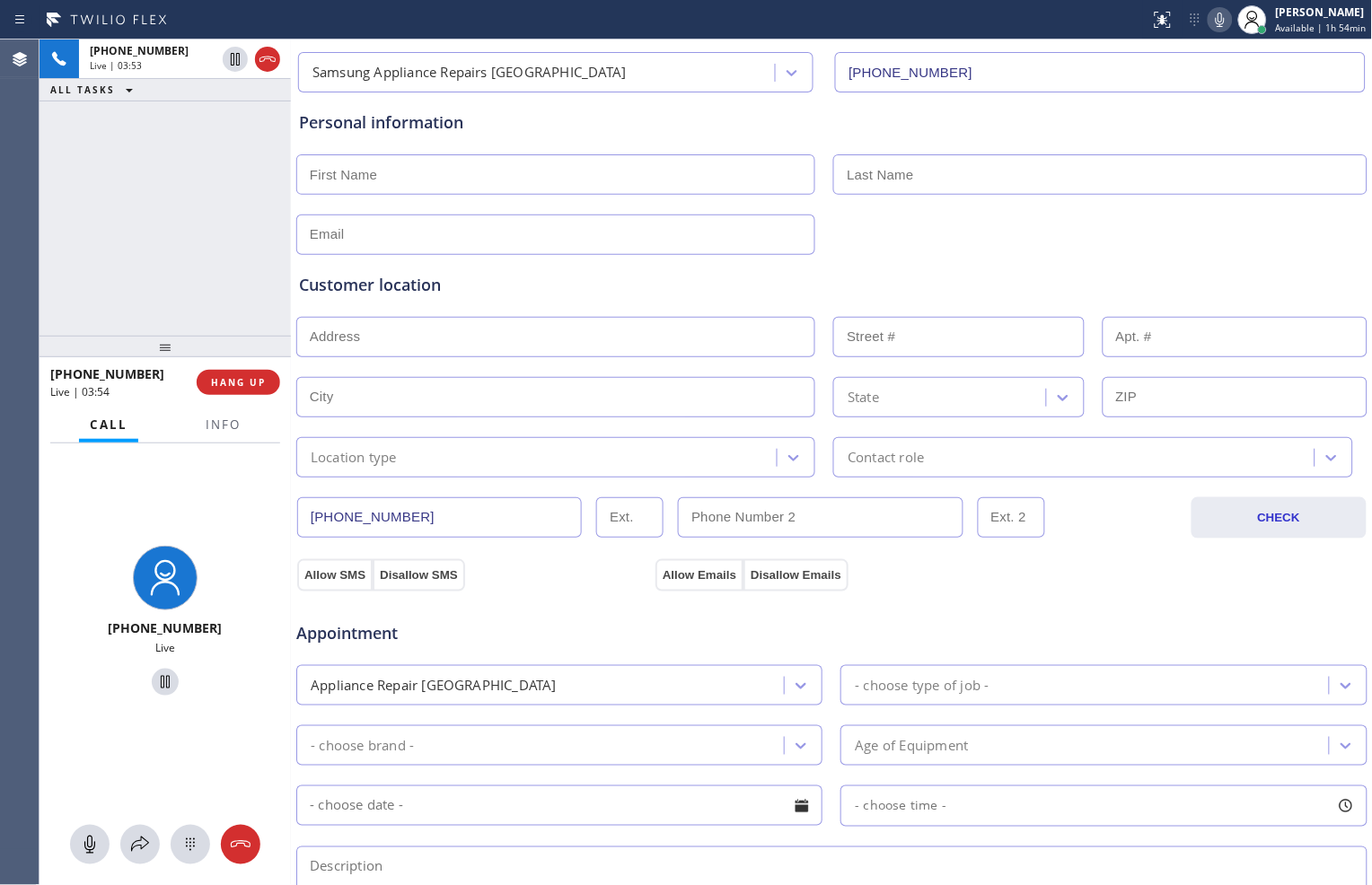
scroll to position [200, 0]
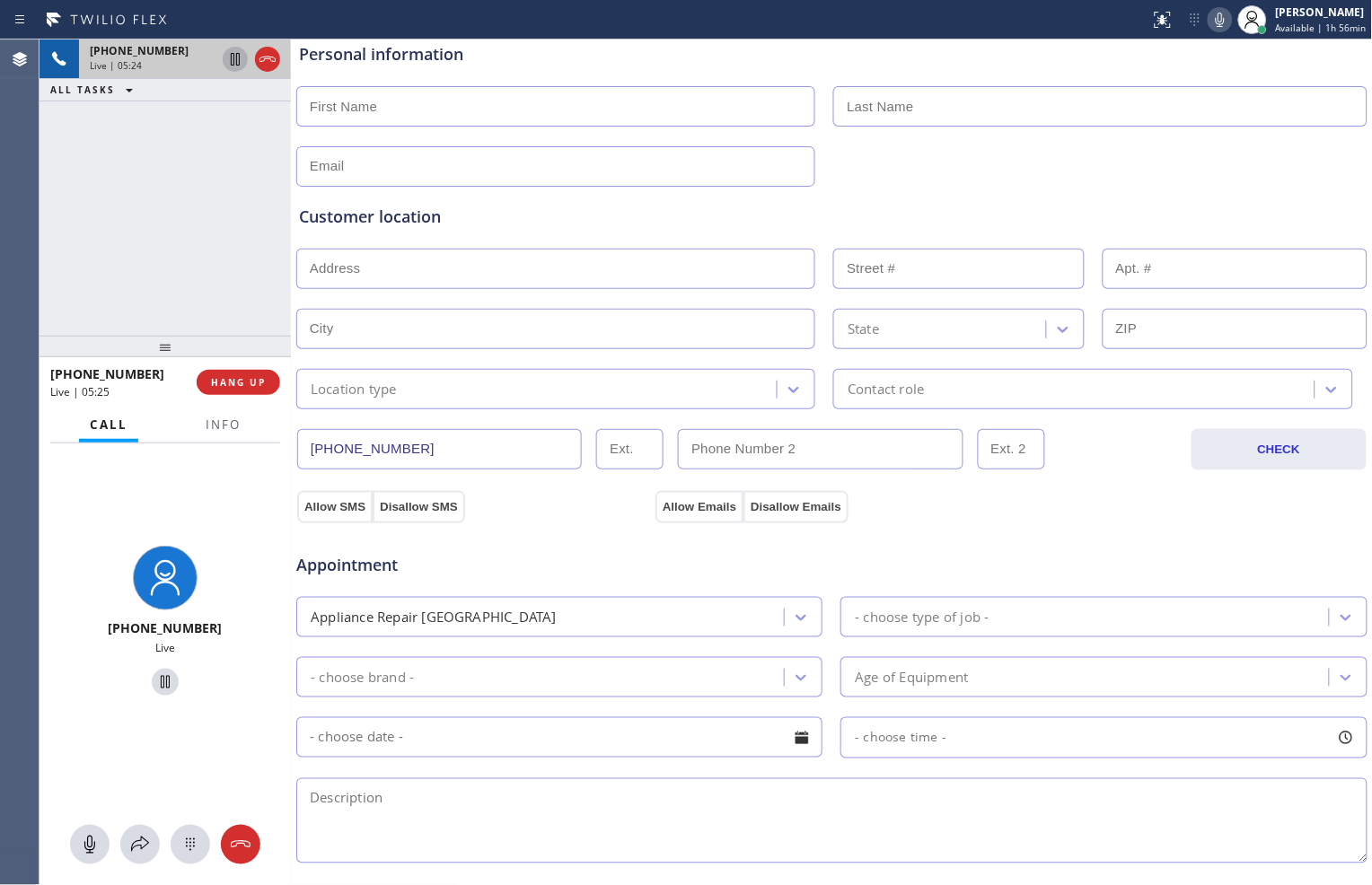
click at [234, 60] on icon at bounding box center [235, 59] width 22 height 22
click at [1210, 14] on icon at bounding box center [1220, 19] width 22 height 22
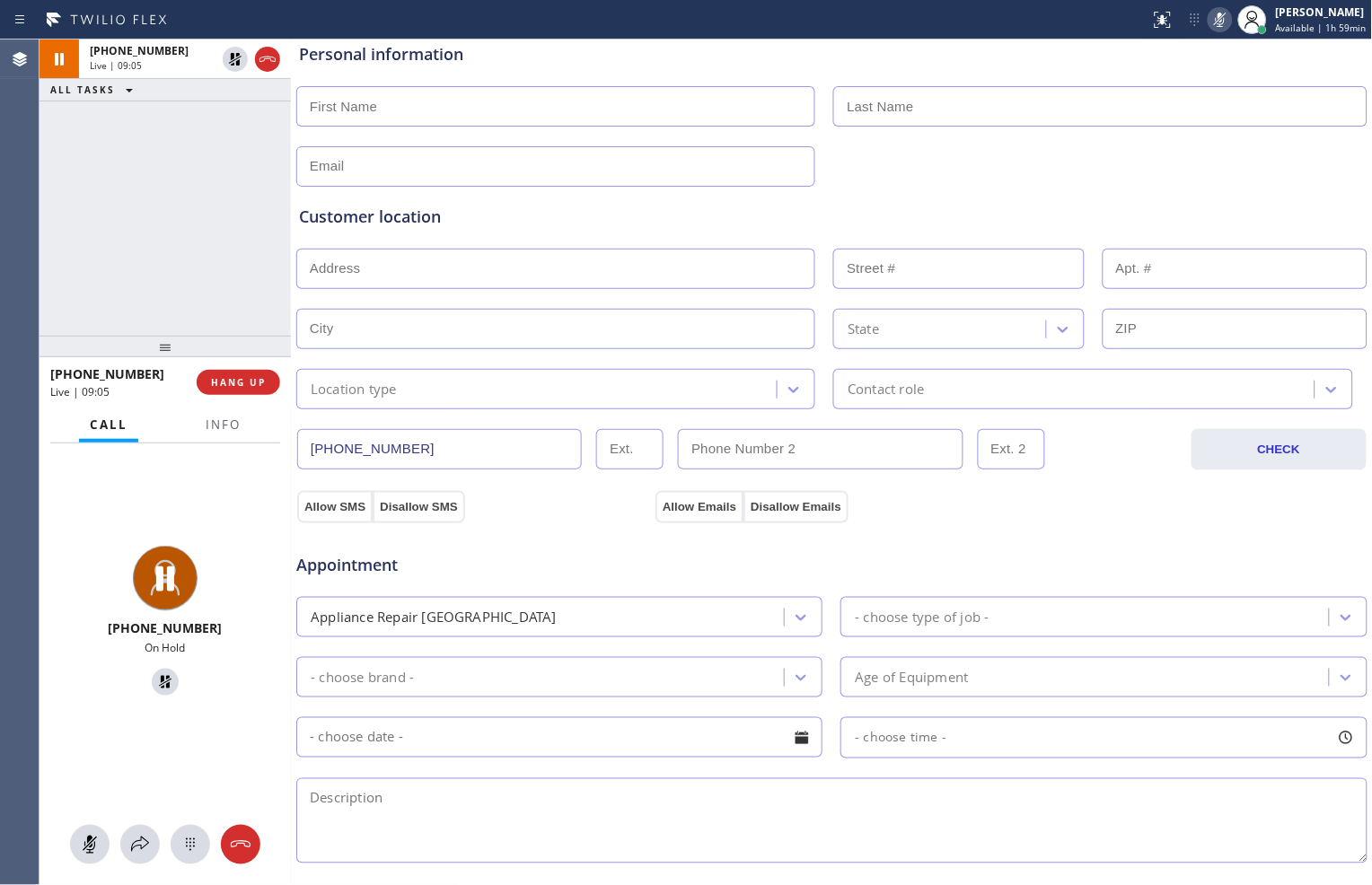
scroll to position [0, 0]
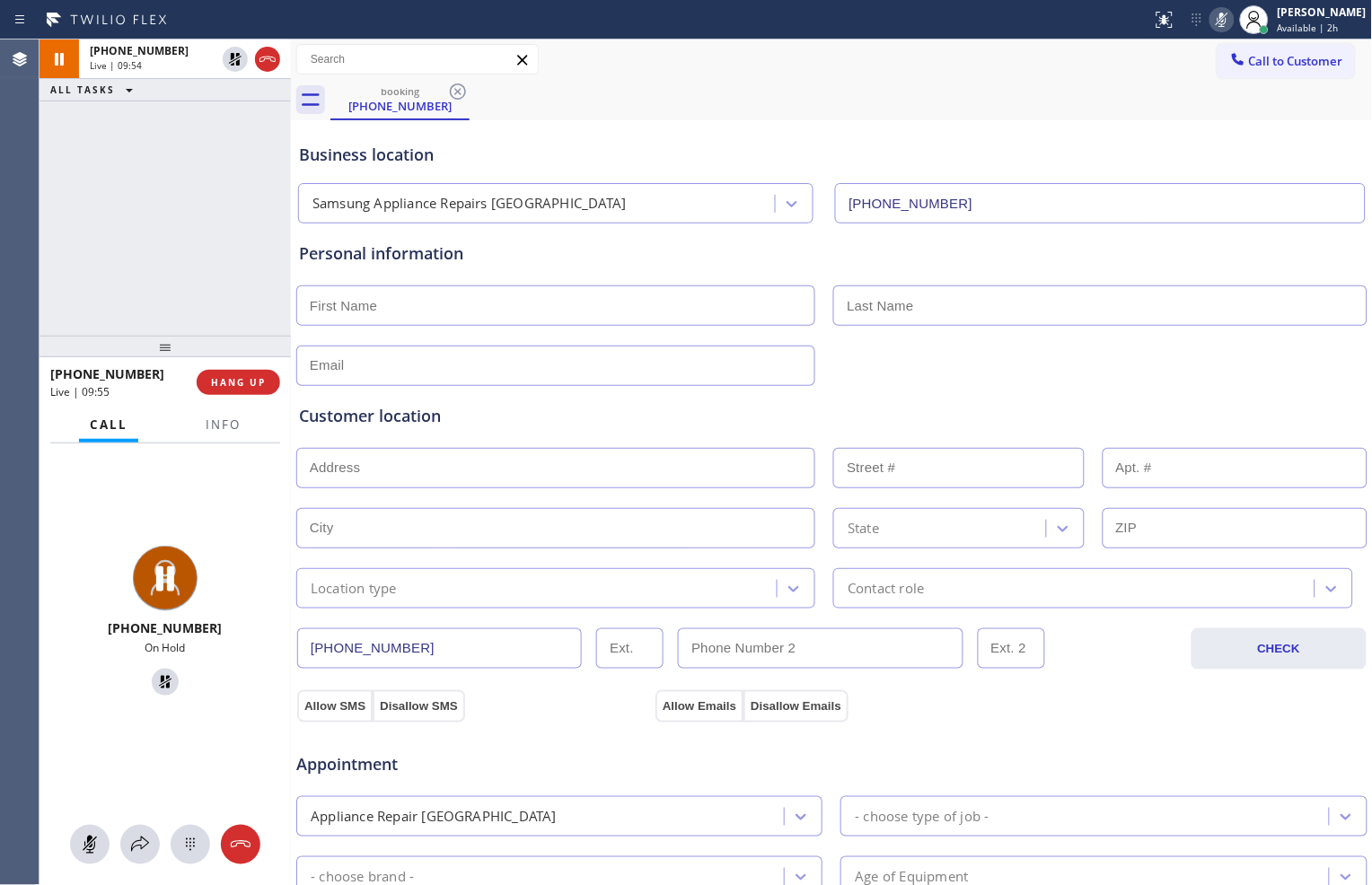
click at [862, 775] on div "Appointment" at bounding box center [833, 754] width 1075 height 46
click at [596, 83] on div "booking [PHONE_NUMBER]" at bounding box center [852, 100] width 1043 height 40
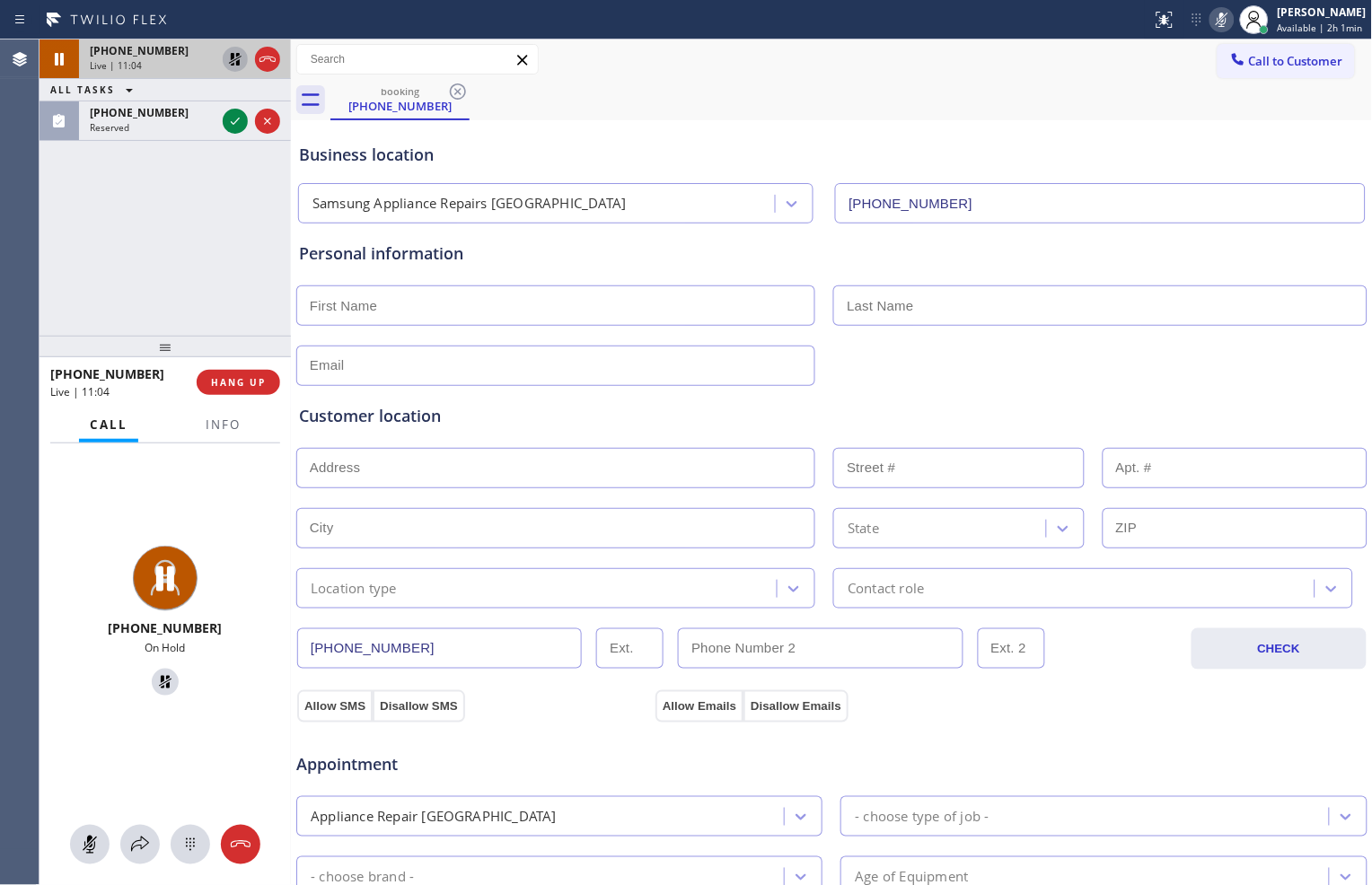
click at [236, 61] on icon at bounding box center [235, 58] width 12 height 12
click at [1224, 16] on icon at bounding box center [1222, 19] width 22 height 22
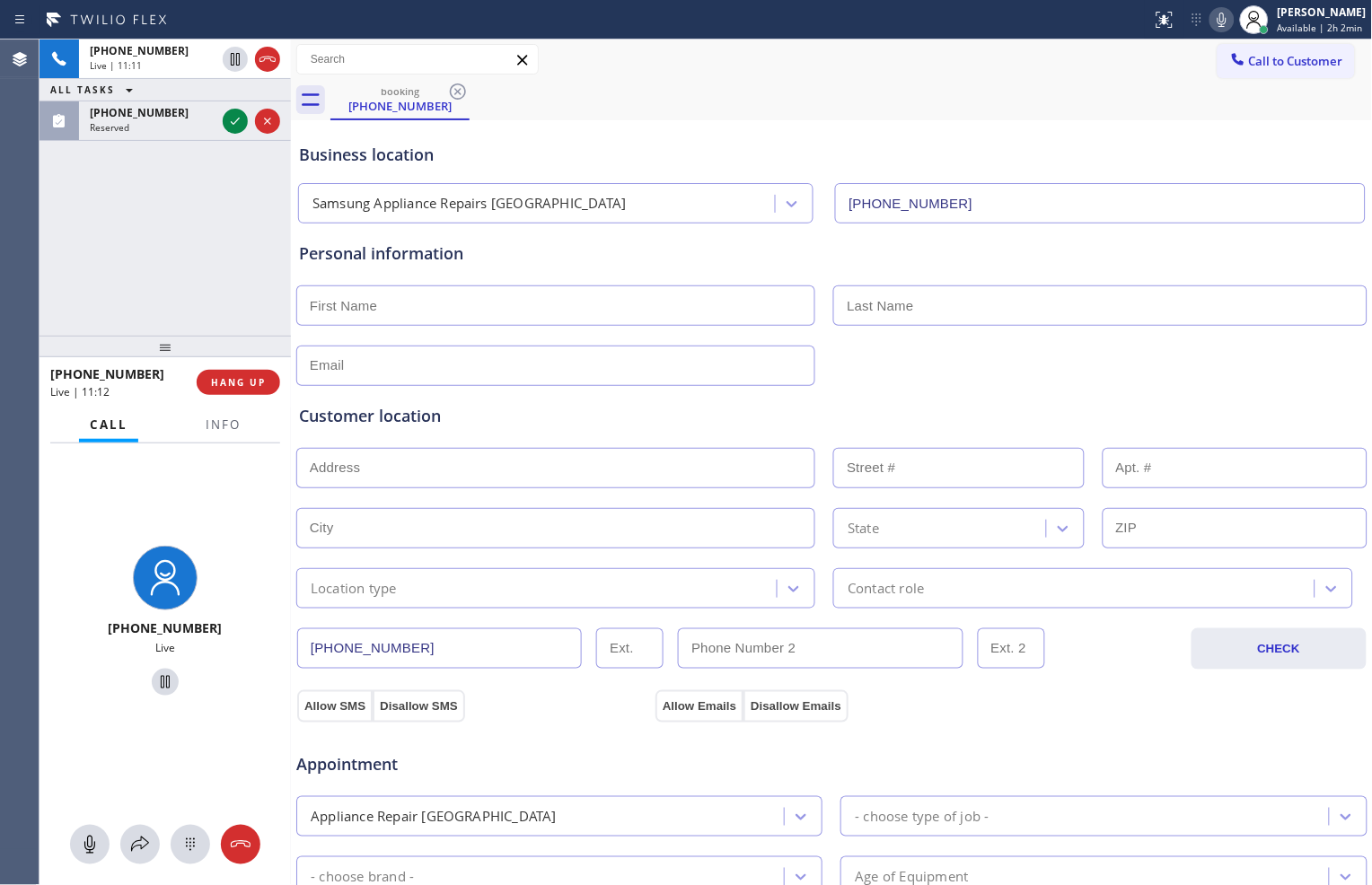
scroll to position [99, 0]
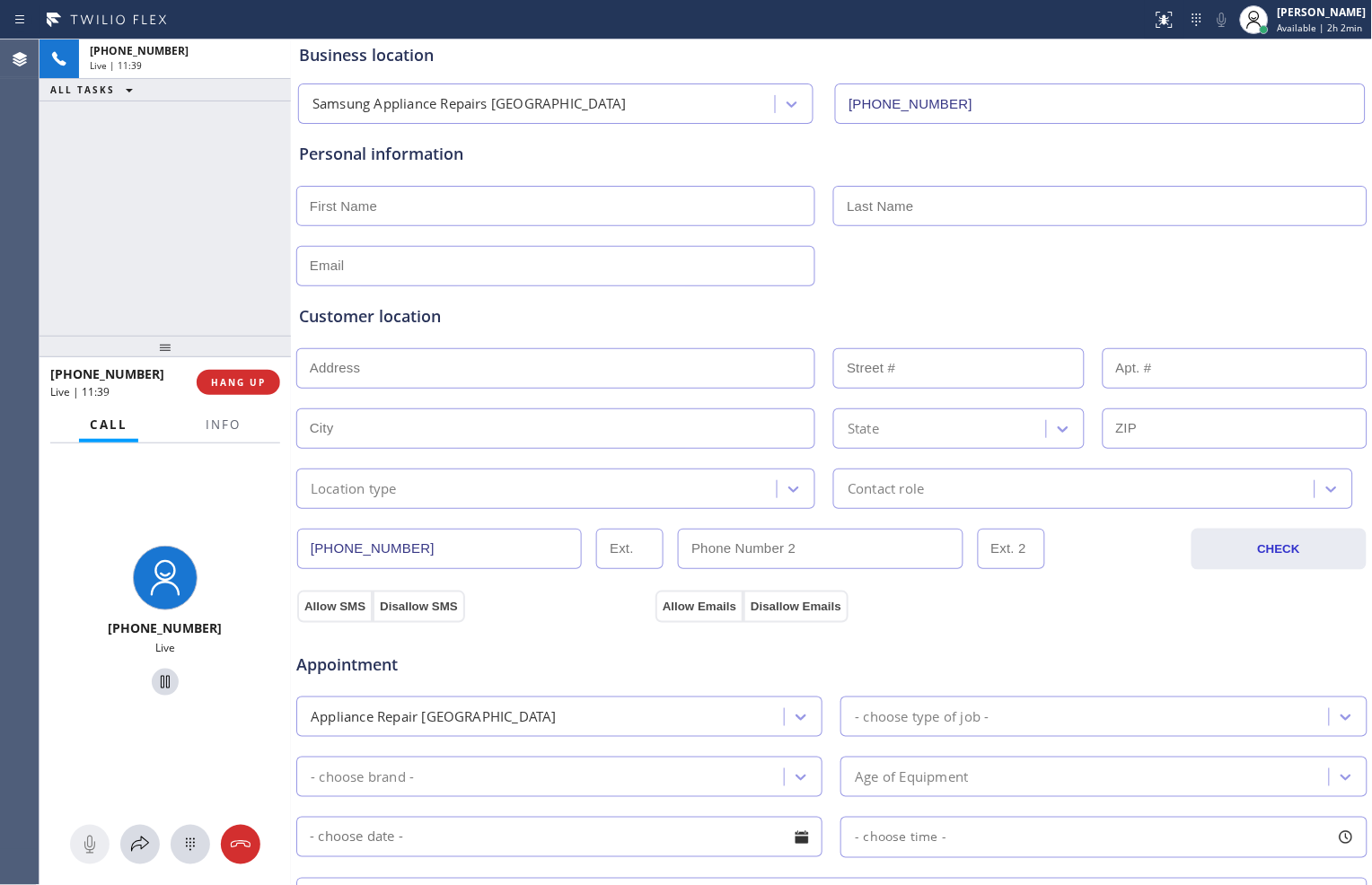
click at [1013, 77] on div "Samsung Appliance Repairs [GEOGRAPHIC_DATA] [PHONE_NUMBER]" at bounding box center [833, 100] width 1075 height 48
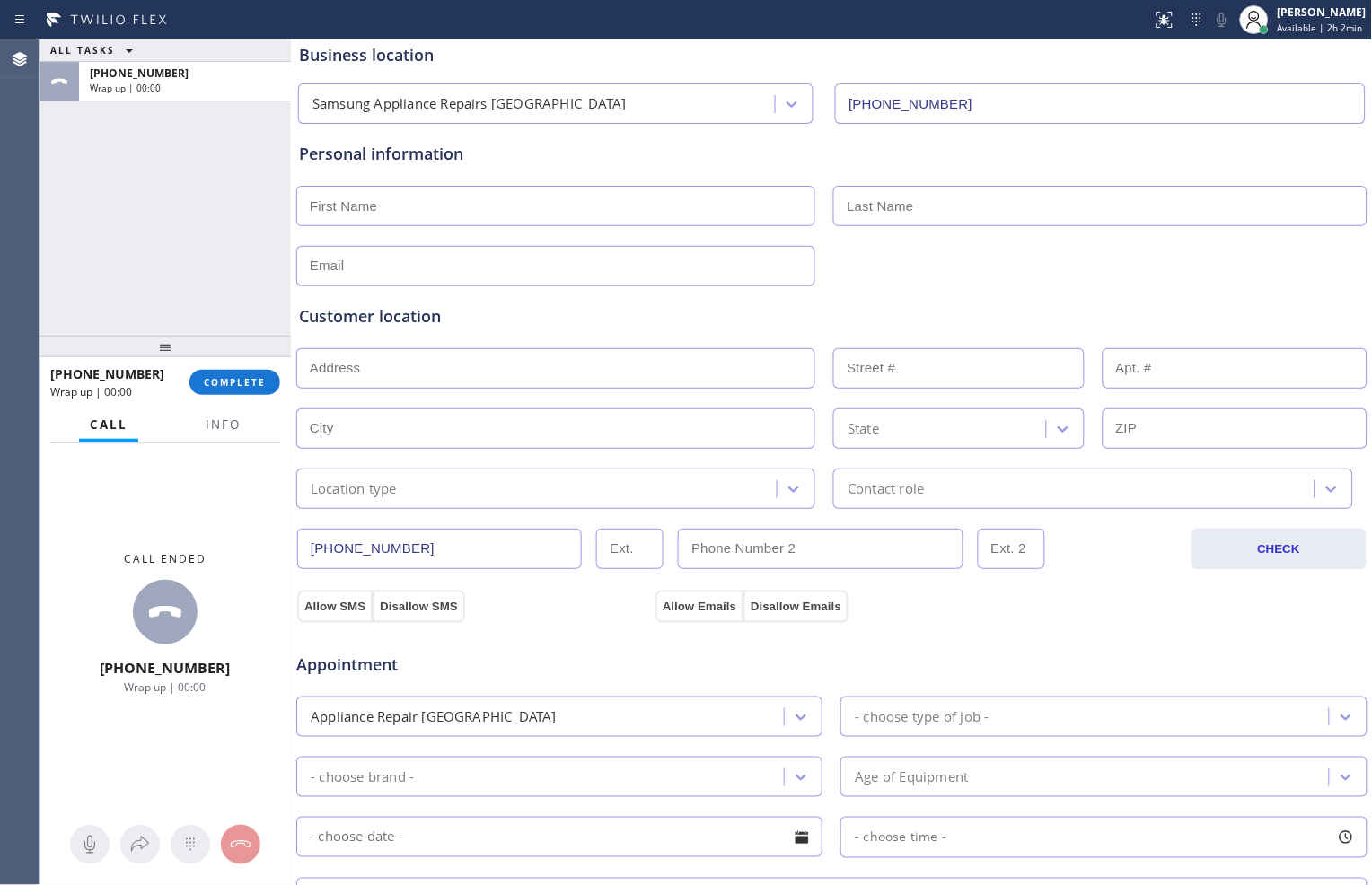
click at [623, 220] on input "text" at bounding box center [556, 206] width 519 height 40
type input "[PERSON_NAME]"
type input "Abella"
type input "[EMAIL_ADDRESS][DOMAIN_NAME]"
click at [507, 373] on input "text" at bounding box center [556, 369] width 519 height 40
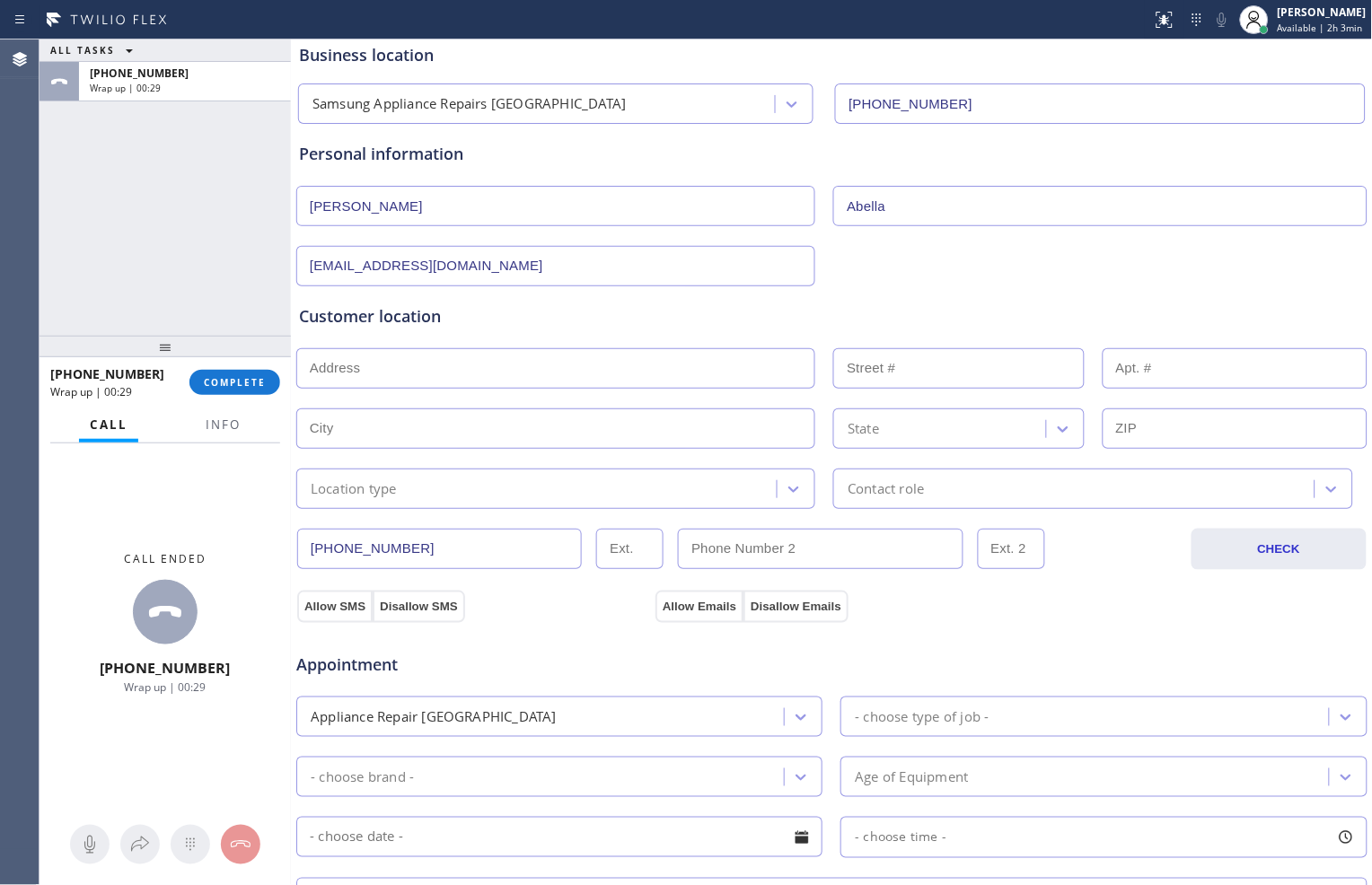
paste input "[STREET_ADDRESS][PERSON_NAME]"
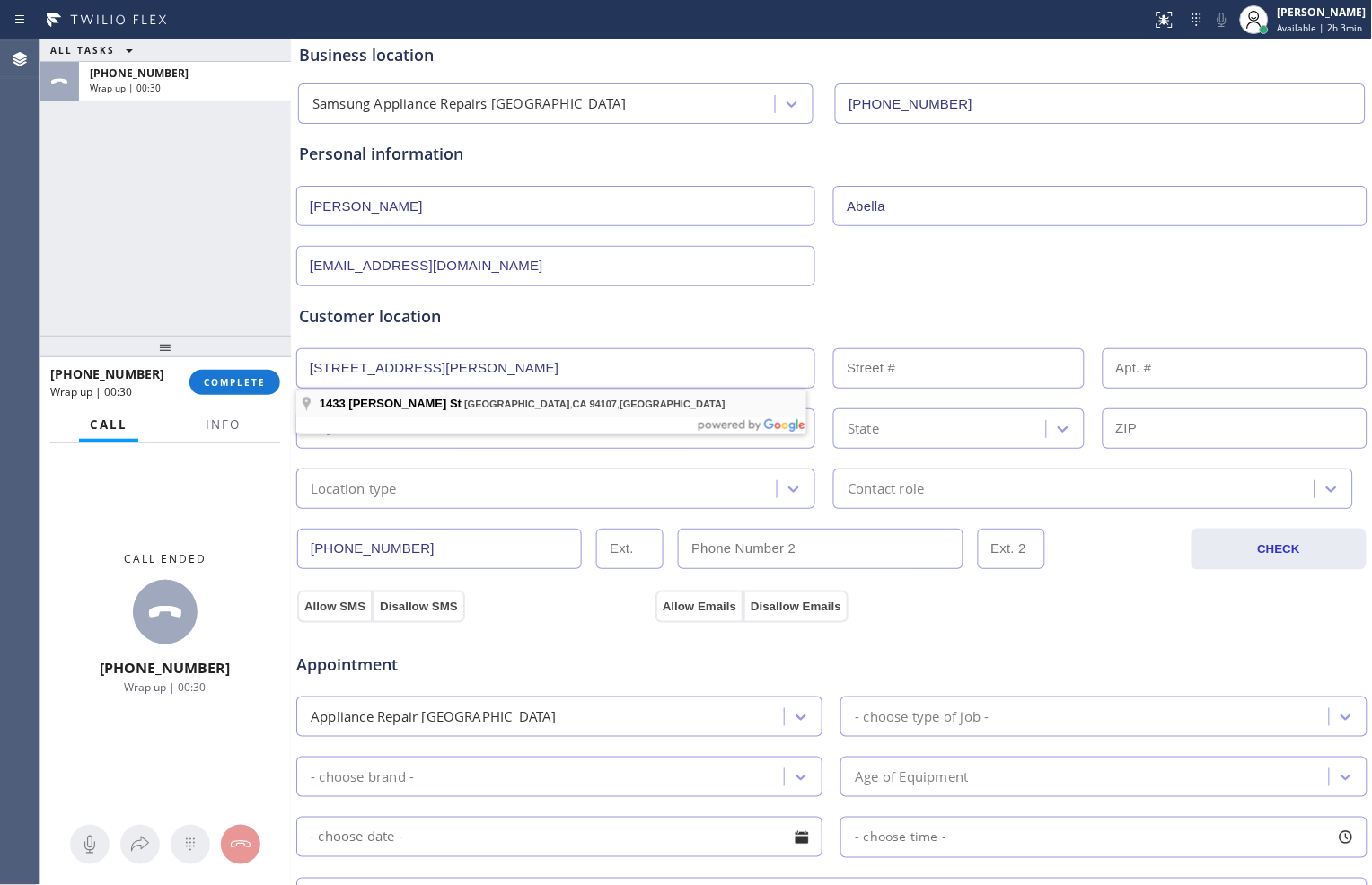
type input "[STREET_ADDRESS][PERSON_NAME]"
type input "1433"
type input "[GEOGRAPHIC_DATA]"
type input "94107"
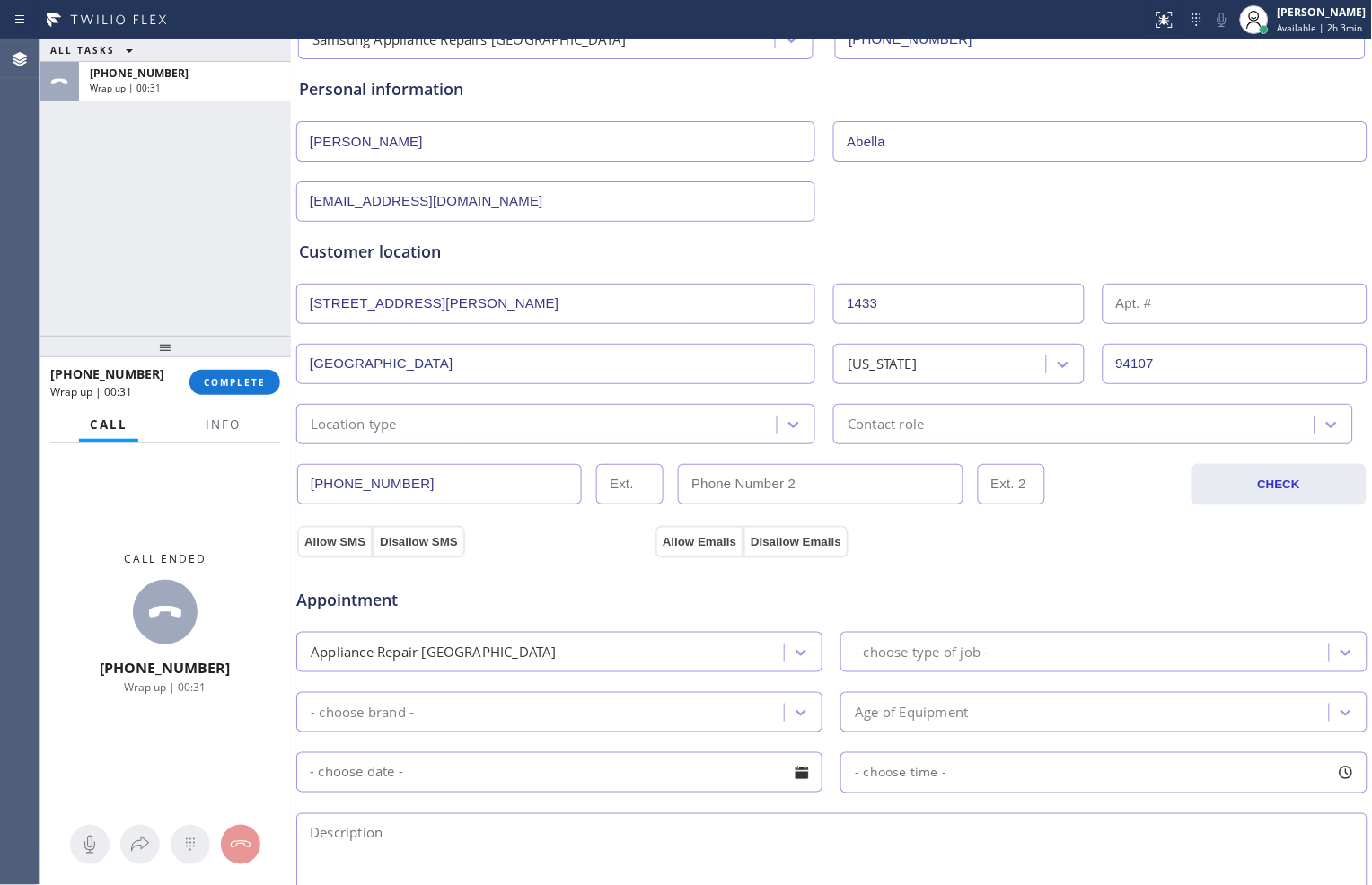
scroll to position [200, 0]
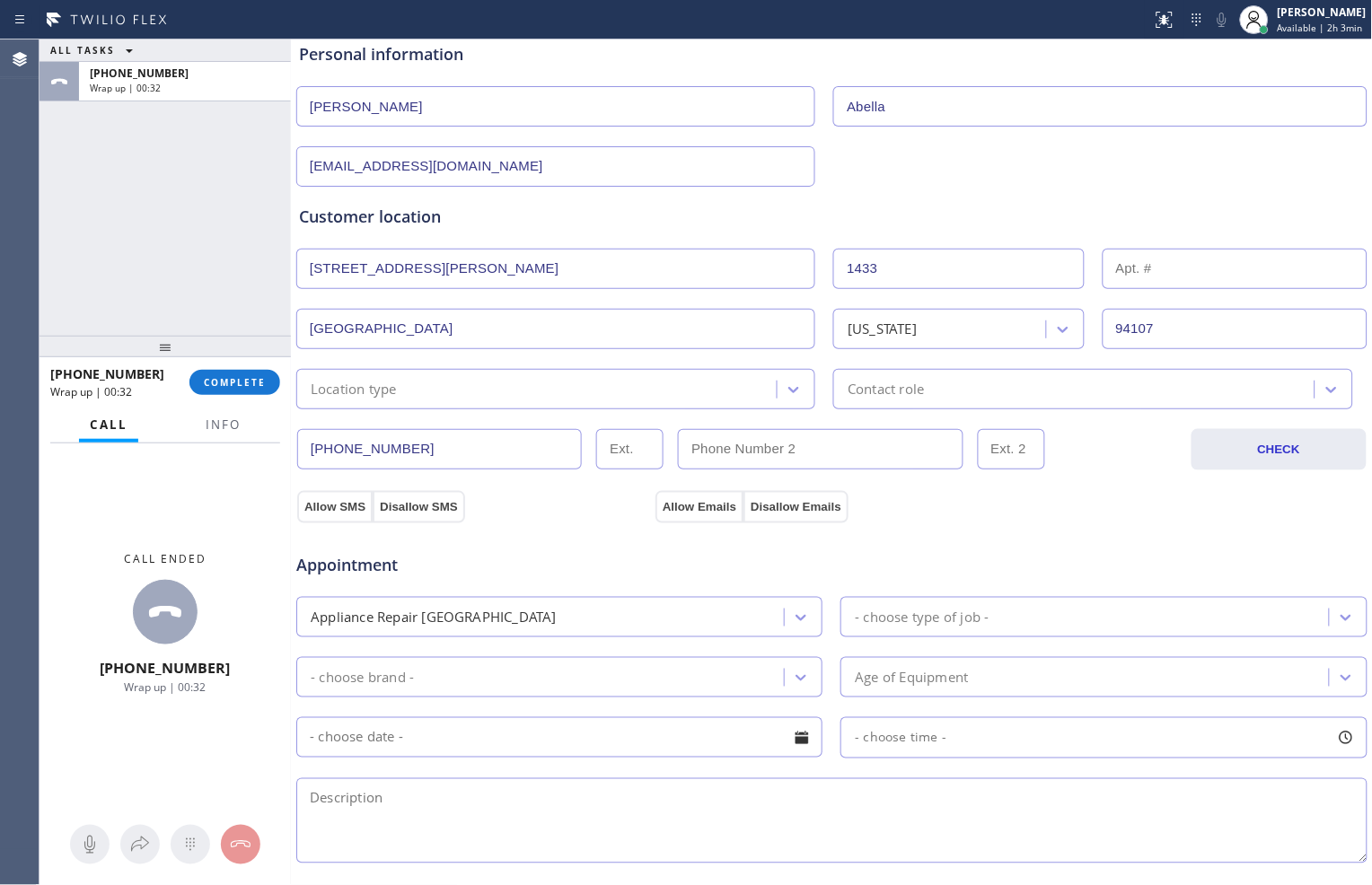
click at [749, 388] on div "Location type" at bounding box center [539, 389] width 475 height 32
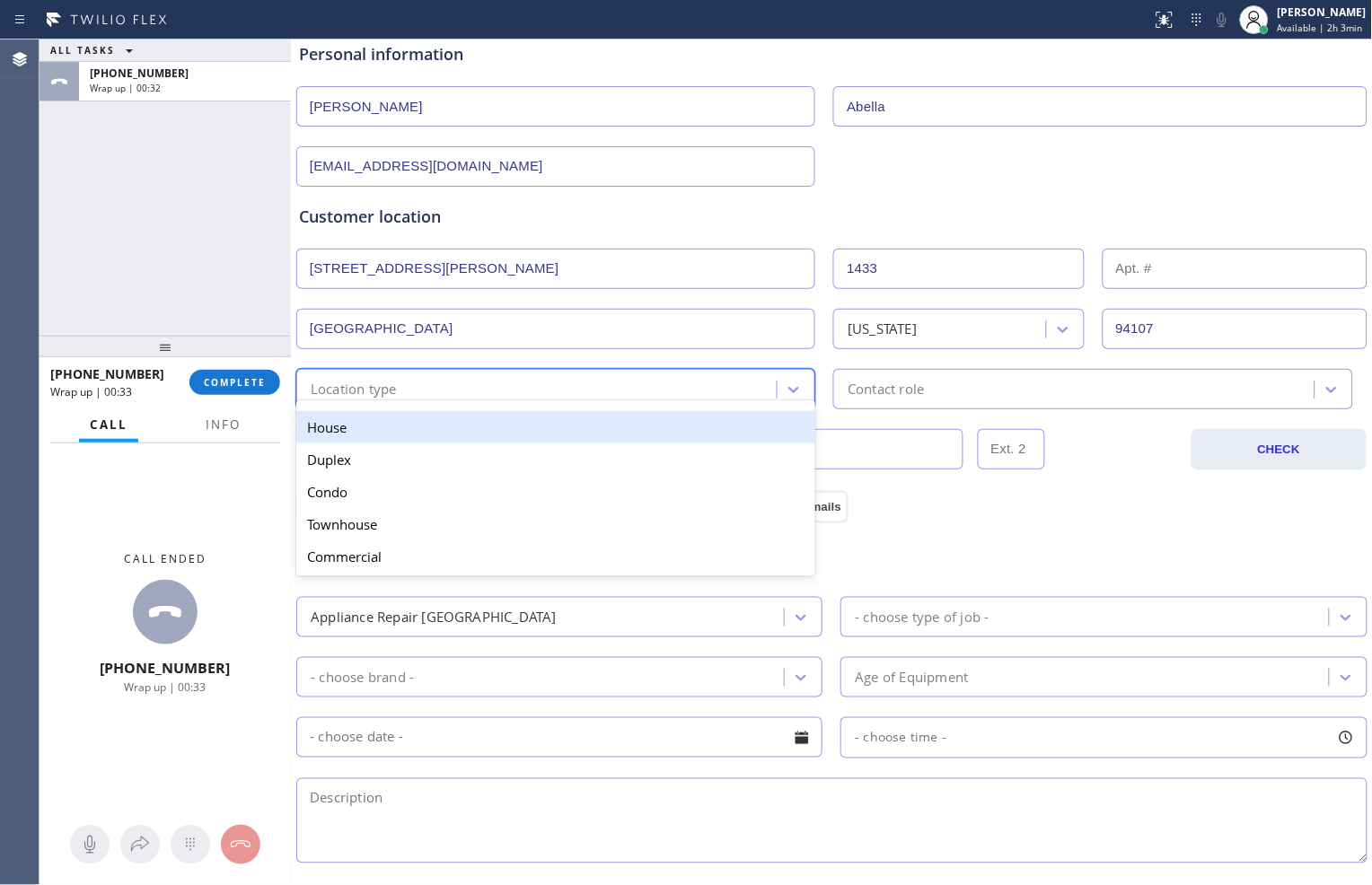
click at [703, 424] on div "House" at bounding box center [556, 428] width 519 height 32
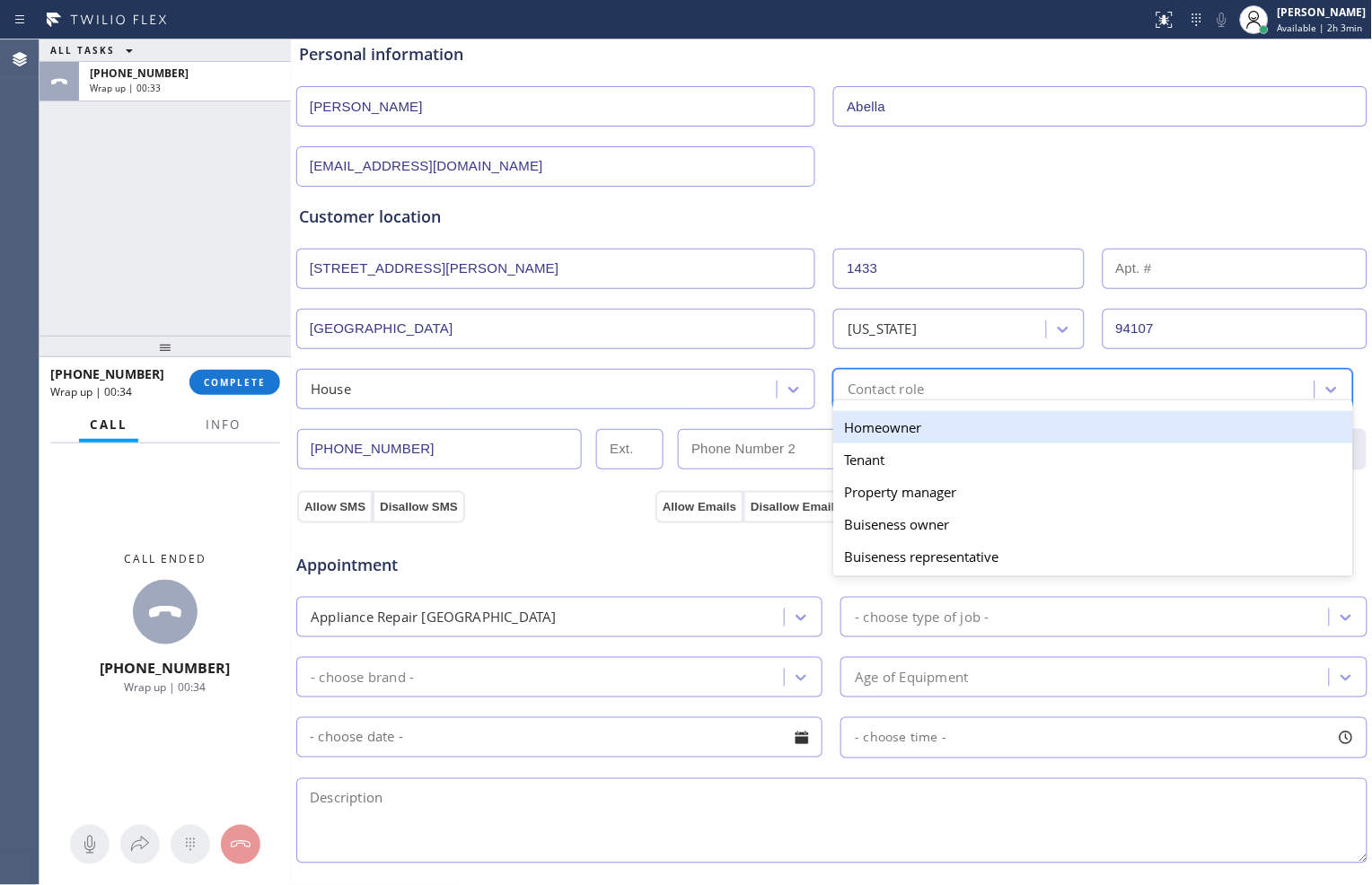
click at [848, 392] on div "Contact role" at bounding box center [886, 390] width 76 height 21
click at [841, 430] on div "Homeowner" at bounding box center [1093, 428] width 519 height 32
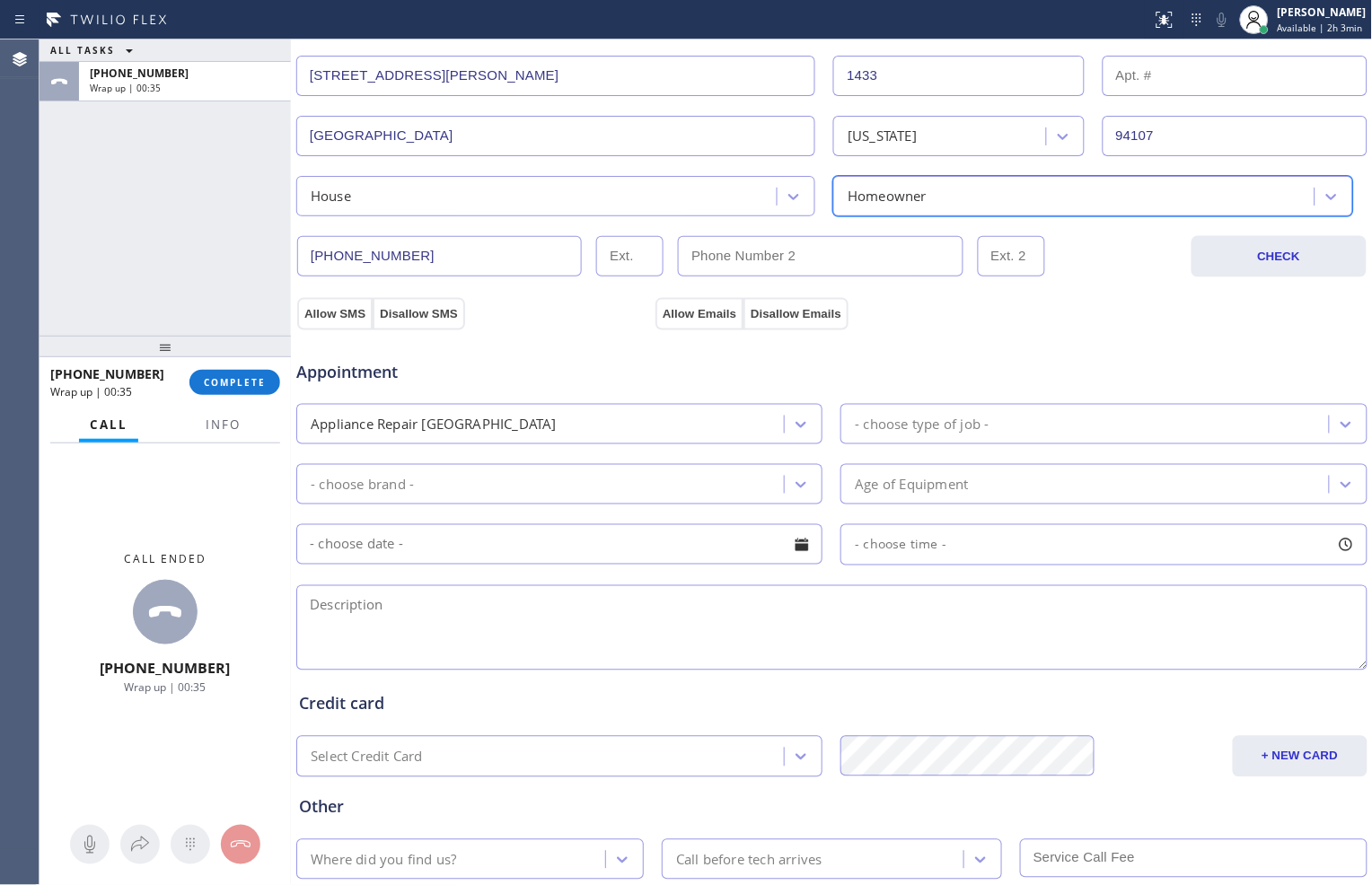
scroll to position [399, 0]
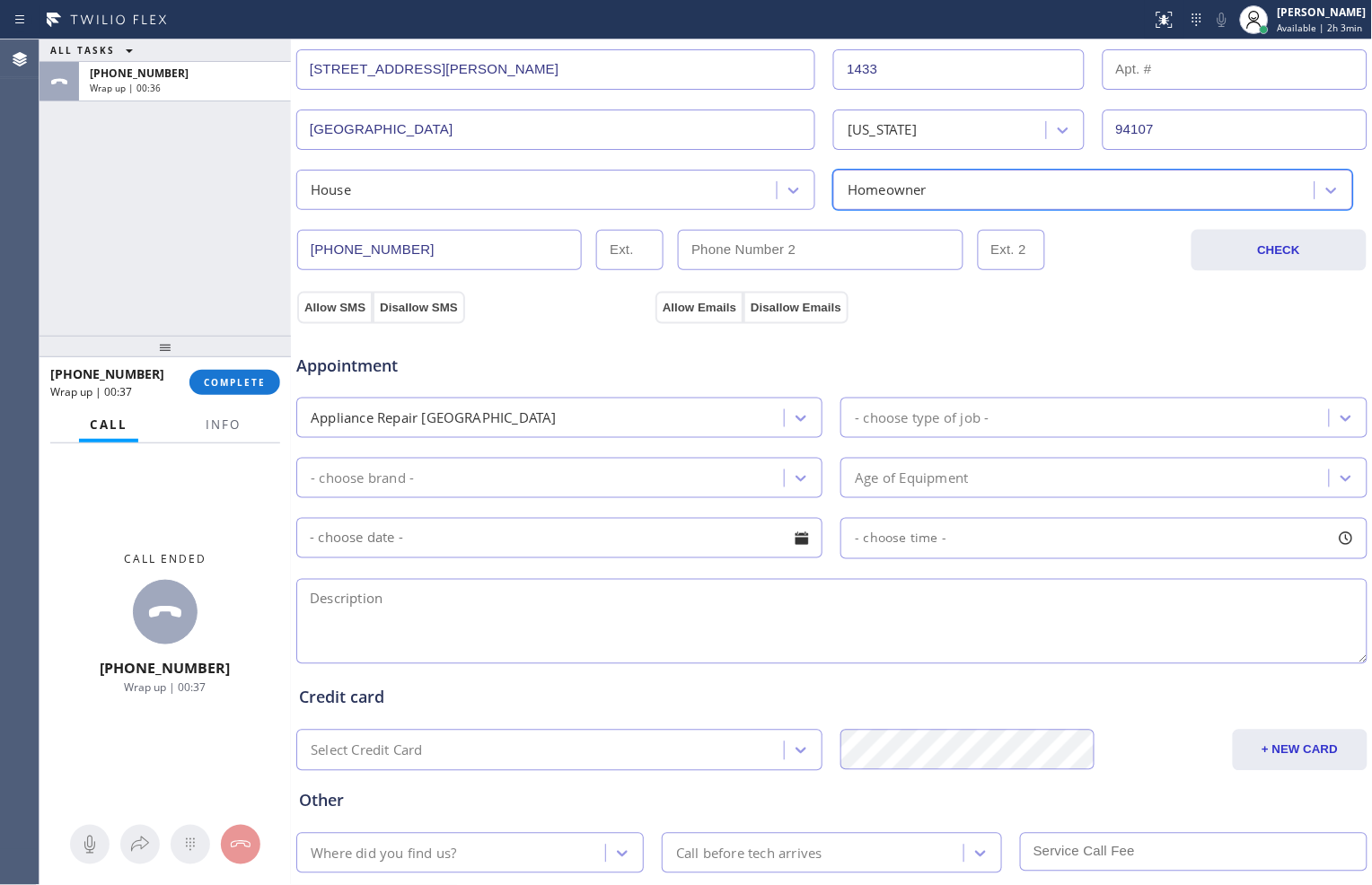
click at [683, 431] on div "Appliance Repair [GEOGRAPHIC_DATA]" at bounding box center [542, 417] width 482 height 32
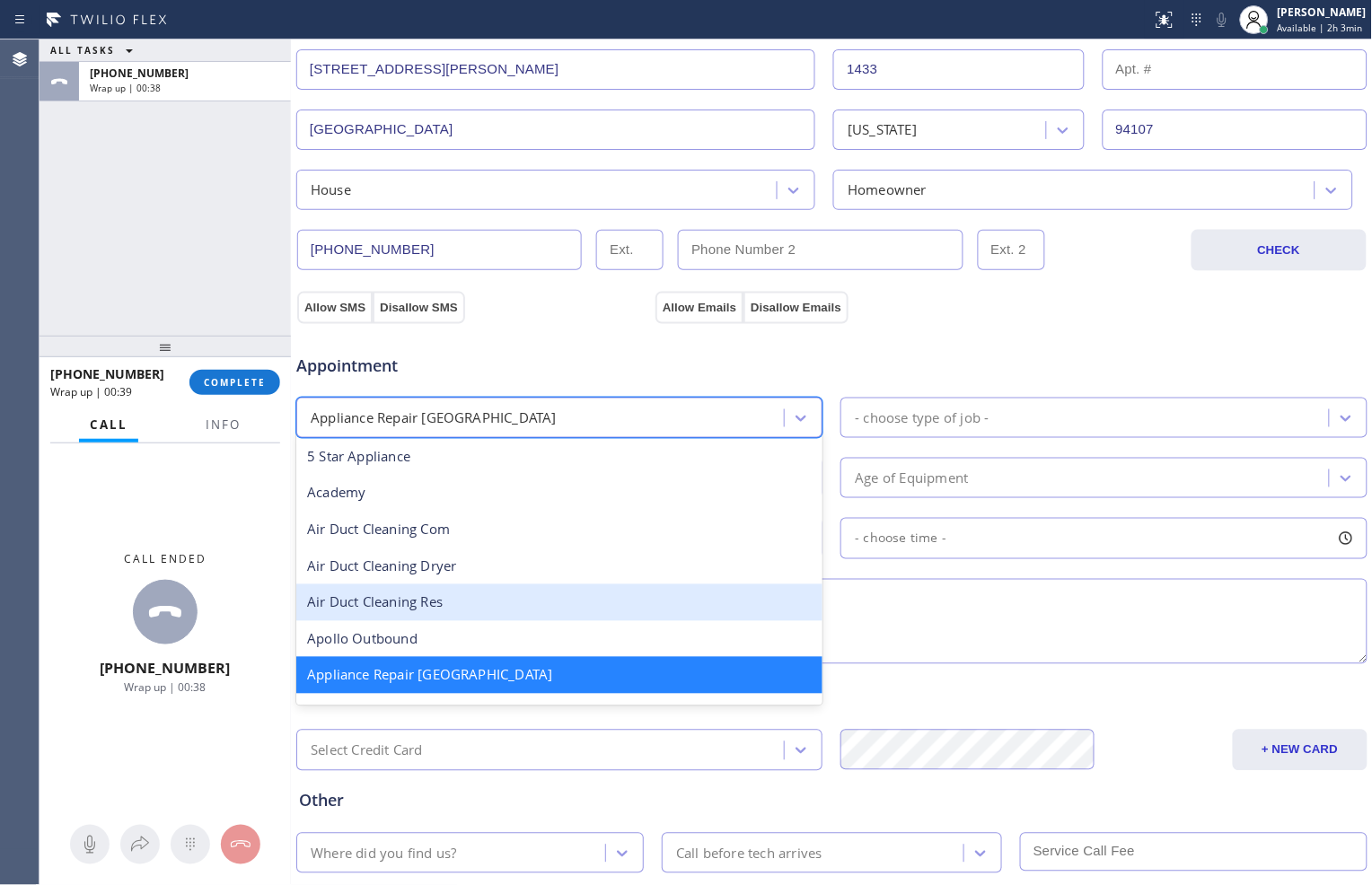
scroll to position [100, 0]
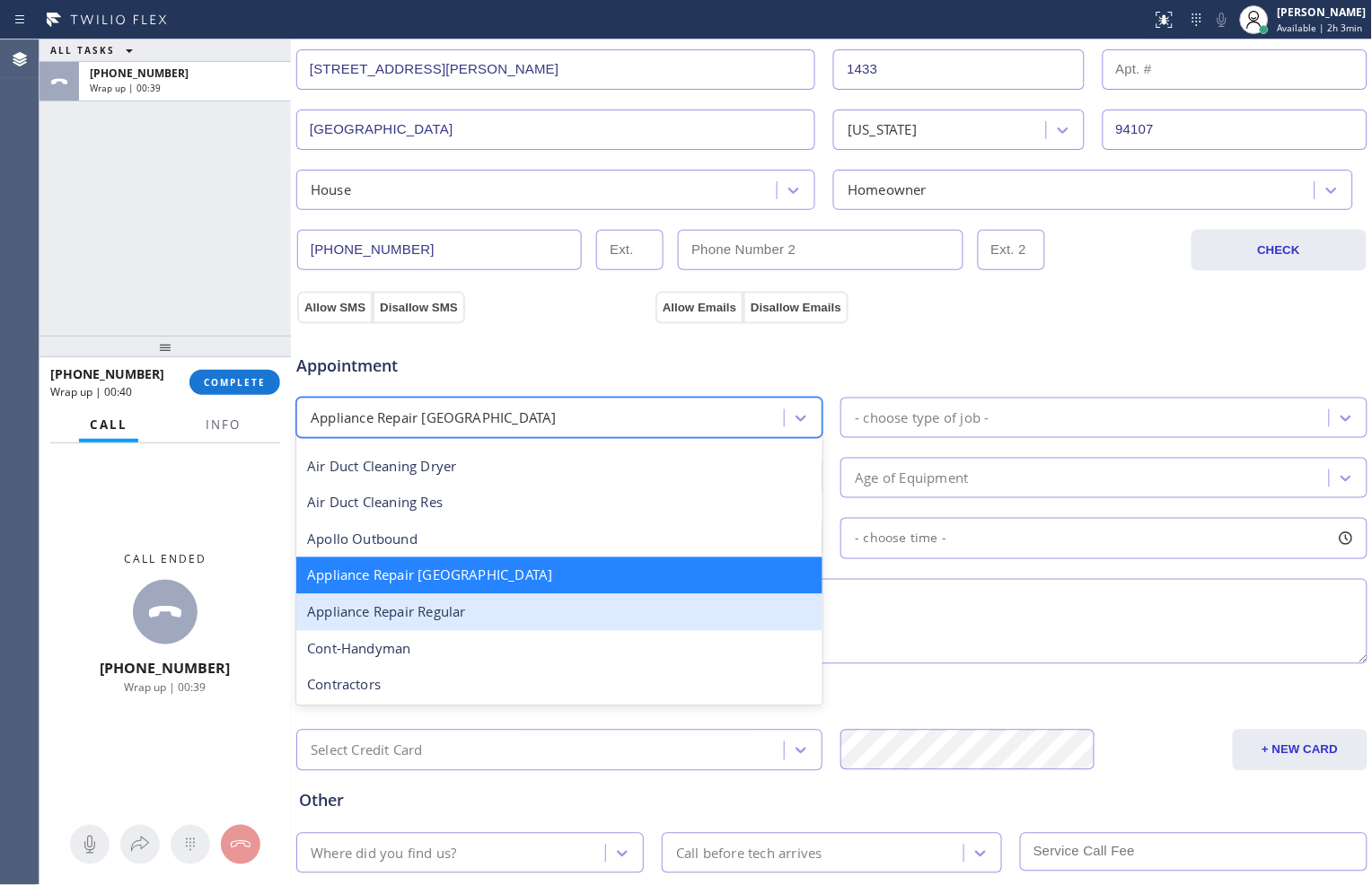
drag, startPoint x: 539, startPoint y: 599, endPoint x: 557, endPoint y: 587, distance: 21.6
click at [538, 599] on div "Appliance Repair Regular" at bounding box center [559, 613] width 526 height 37
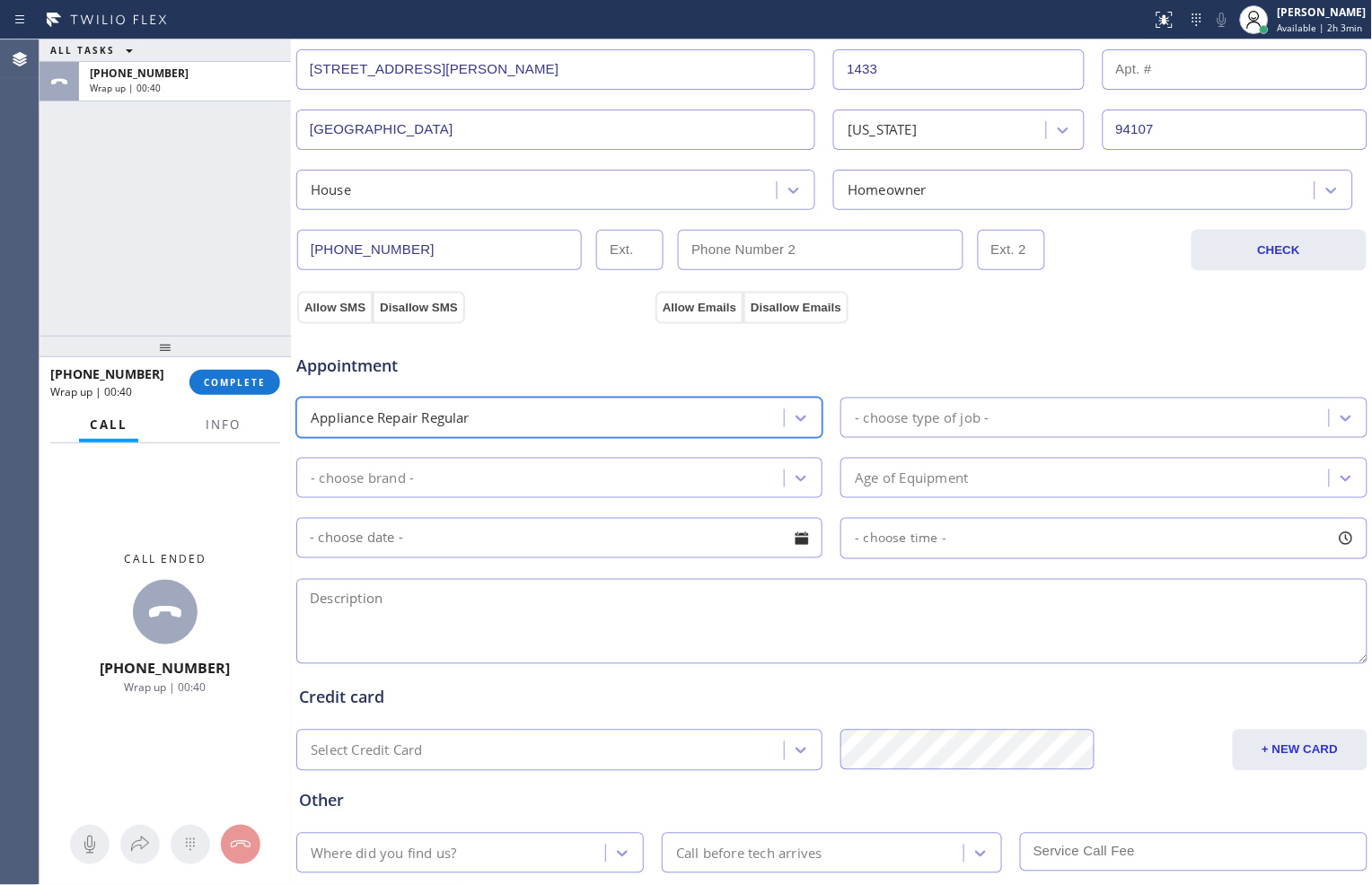
click at [893, 410] on div "- choose type of job -" at bounding box center [921, 418] width 134 height 21
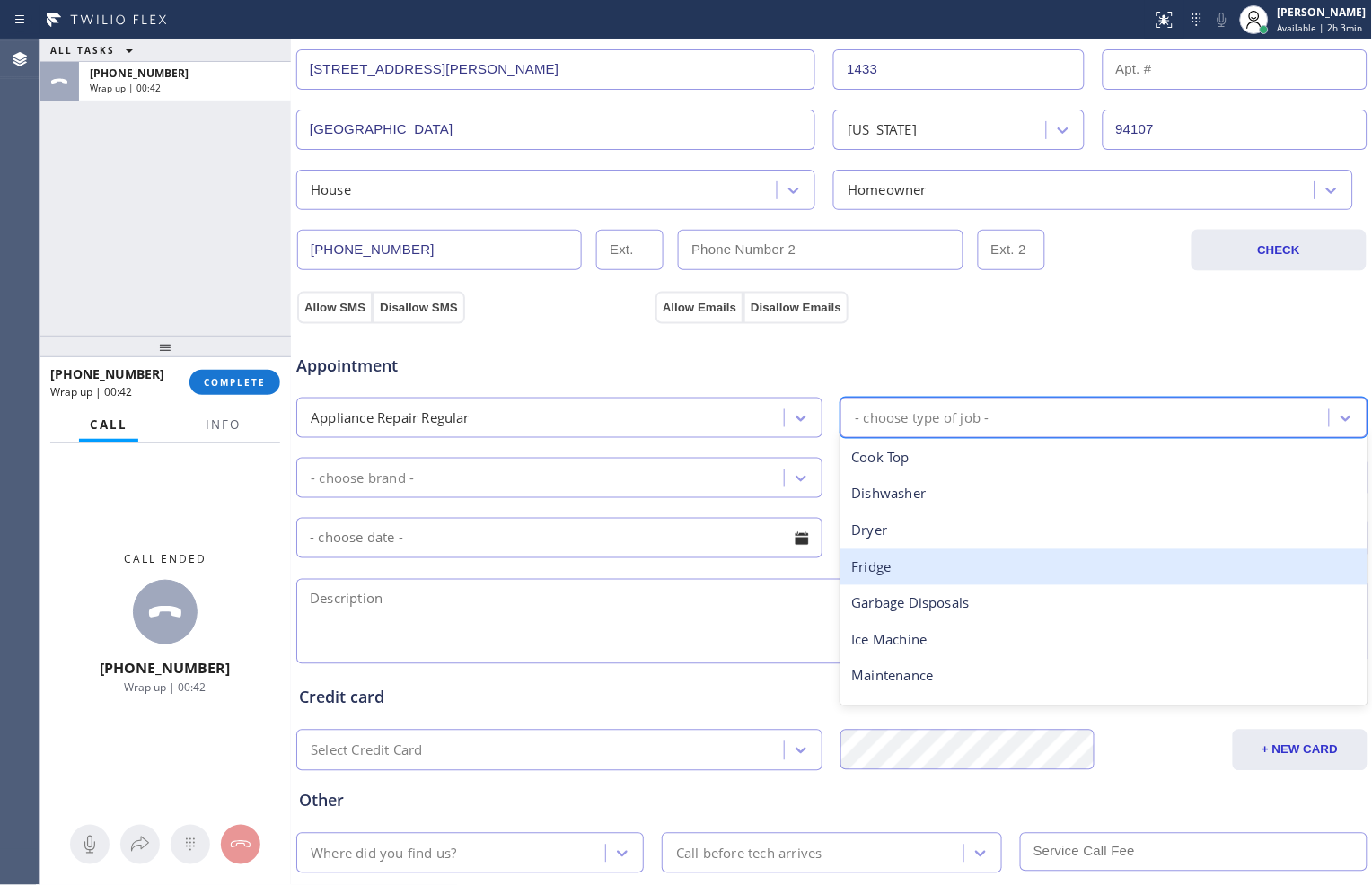
click at [880, 564] on div "Fridge" at bounding box center [1103, 568] width 526 height 37
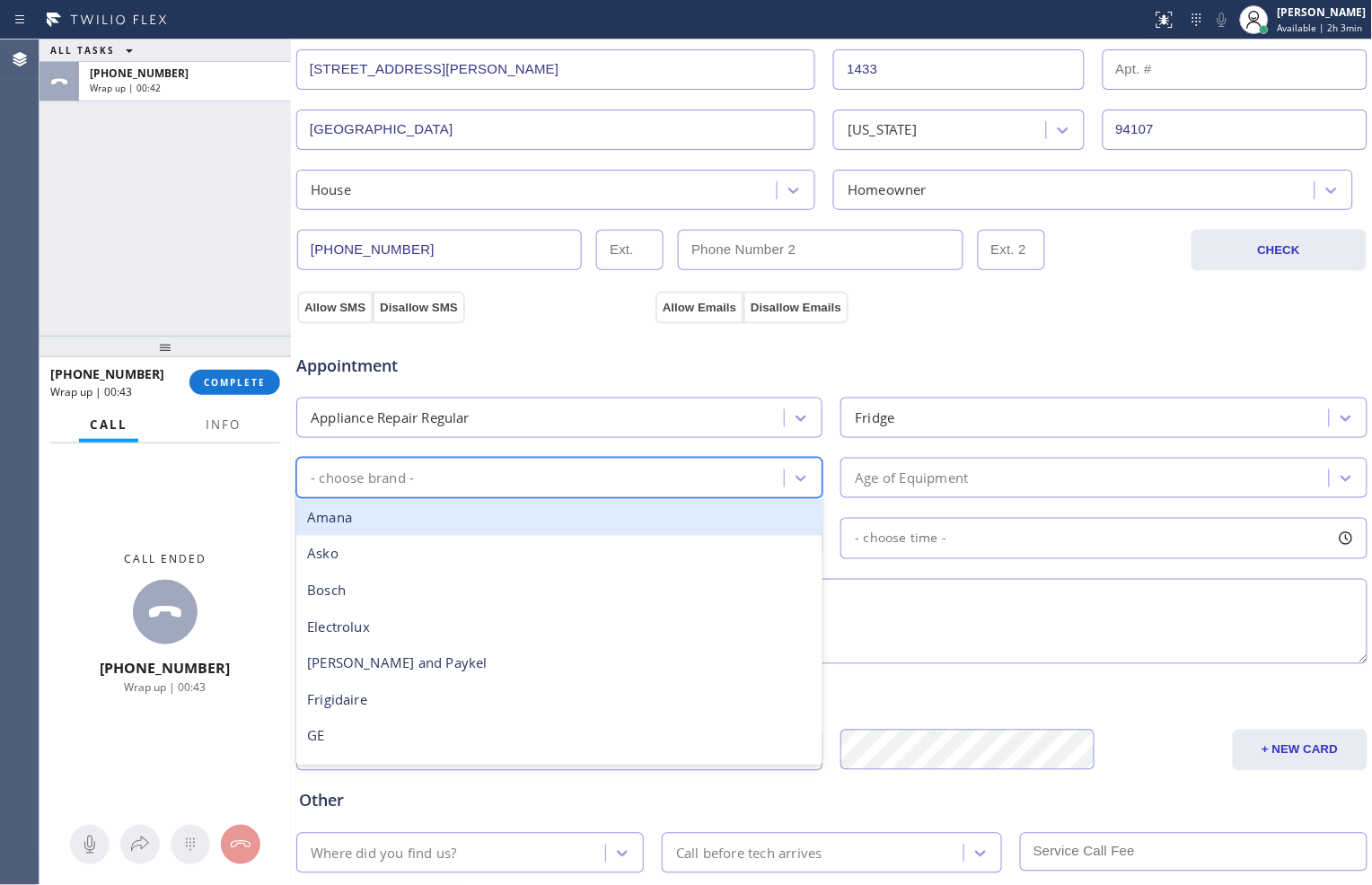
click at [732, 483] on div "- choose brand -" at bounding box center [542, 477] width 482 height 32
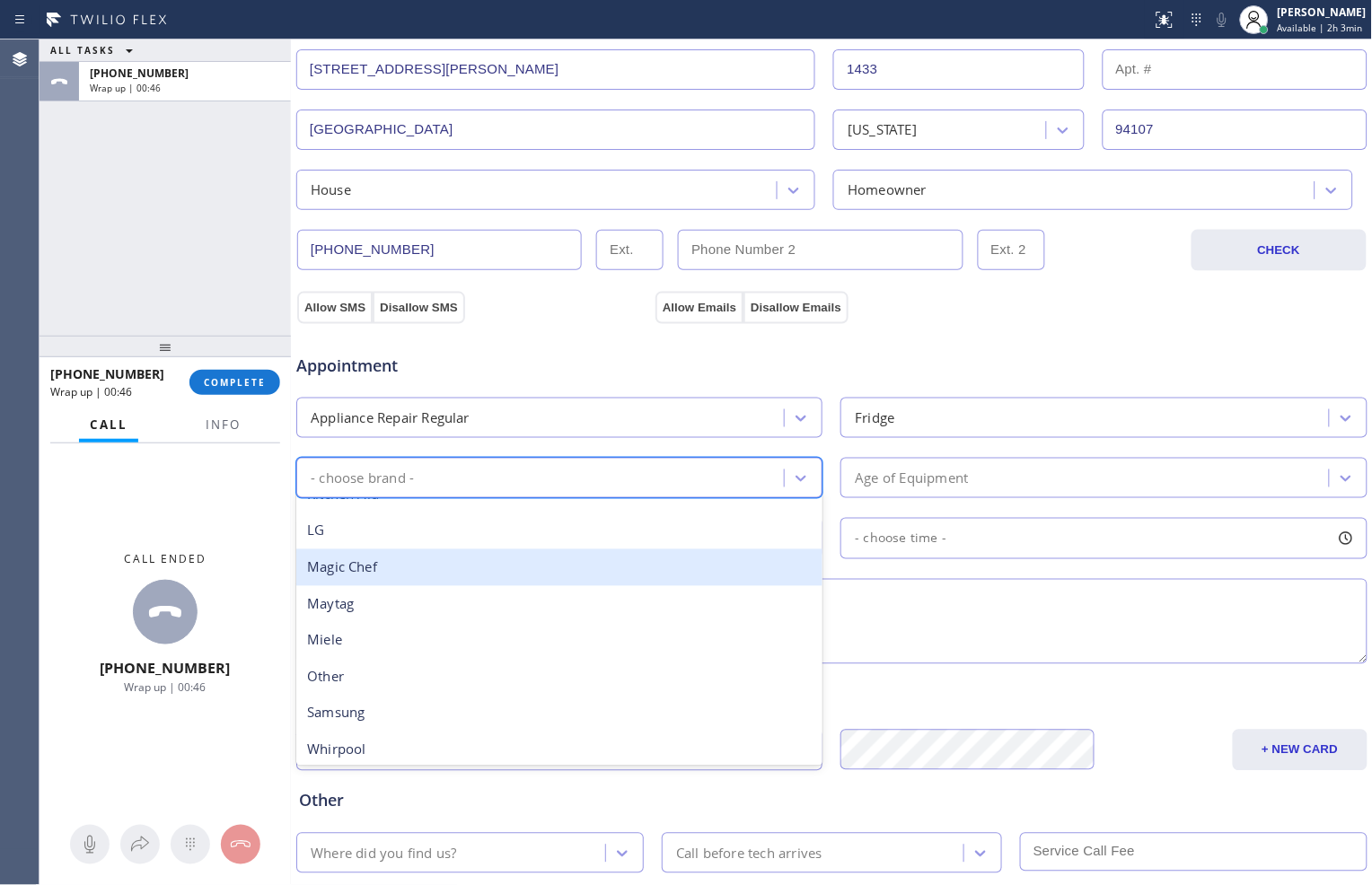
scroll to position [392, 0]
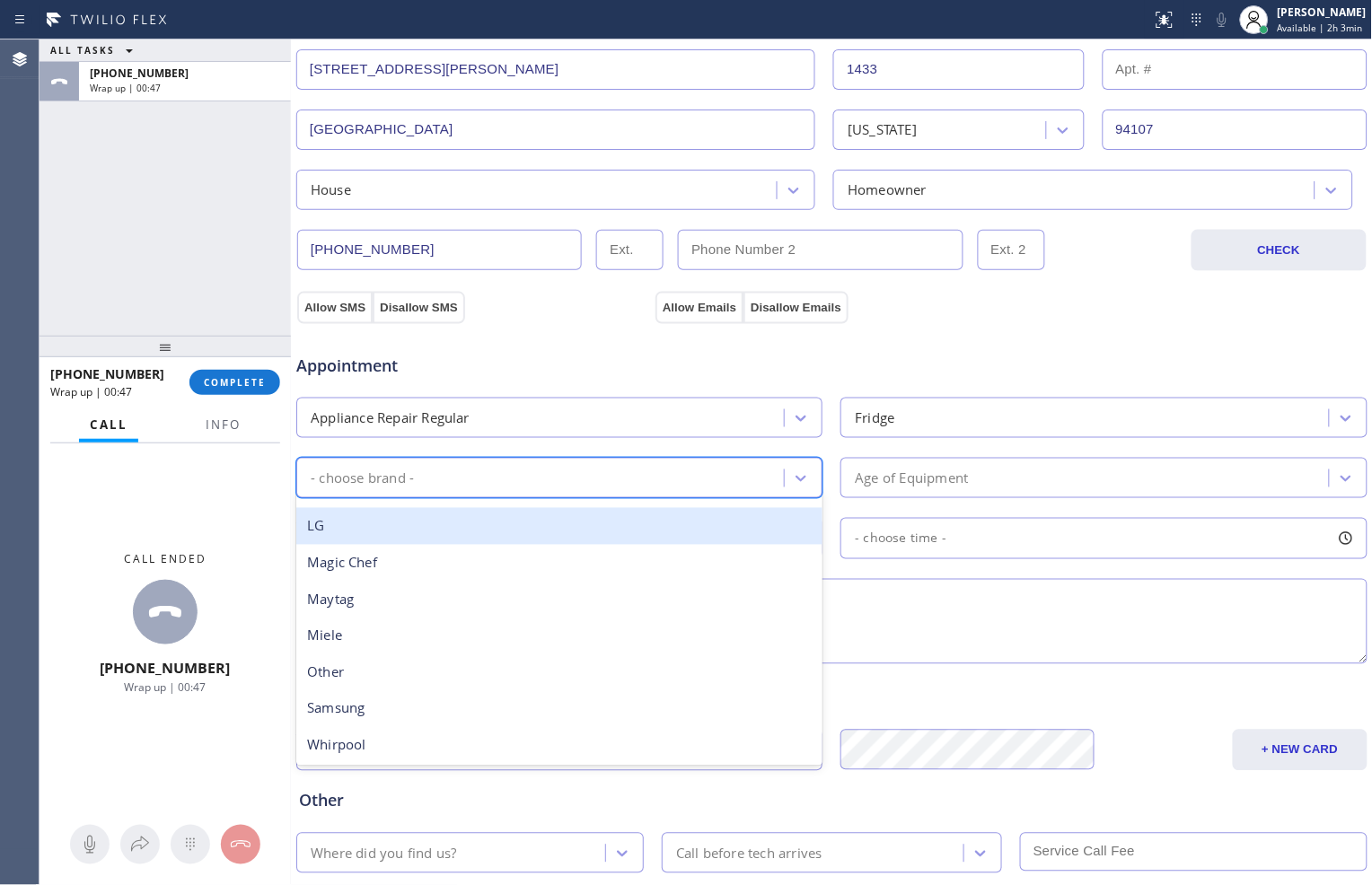
click at [501, 518] on div "LG" at bounding box center [559, 526] width 526 height 37
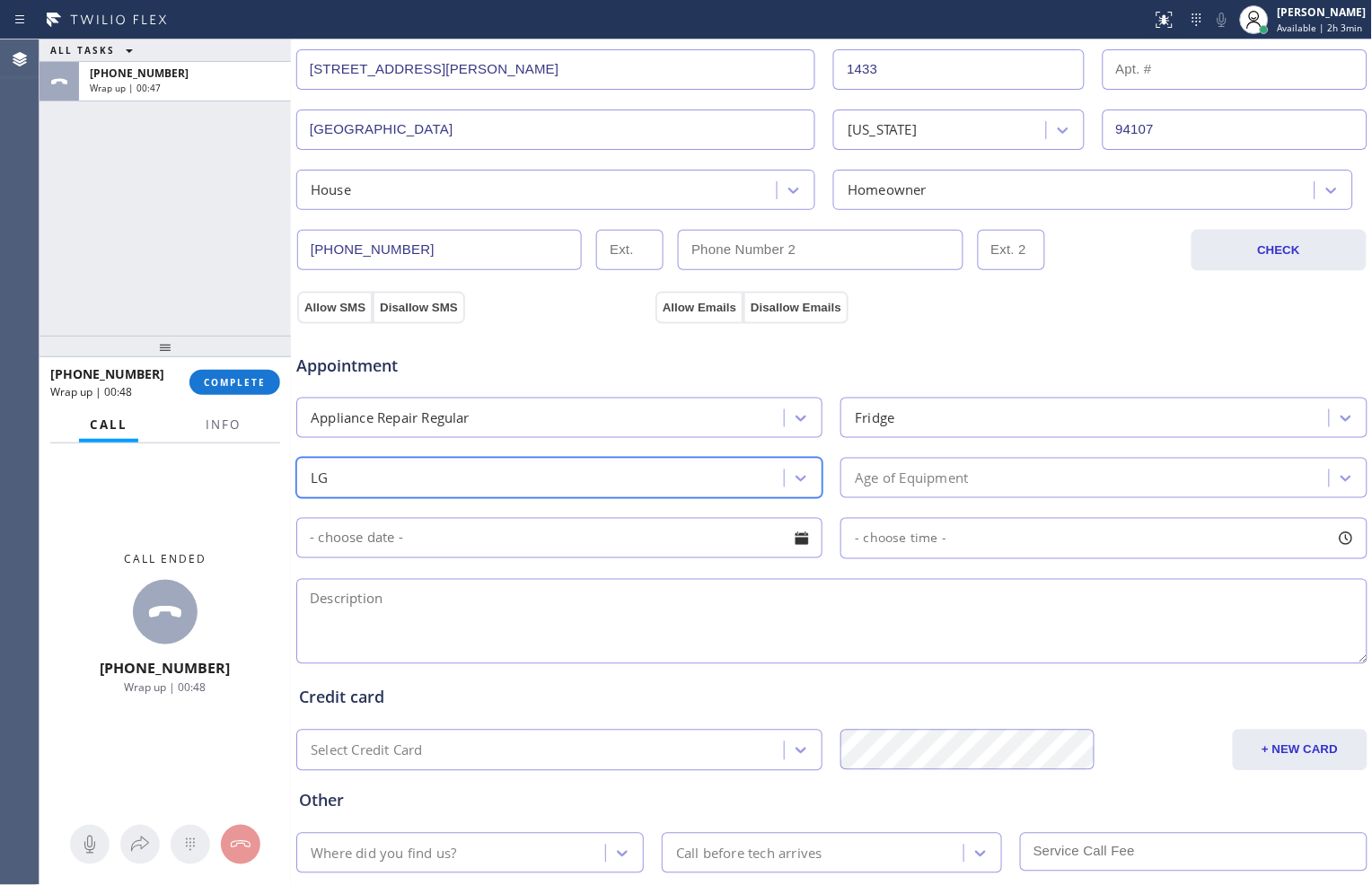
click at [869, 478] on div "Age of Equipment" at bounding box center [911, 478] width 114 height 21
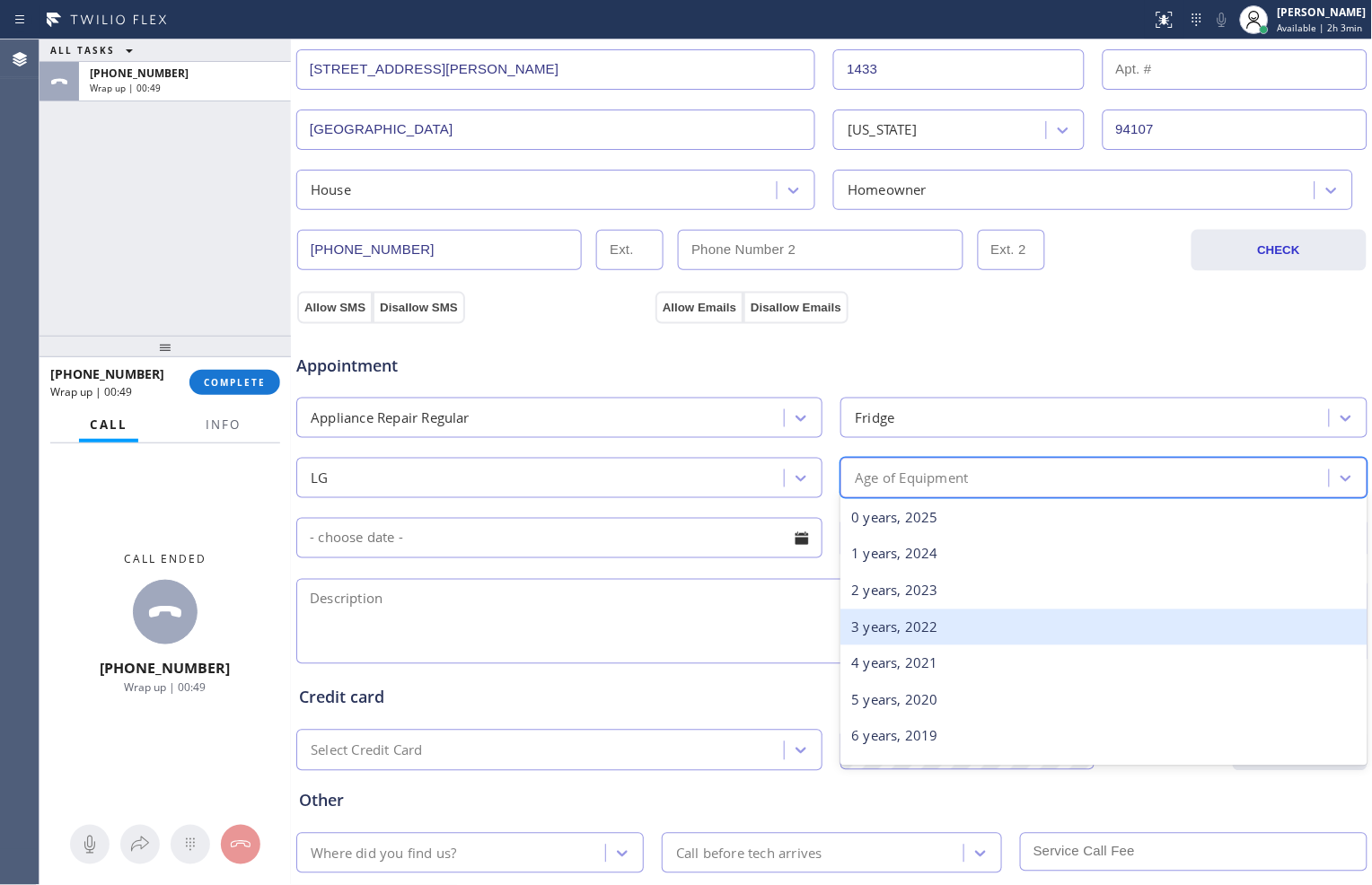
click at [869, 622] on div "3 years, 2022" at bounding box center [1103, 628] width 526 height 37
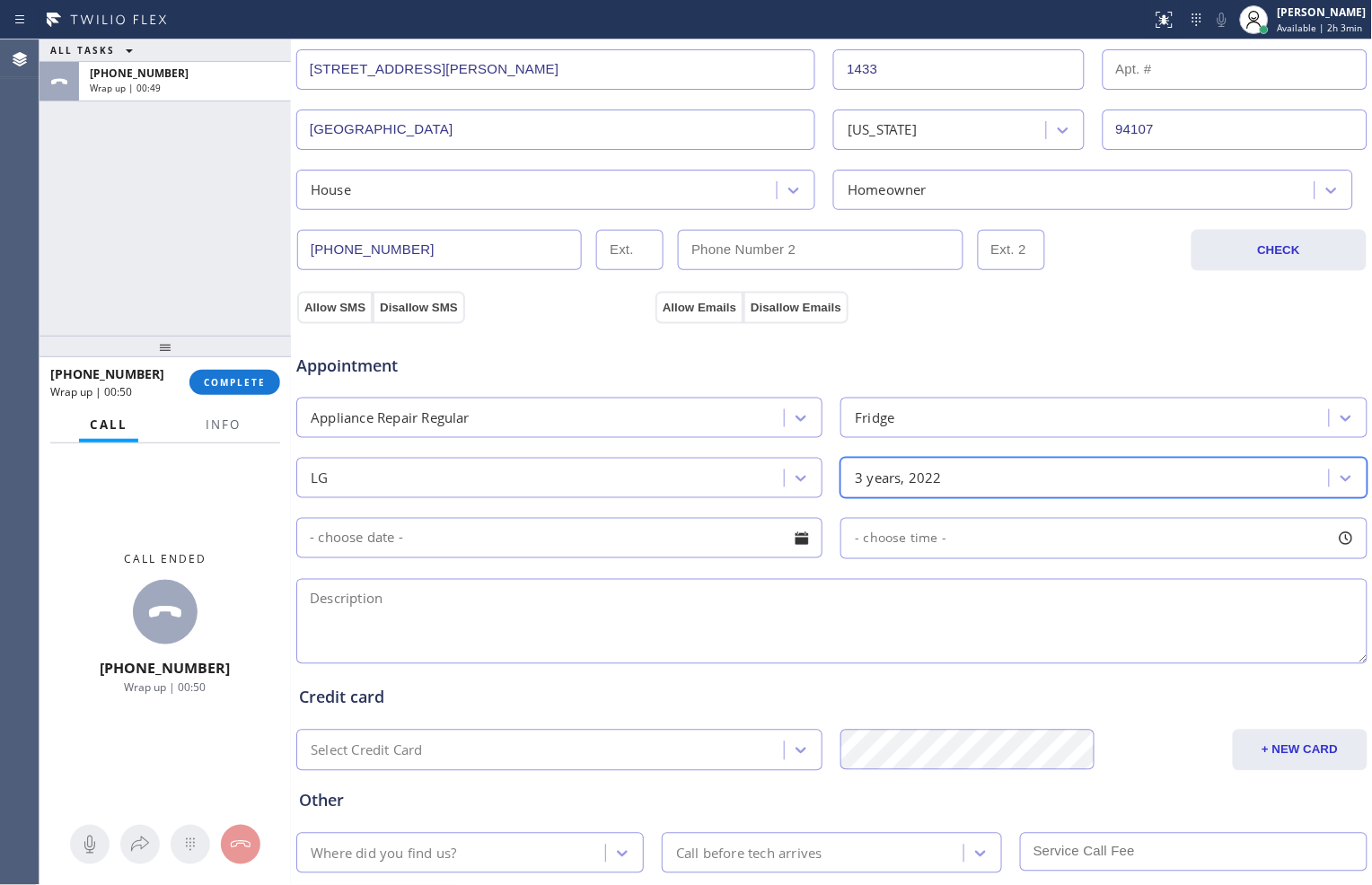
click at [568, 540] on input "text" at bounding box center [559, 538] width 526 height 40
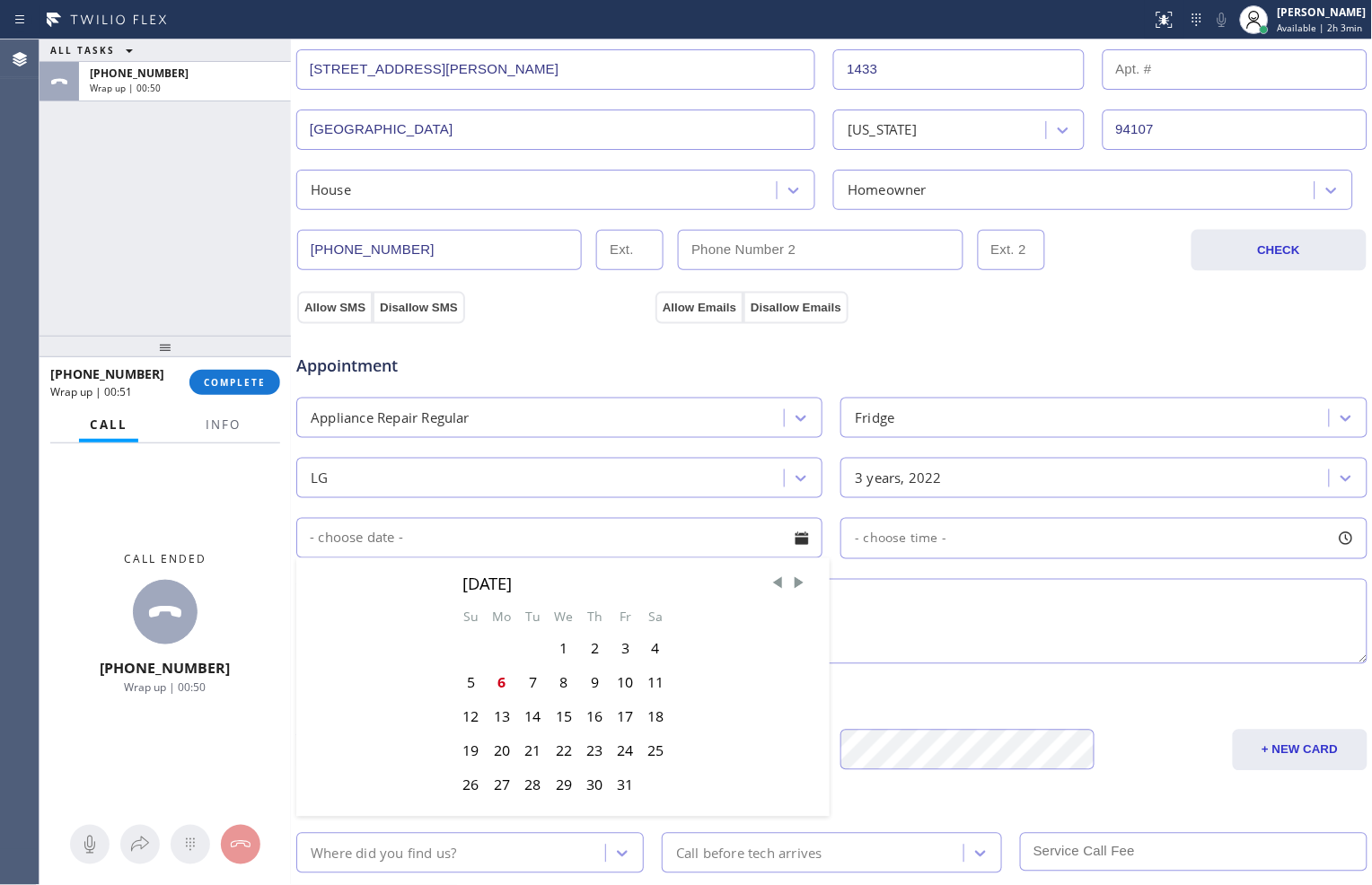
click at [909, 646] on textarea at bounding box center [832, 622] width 1071 height 85
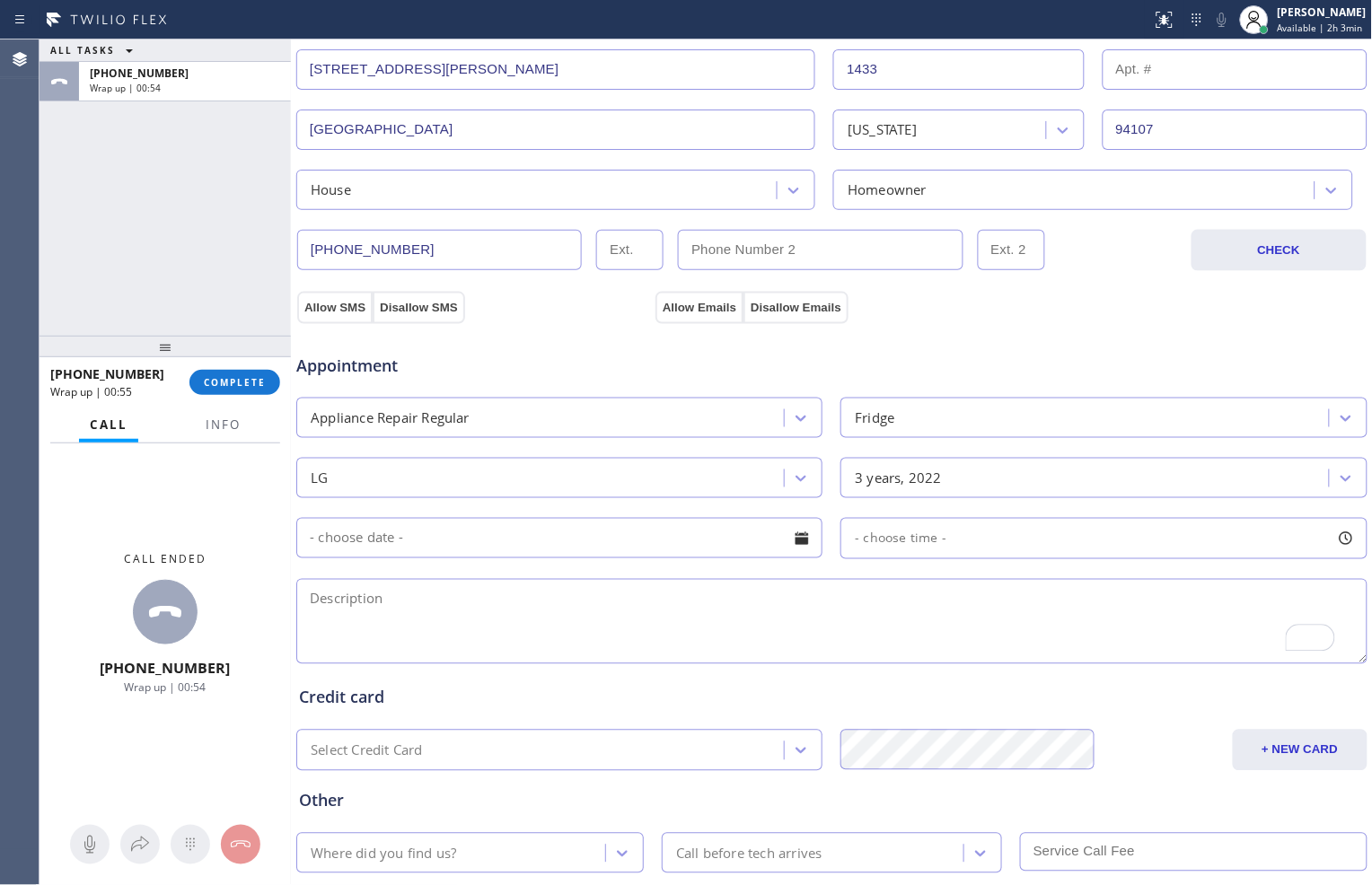
scroll to position [399, 0]
click at [544, 600] on textarea "LG// fridge//" at bounding box center [832, 622] width 1071 height 85
paste textarea "he freezer is not cooling, everything is melting"
click at [855, 603] on textarea "LG// fridge// he freezer is not cooling, everything is melting// [DEMOGRAPHIC_D…" at bounding box center [832, 622] width 1071 height 85
paste textarea "[STREET_ADDRESS][PERSON_NAME]"
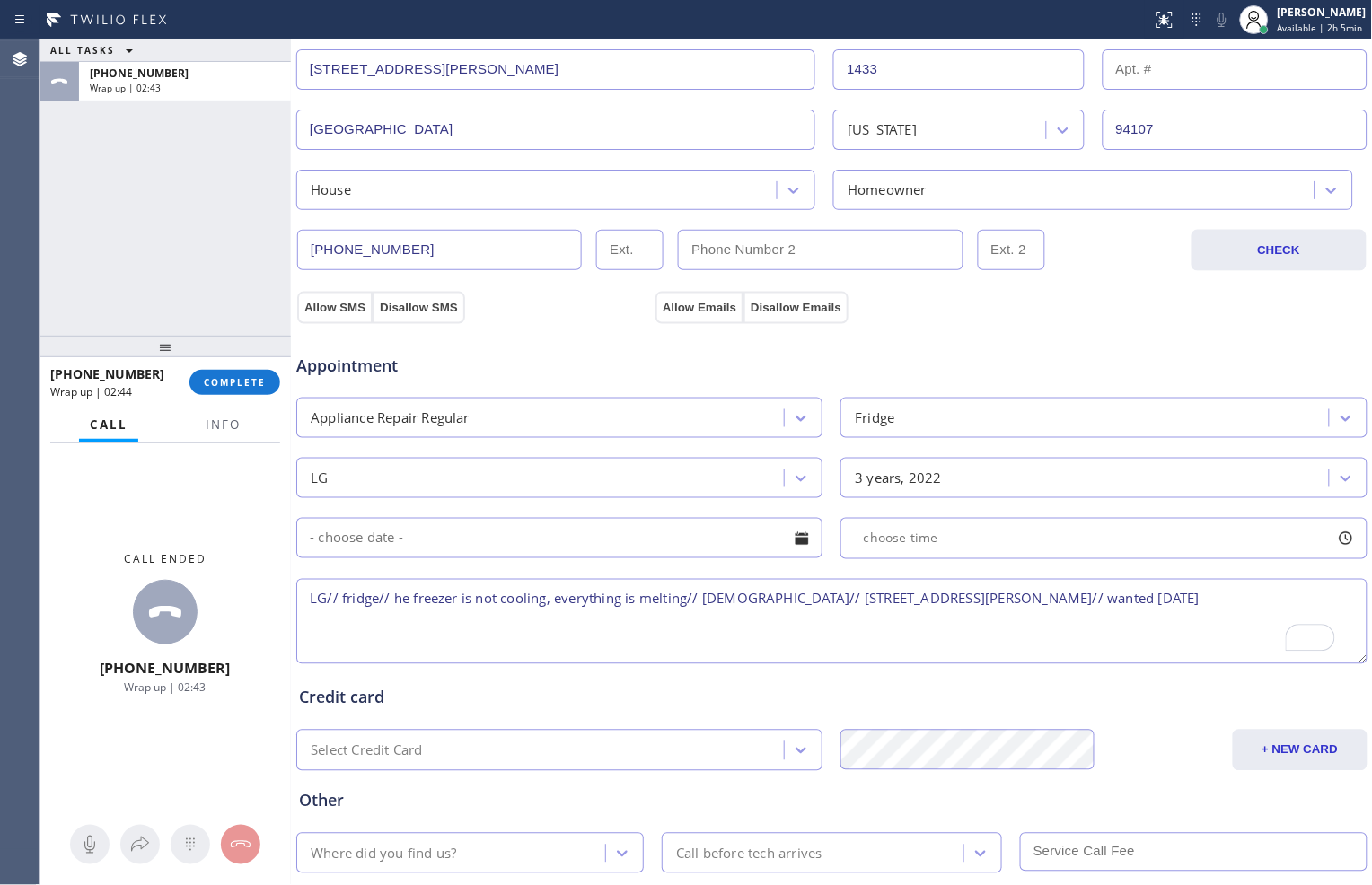
click at [982, 787] on div "Other Where did you find us? Call before tech arrives" at bounding box center [832, 822] width 1073 height 102
click at [1206, 606] on textarea "LG// fridge// he freezer is not cooling, everything is melting// [DEMOGRAPHIC_D…" at bounding box center [832, 622] width 1071 height 85
click at [1320, 308] on div "Allow SMS Disallow SMS Allow Emails Disallow Emails" at bounding box center [833, 306] width 1075 height 36
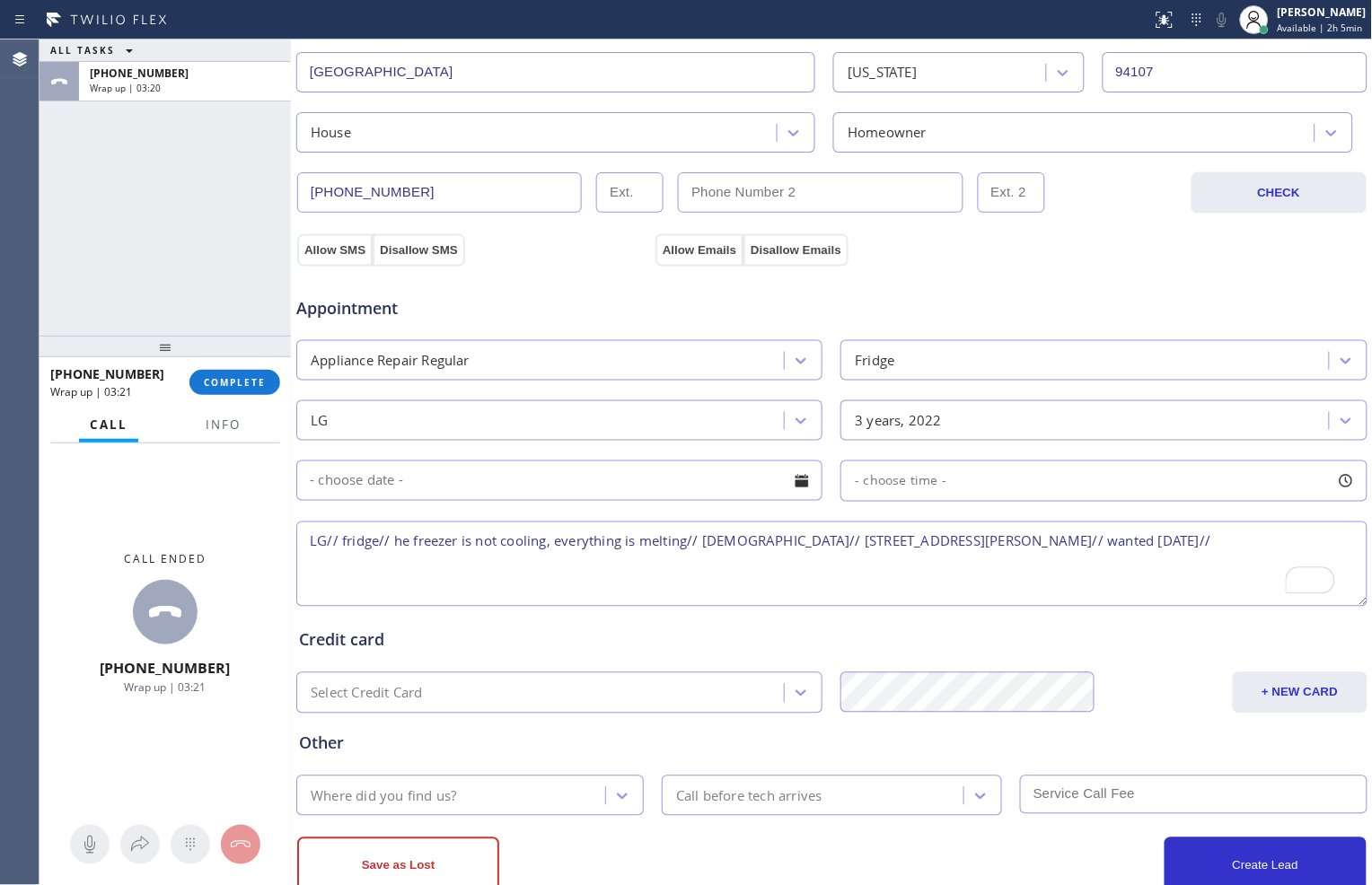
scroll to position [506, 0]
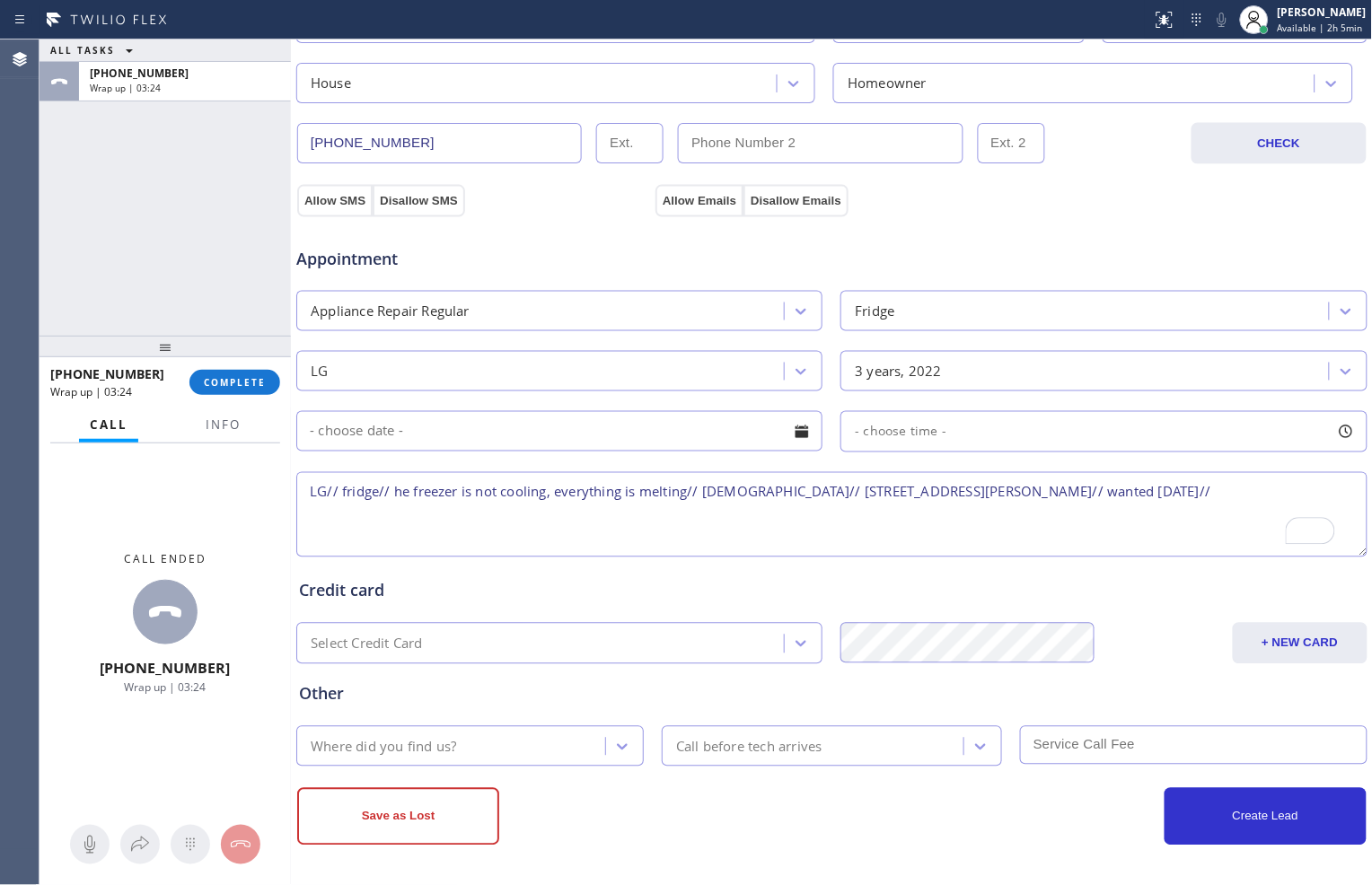
click at [1214, 500] on textarea "LG// fridge// he freezer is not cooling, everything is melting// [DEMOGRAPHIC_D…" at bounding box center [832, 515] width 1071 height 85
click at [1162, 492] on textarea "LG// fridge// he freezer is not cooling, everything is melting// [DEMOGRAPHIC_D…" at bounding box center [832, 515] width 1071 height 85
click at [1128, 494] on textarea "LG// fridge// he freezer is not cooling, everything is melting// [DEMOGRAPHIC_D…" at bounding box center [832, 515] width 1071 height 85
click at [1316, 492] on textarea "LG// fridge// he freezer is not cooling, everything is melting// [DEMOGRAPHIC_D…" at bounding box center [832, 515] width 1071 height 85
type textarea "LG// fridge// he freezer is not cooling, everything is melting// [DEMOGRAPHIC_D…"
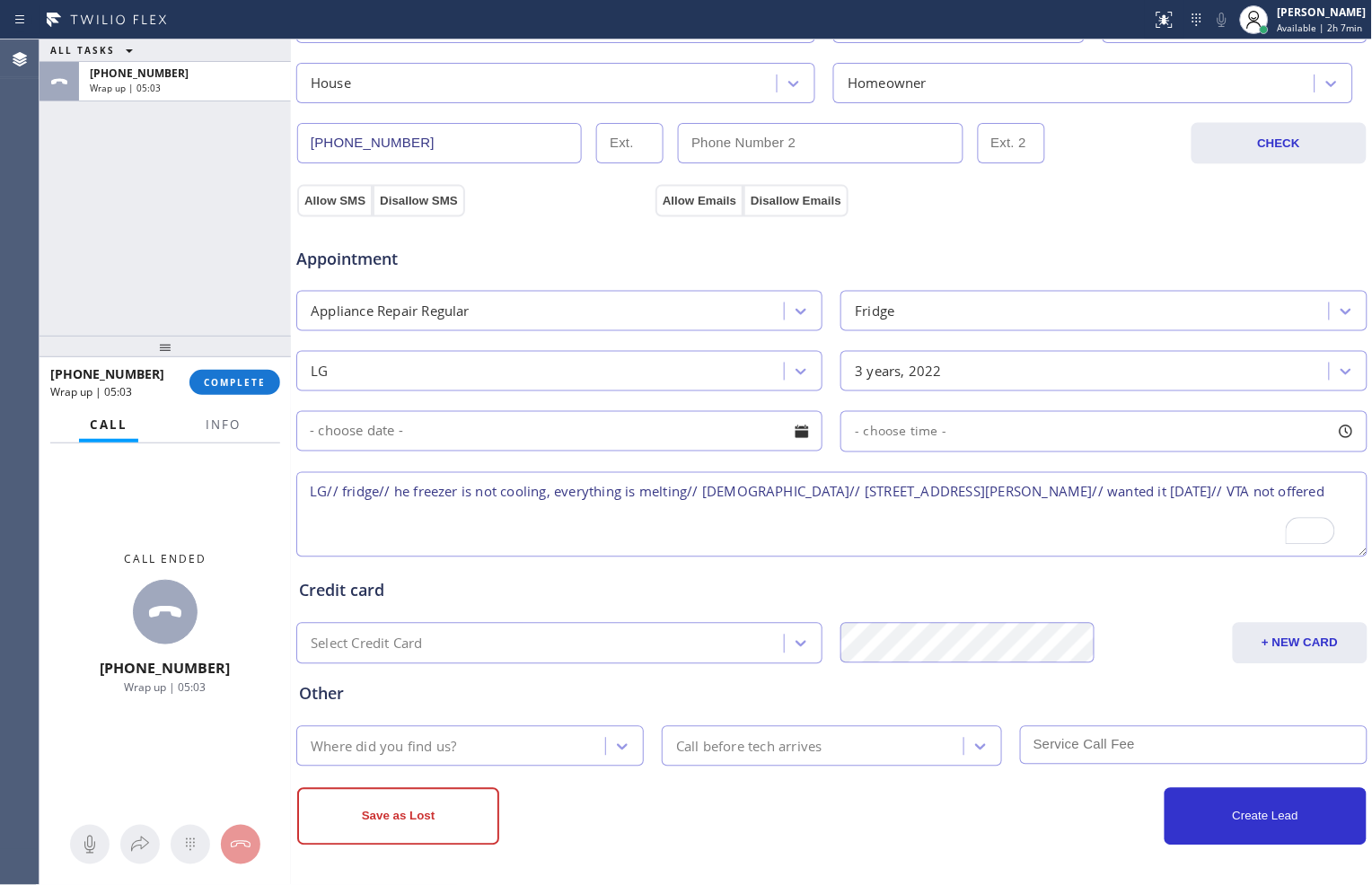
click at [868, 811] on div "Create Lead" at bounding box center [1099, 817] width 535 height 57
click at [636, 790] on div "Save as Lost" at bounding box center [564, 817] width 535 height 57
click at [414, 819] on button "Save as Lost" at bounding box center [398, 817] width 202 height 57
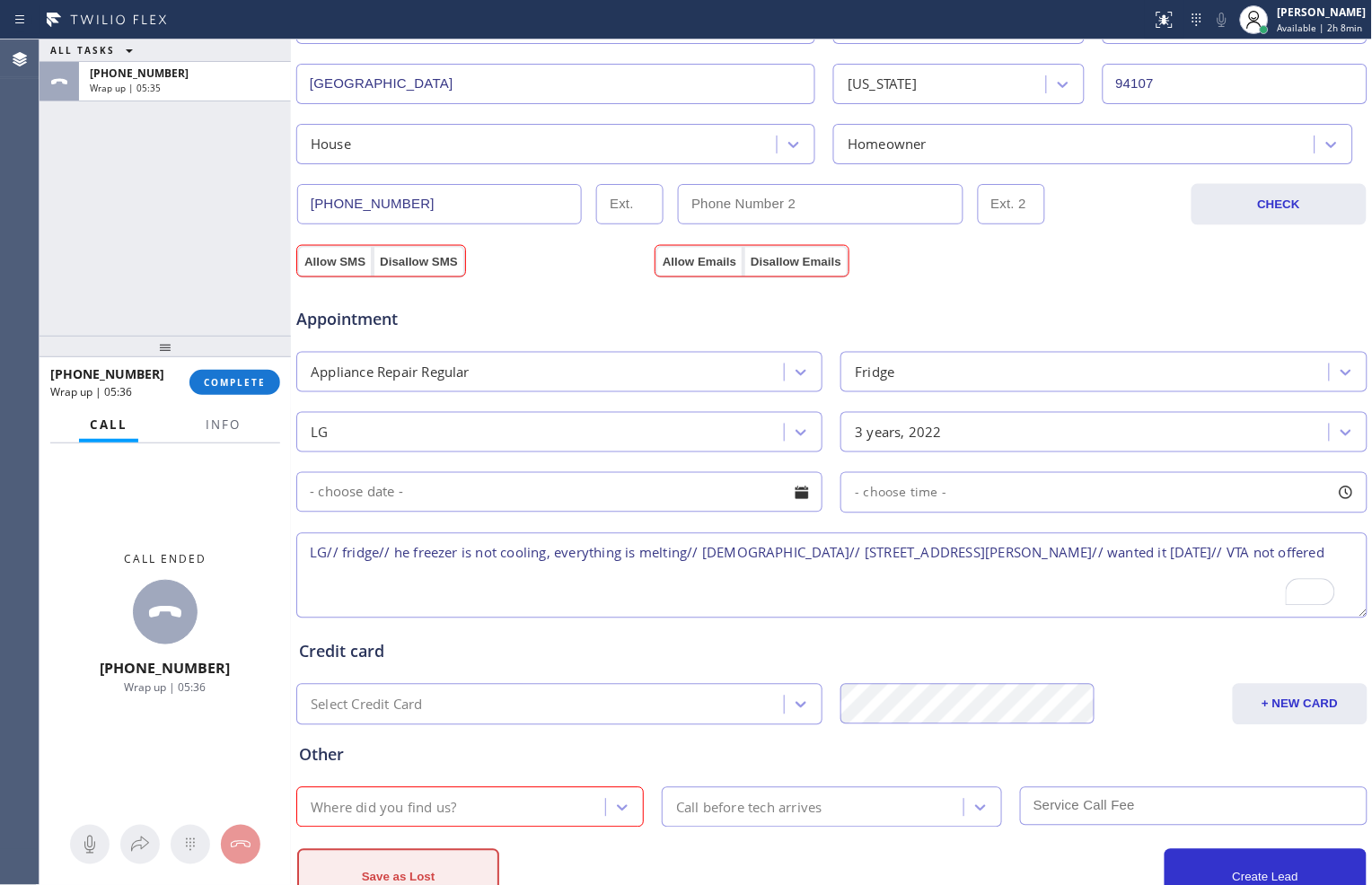
scroll to position [567, 0]
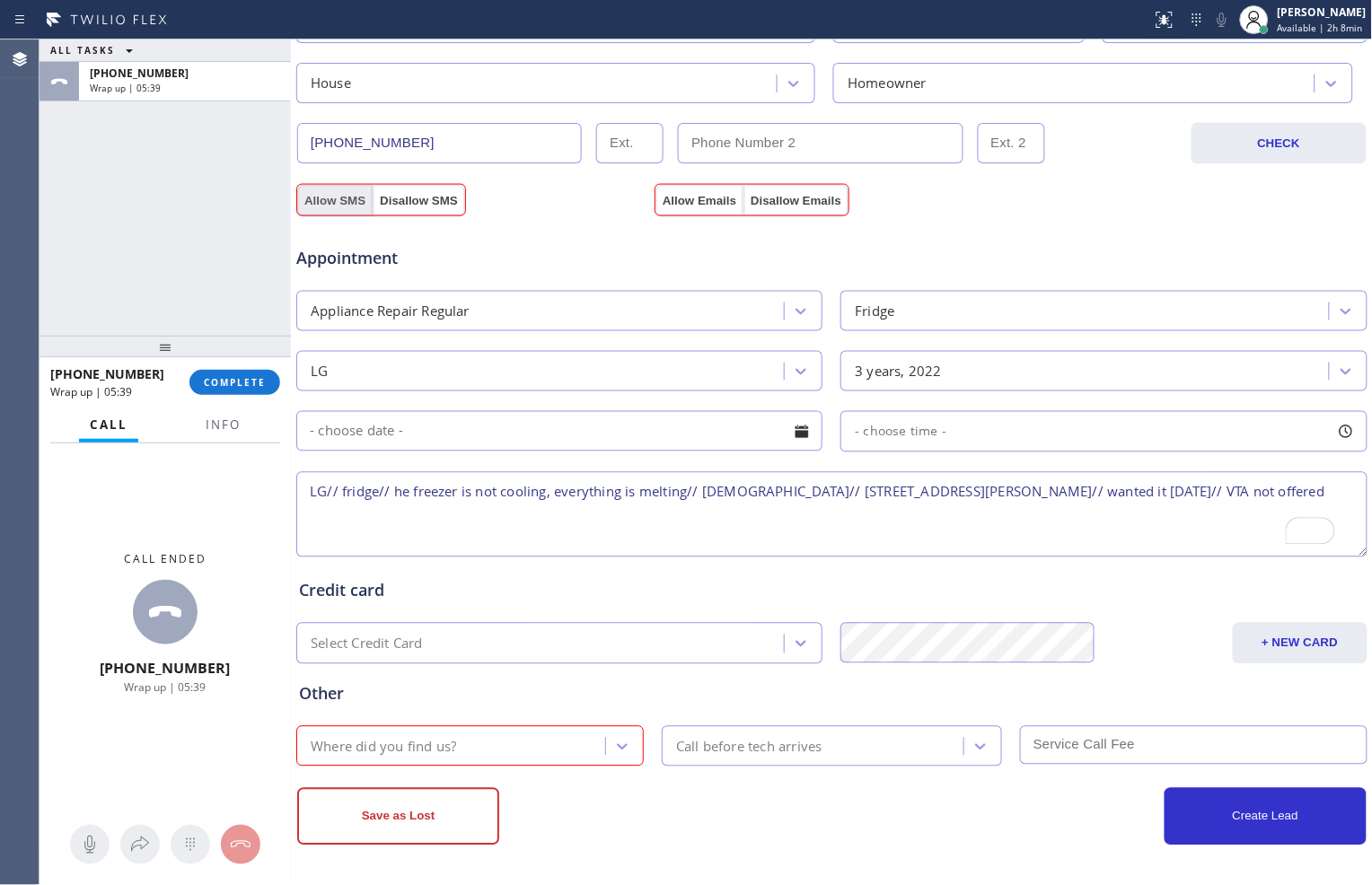
click at [343, 198] on button "Allow SMS" at bounding box center [334, 201] width 75 height 32
click at [665, 200] on button "Allow Emails" at bounding box center [700, 201] width 88 height 32
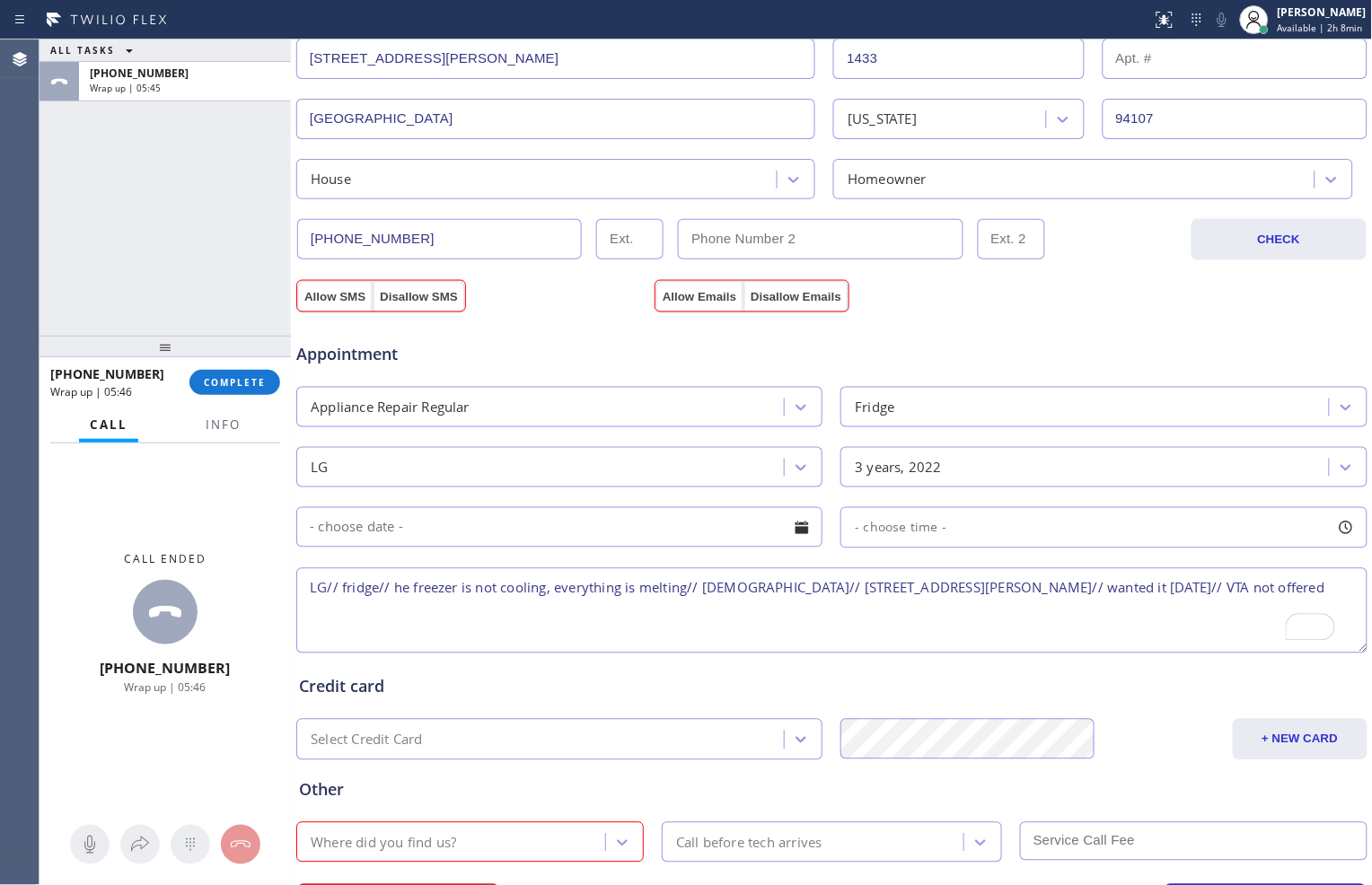
scroll to position [567, 0]
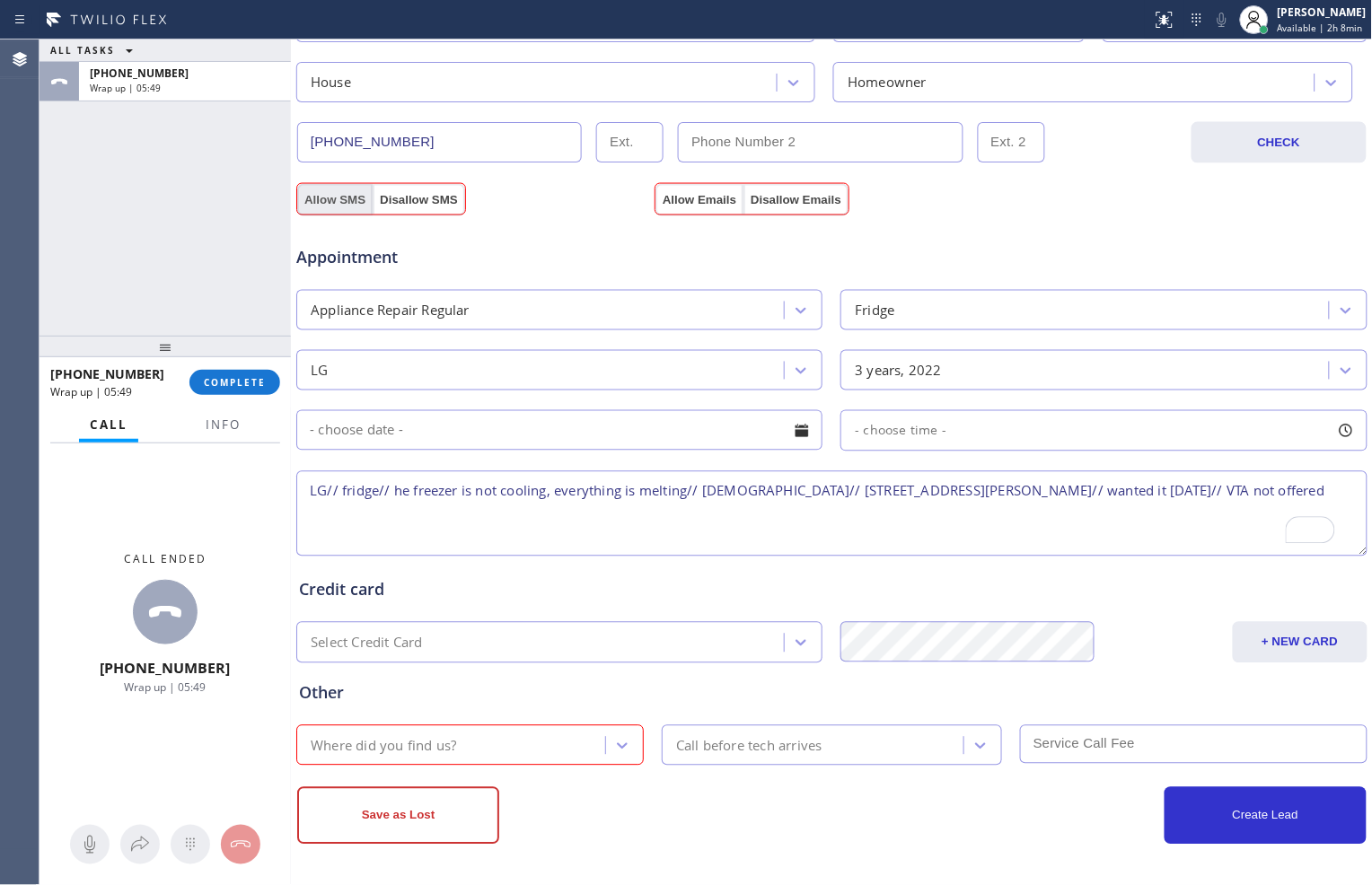
click at [340, 200] on button "Allow SMS" at bounding box center [334, 200] width 75 height 32
click at [676, 200] on button "Allow Emails" at bounding box center [700, 200] width 88 height 32
click at [518, 230] on div "Appointment" at bounding box center [474, 249] width 358 height 42
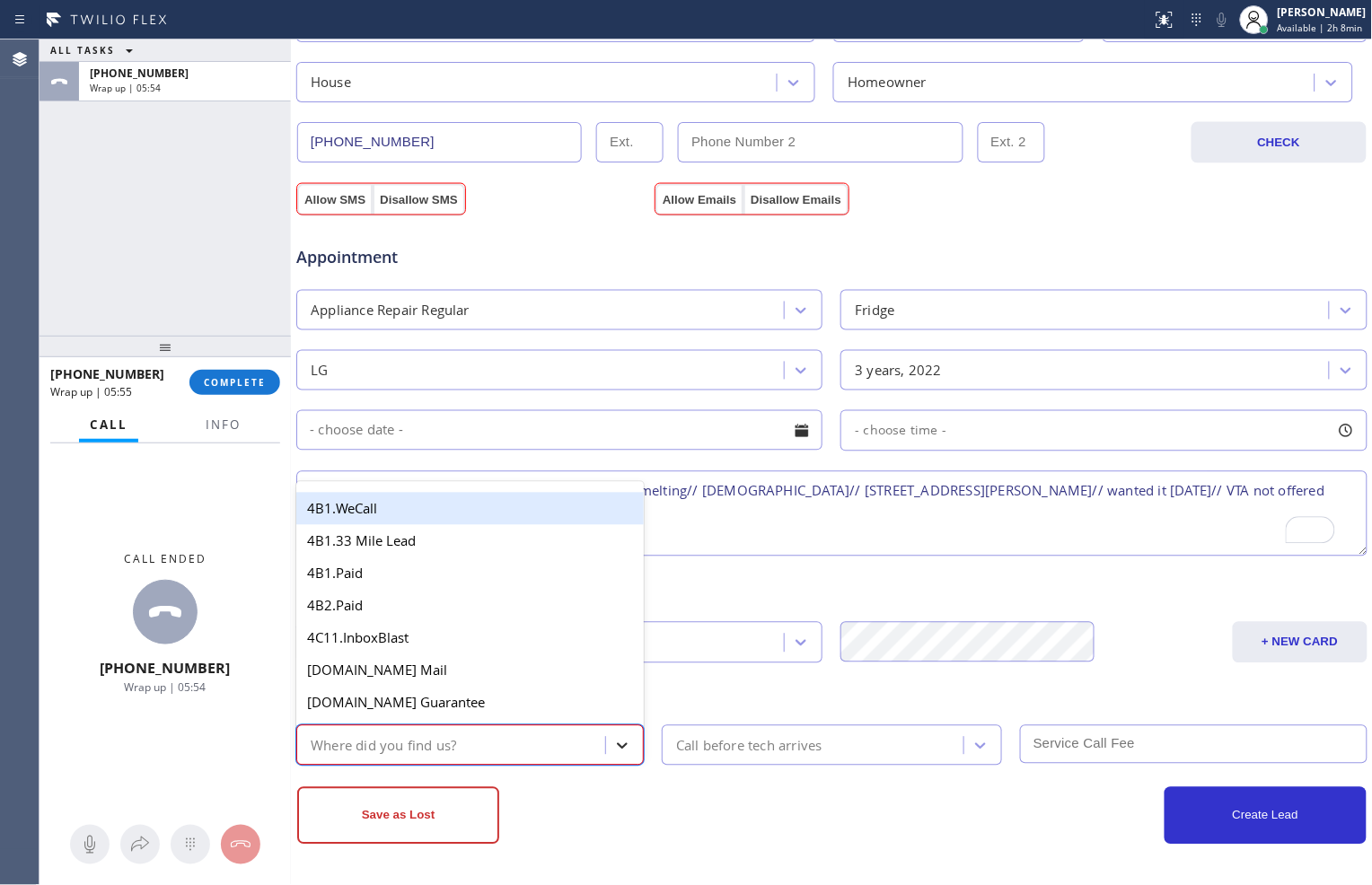
click at [606, 737] on div at bounding box center [623, 747] width 32 height 32
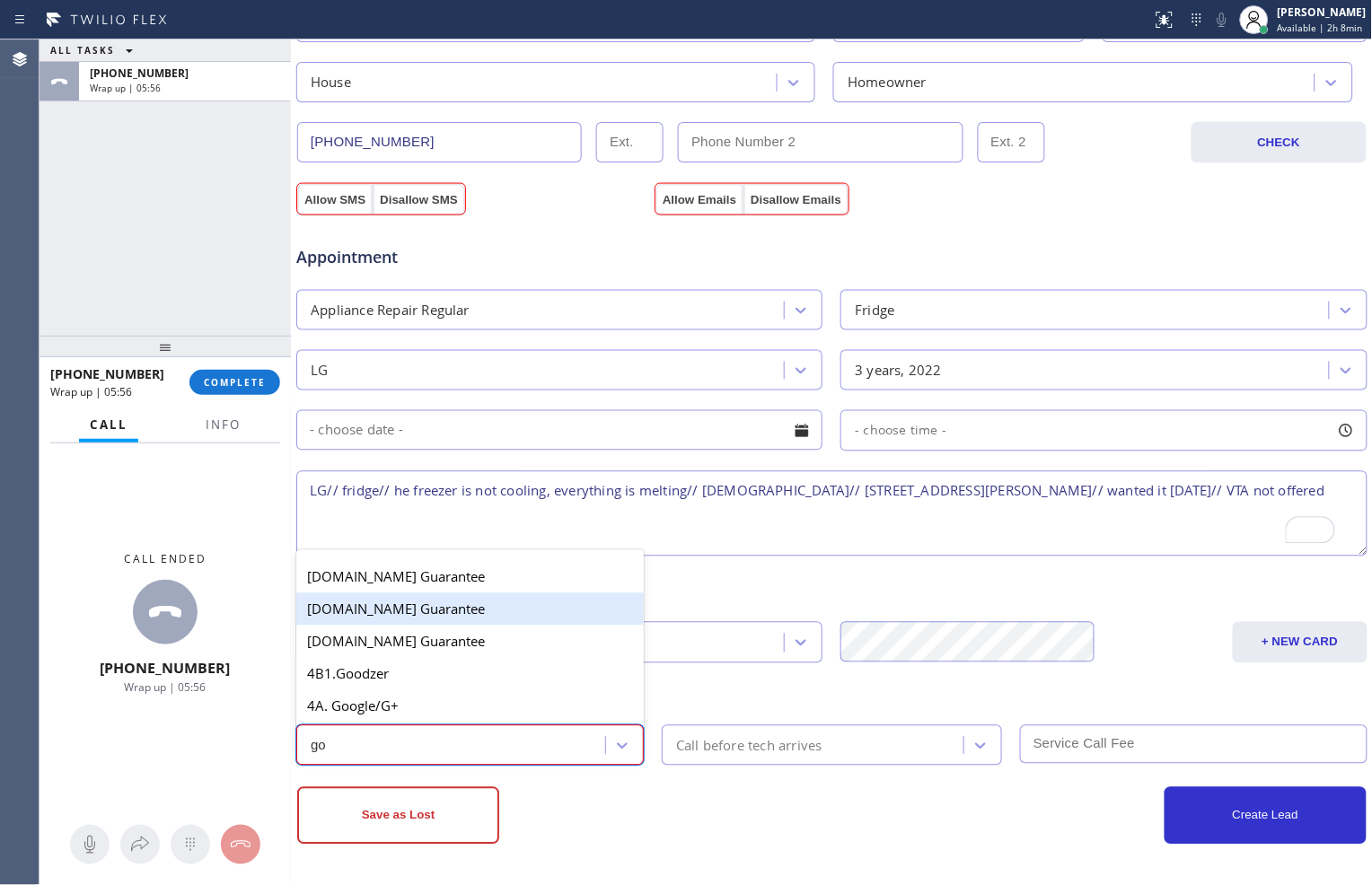
type input "goo"
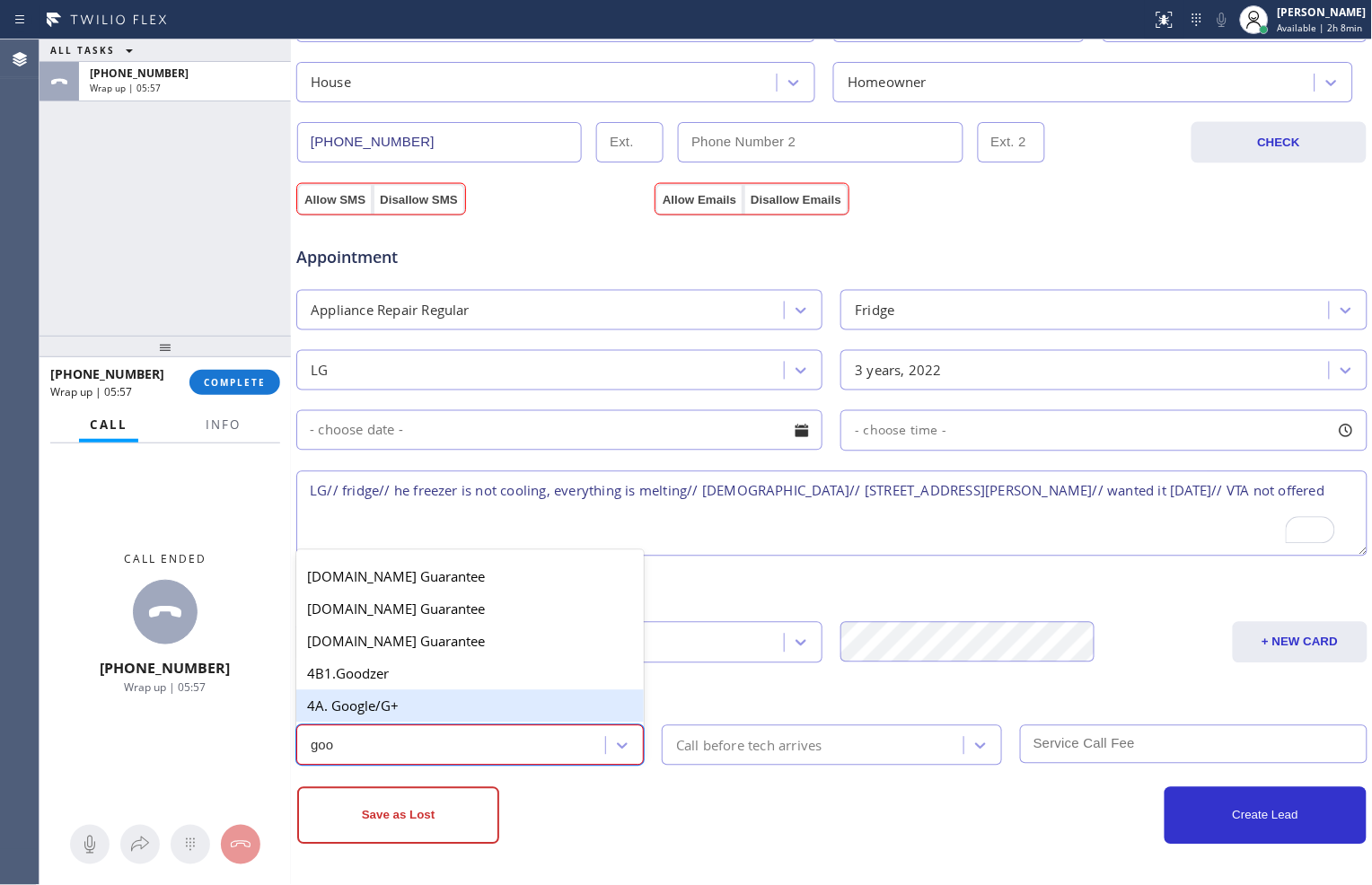
click at [464, 696] on div "4A. Google/G+" at bounding box center [470, 706] width 348 height 32
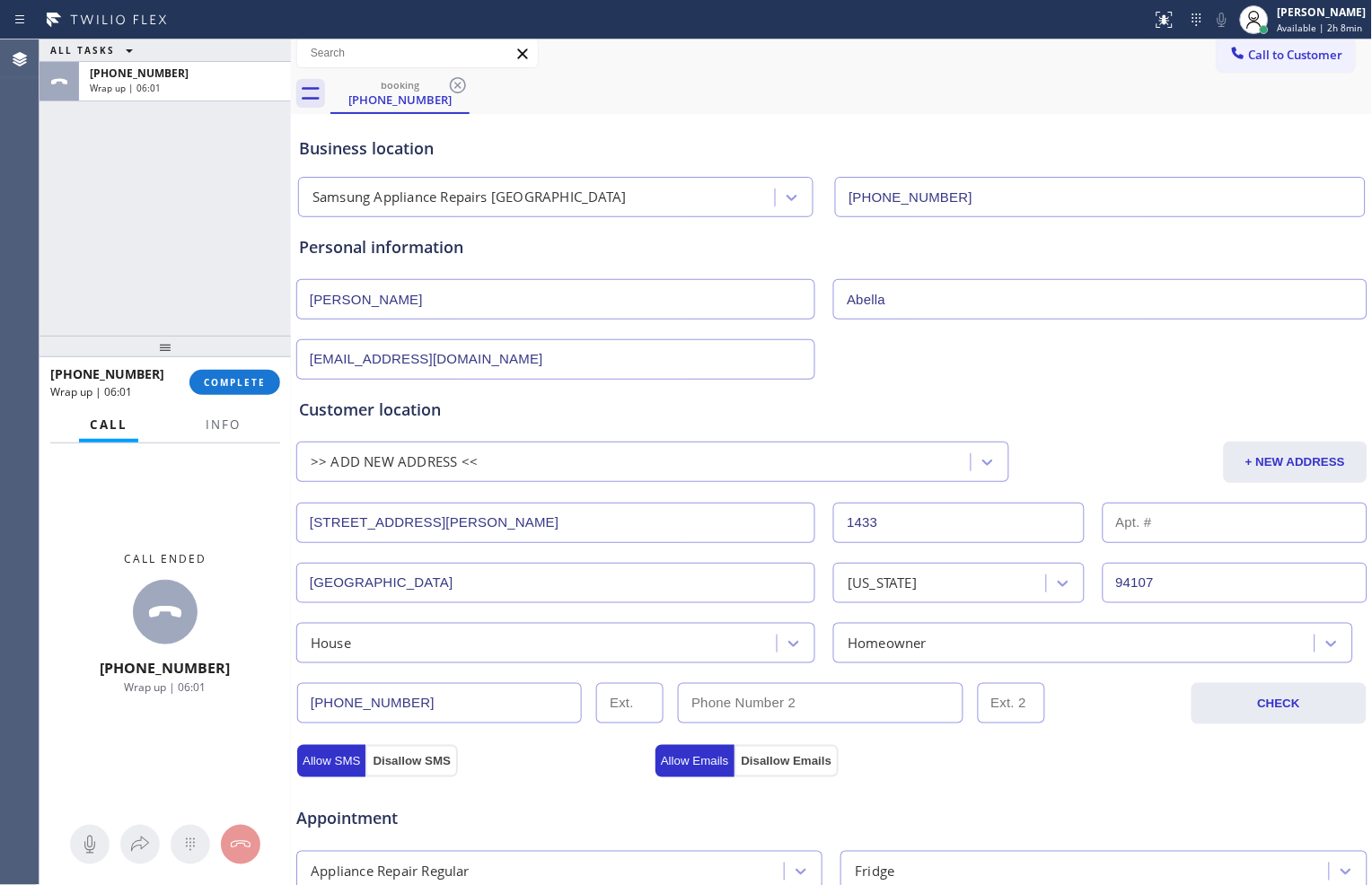
scroll to position [7, 0]
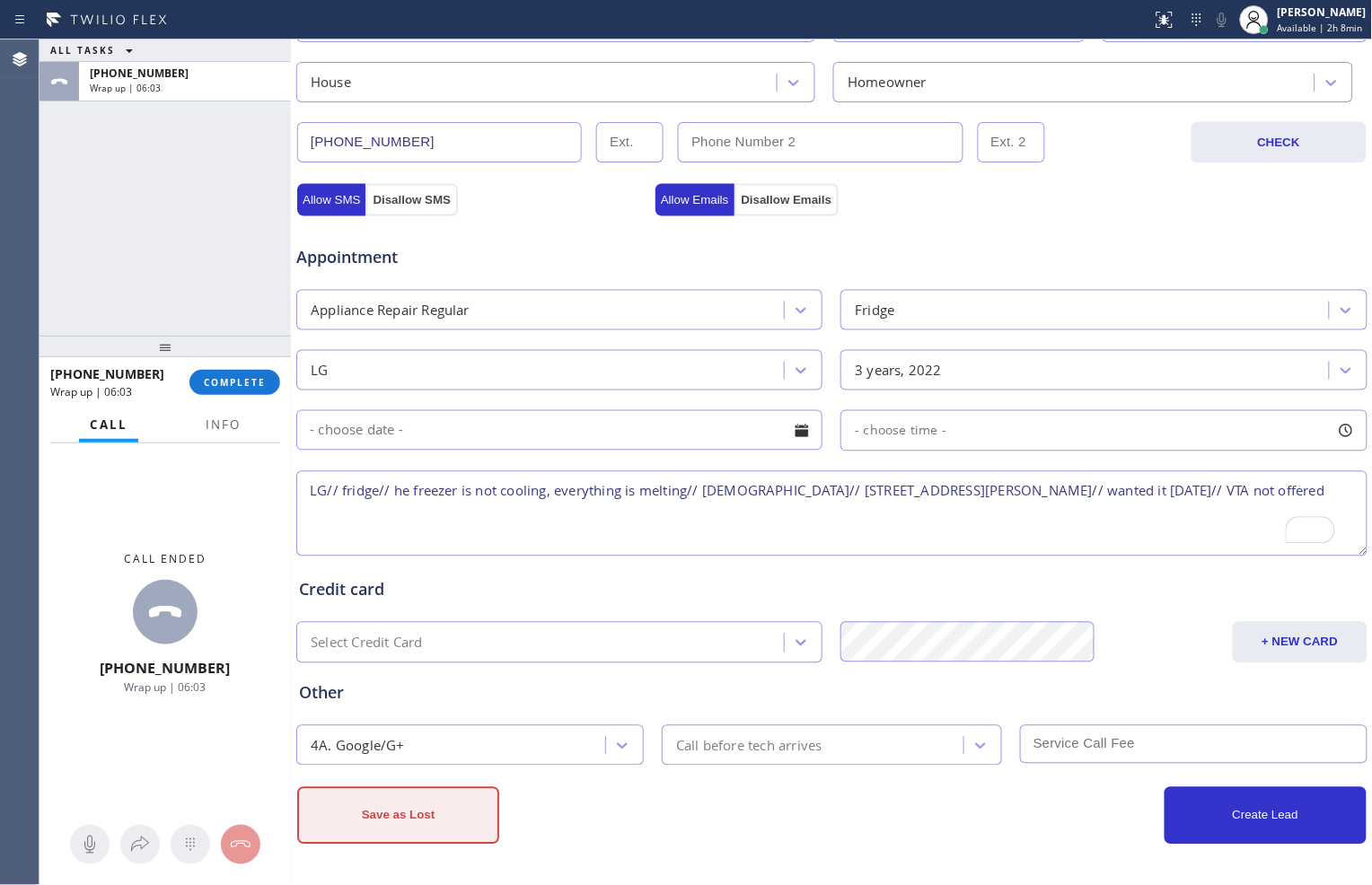
click at [433, 821] on button "Save as Lost" at bounding box center [398, 816] width 202 height 57
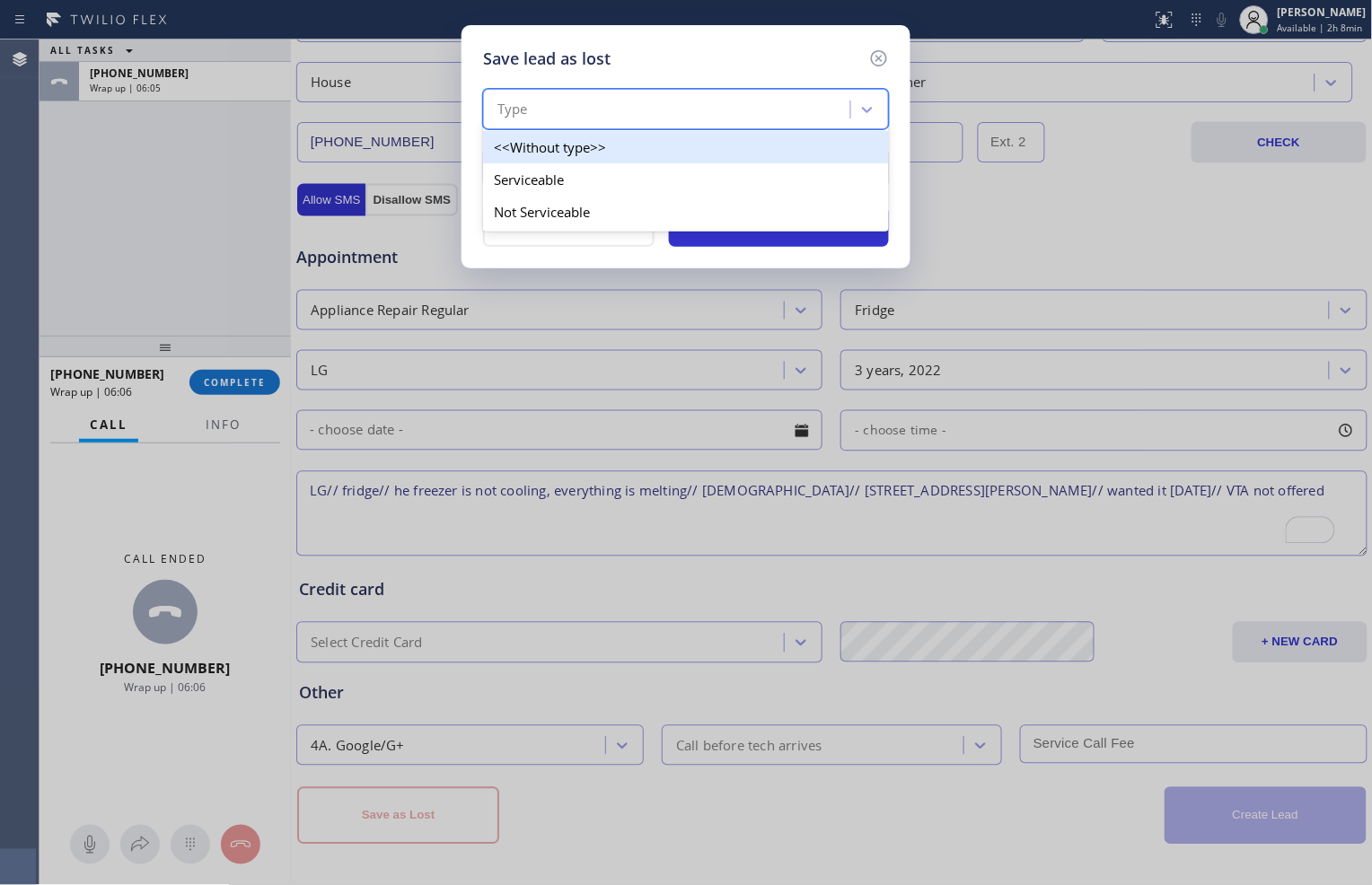
click at [728, 119] on div "Type" at bounding box center [669, 110] width 362 height 32
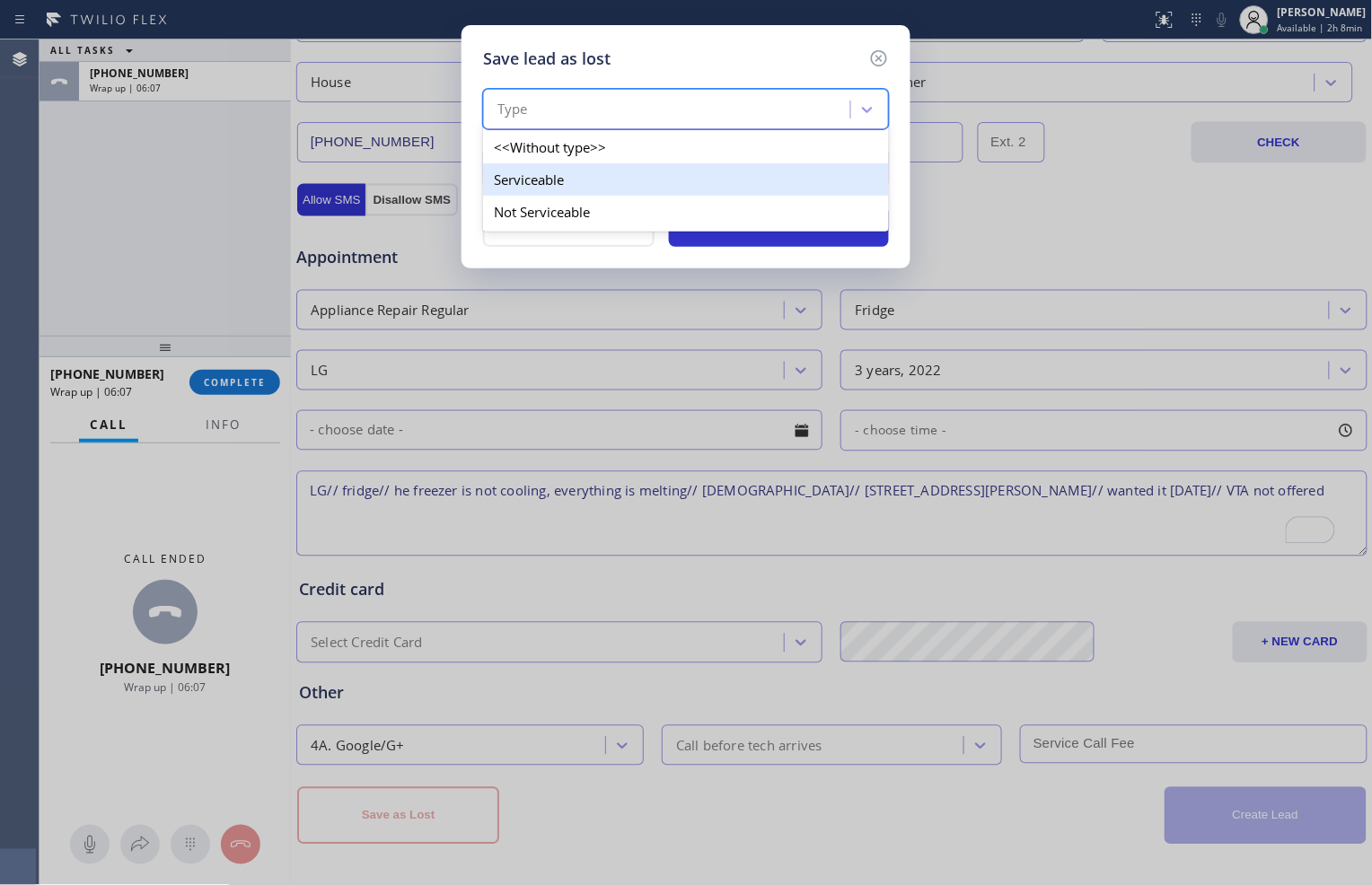
click at [701, 177] on div "Serviceable" at bounding box center [686, 179] width 406 height 32
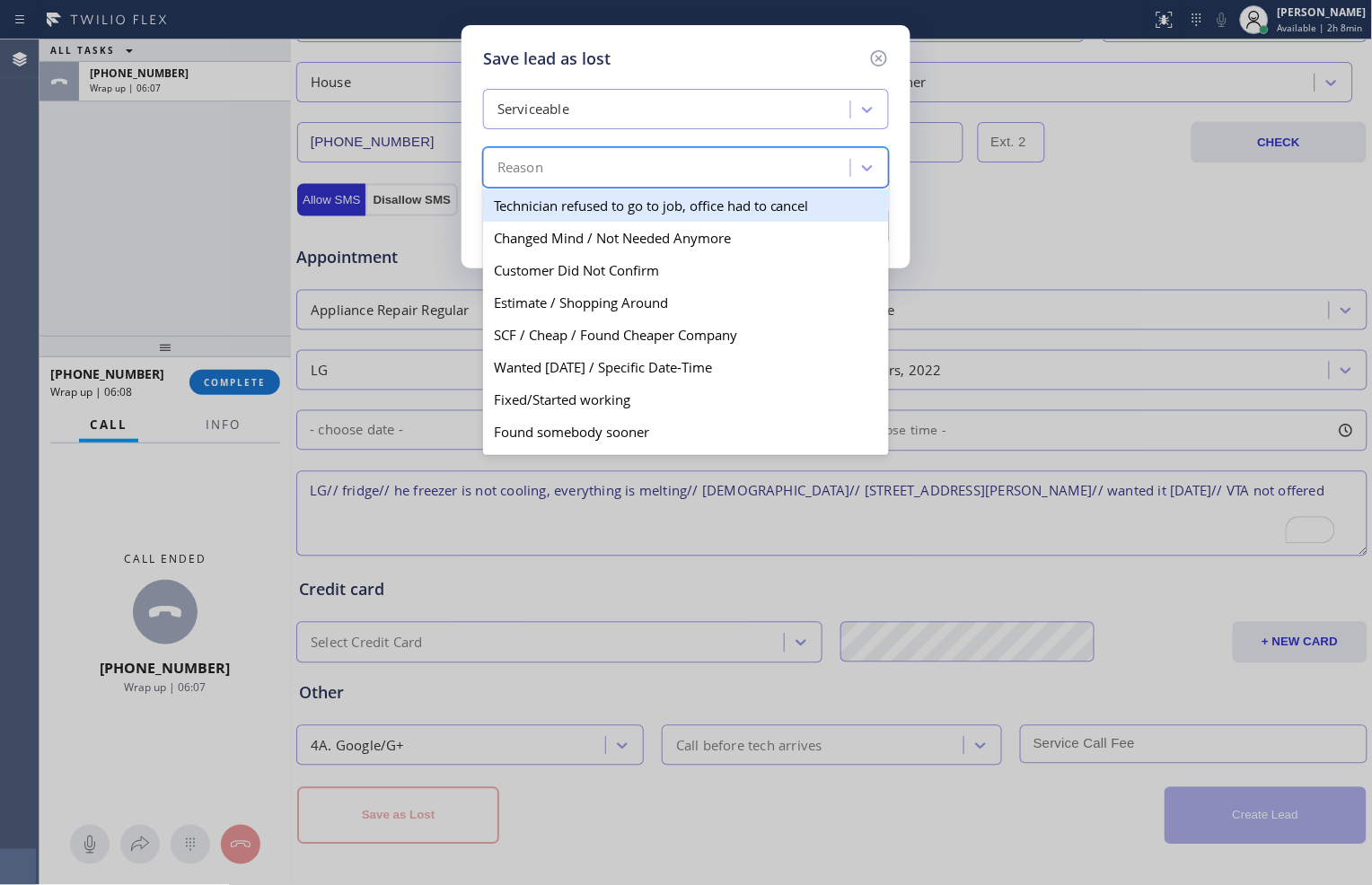
click at [717, 164] on div "Reason" at bounding box center [669, 168] width 362 height 32
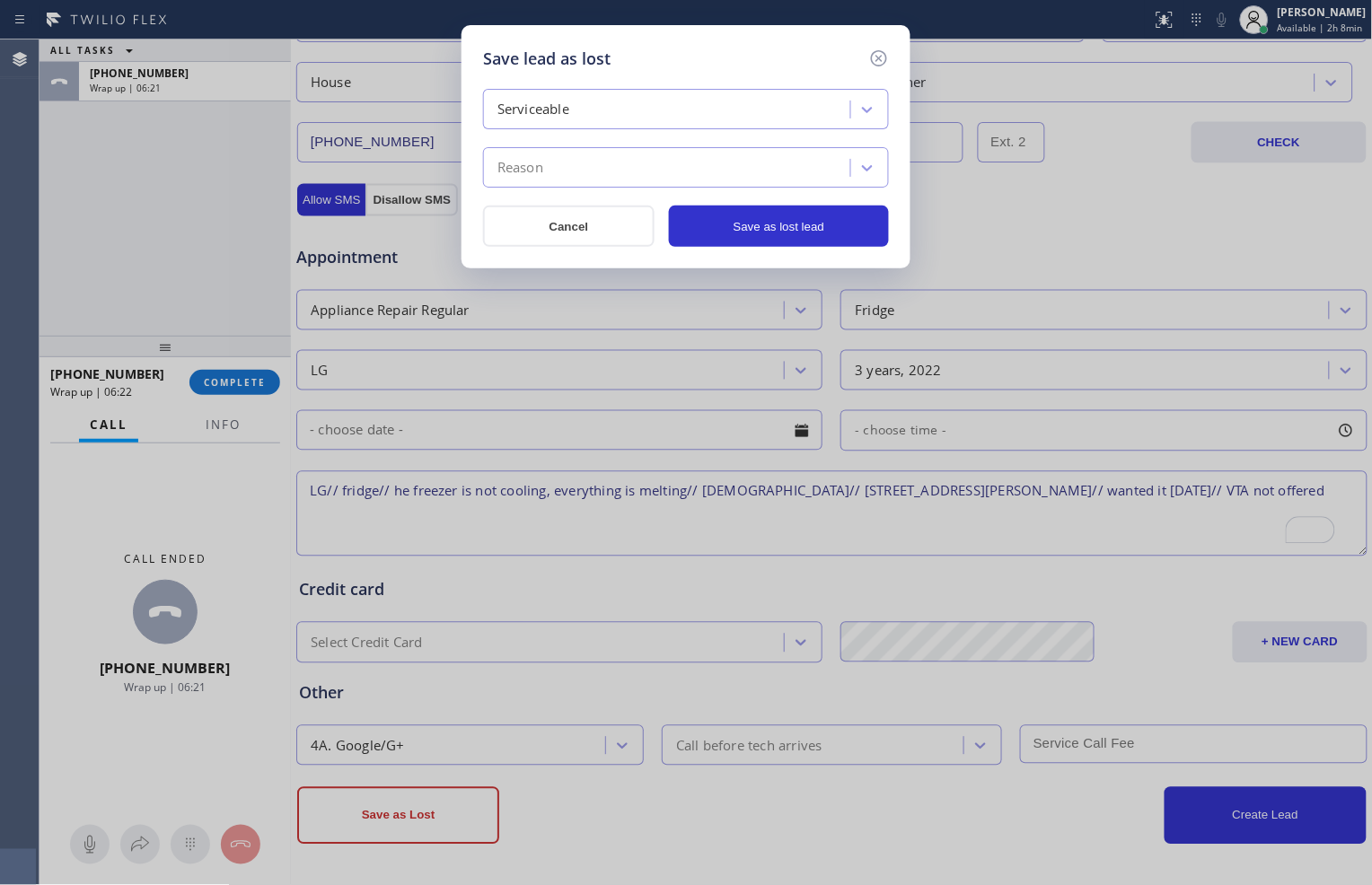
click at [939, 809] on div "Save lead as lost Serviceable Reason Cancel Save as lost lead" at bounding box center [686, 442] width 1372 height 885
click at [714, 163] on div "Reason" at bounding box center [669, 168] width 362 height 32
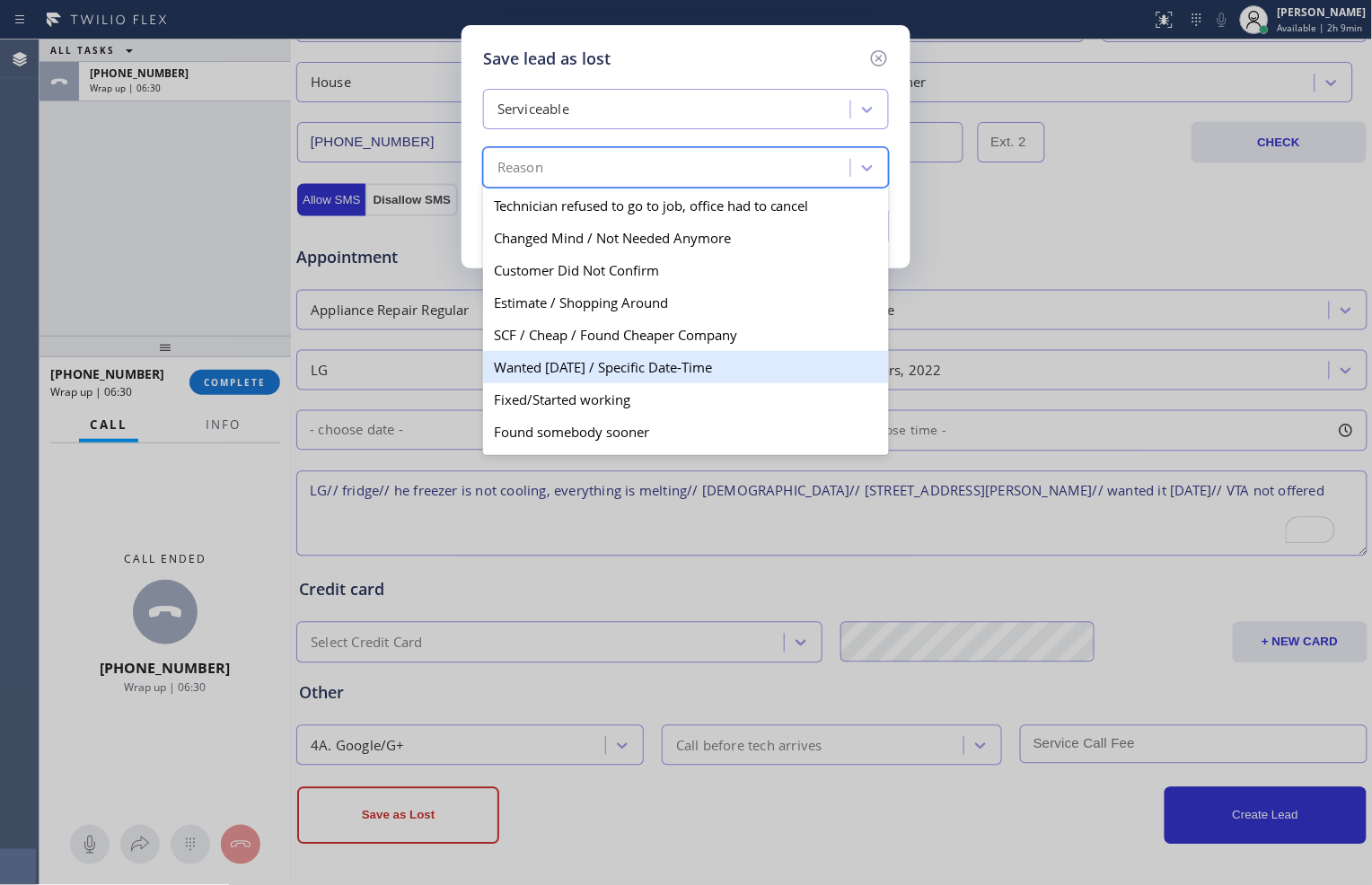
click at [656, 369] on div "Wanted [DATE] / Specific Date-Time" at bounding box center [686, 368] width 406 height 32
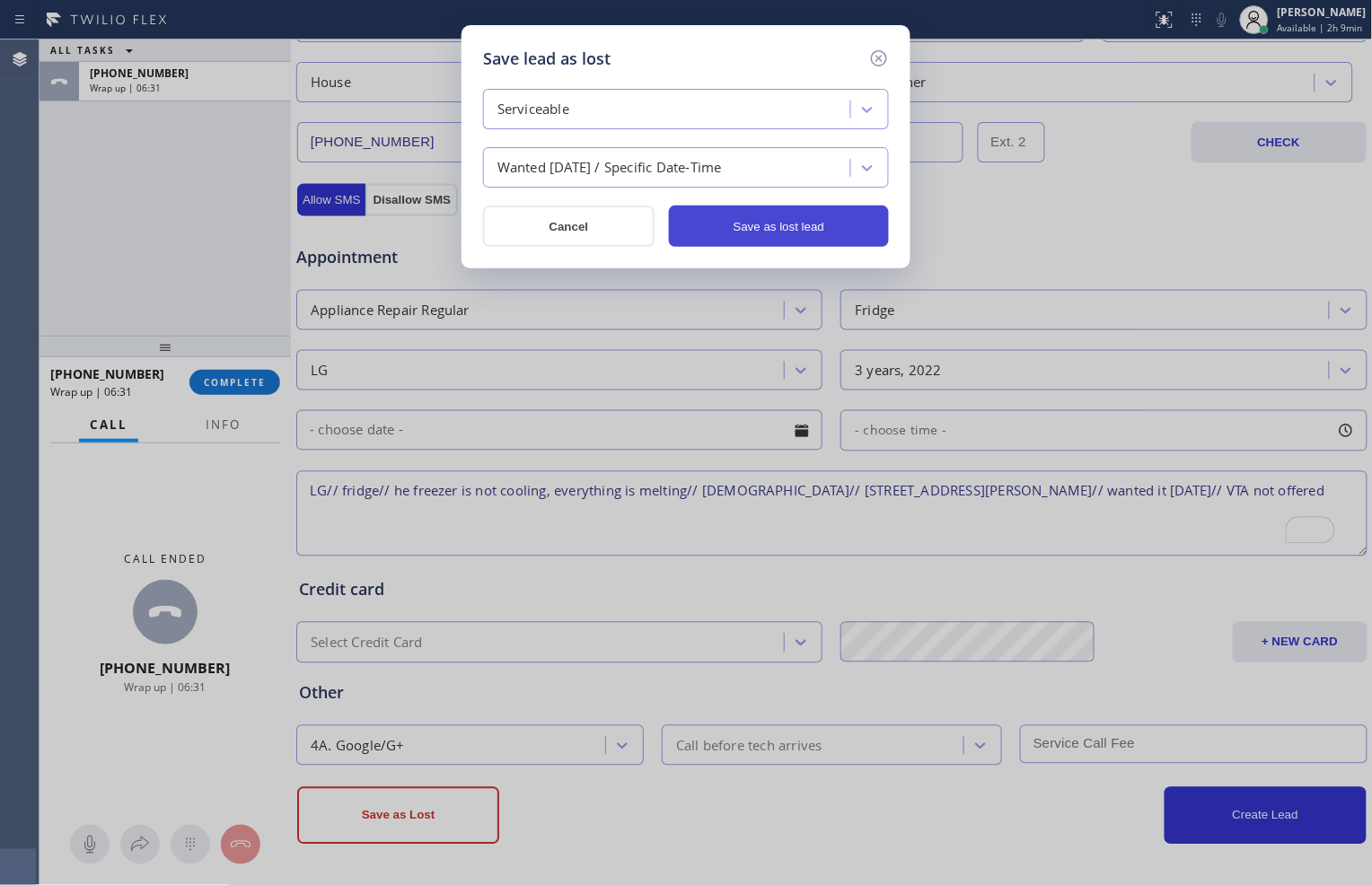
click at [778, 234] on button "Save as lost lead" at bounding box center [779, 225] width 220 height 41
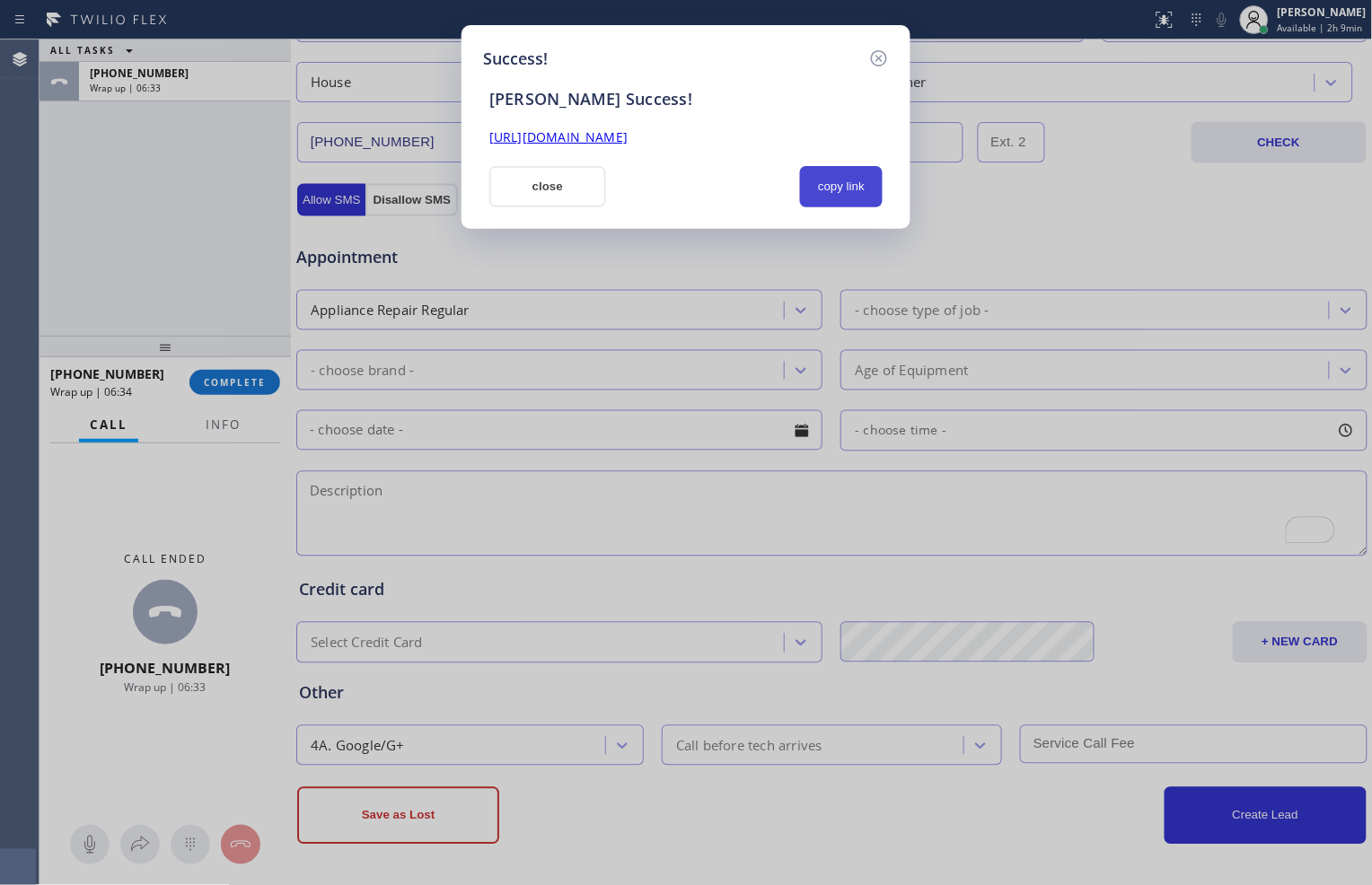
click at [857, 181] on button "copy link" at bounding box center [841, 186] width 83 height 41
click at [572, 182] on button "close" at bounding box center [548, 186] width 116 height 41
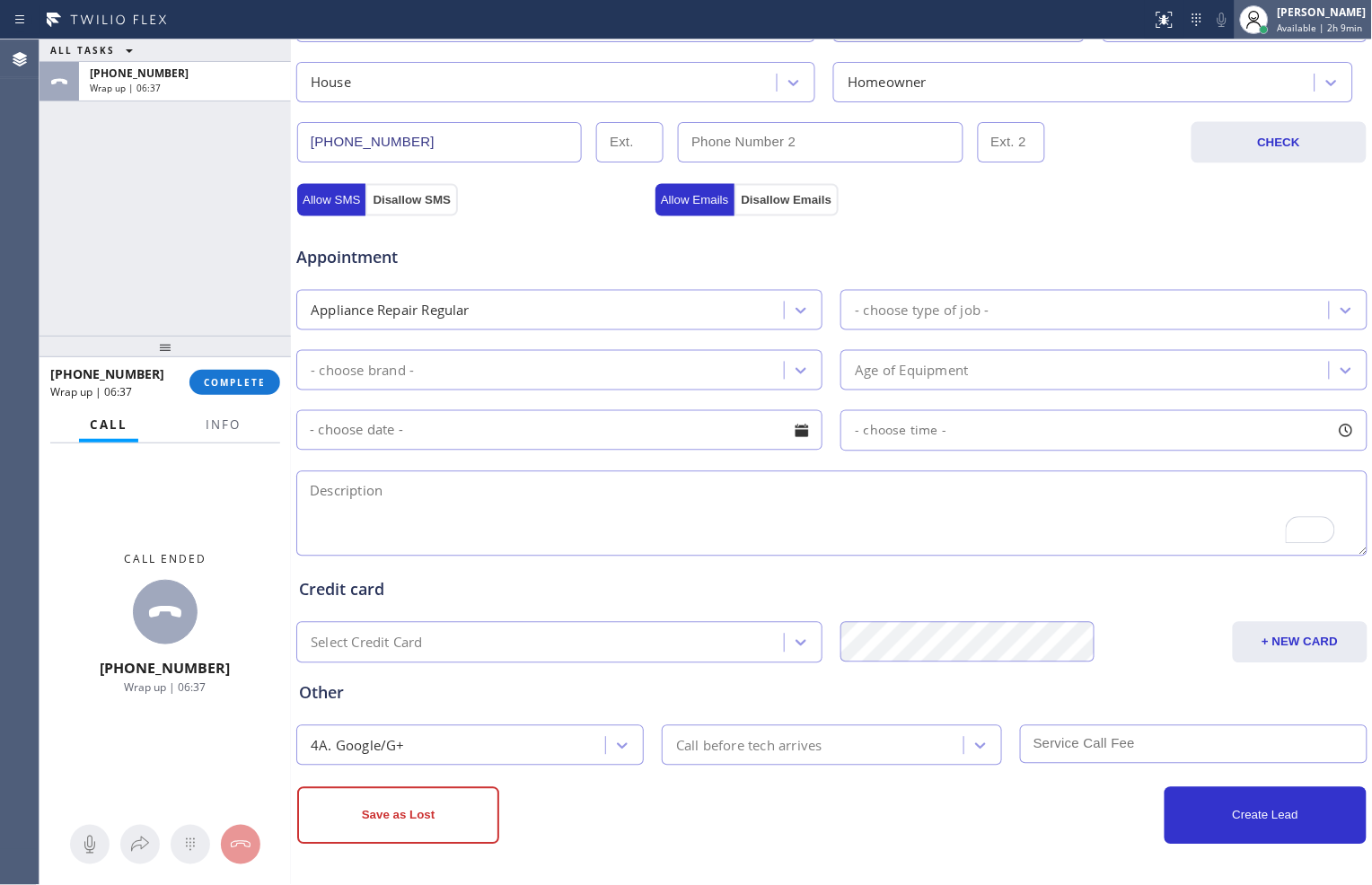
click at [1292, 16] on div "[PERSON_NAME]" at bounding box center [1321, 12] width 89 height 15
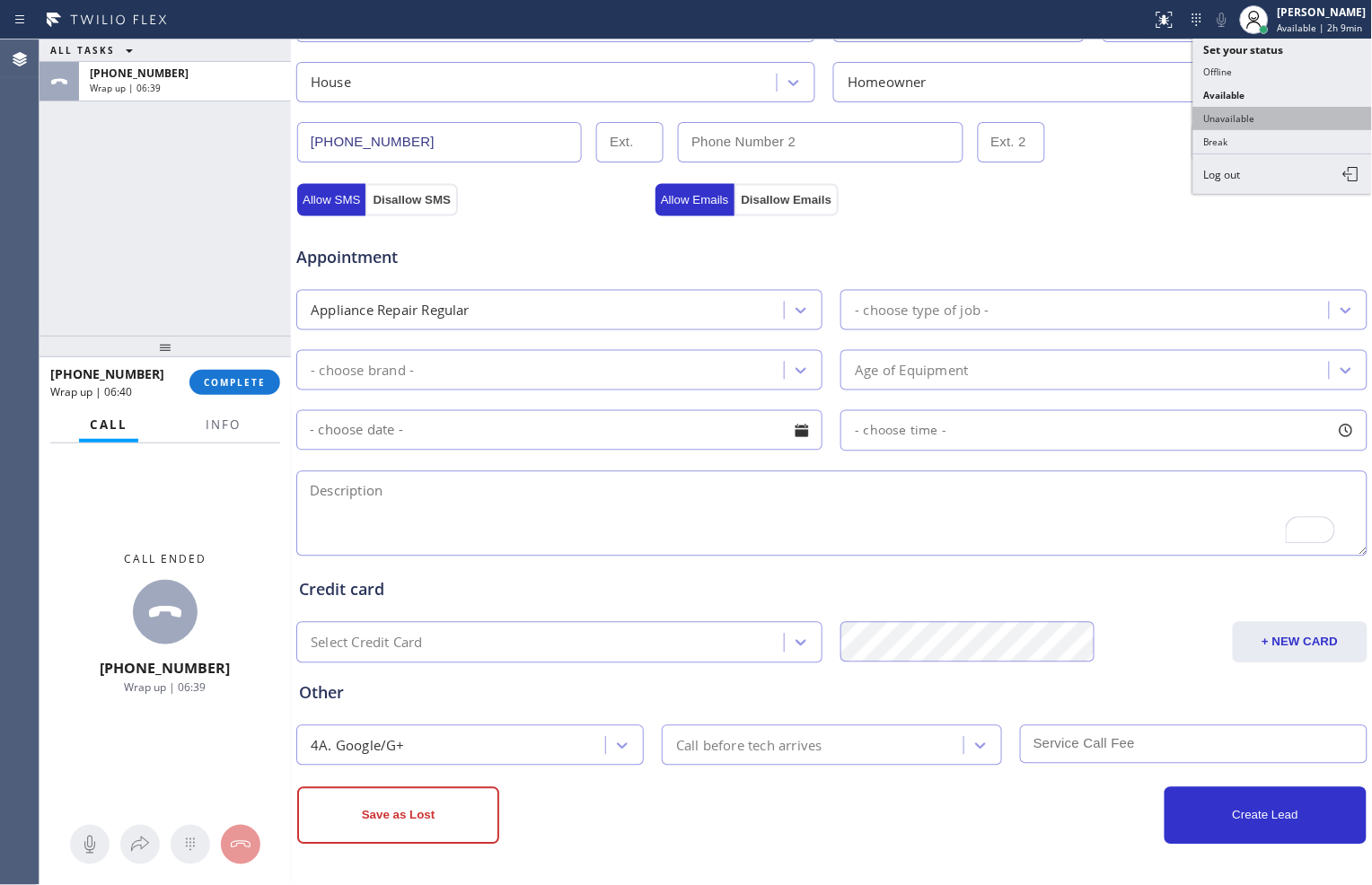
click at [1222, 114] on button "Unavailable" at bounding box center [1283, 118] width 179 height 23
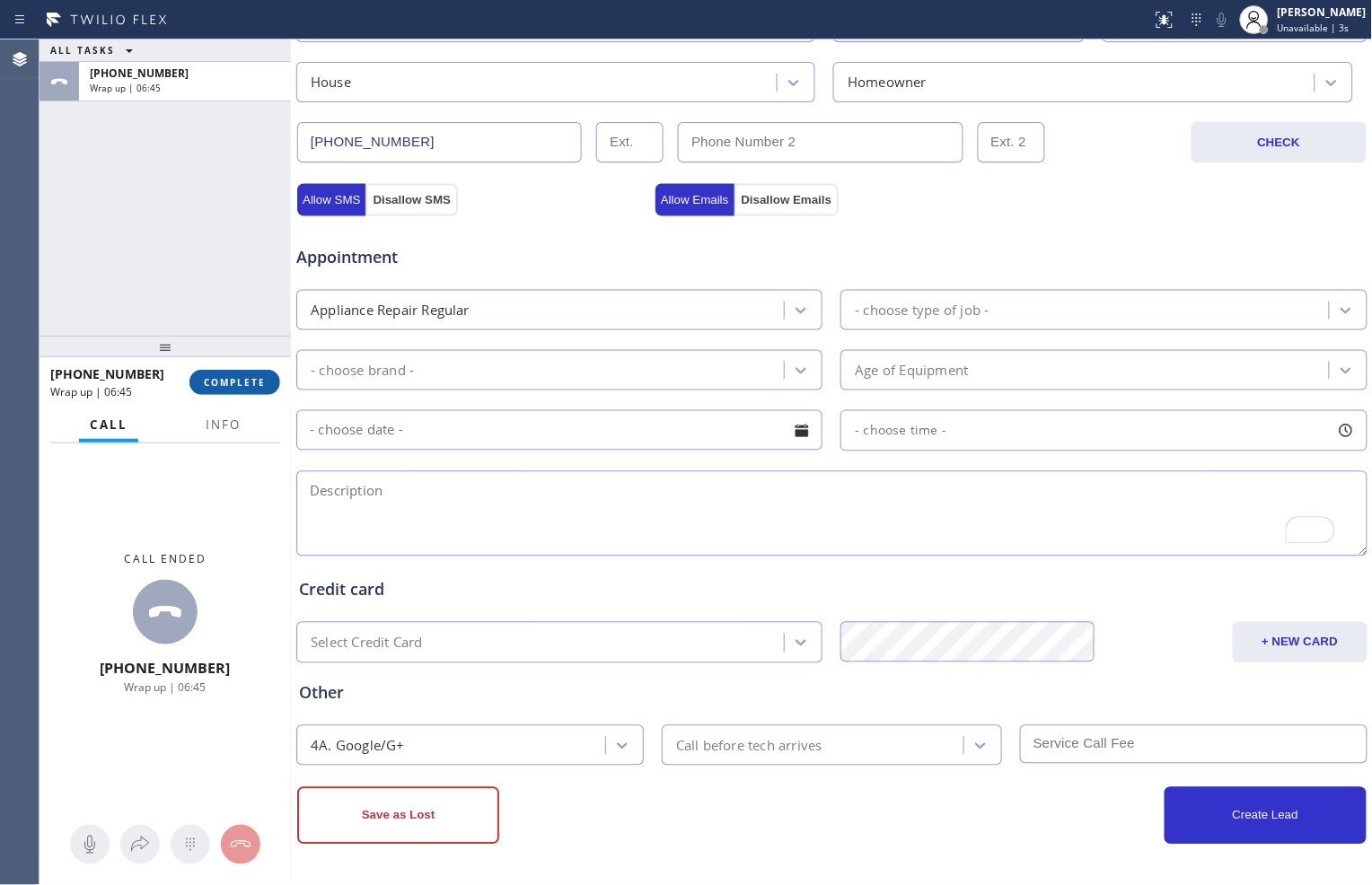
click at [244, 386] on span "COMPLETE" at bounding box center [235, 382] width 62 height 12
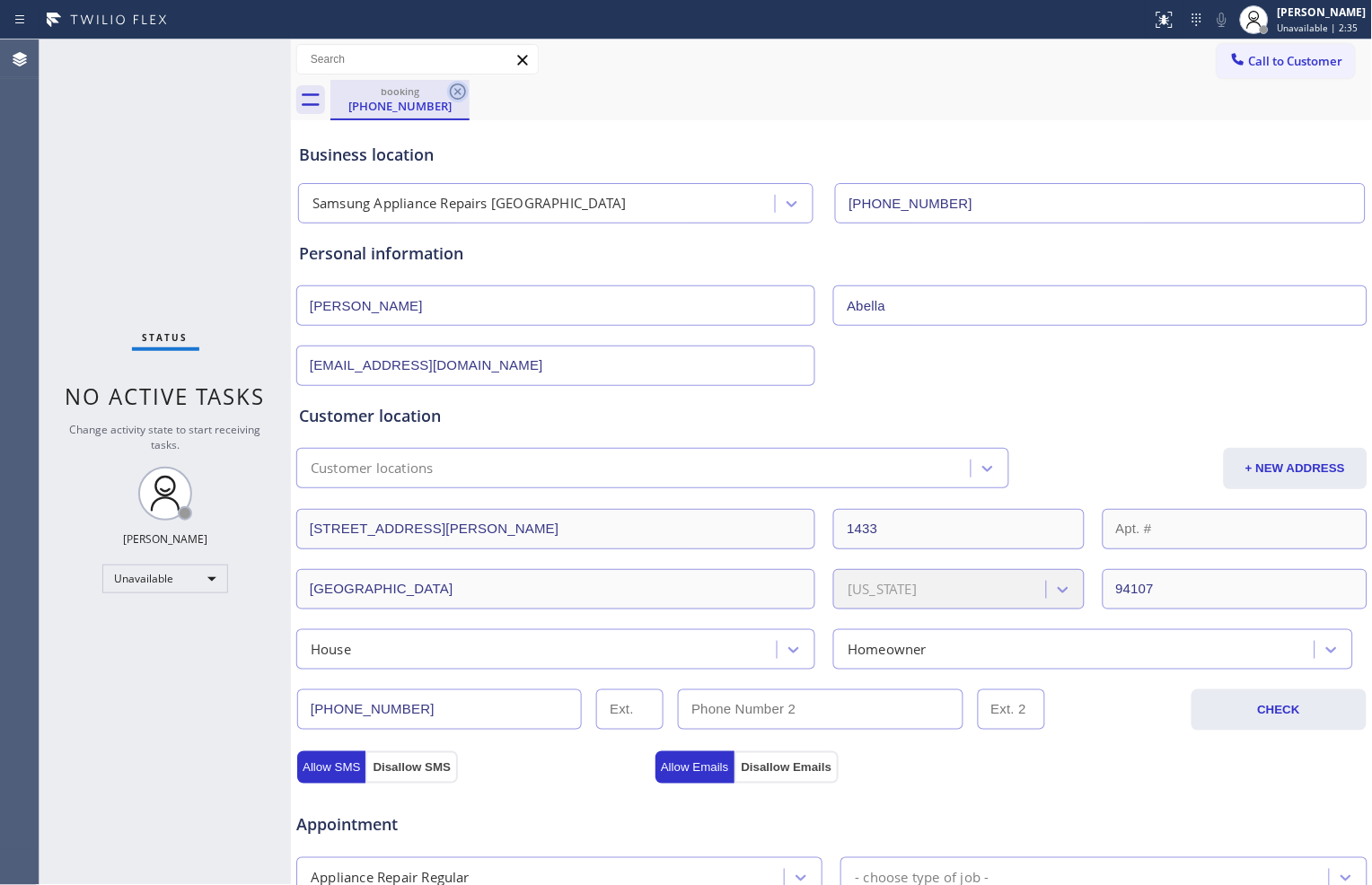
click at [461, 93] on icon at bounding box center [457, 92] width 22 height 22
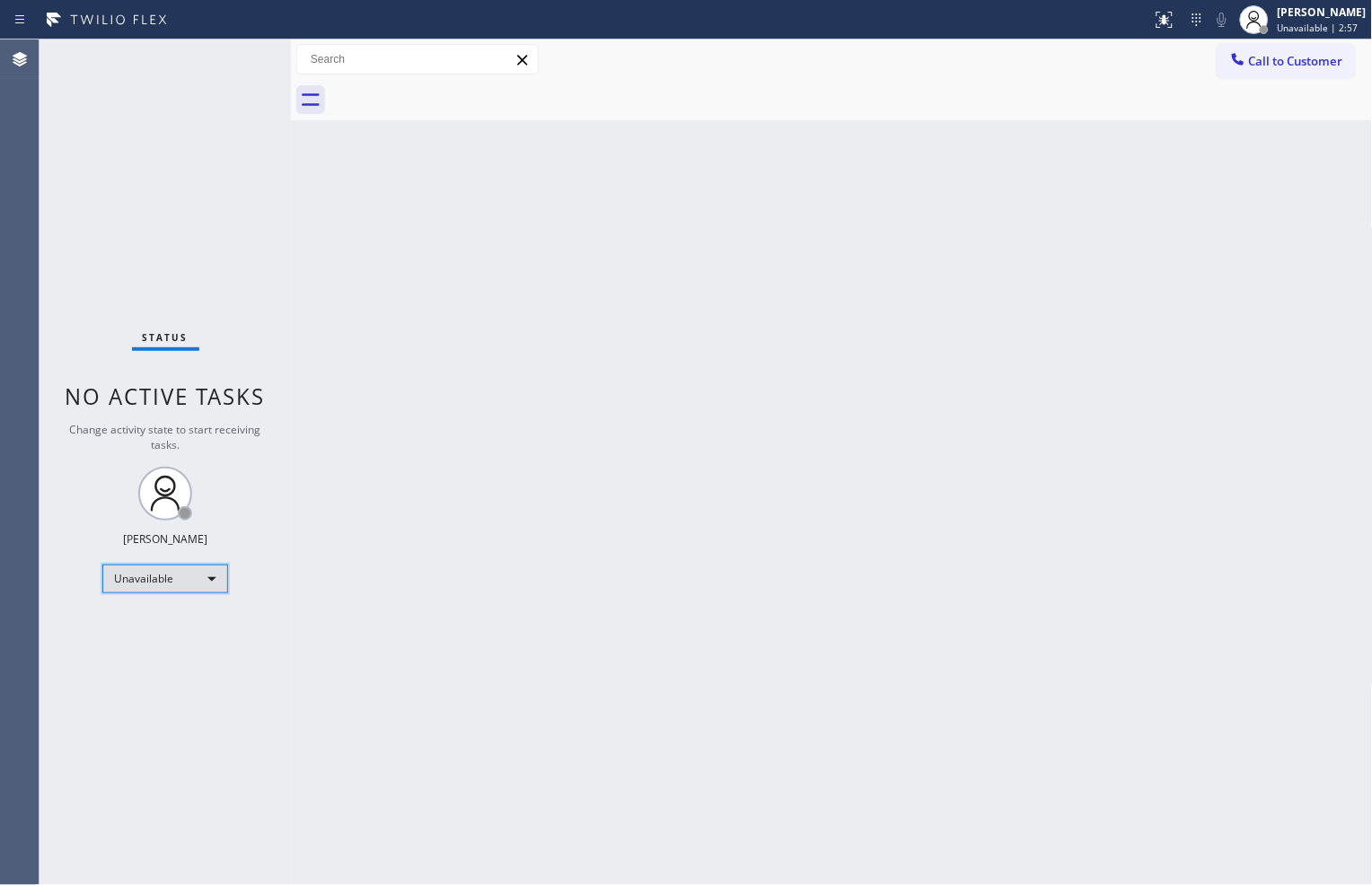
click at [217, 580] on div "Unavailable" at bounding box center [165, 579] width 126 height 29
click at [200, 674] on li "Break" at bounding box center [164, 670] width 122 height 22
click at [138, 632] on li "Available" at bounding box center [164, 625] width 122 height 22
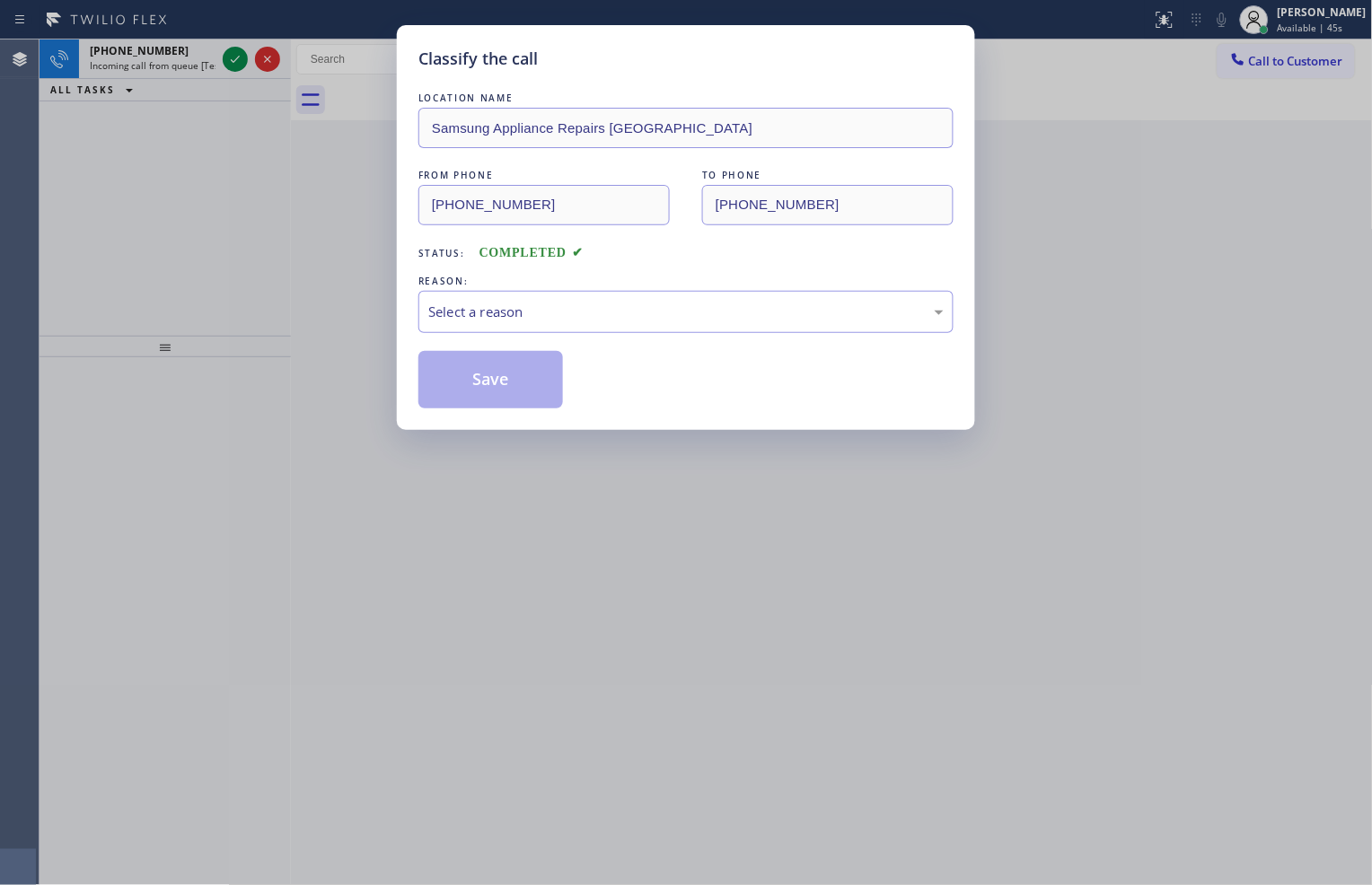
click at [204, 310] on div "Classify the call LOCATION NAME Samsung Appliance Repairs [GEOGRAPHIC_DATA] FRO…" at bounding box center [686, 442] width 1372 height 885
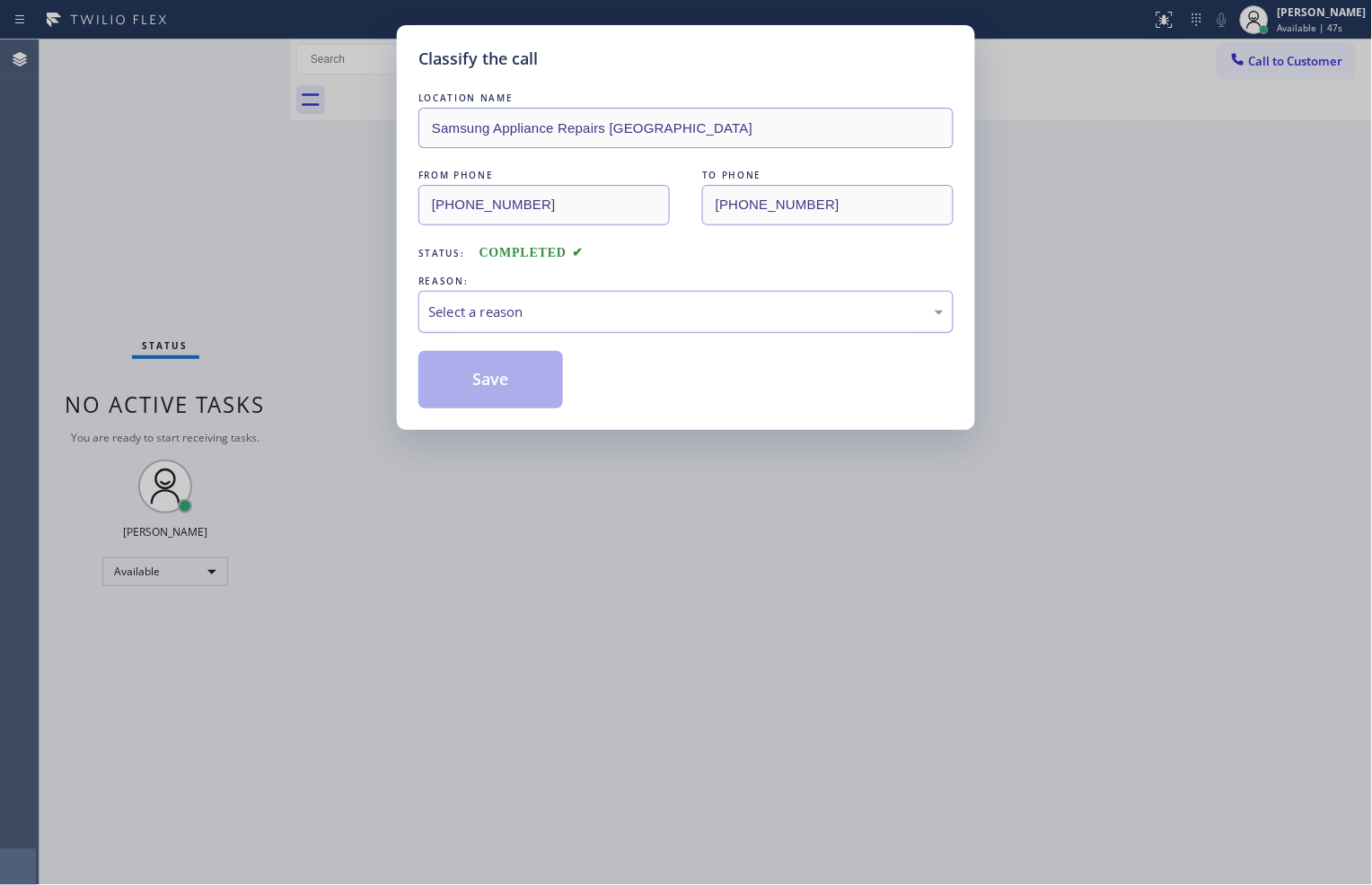
click at [672, 321] on div "Select a reason" at bounding box center [686, 312] width 516 height 21
click at [537, 382] on button "Save" at bounding box center [490, 380] width 144 height 57
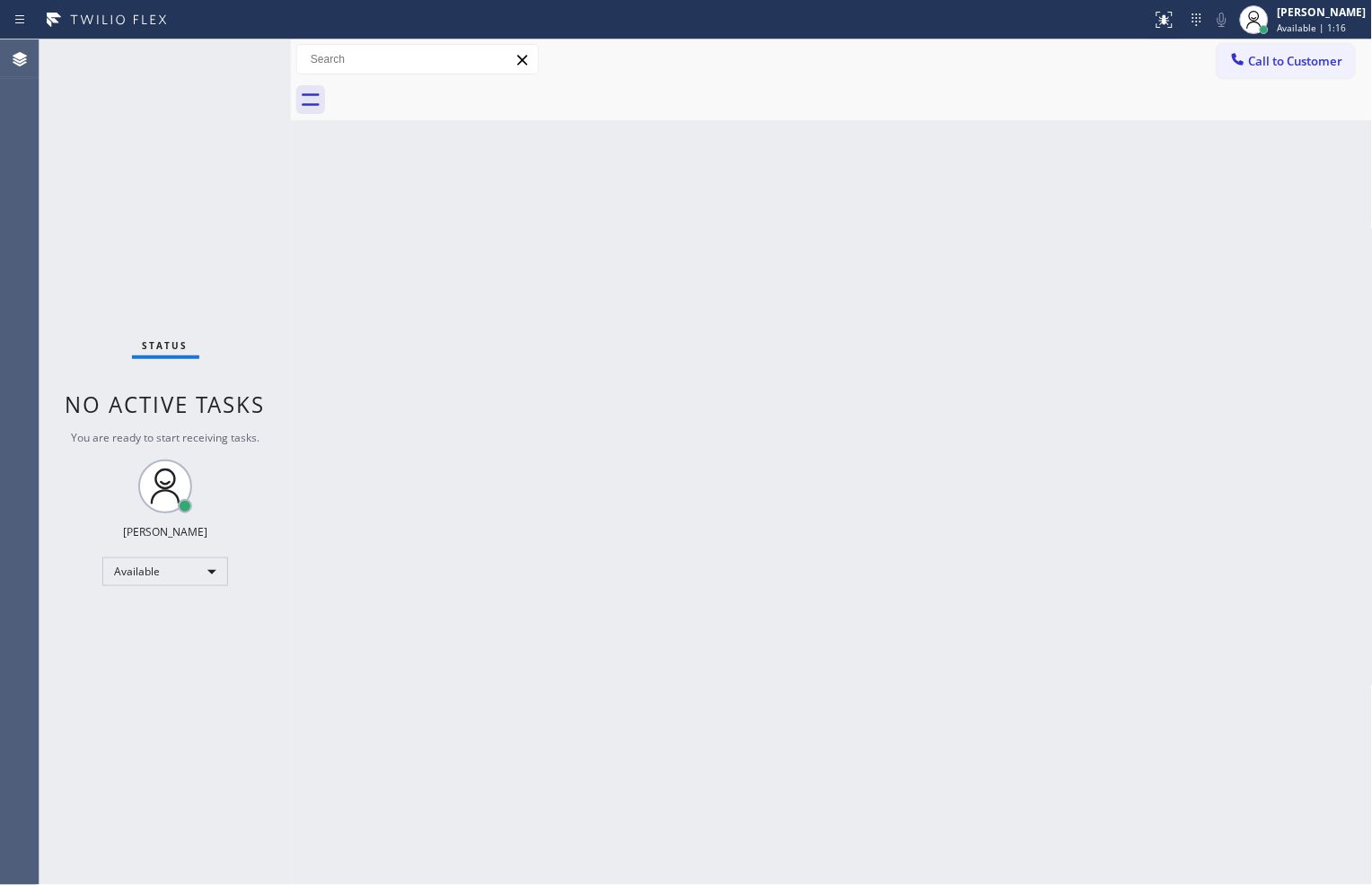
click at [1004, 789] on div "Back to Dashboard Change Sender ID Customers Technicians Select a contact Outbo…" at bounding box center [832, 462] width 1082 height 846
click at [1187, 781] on div "Back to Dashboard Change Sender ID Customers Technicians Select a contact Outbo…" at bounding box center [832, 462] width 1082 height 846
drag, startPoint x: 210, startPoint y: 264, endPoint x: 207, endPoint y: 275, distance: 11.4
click at [207, 274] on div "Status No active tasks You are ready to start receiving tasks. [PERSON_NAME] Av…" at bounding box center [164, 462] width 251 height 846
click at [204, 236] on div "Status No active tasks You are ready to start receiving tasks. [PERSON_NAME] Av…" at bounding box center [164, 462] width 251 height 846
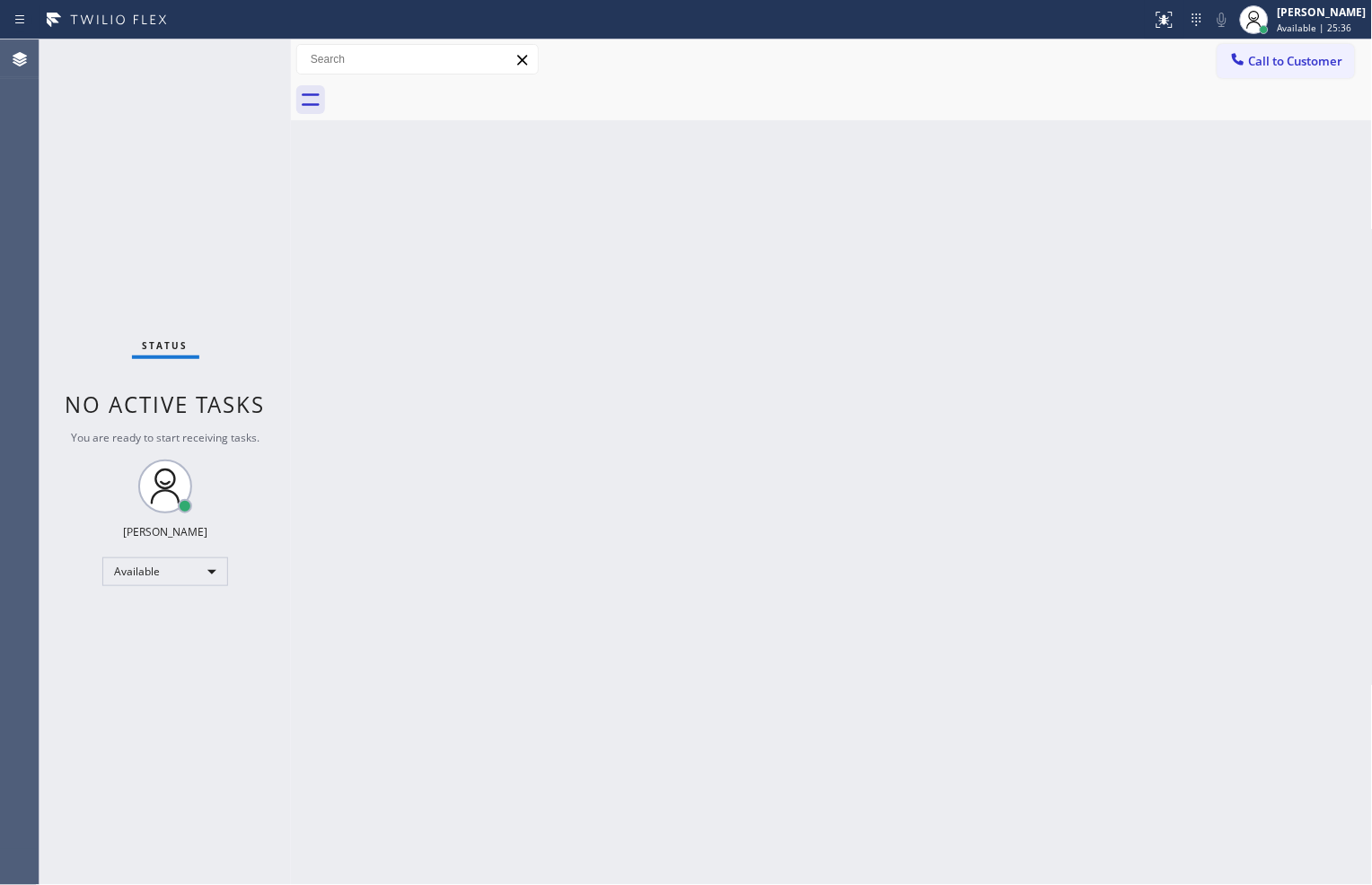
click at [83, 212] on div "Status No active tasks You are ready to start receiving tasks. [PERSON_NAME] Av…" at bounding box center [164, 462] width 251 height 846
click at [426, 306] on div "Back to Dashboard Change Sender ID Customers Technicians Select a contact Outbo…" at bounding box center [832, 462] width 1082 height 846
click at [199, 327] on div "Status No active tasks You are ready to start receiving tasks. [PERSON_NAME] Av…" at bounding box center [164, 462] width 251 height 846
click at [139, 230] on div "Status No active tasks You are ready to start receiving tasks. [PERSON_NAME] Av…" at bounding box center [164, 462] width 251 height 846
click at [198, 283] on div "Status No active tasks You are ready to start receiving tasks. [PERSON_NAME] Av…" at bounding box center [164, 462] width 251 height 846
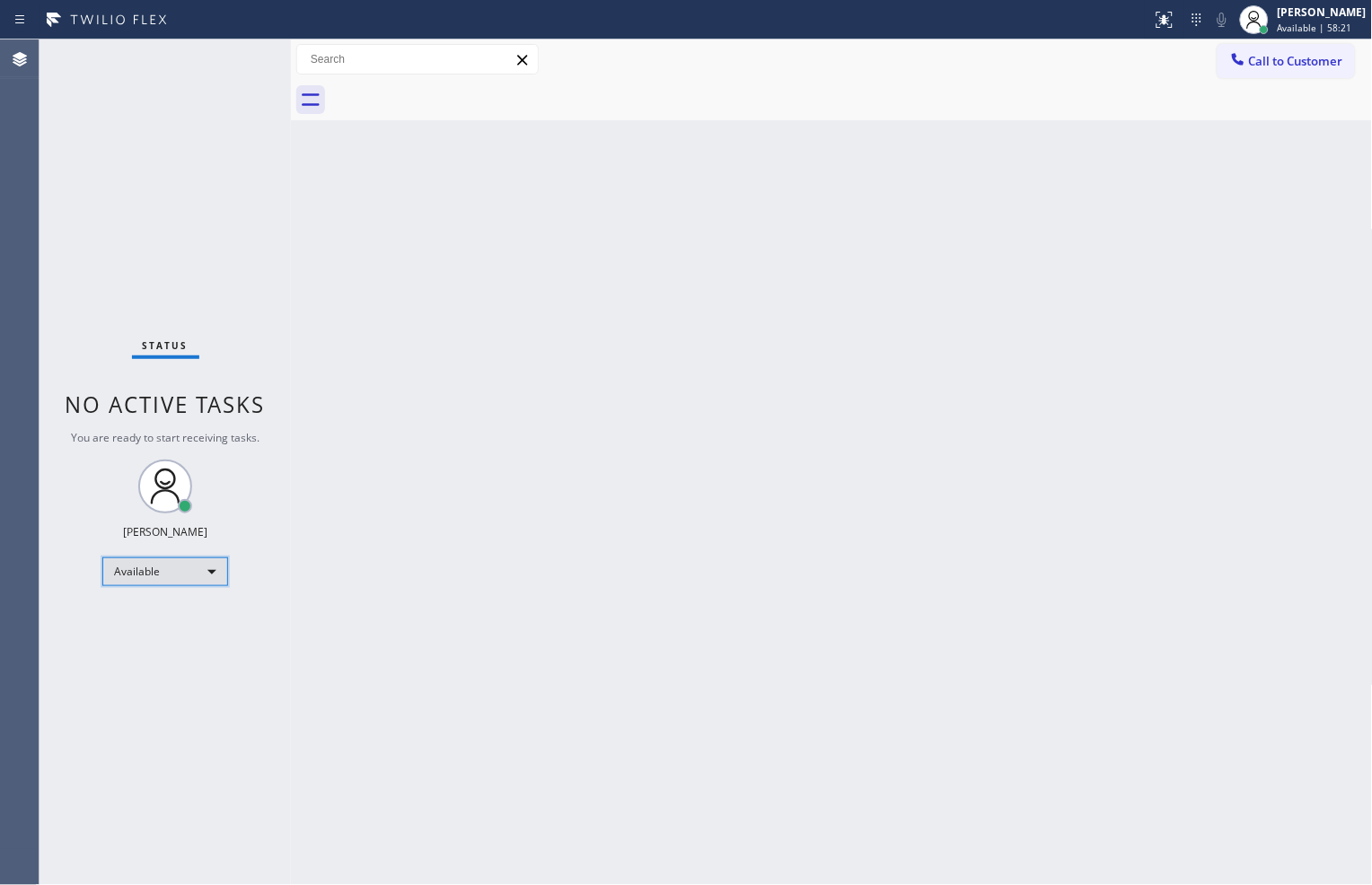
click at [190, 560] on div "Available" at bounding box center [165, 572] width 126 height 29
click at [174, 598] on li "Offline" at bounding box center [164, 596] width 122 height 22
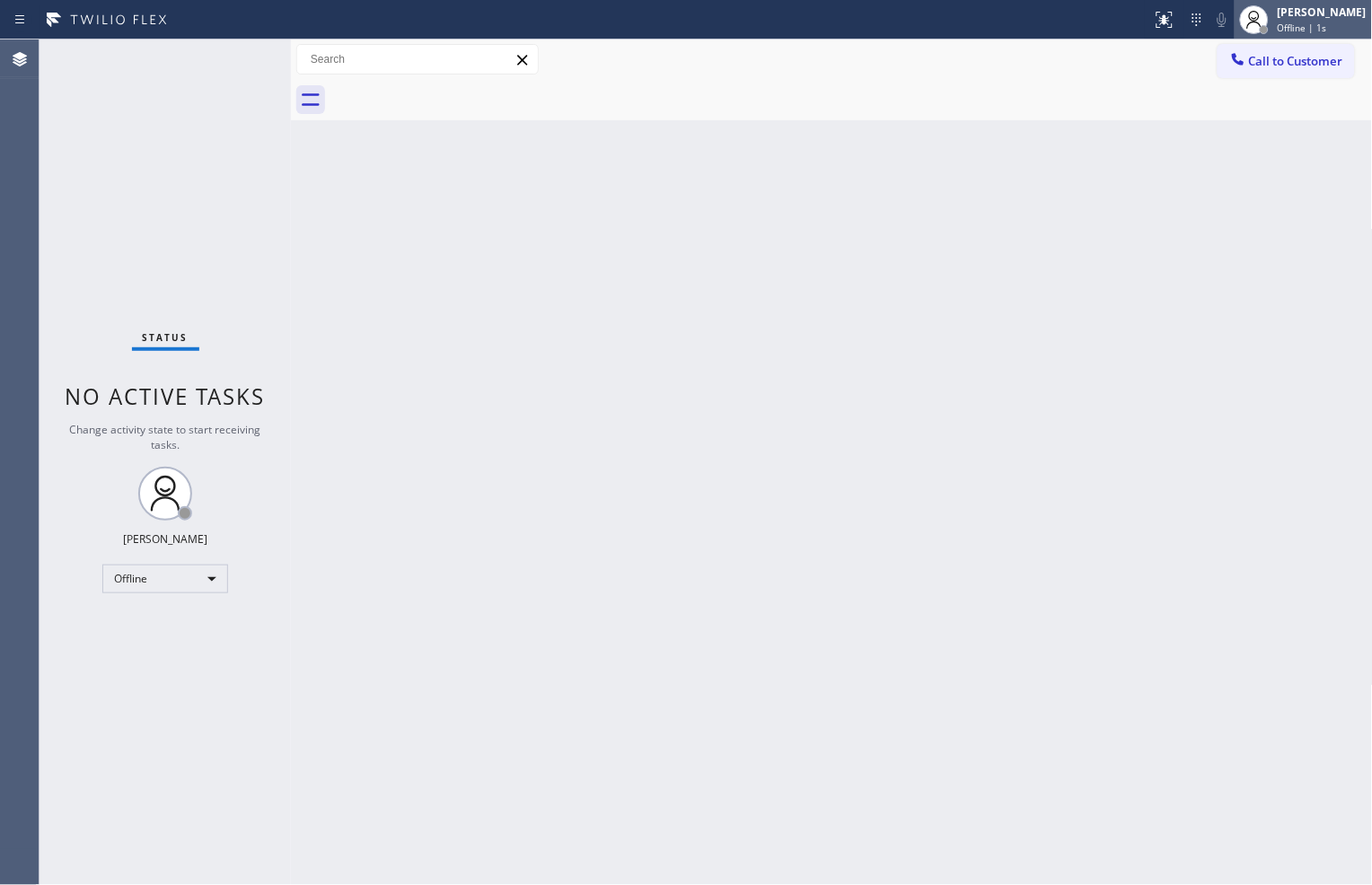
click at [1277, 9] on div "[PERSON_NAME]" at bounding box center [1321, 12] width 89 height 15
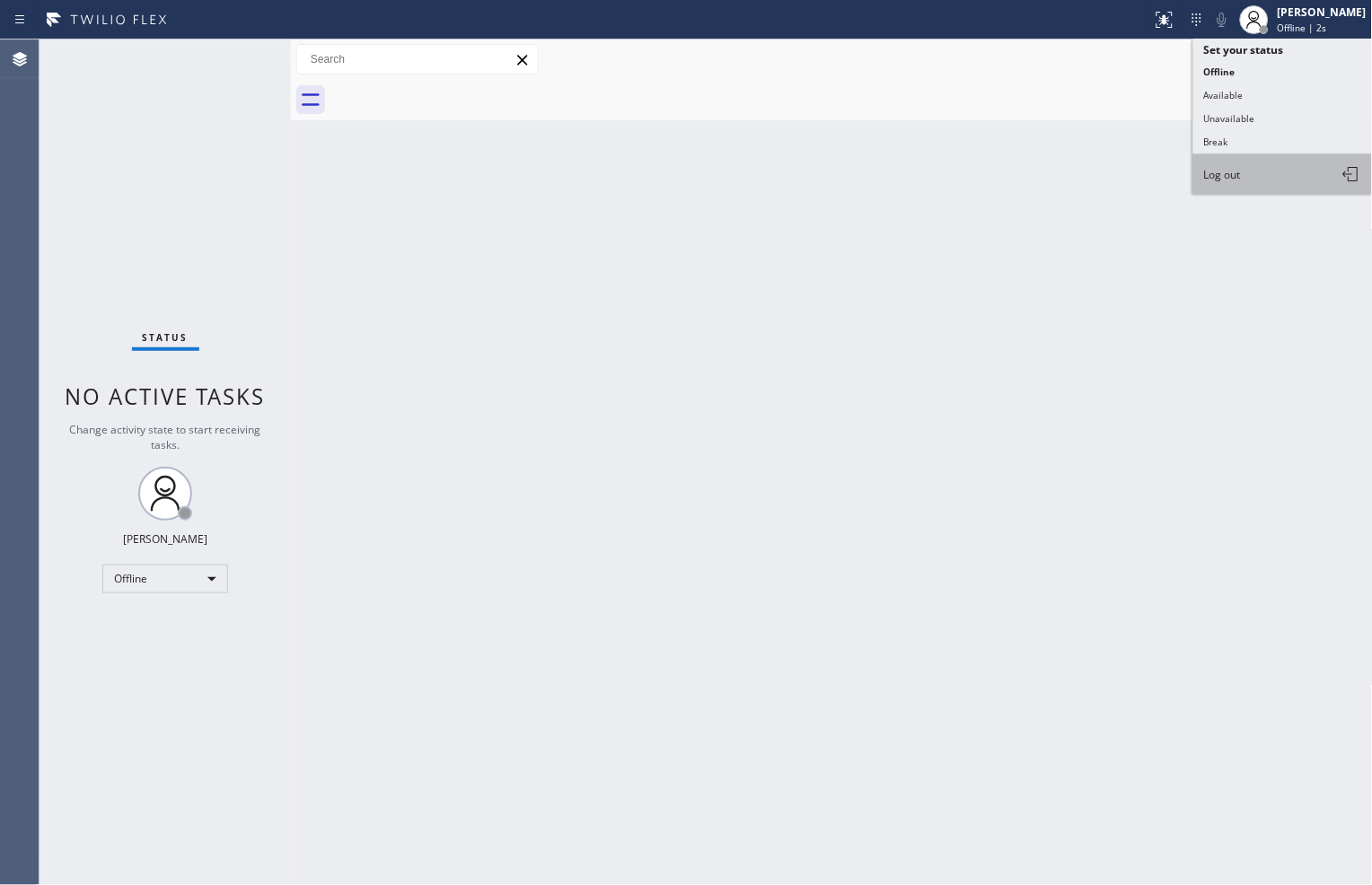
click at [1249, 164] on button "Log out" at bounding box center [1283, 174] width 179 height 39
